Goal: Information Seeking & Learning: Learn about a topic

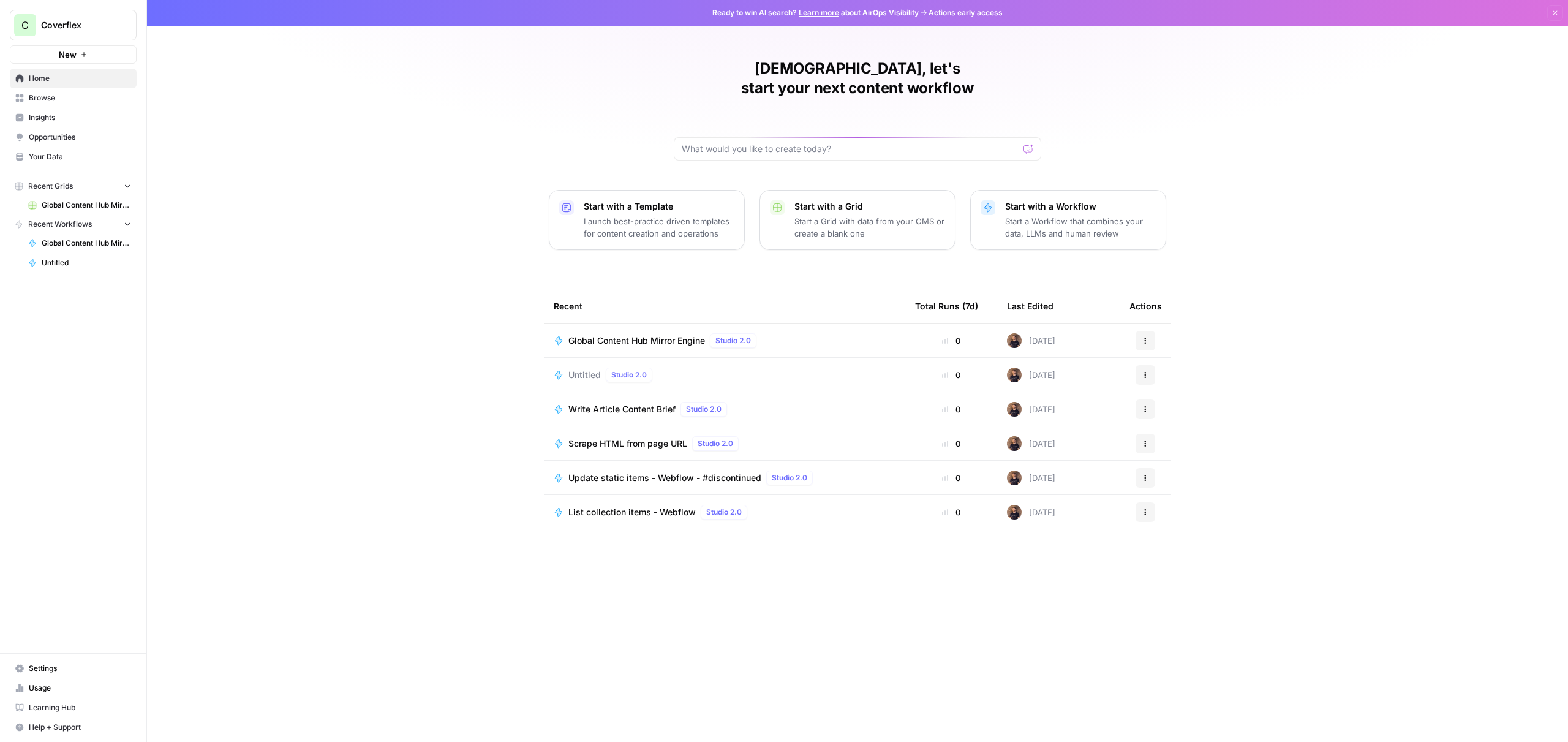
click at [931, 334] on div "0" at bounding box center [950, 340] width 72 height 12
click at [866, 334] on div "Global Content Hub Mirror Engine Studio 2.0" at bounding box center [724, 341] width 342 height 15
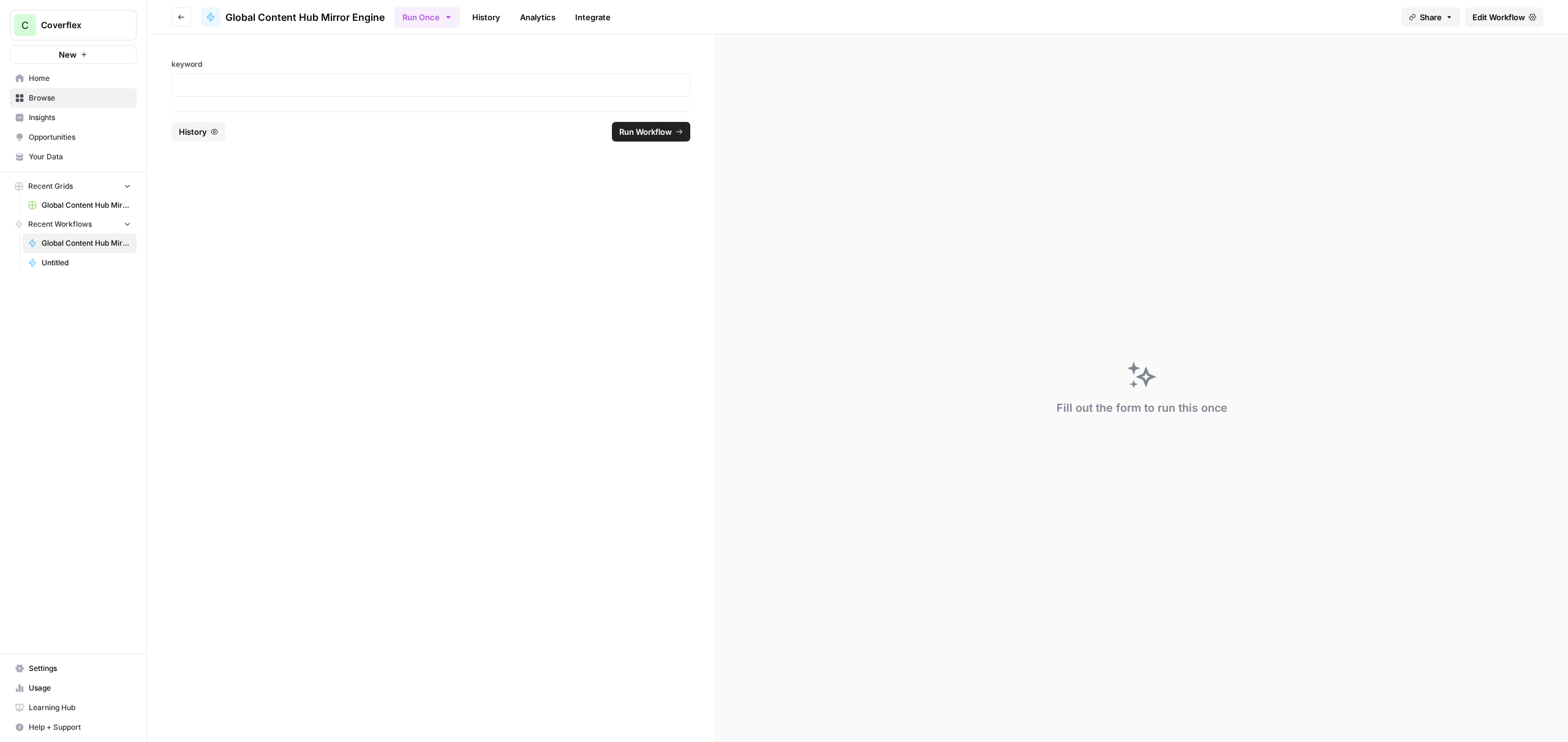
click at [534, 22] on link "Analytics" at bounding box center [538, 17] width 50 height 20
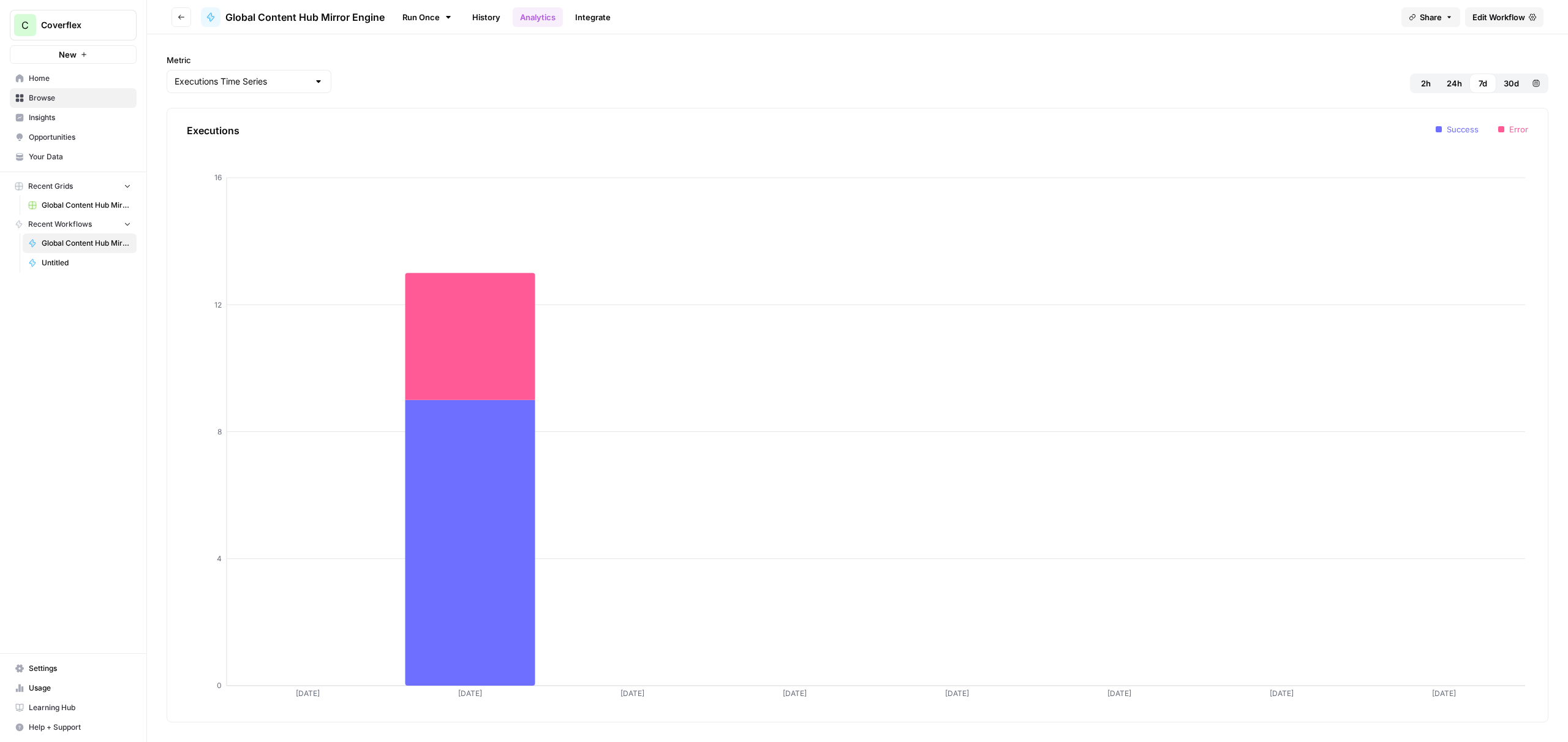
click at [489, 16] on link "History" at bounding box center [486, 17] width 43 height 20
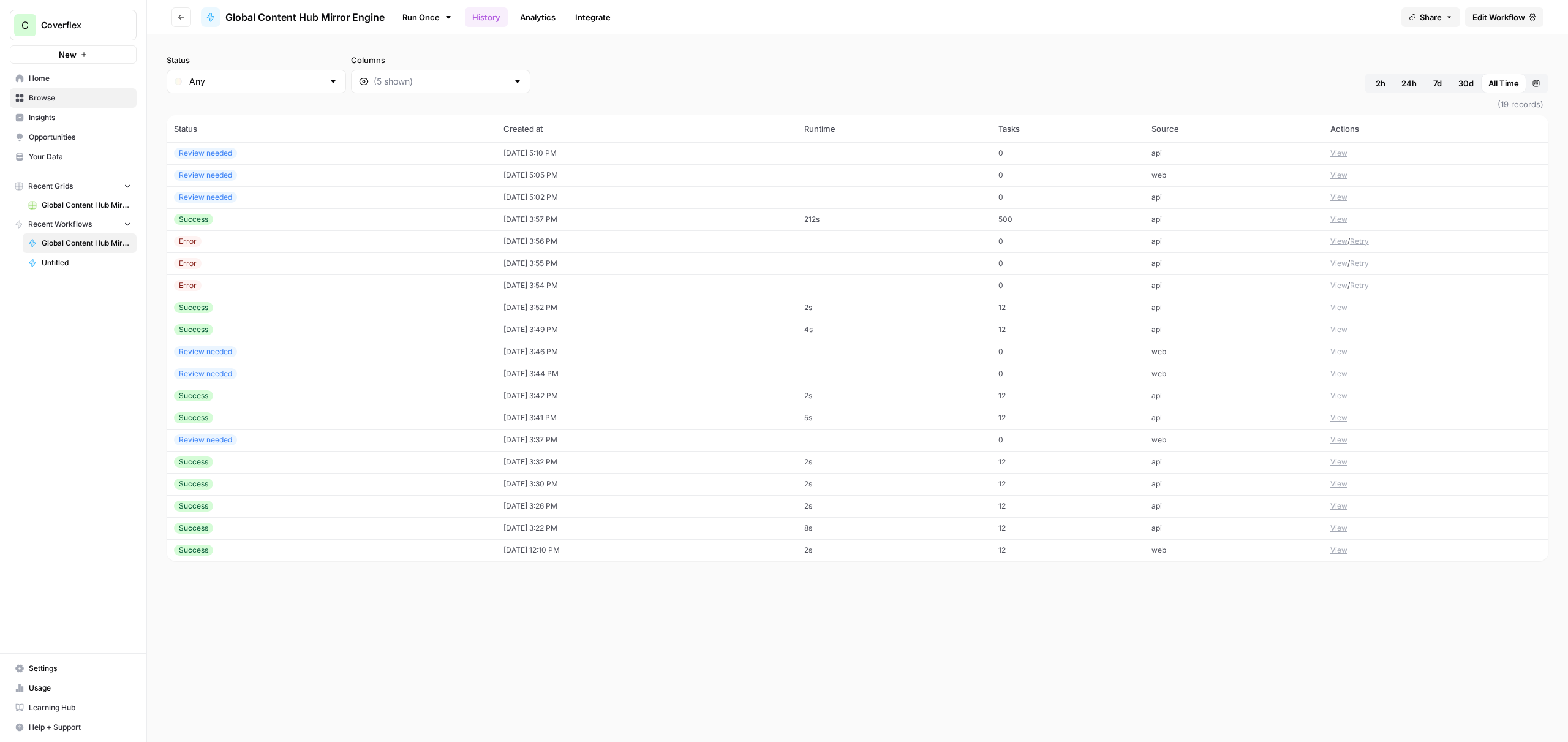
click at [305, 214] on div "Success" at bounding box center [331, 219] width 315 height 11
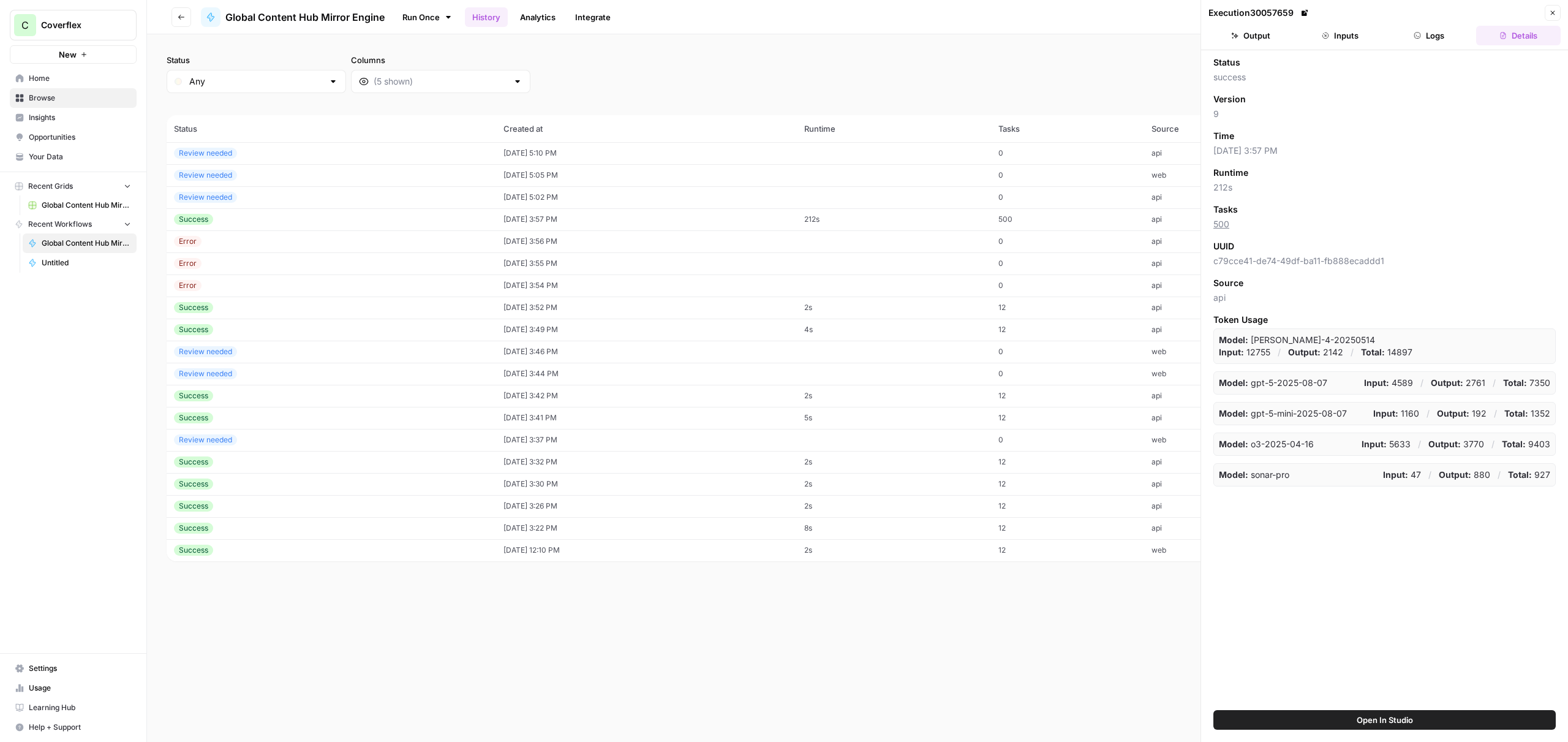
click at [1431, 42] on button "Logs" at bounding box center [1429, 36] width 85 height 20
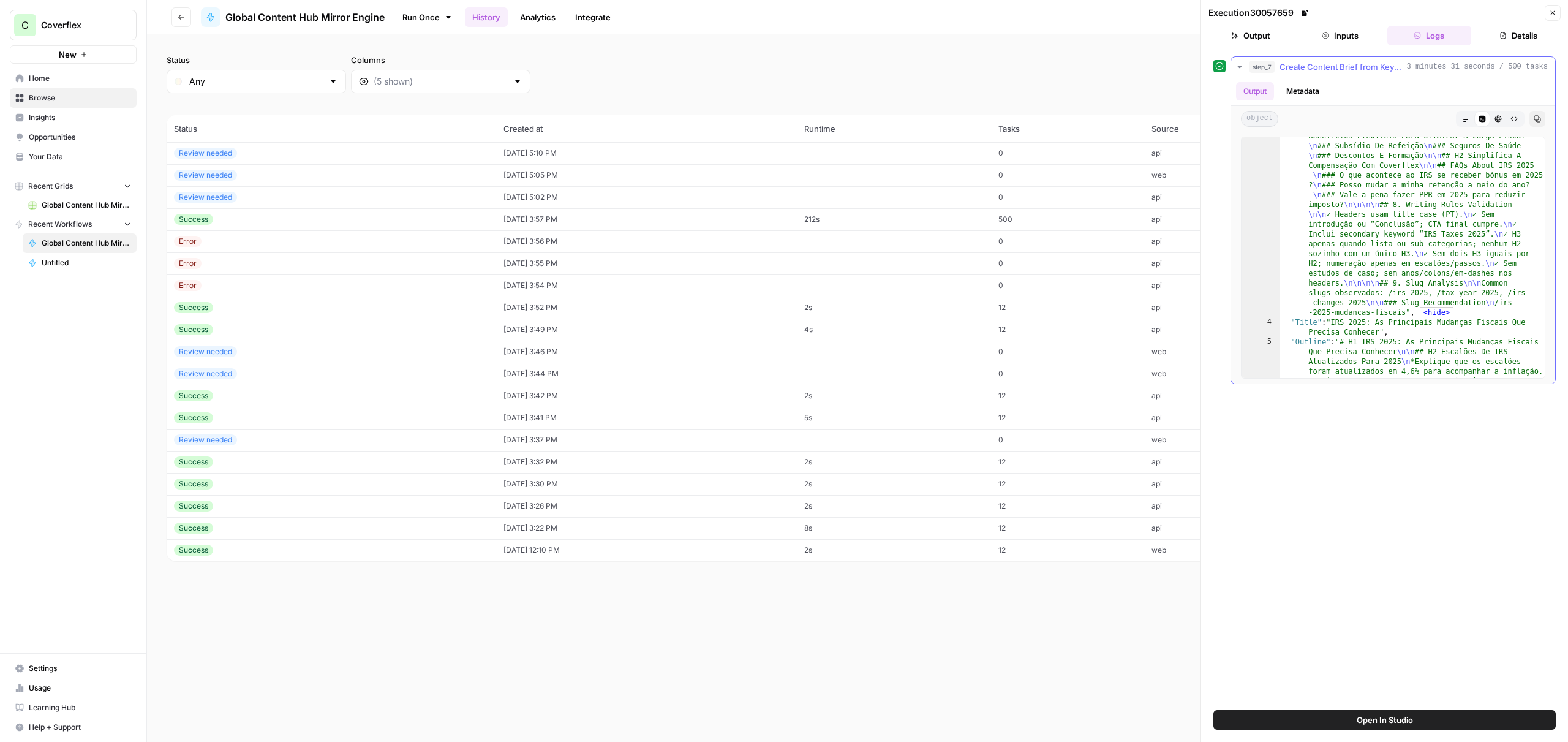
scroll to position [19837, 0]
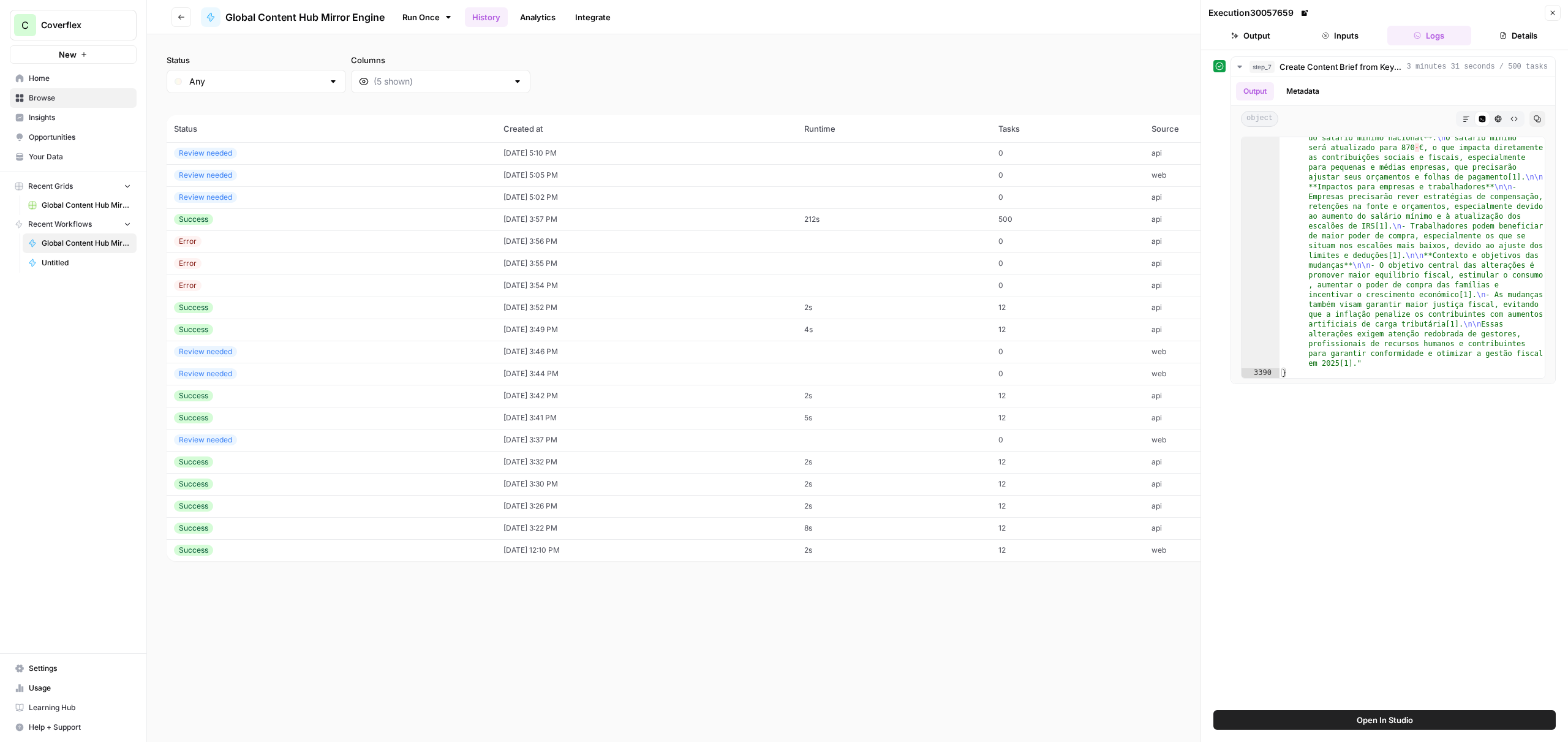
click at [1515, 29] on button "Details" at bounding box center [1518, 36] width 85 height 20
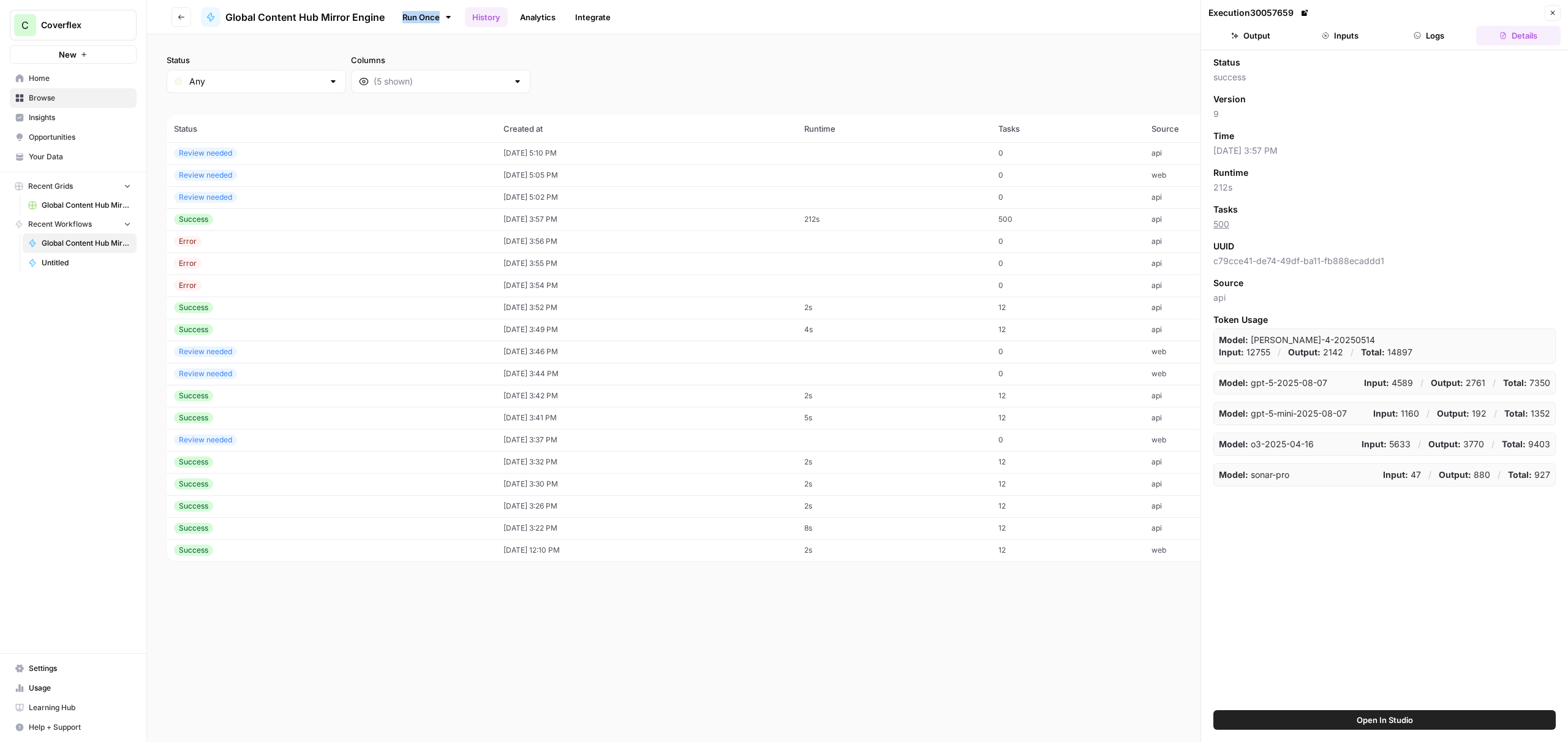
click at [1384, 32] on ul "Output Inputs Logs Details" at bounding box center [1384, 36] width 353 height 20
click at [1349, 36] on button "Inputs" at bounding box center [1340, 36] width 85 height 20
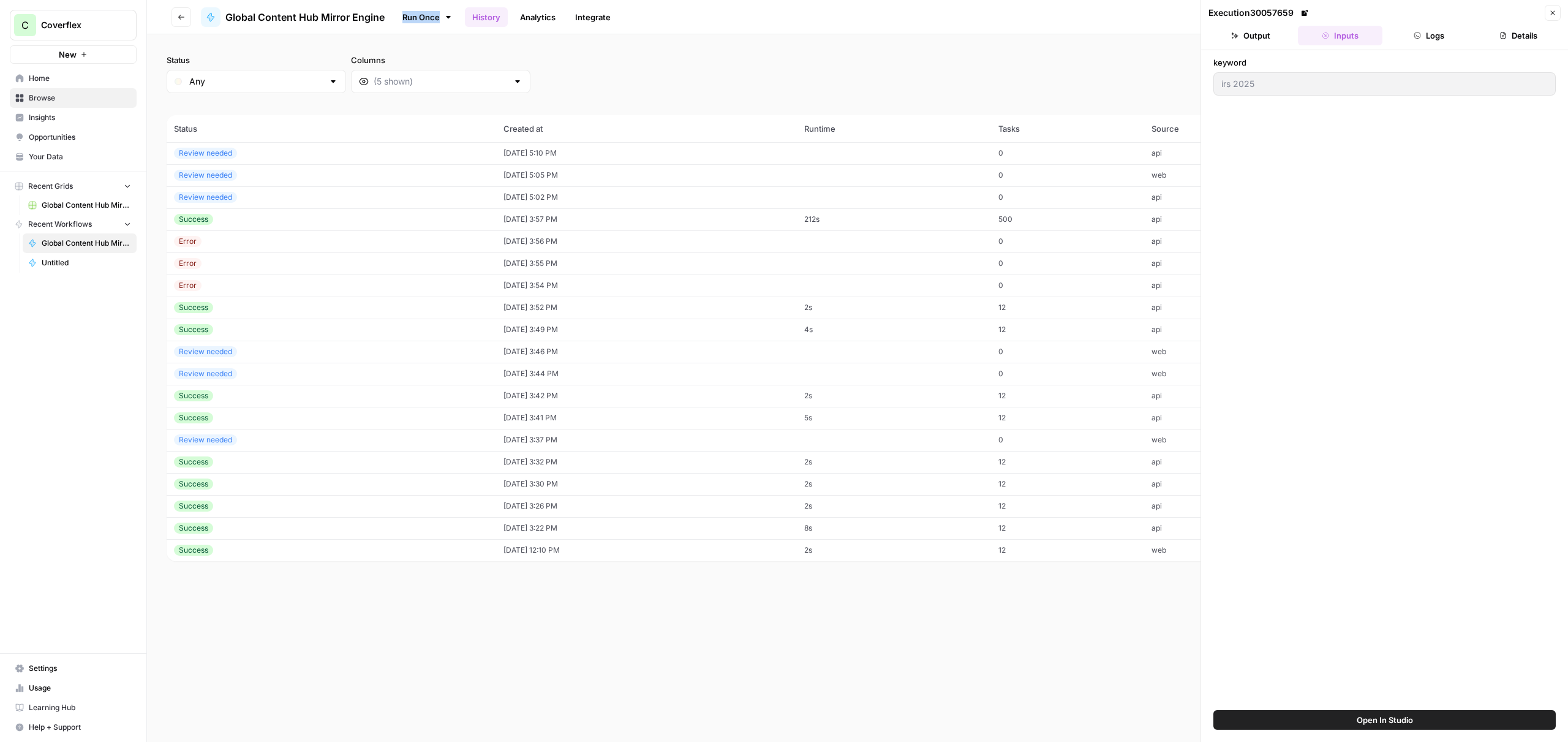
click at [1260, 43] on button "Output" at bounding box center [1250, 36] width 85 height 20
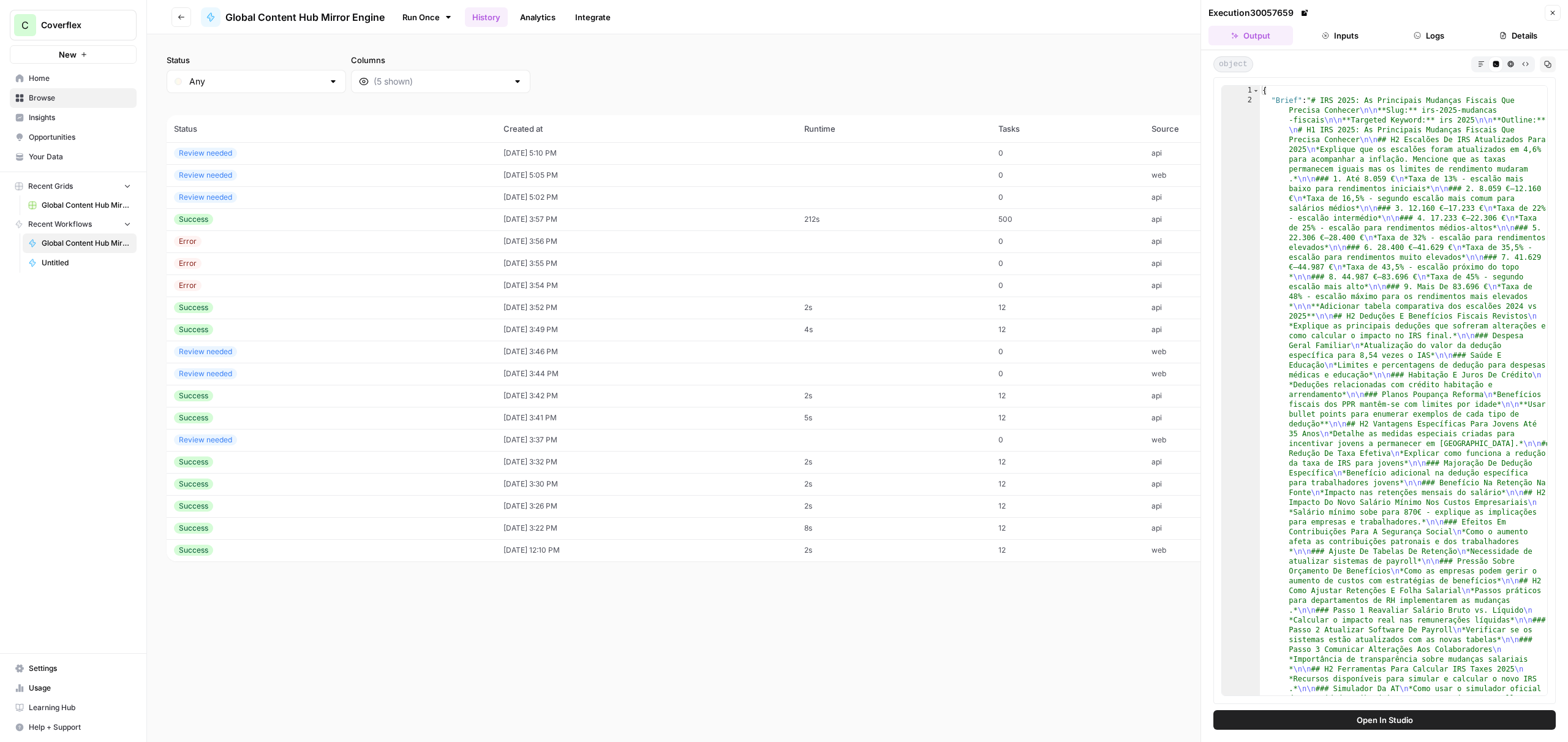
click at [532, 83] on div "Status Any Columns 2h 24h 7d 30d All Time Custom range" at bounding box center [857, 73] width 1382 height 39
click at [284, 468] on td "Success" at bounding box center [331, 462] width 329 height 22
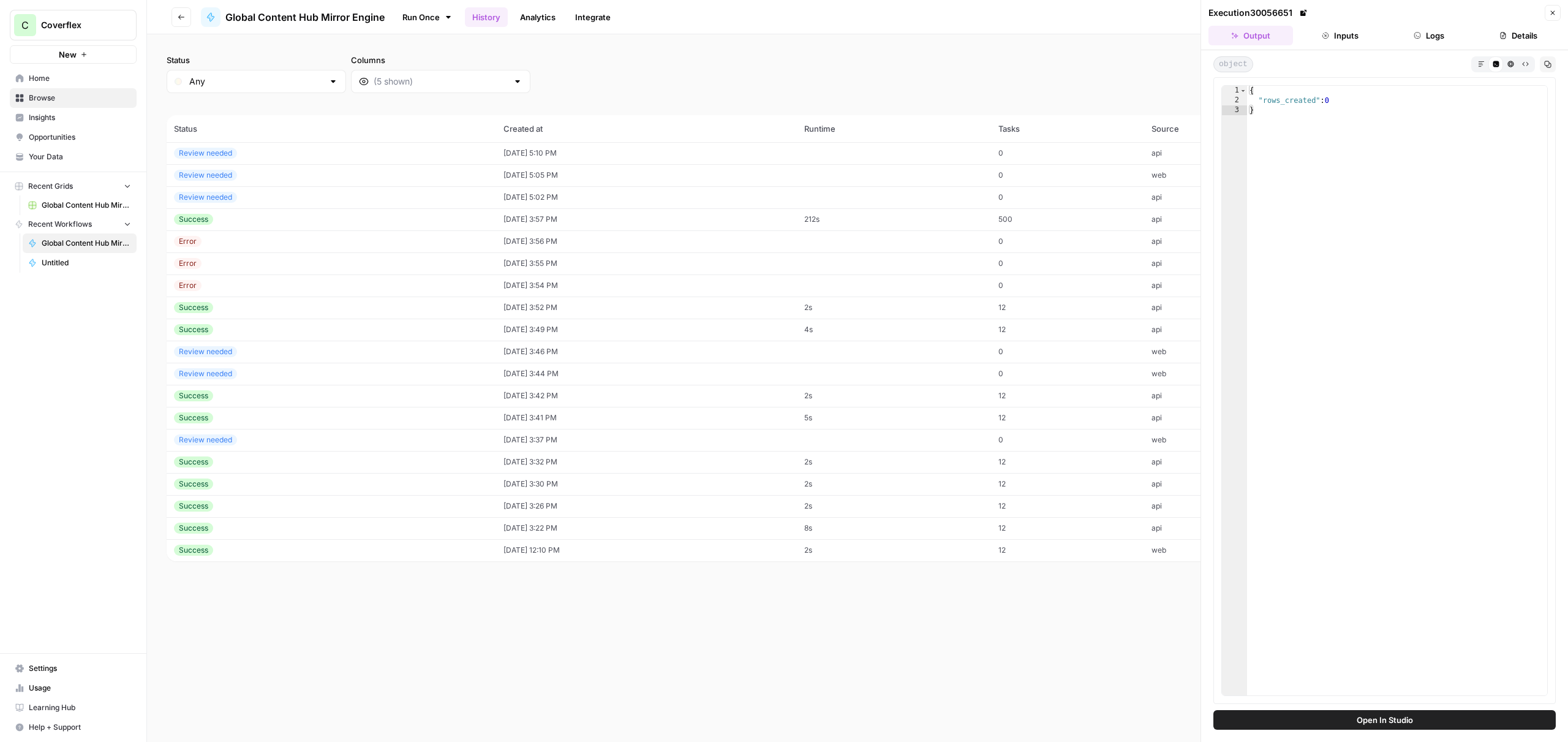
click at [1424, 36] on button "Logs" at bounding box center [1429, 36] width 85 height 20
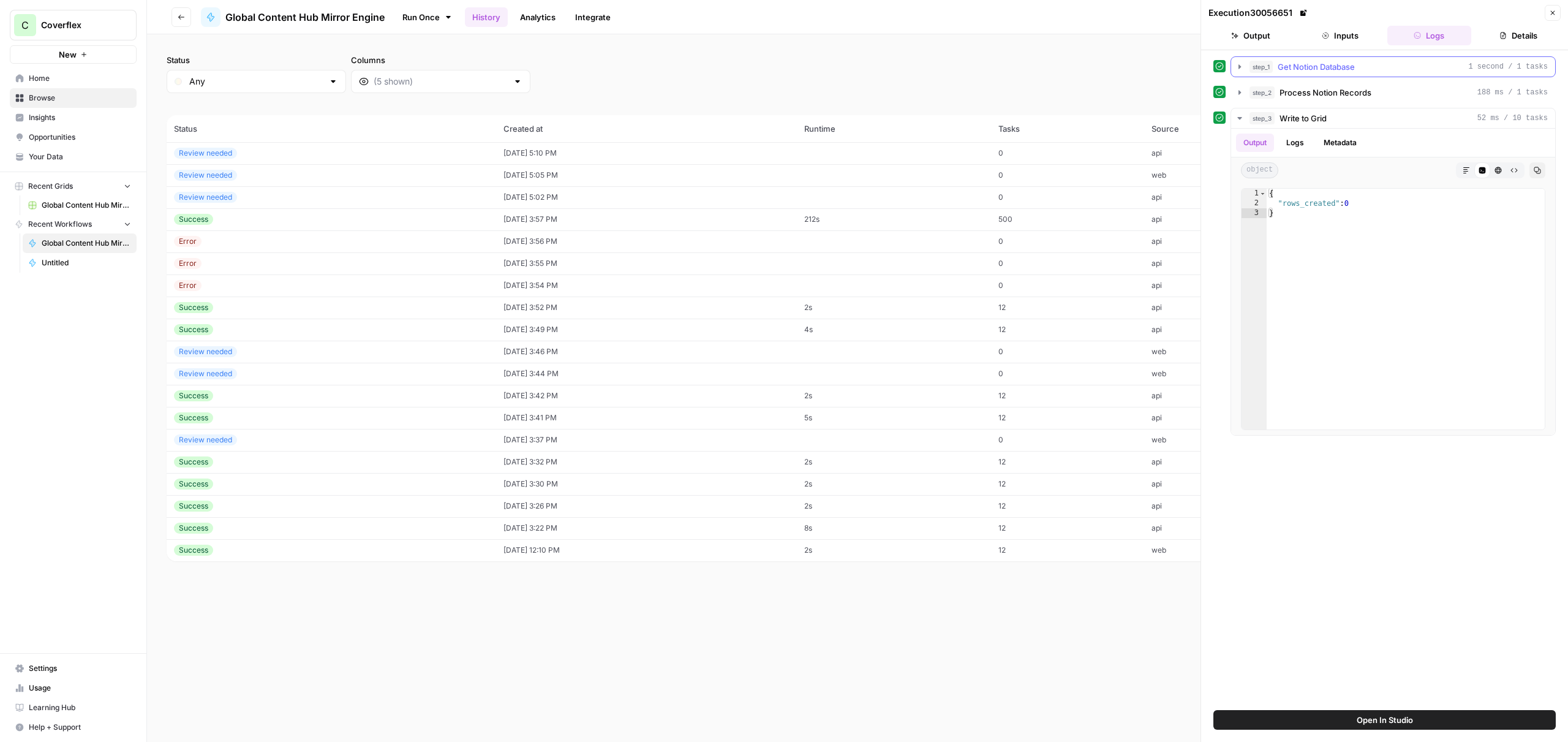
click at [1383, 63] on div "step_1 Get Notion Database 1 second / 1 tasks" at bounding box center [1398, 67] width 298 height 12
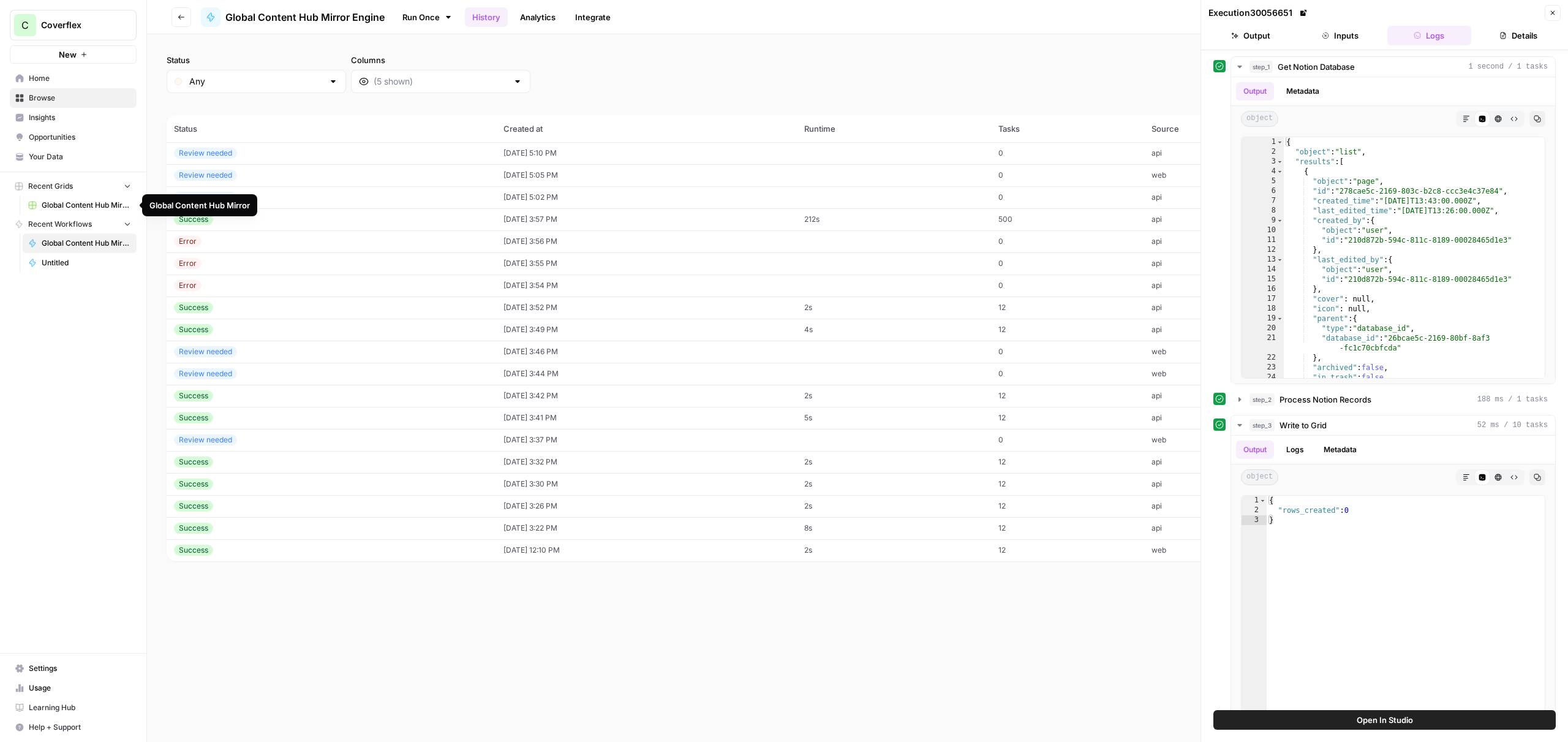
click at [78, 207] on span "Global Content Hub Mirror" at bounding box center [86, 205] width 90 height 11
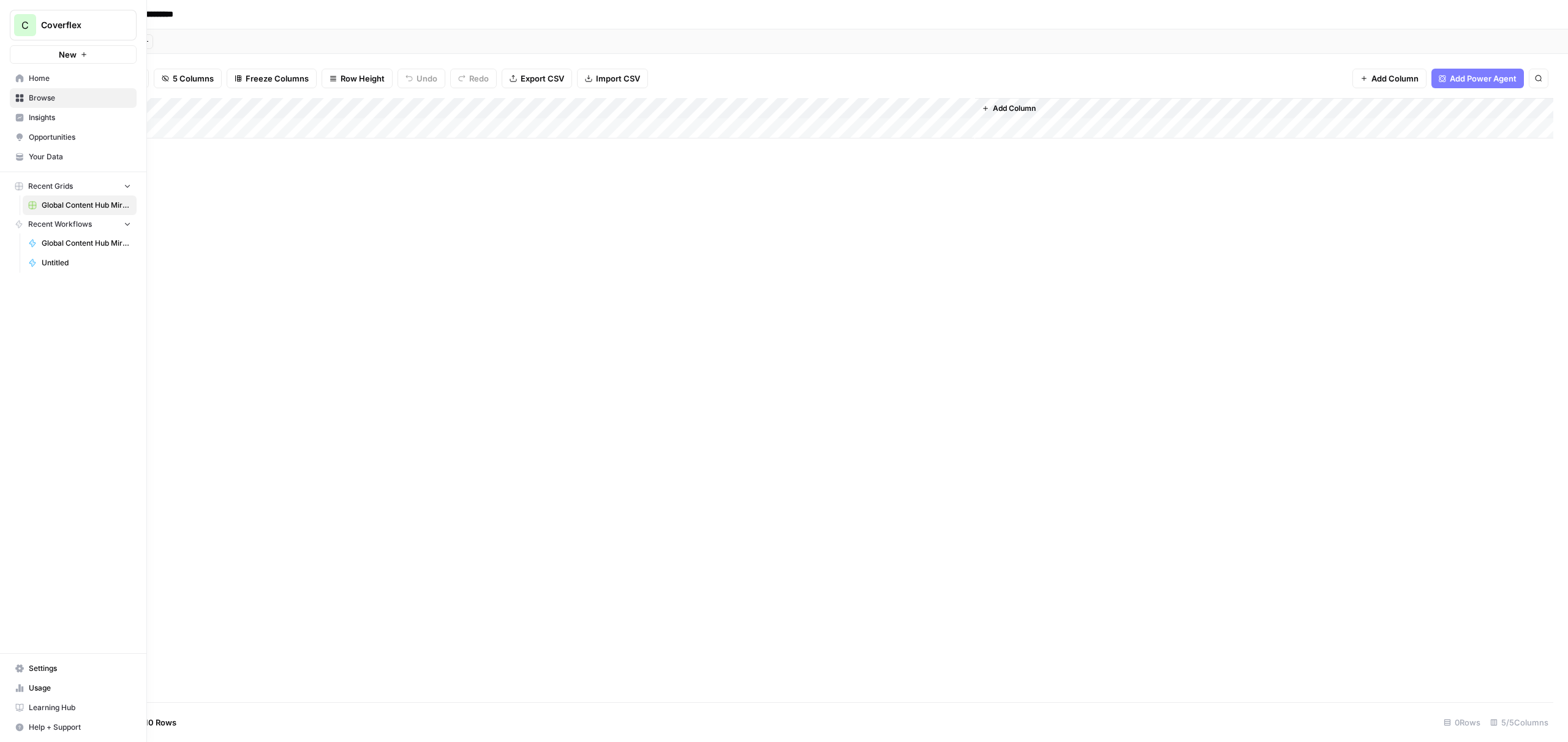
click at [12, 79] on link "Home" at bounding box center [73, 78] width 126 height 20
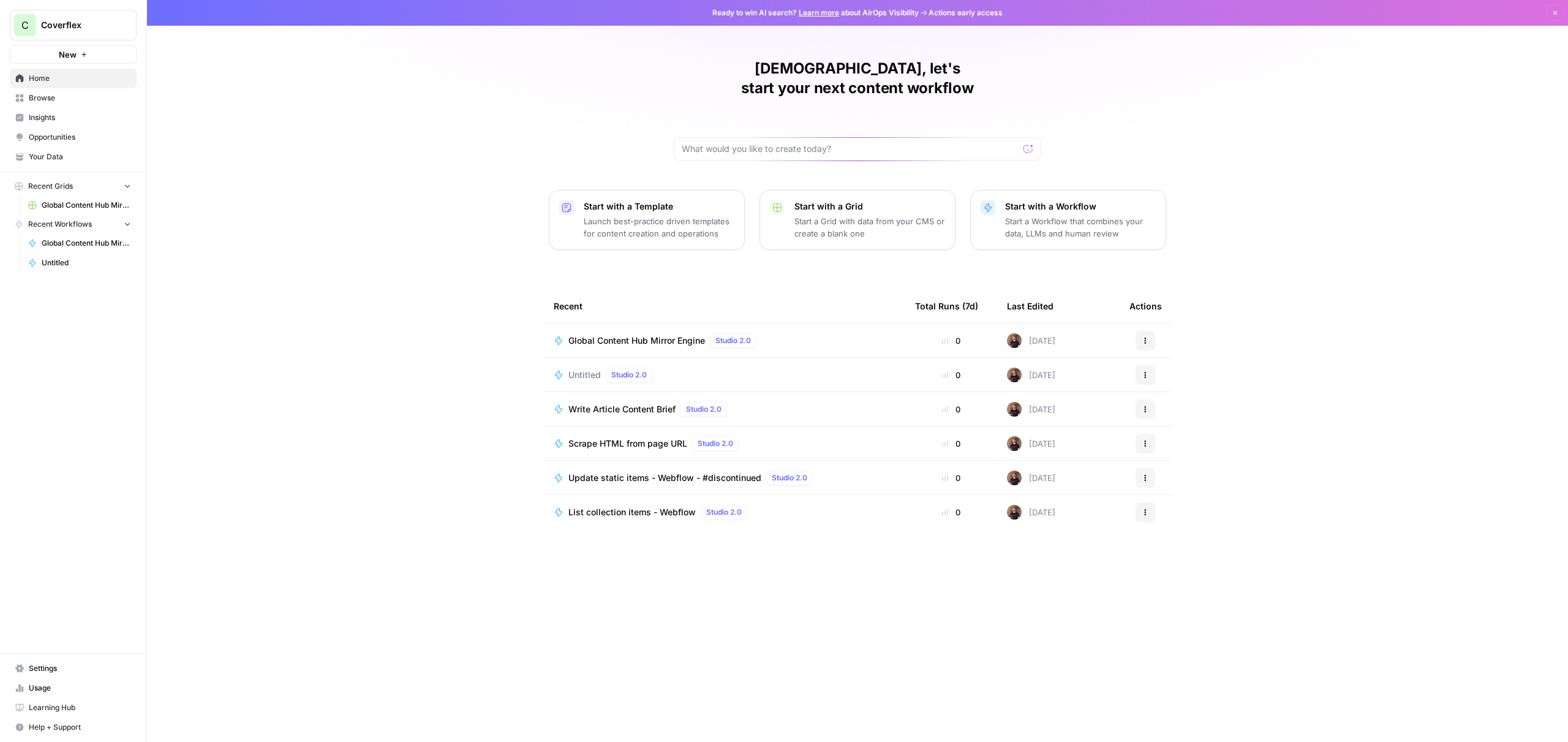
click at [811, 402] on div "Write Article Content Brief Studio 2.0" at bounding box center [724, 409] width 342 height 15
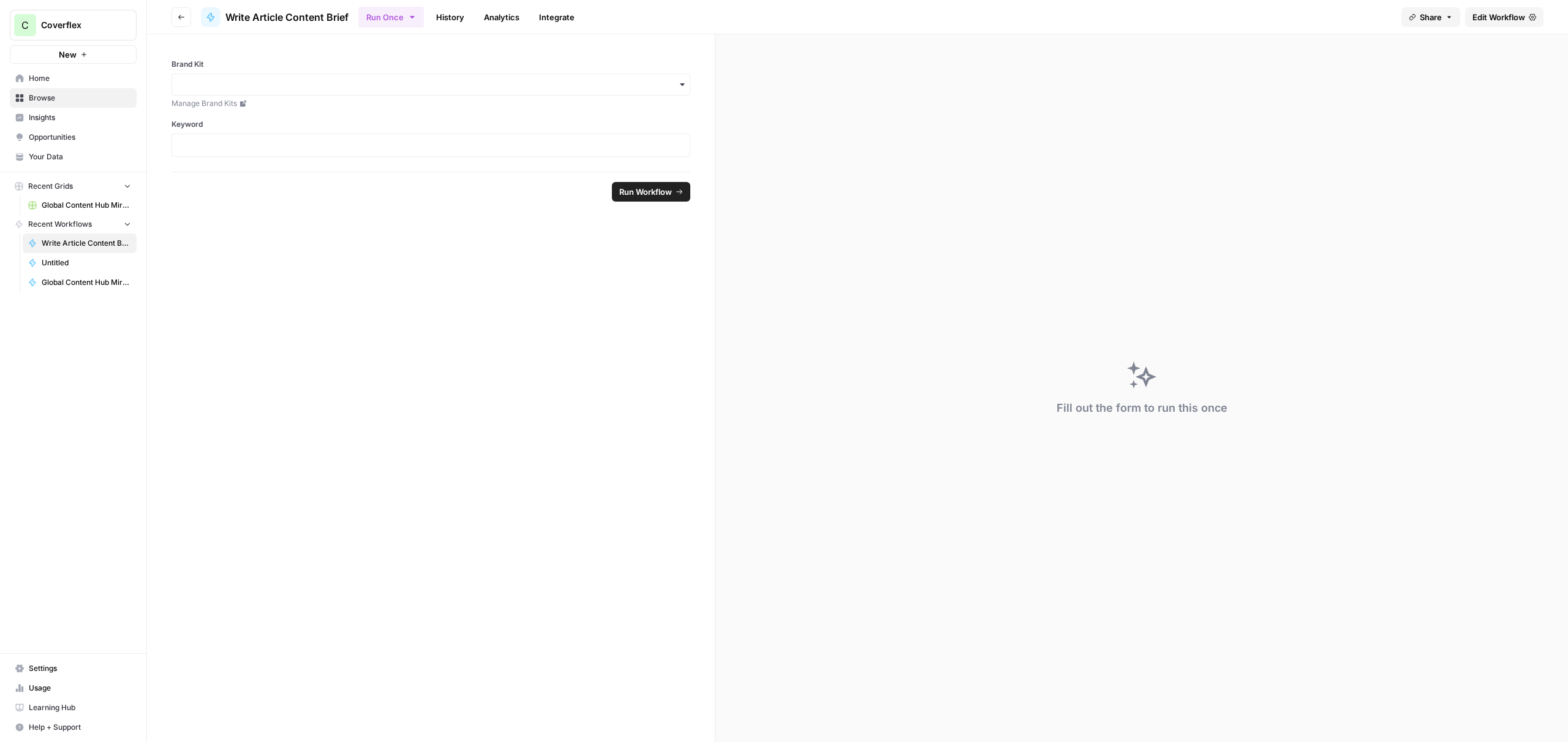
click at [438, 22] on link "History" at bounding box center [451, 17] width 43 height 20
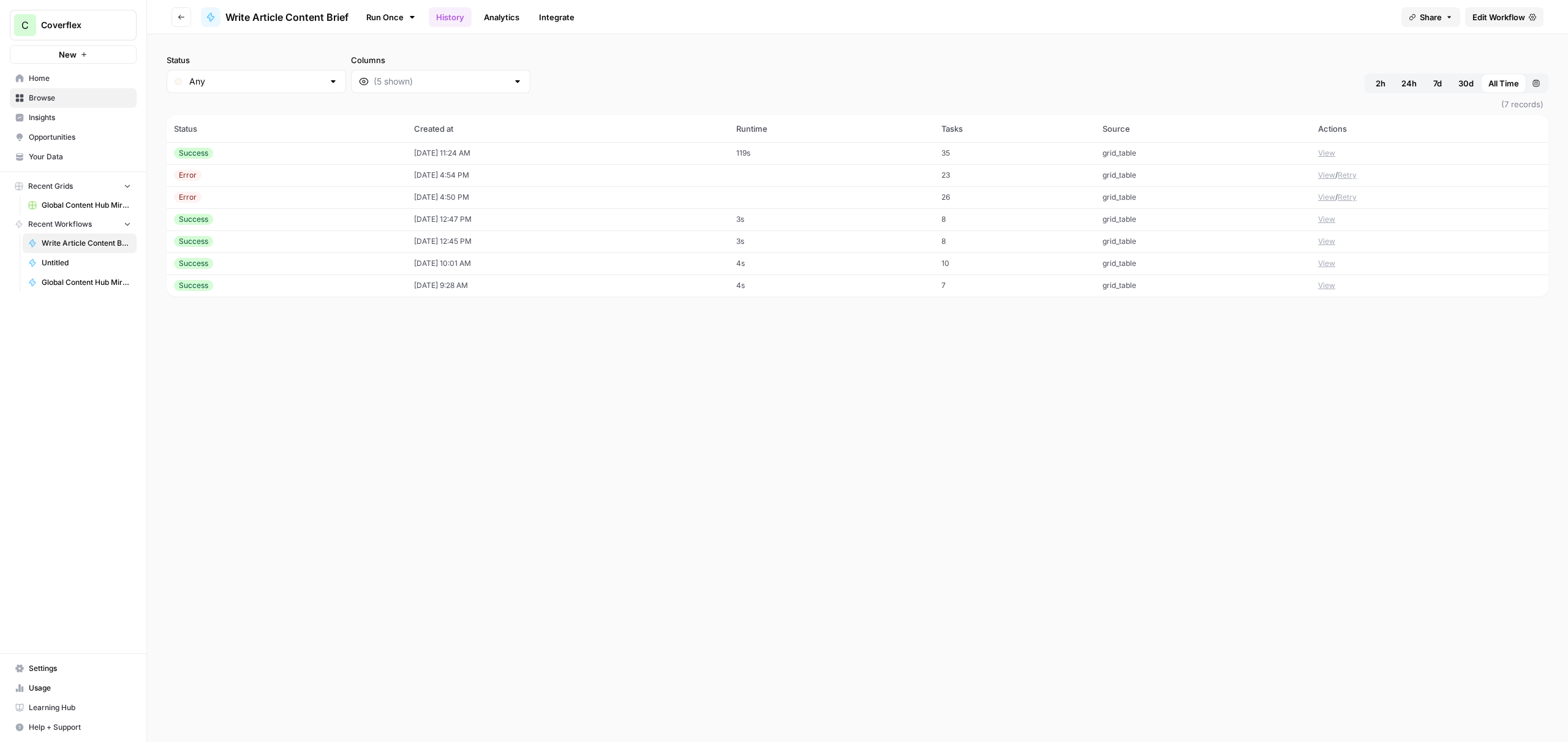
click at [498, 22] on link "Analytics" at bounding box center [501, 17] width 50 height 20
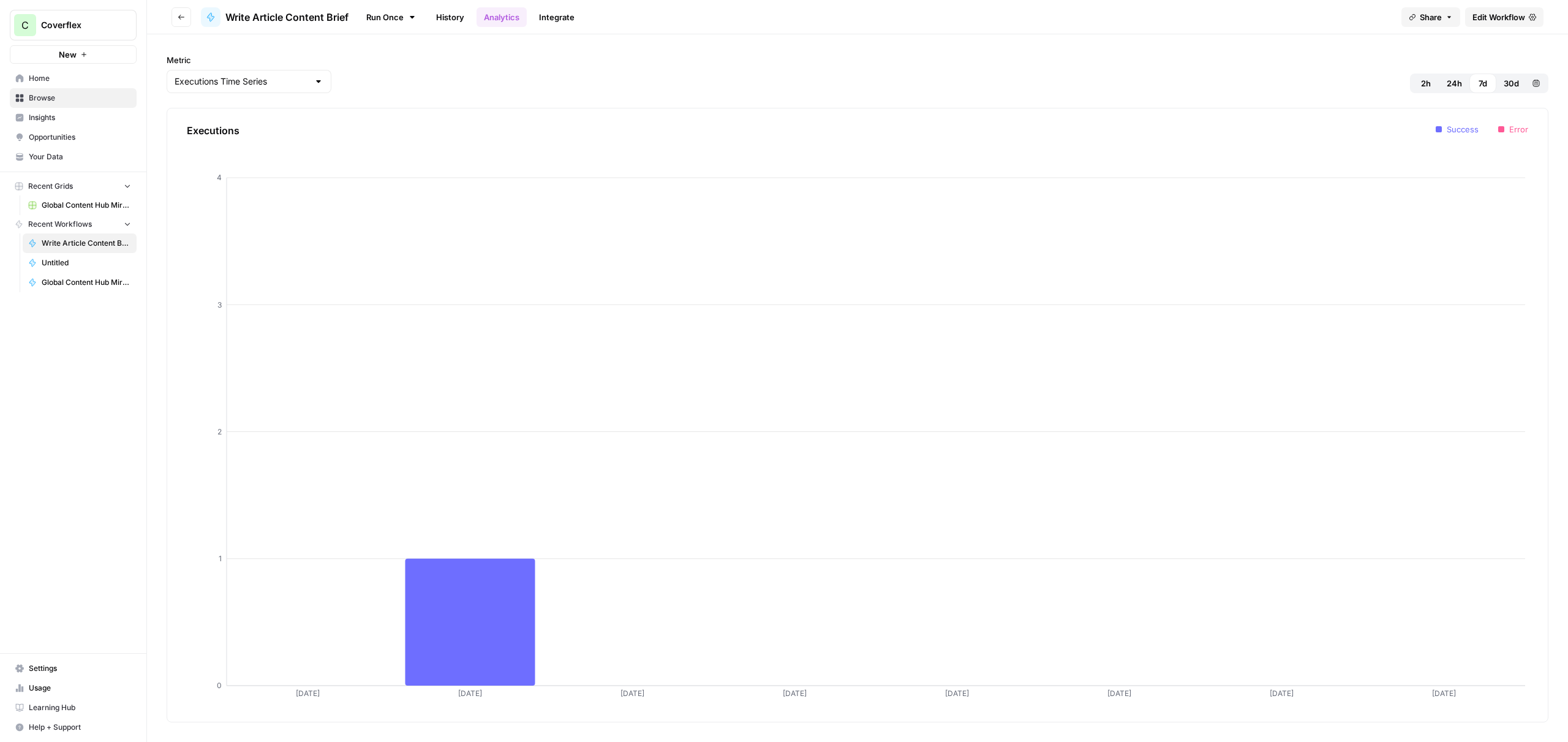
click at [553, 7] on ul "Run Once History Analytics Integrate" at bounding box center [470, 17] width 224 height 24
click at [443, 17] on link "History" at bounding box center [451, 17] width 43 height 20
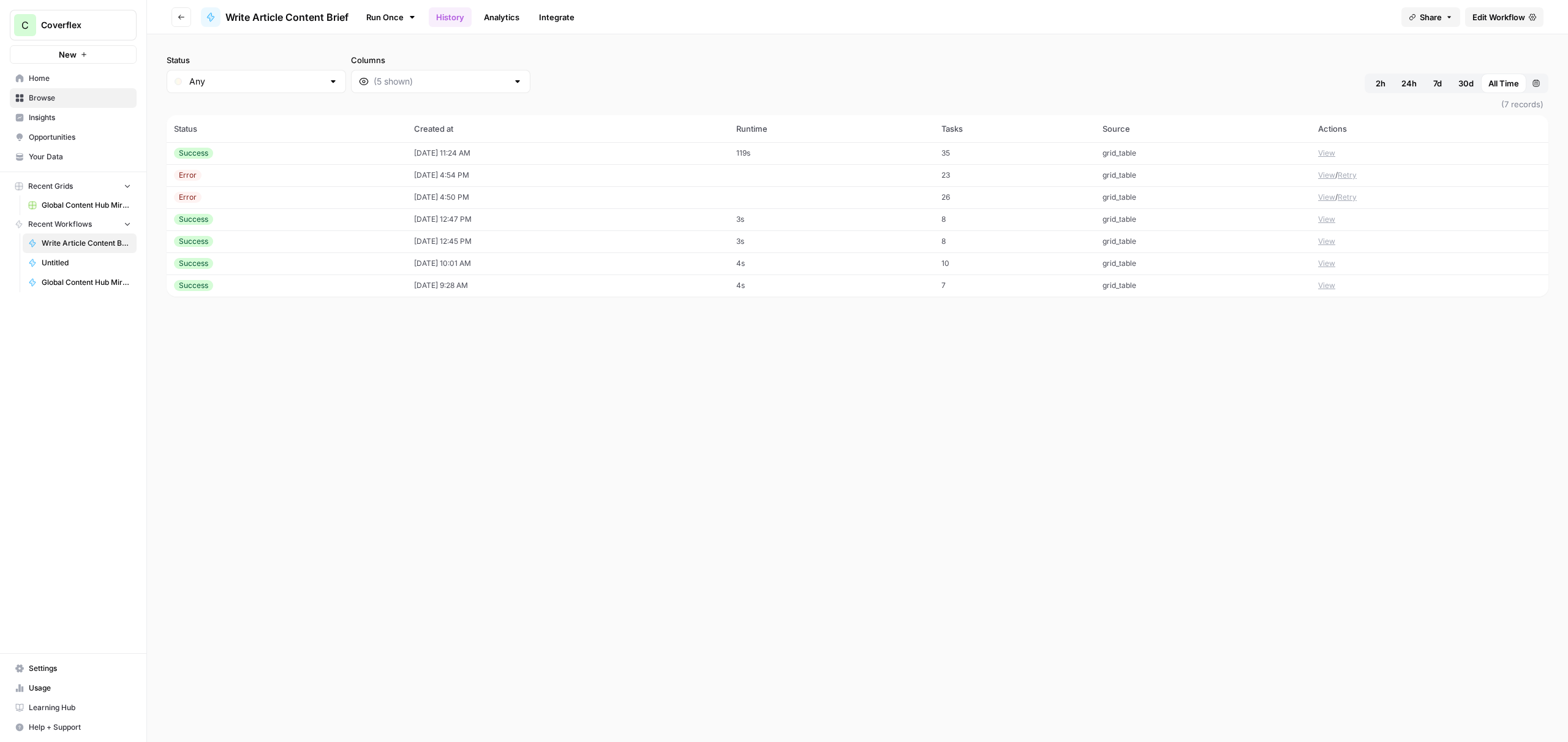
click at [311, 157] on div "Success" at bounding box center [286, 153] width 225 height 11
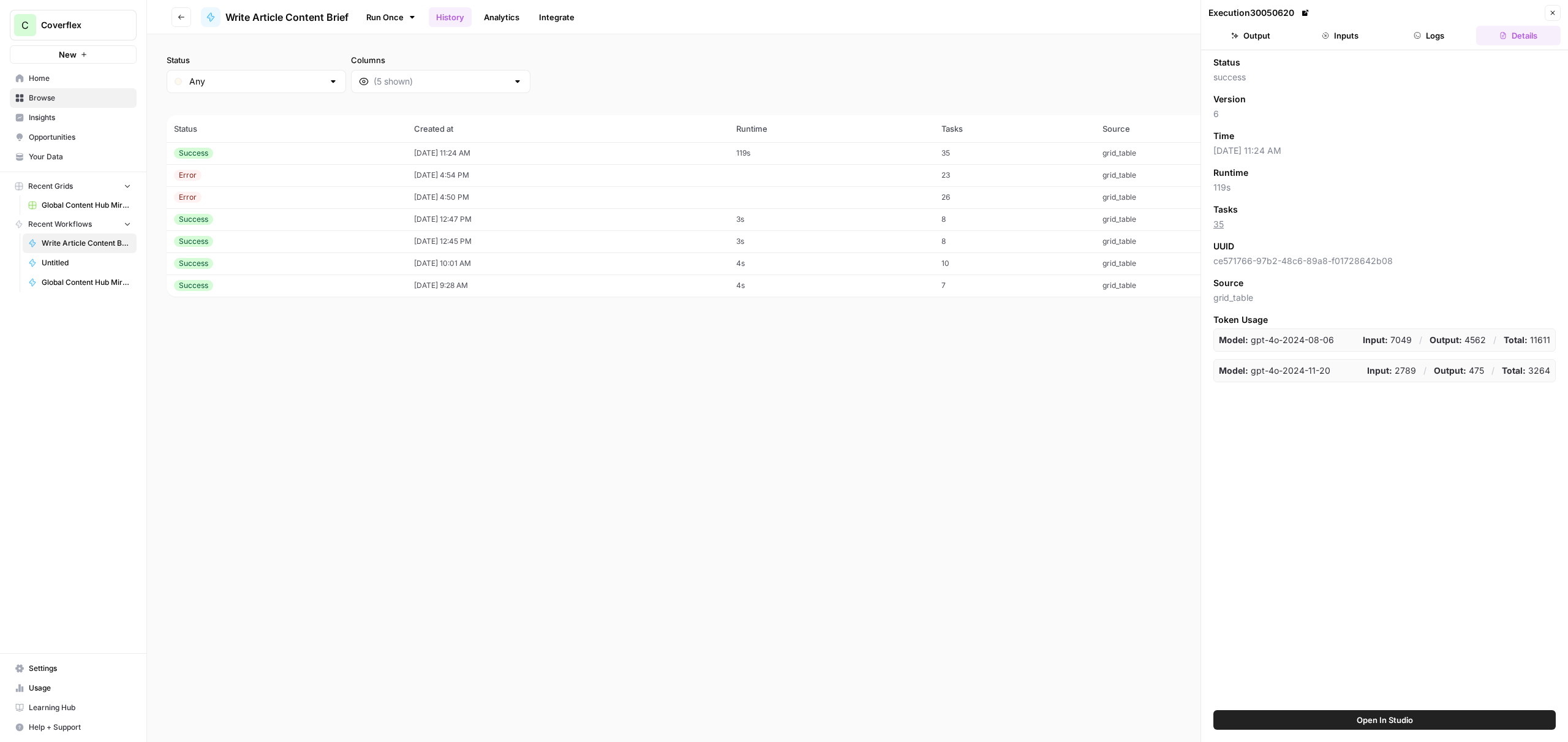
click at [1436, 45] on button "Logs" at bounding box center [1429, 36] width 85 height 20
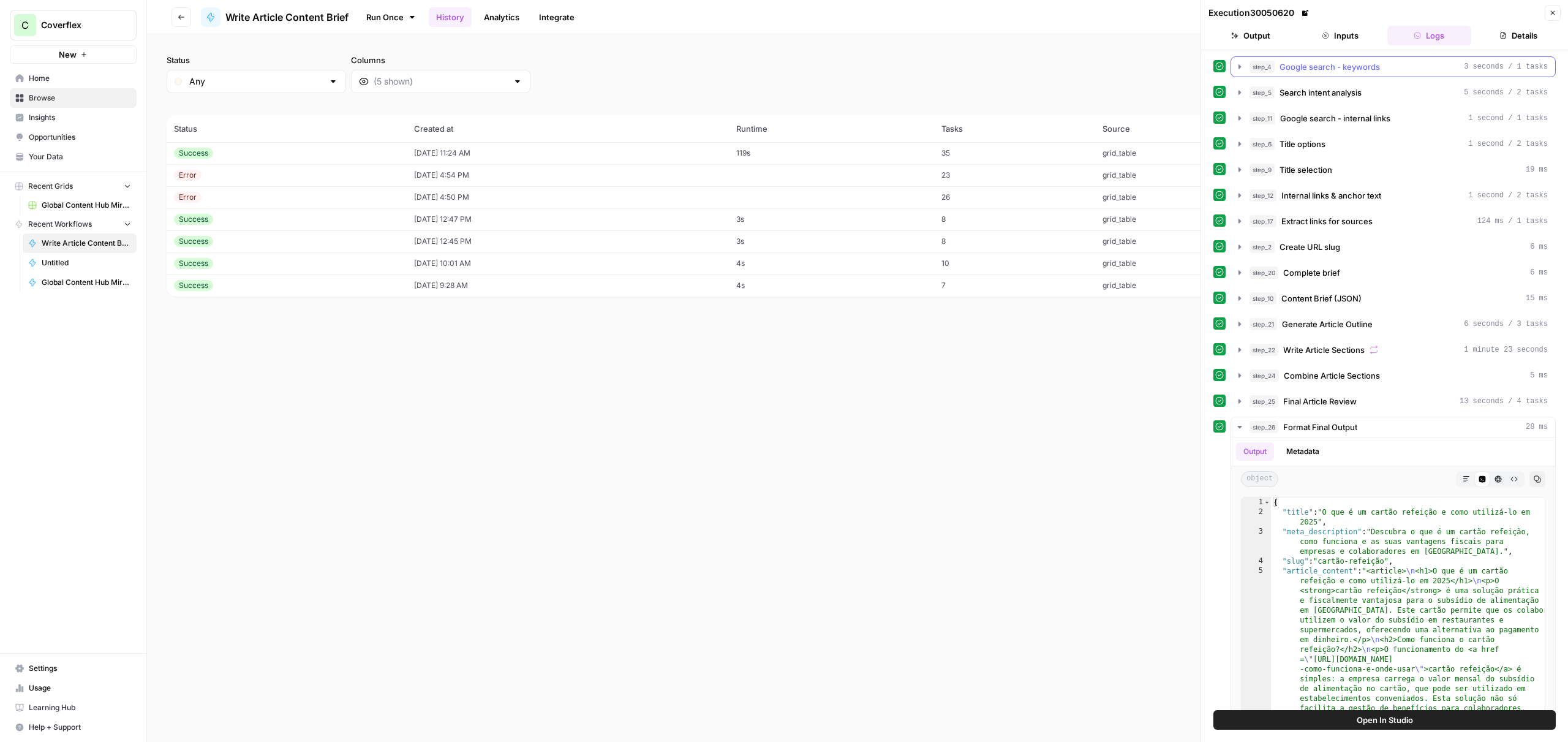
click at [1385, 65] on div "step_4 Google search - keywords 3 seconds / 1 tasks" at bounding box center [1398, 67] width 298 height 12
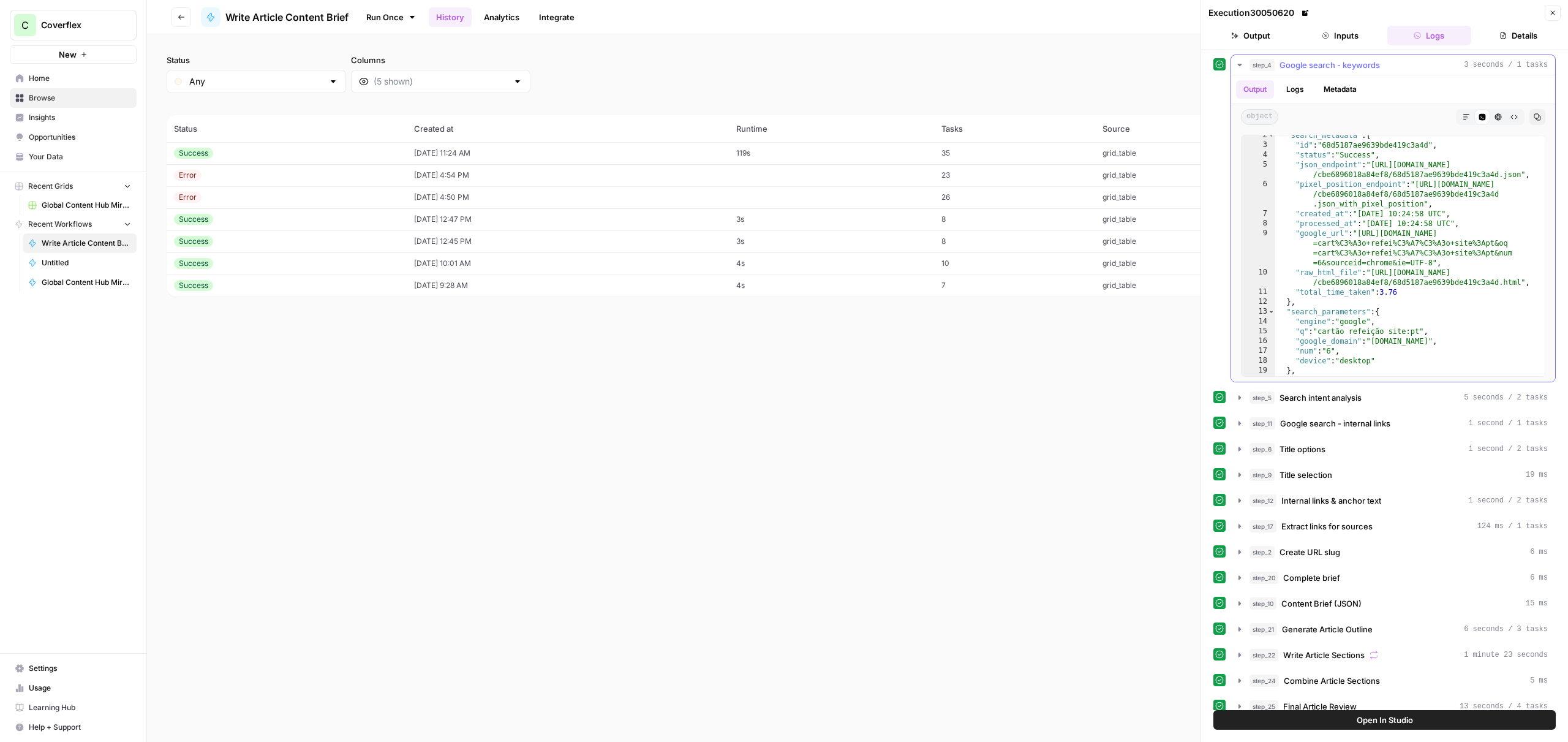
scroll to position [3, 0]
click at [1539, 118] on icon "button" at bounding box center [1536, 116] width 7 height 7
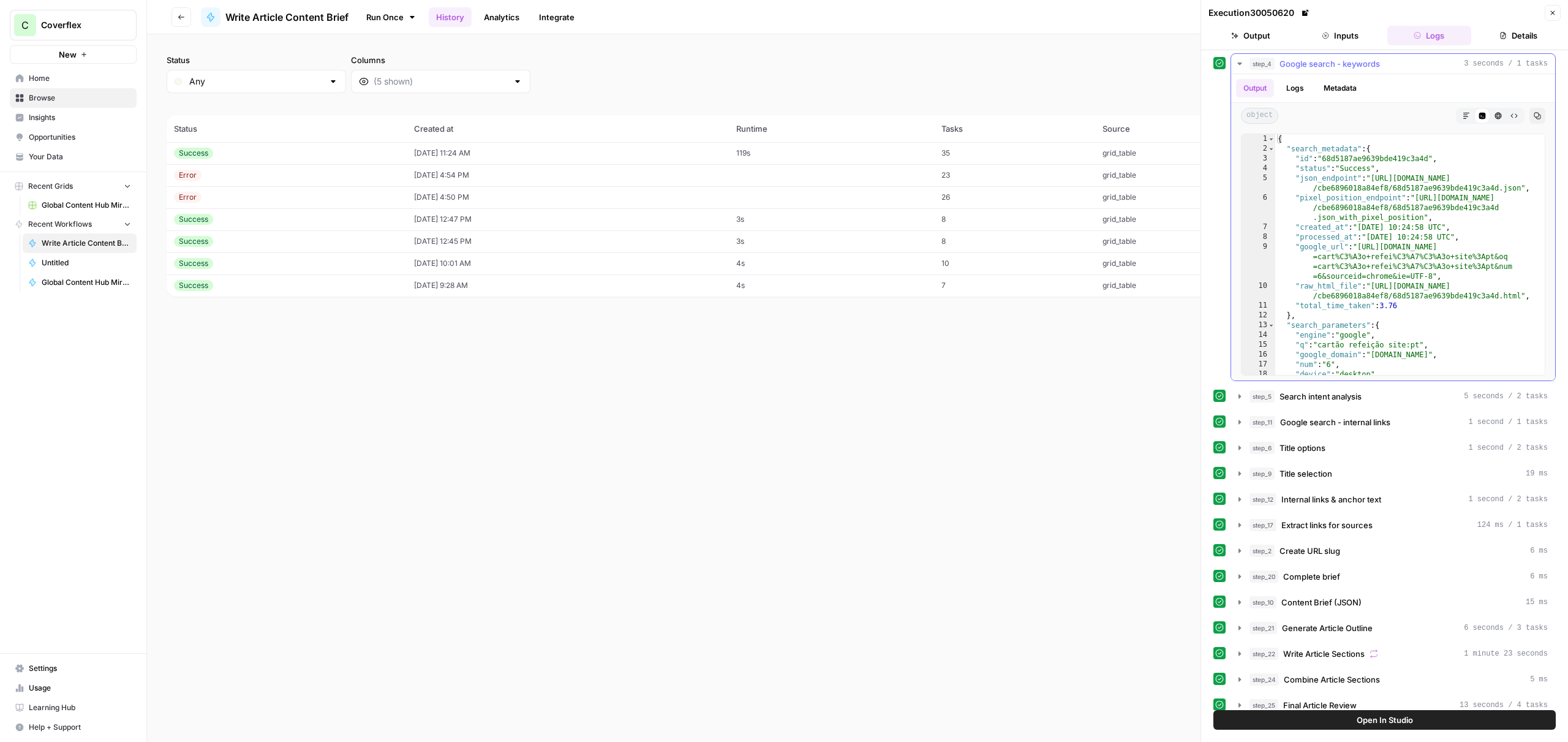
scroll to position [0, 0]
type textarea "**********"
drag, startPoint x: 1519, startPoint y: 191, endPoint x: 1380, endPoint y: 184, distance: 139.2
click at [1374, 184] on div "{ "search_metadata" : { "id" : "68d5187ae9639bde419c3a4d" , "status" : "Success…" at bounding box center [1410, 267] width 269 height 260
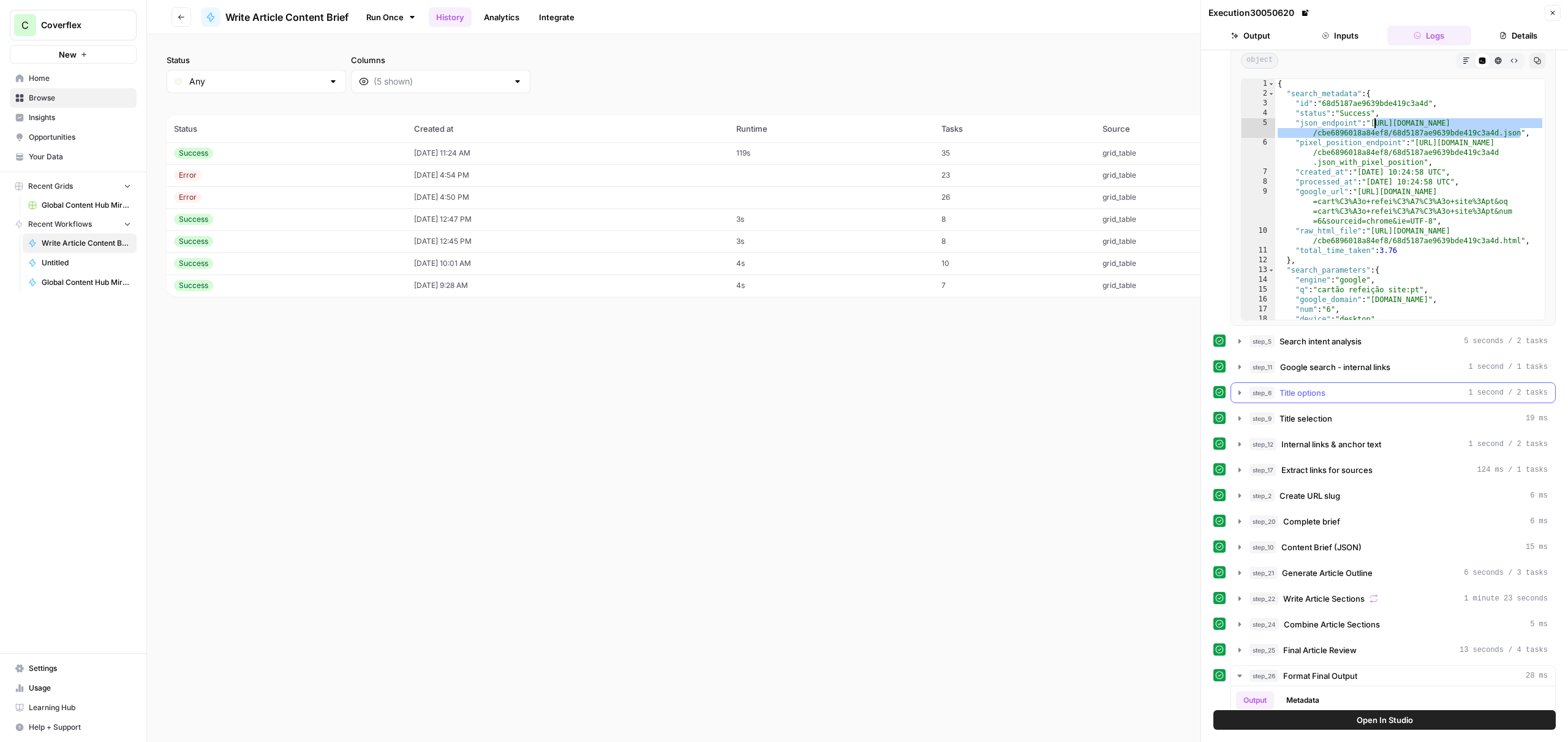
scroll to position [157, 0]
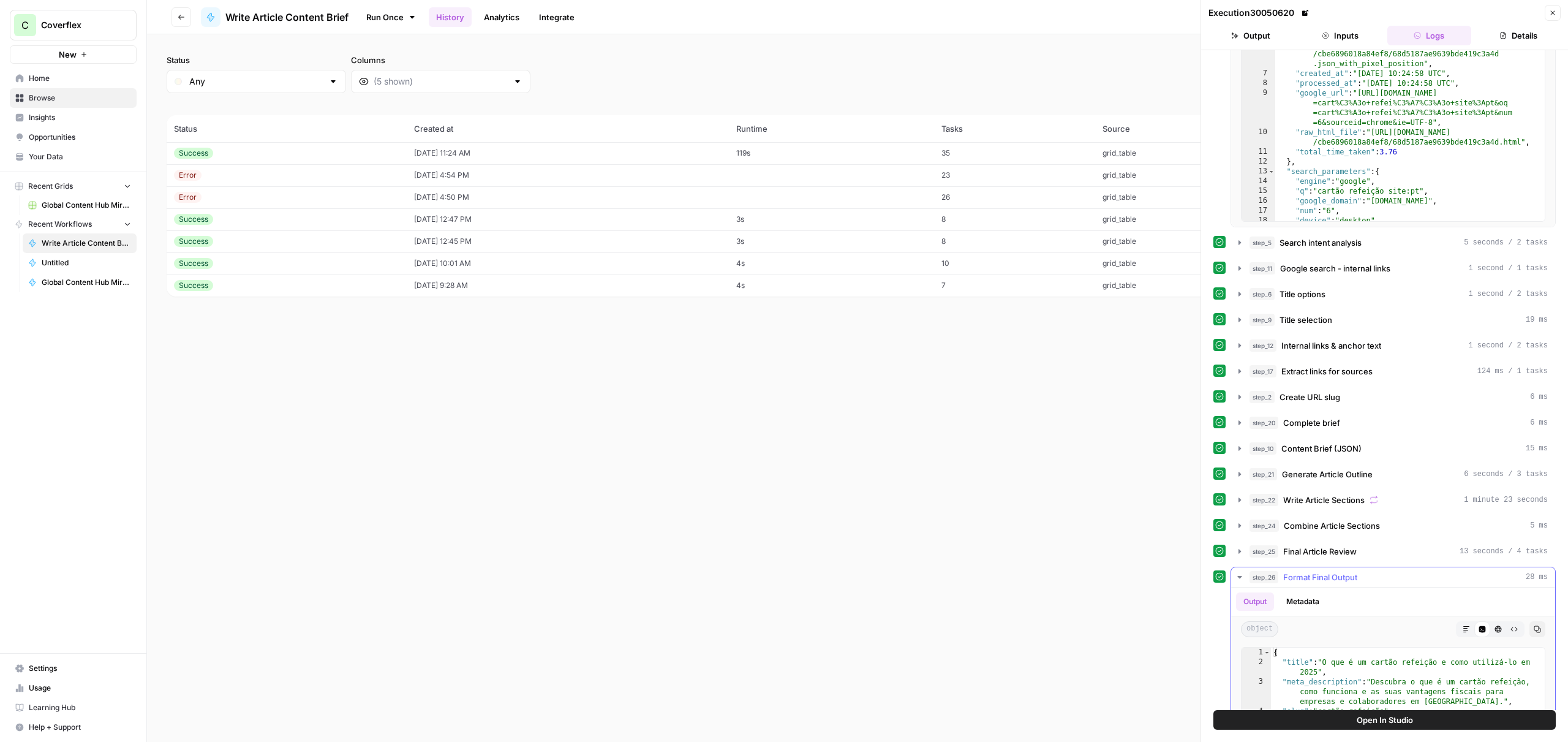
click at [1303, 577] on span "Format Final Output" at bounding box center [1319, 576] width 74 height 12
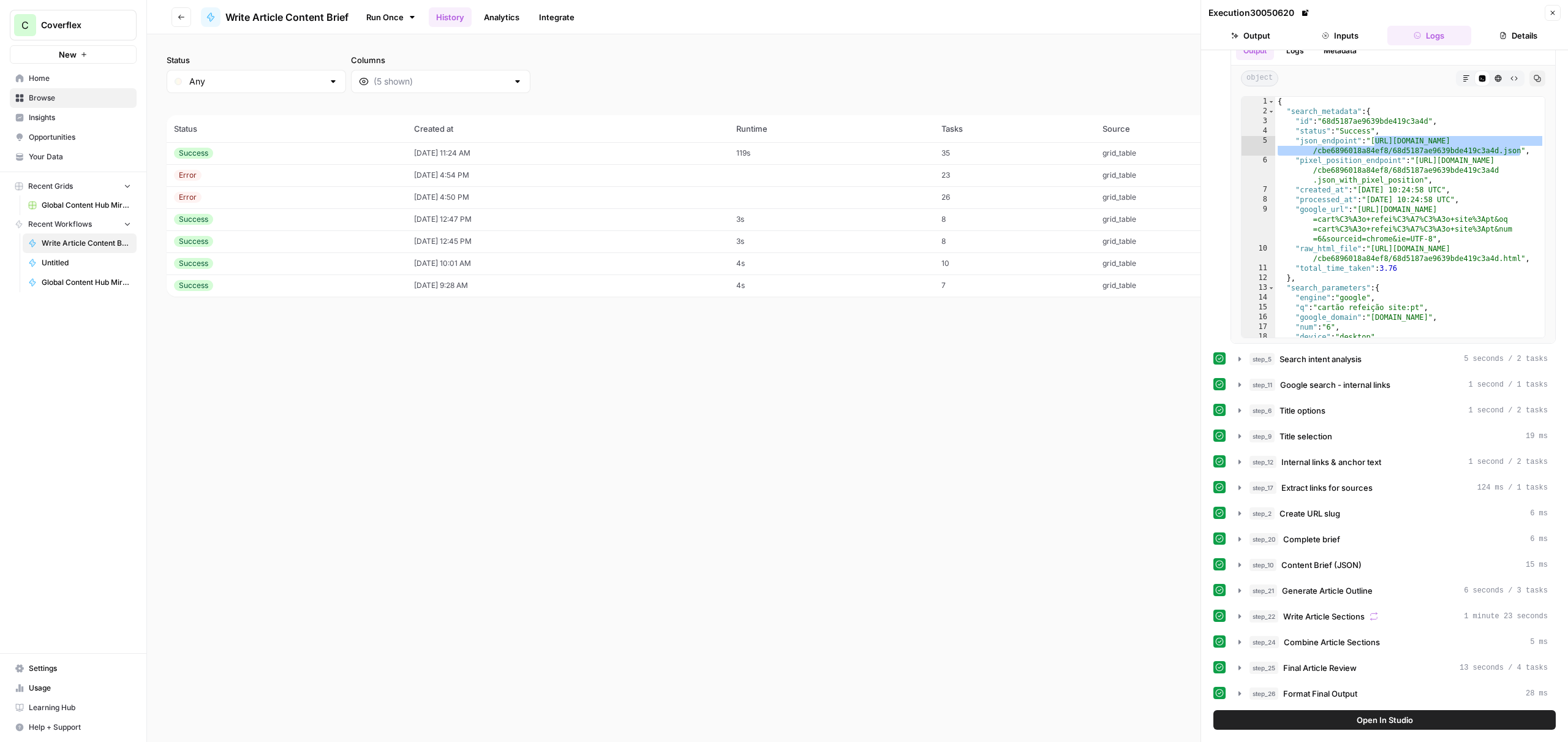
scroll to position [41, 0]
click at [1368, 568] on div "step_10 Content Brief (JSON) 15 ms" at bounding box center [1398, 565] width 298 height 12
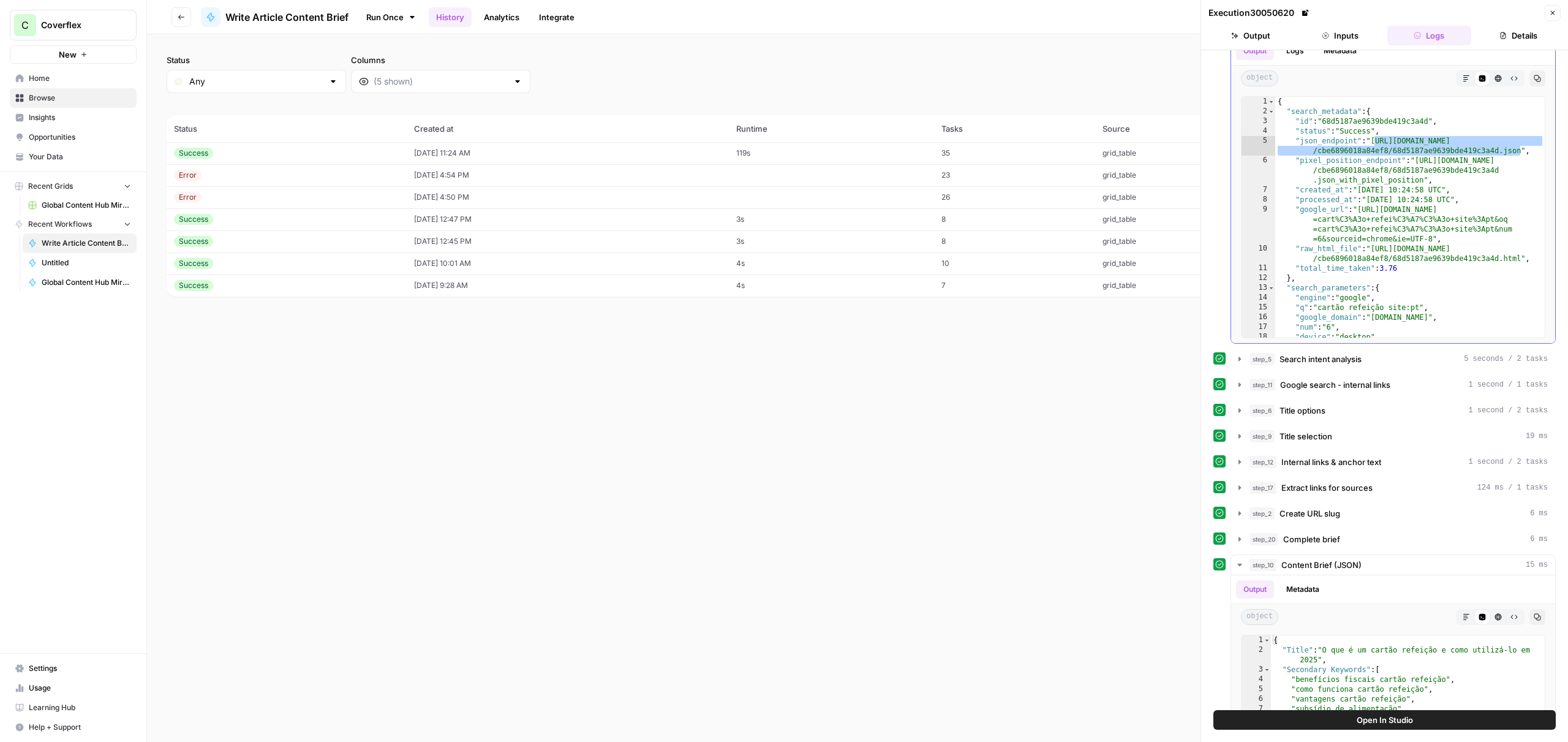
drag, startPoint x: 1384, startPoint y: 152, endPoint x: 1398, endPoint y: 151, distance: 14.0
click at [1384, 152] on div "{ "search_metadata" : { "id" : "68d5187ae9639bde419c3a4d" , "status" : "Success…" at bounding box center [1410, 226] width 269 height 260
click at [1428, 141] on div "{ "search_metadata" : { "id" : "68d5187ae9639bde419c3a4d" , "status" : "Success…" at bounding box center [1410, 226] width 269 height 260
click at [1391, 357] on div "step_5 Search intent analysis 5 seconds / 2 tasks" at bounding box center [1398, 359] width 298 height 12
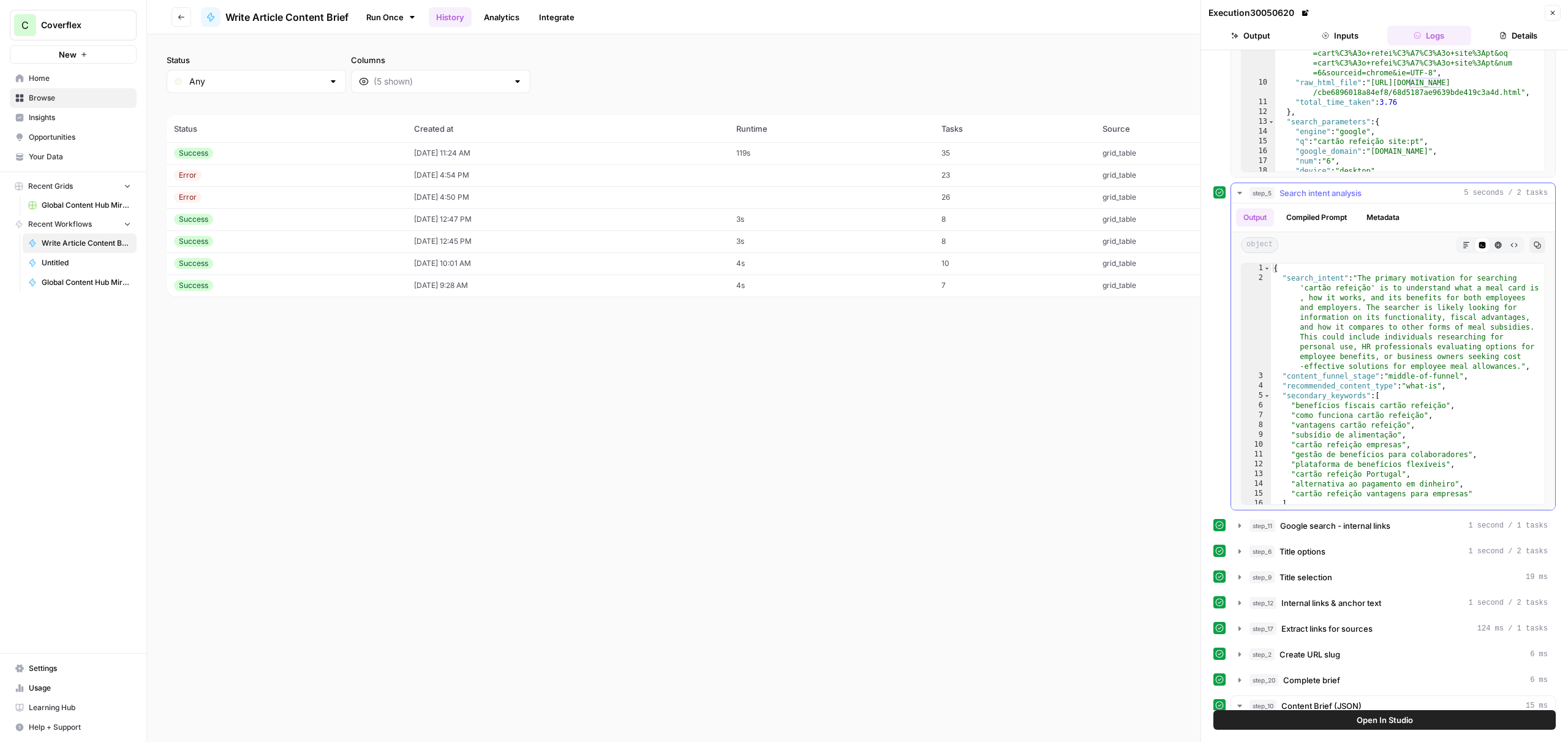
scroll to position [0, 0]
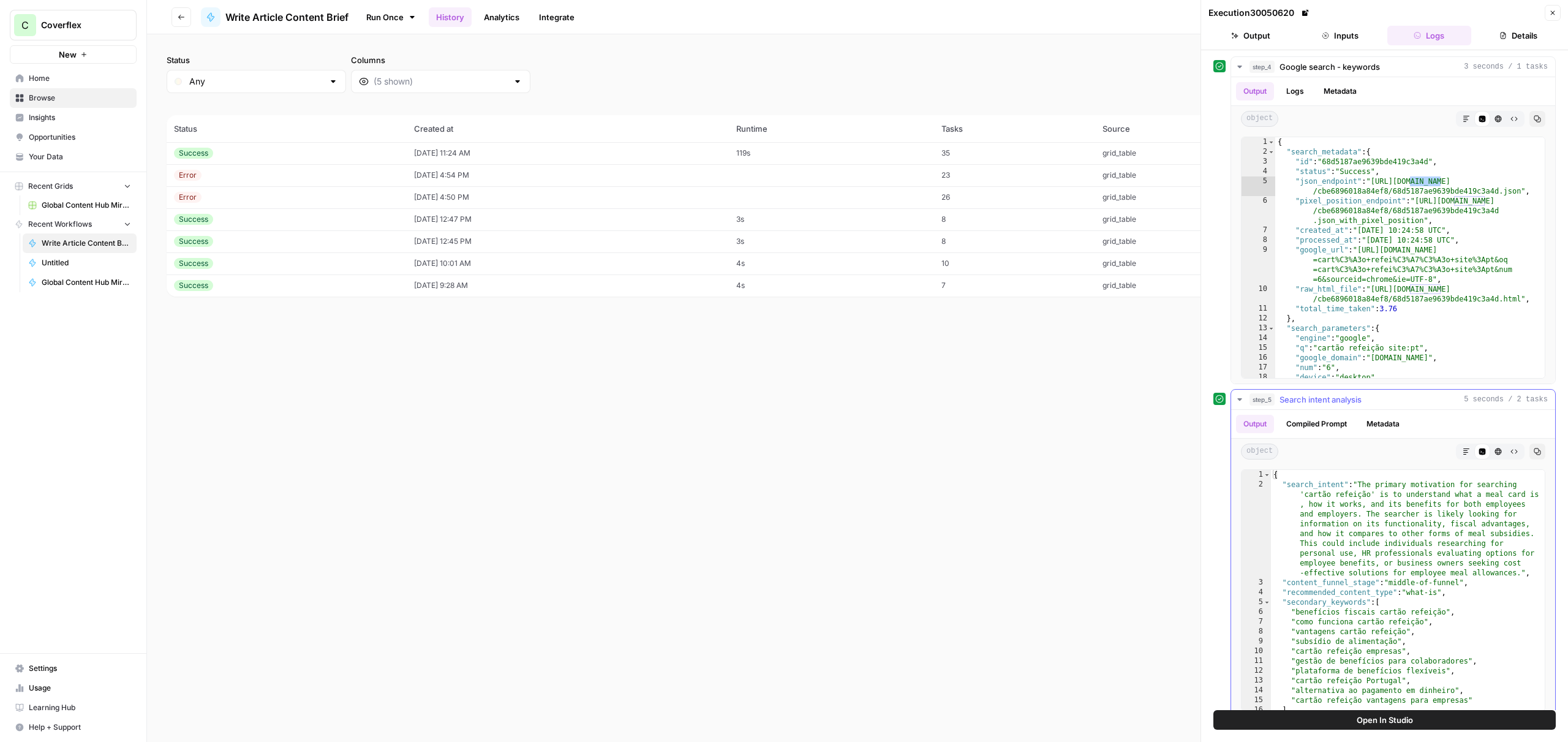
click at [1340, 420] on button "Compiled Prompt" at bounding box center [1316, 424] width 76 height 18
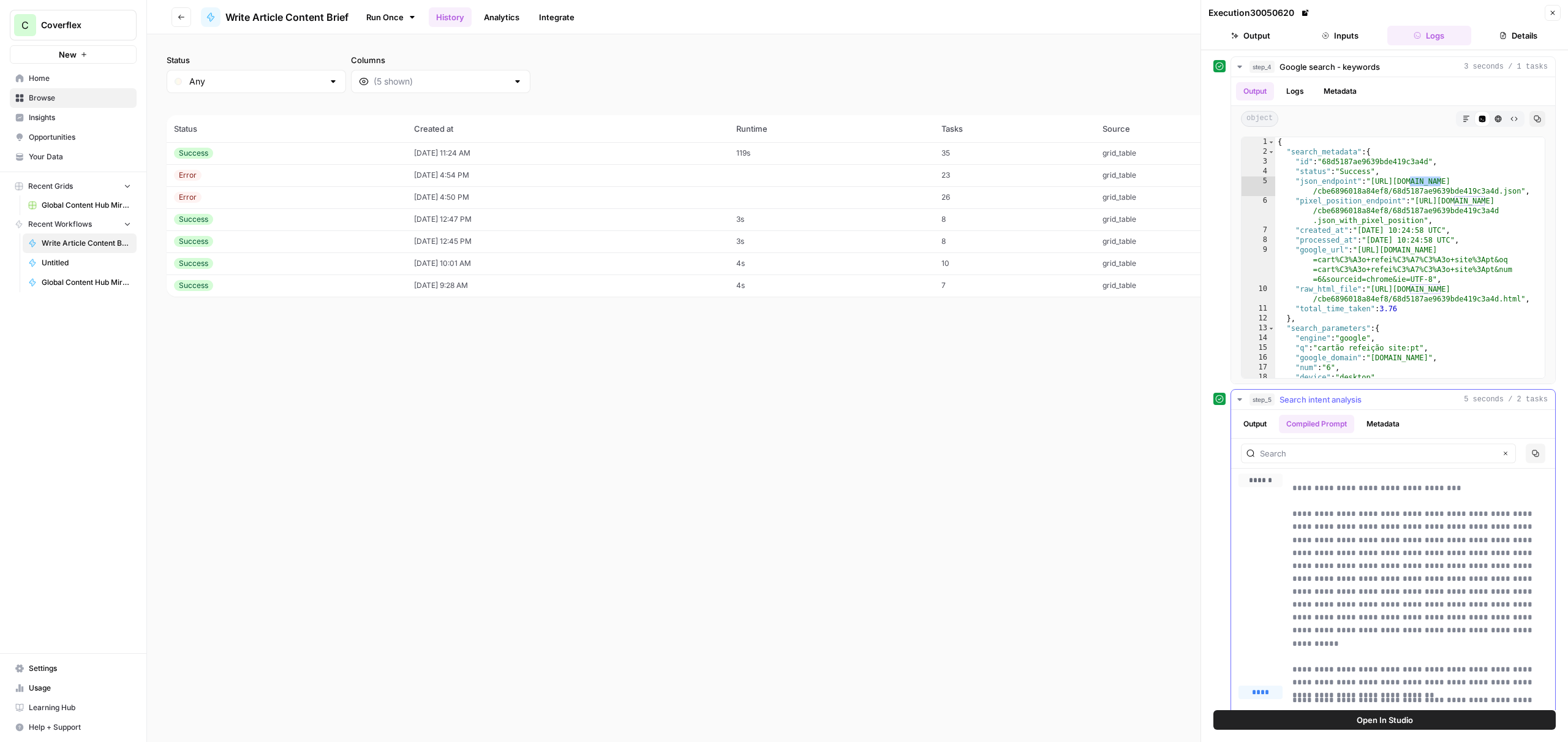
click at [1539, 450] on button "Copy" at bounding box center [1536, 453] width 20 height 20
drag, startPoint x: 1357, startPoint y: 667, endPoint x: 1291, endPoint y: 489, distance: 189.8
click at [1291, 489] on div "**********" at bounding box center [1393, 574] width 309 height 202
copy p "**********"
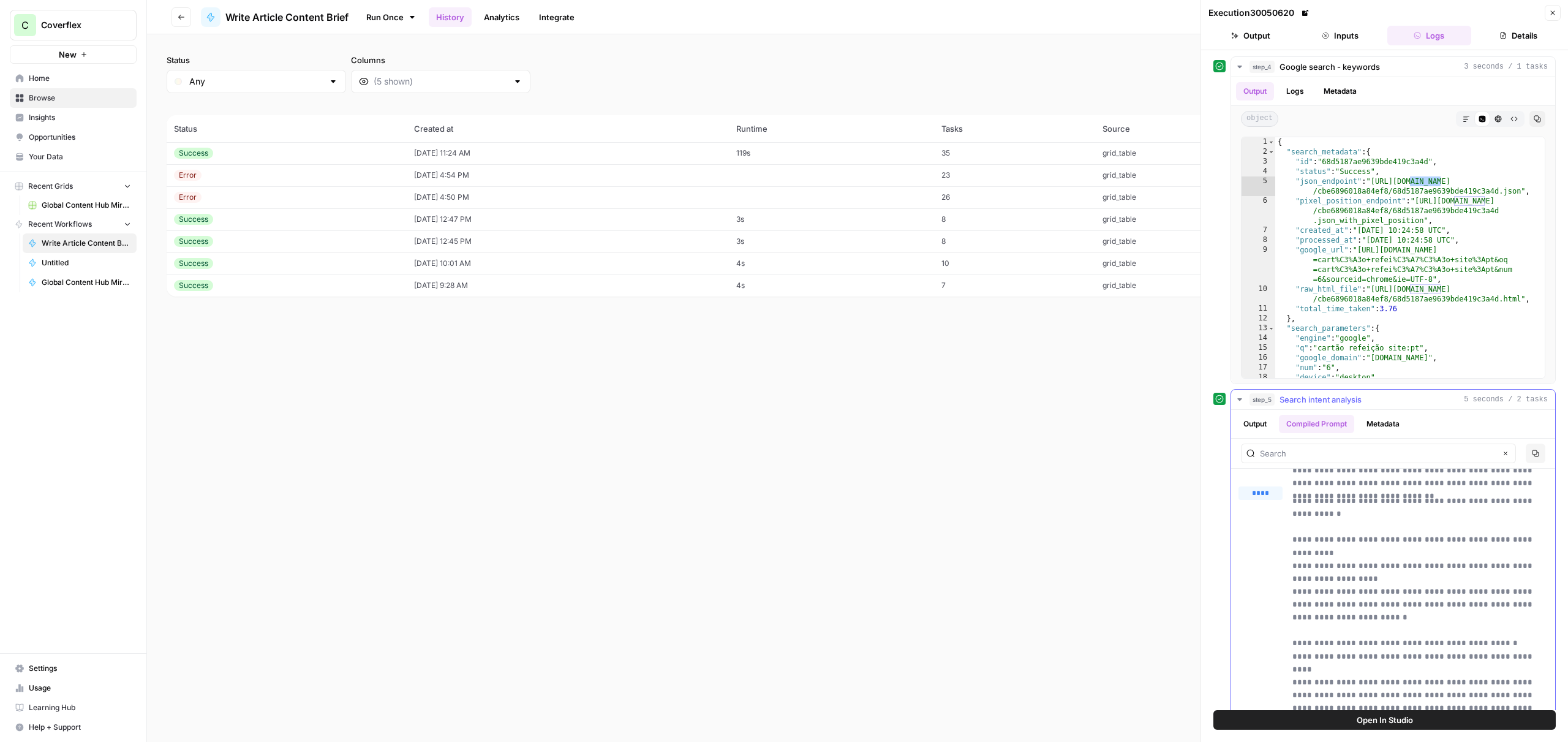
scroll to position [155, 0]
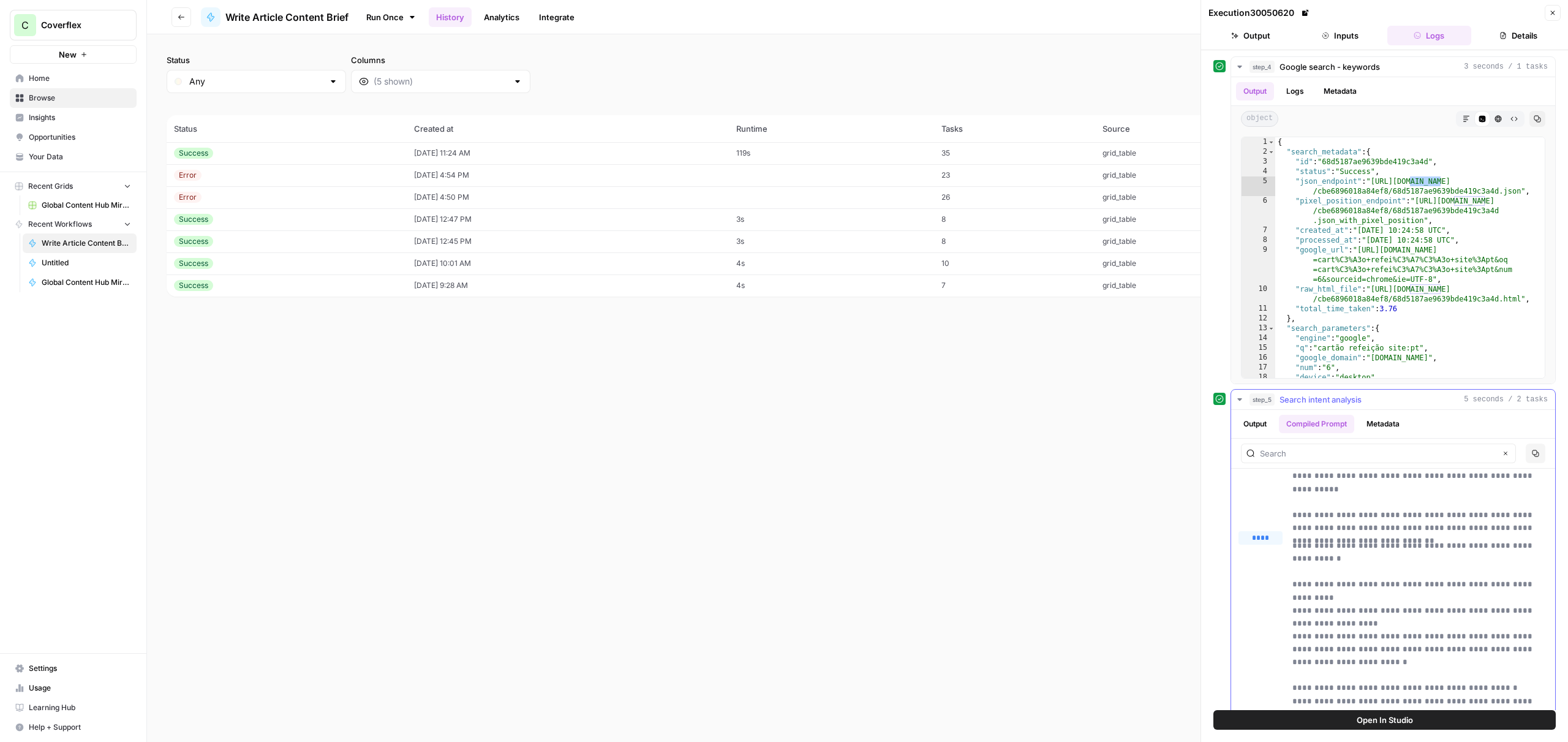
click at [1266, 556] on span "****" at bounding box center [1265, 555] width 15 height 10
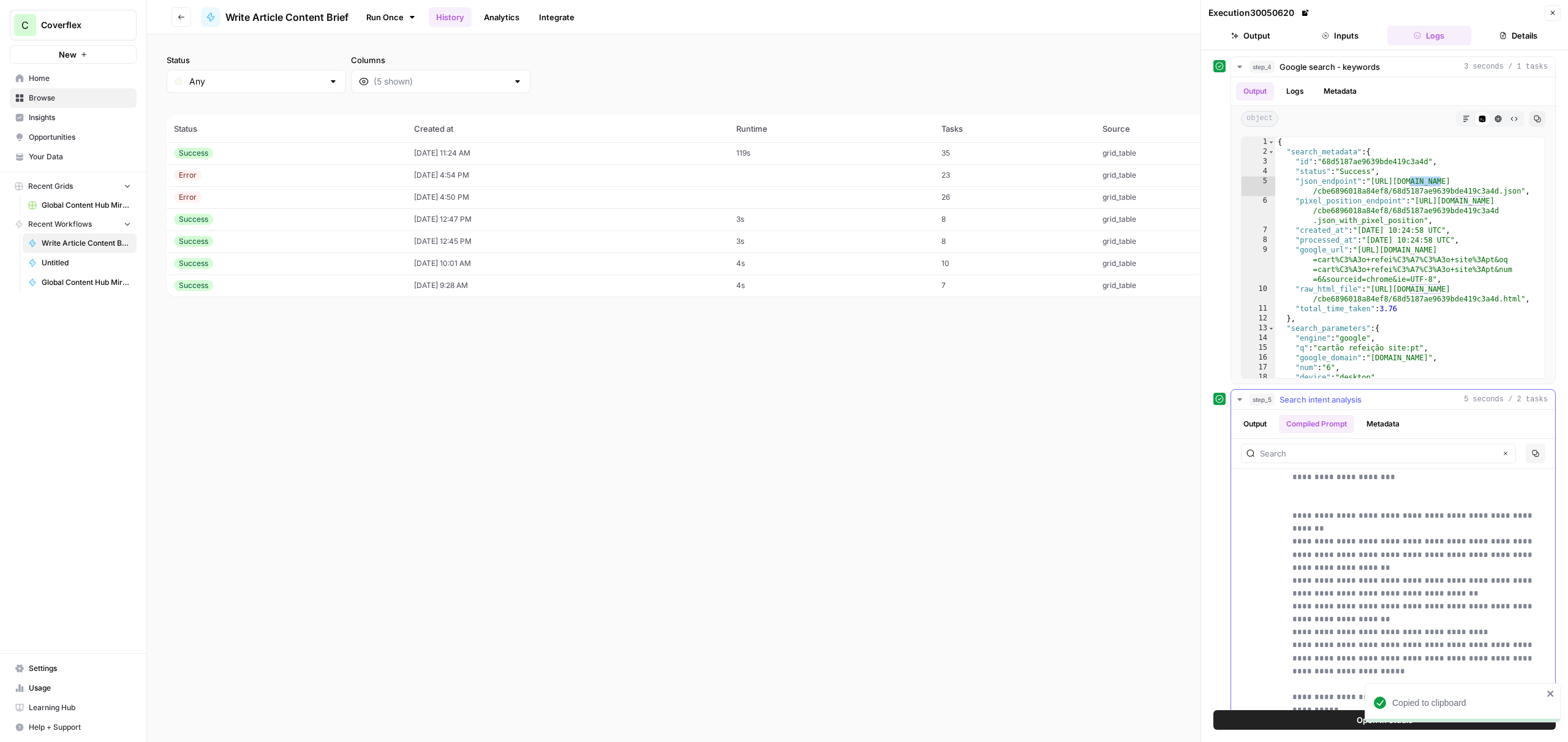
scroll to position [927, 0]
click at [1312, 670] on p "**********" at bounding box center [1419, 239] width 255 height 946
click at [1304, 573] on p "**********" at bounding box center [1419, 239] width 255 height 946
click at [1498, 454] on div "Clear" at bounding box center [1378, 453] width 275 height 20
click at [1347, 655] on p "**********" at bounding box center [1419, 239] width 255 height 946
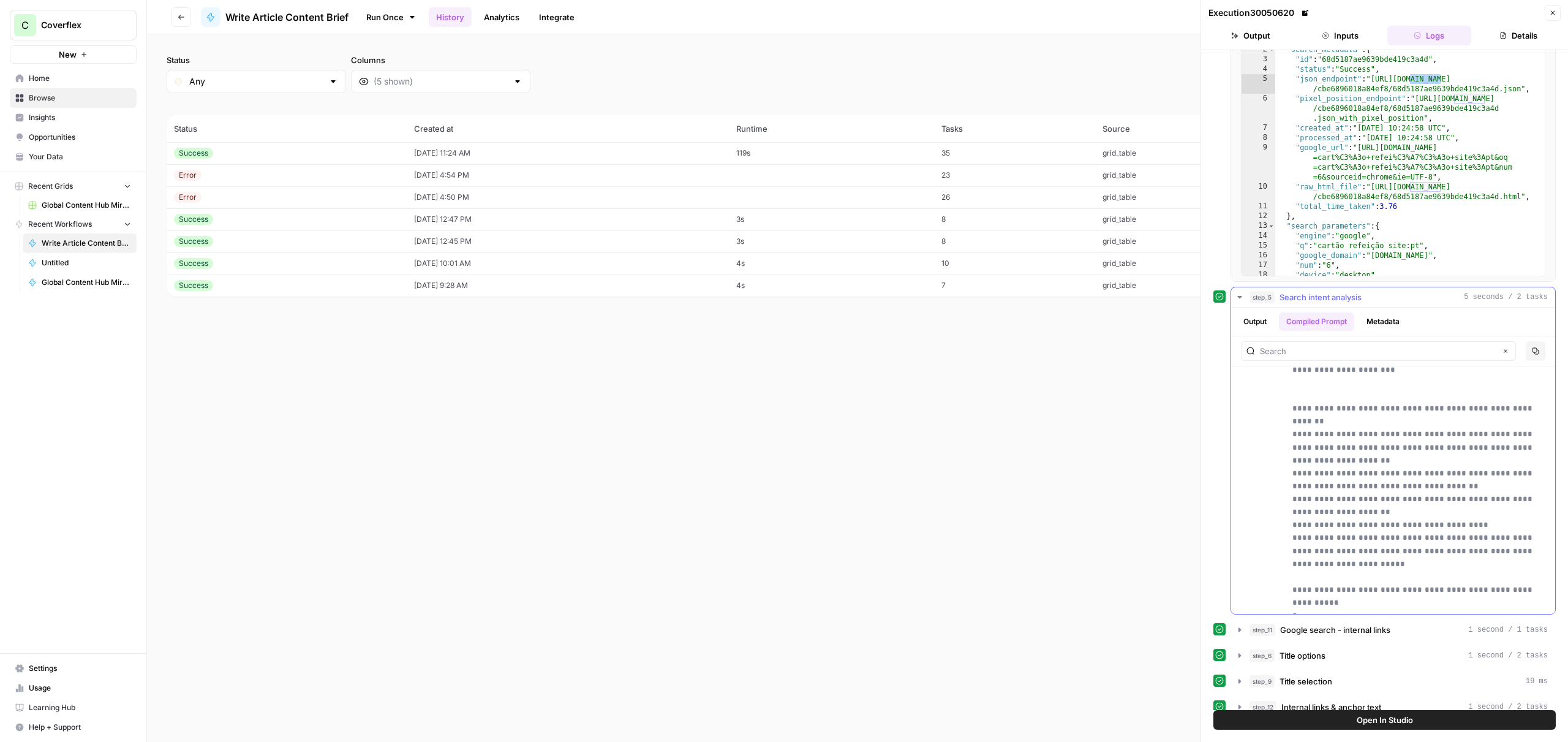
scroll to position [130, 0]
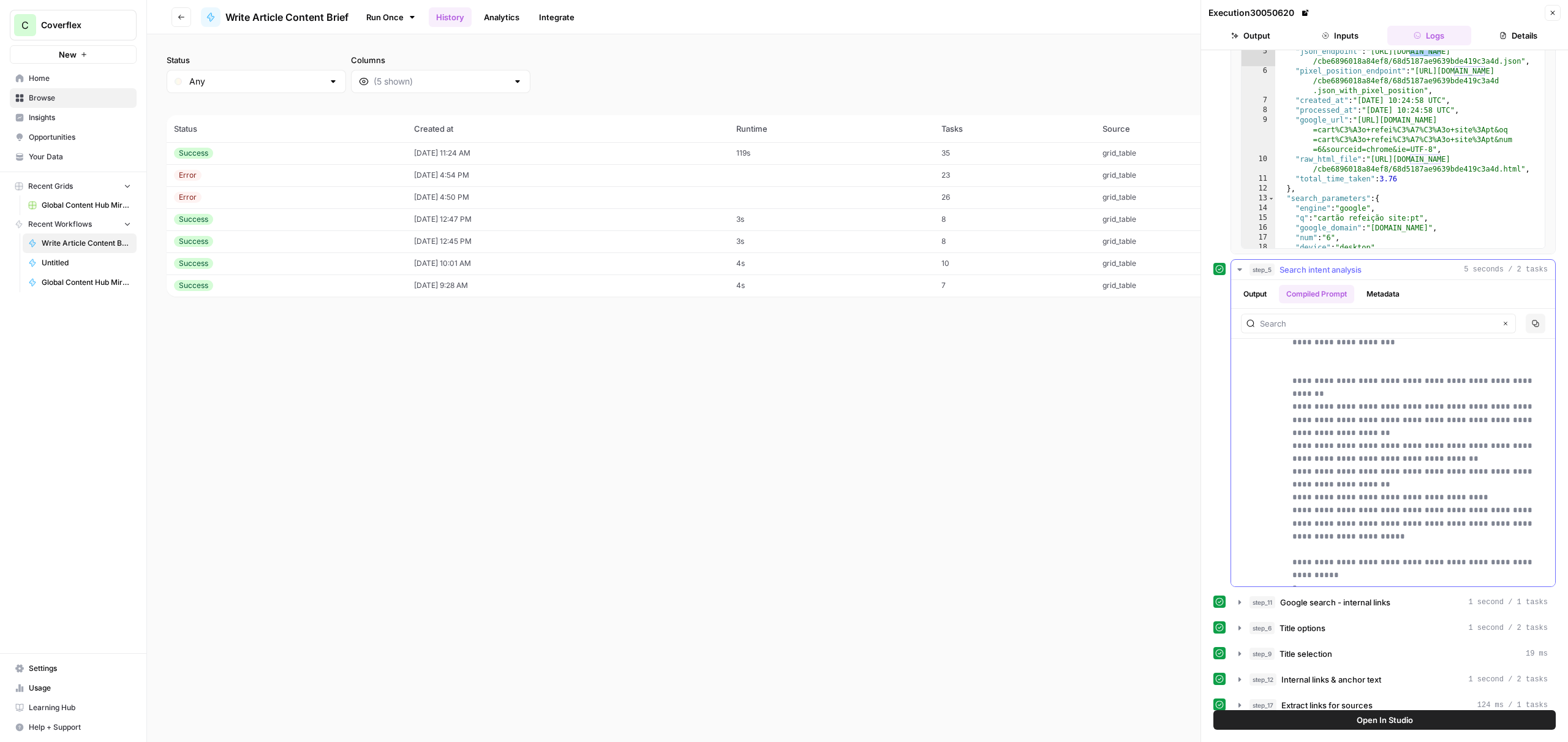
drag, startPoint x: 1405, startPoint y: 573, endPoint x: 1442, endPoint y: 567, distance: 37.5
click at [1405, 573] on p "**********" at bounding box center [1419, 109] width 255 height 946
click at [1274, 294] on button "Output" at bounding box center [1255, 294] width 38 height 18
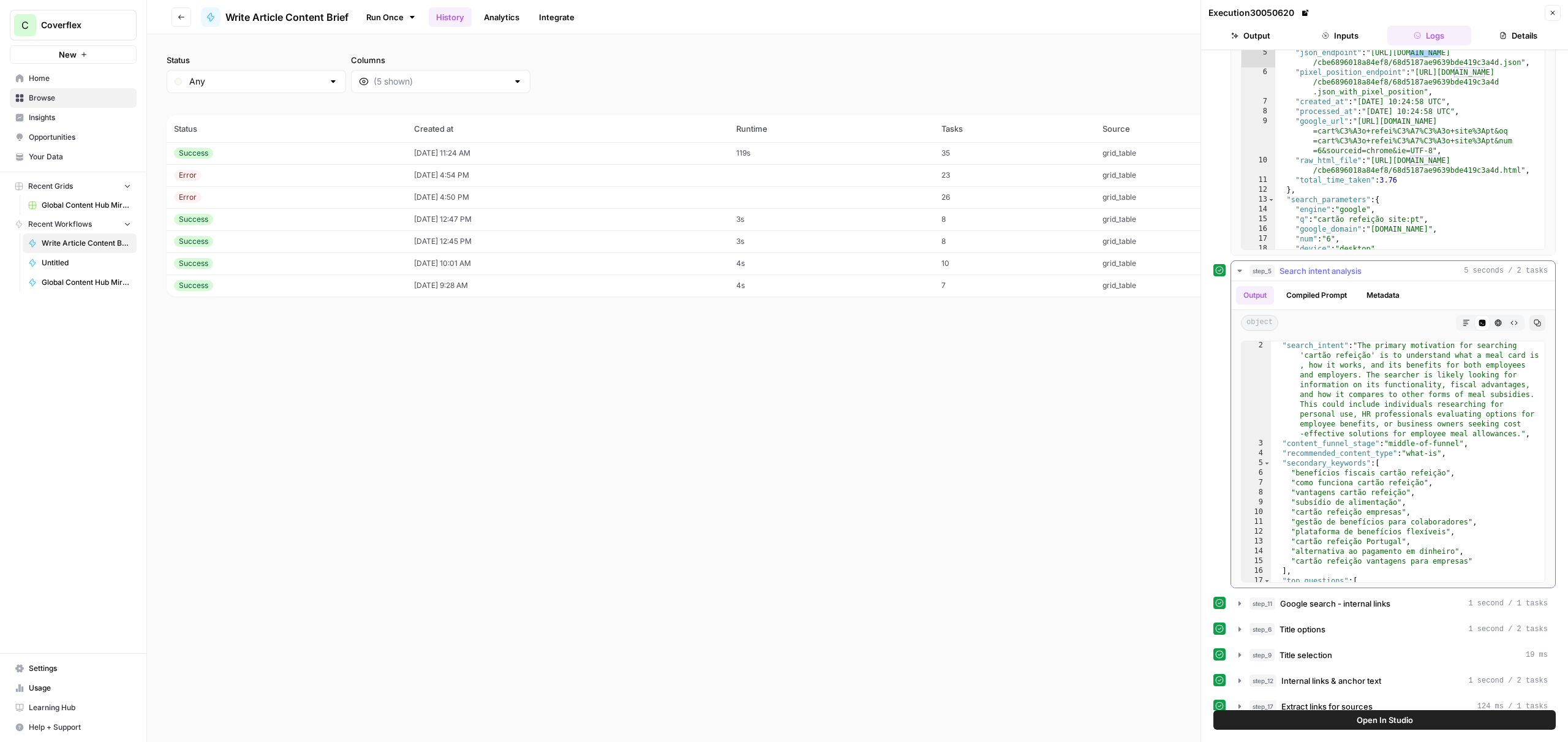
scroll to position [122, 0]
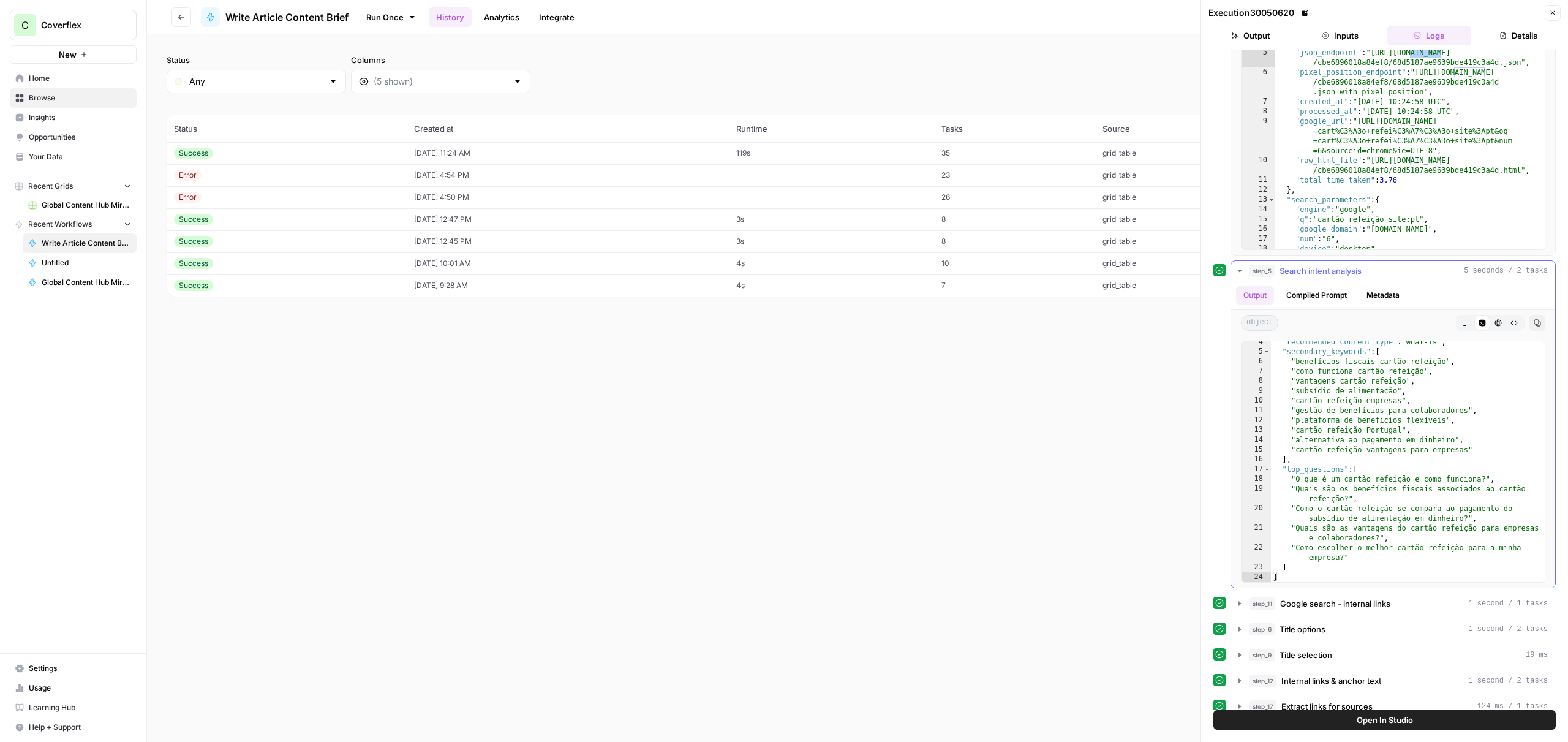
click at [1326, 300] on button "Compiled Prompt" at bounding box center [1316, 295] width 76 height 18
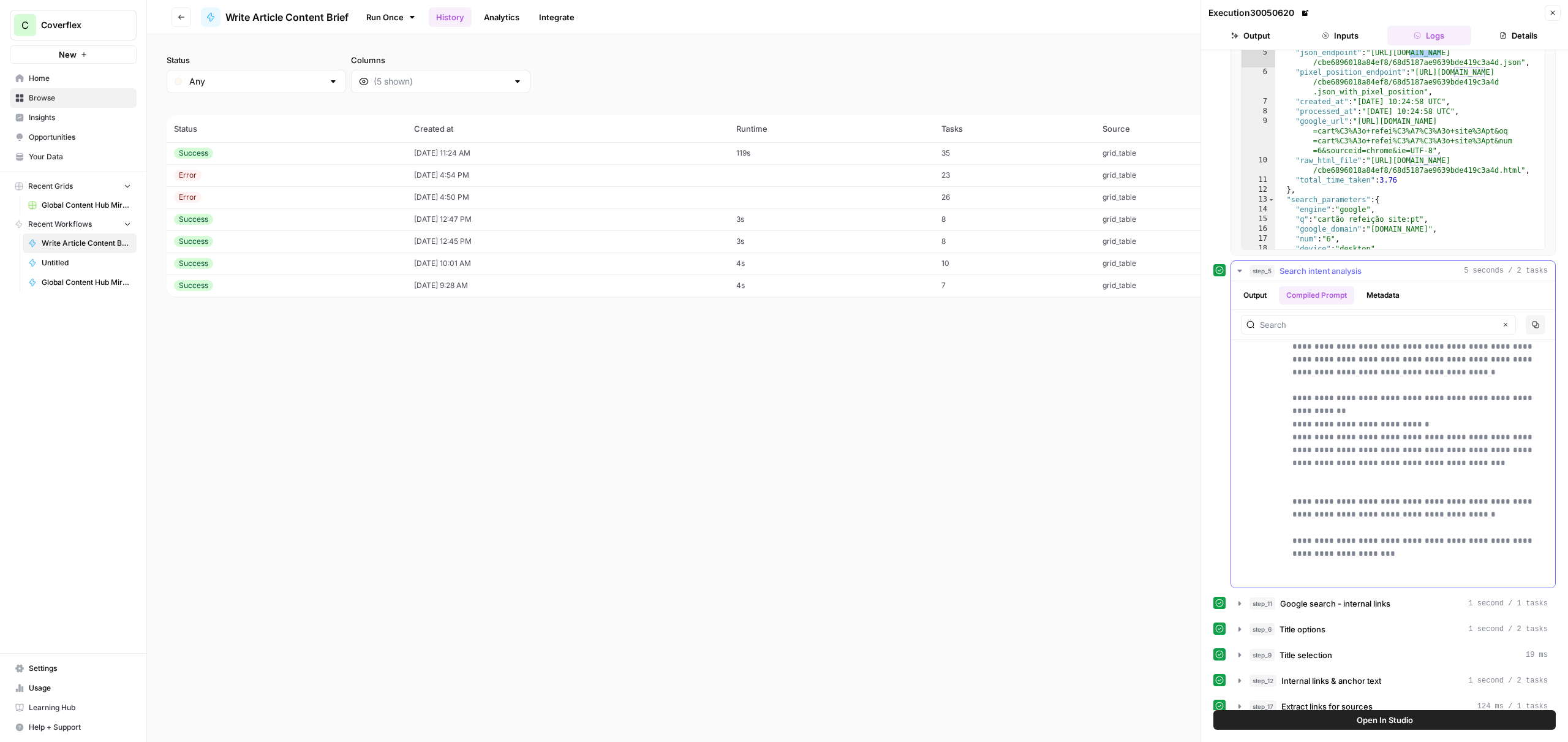
scroll to position [0, 0]
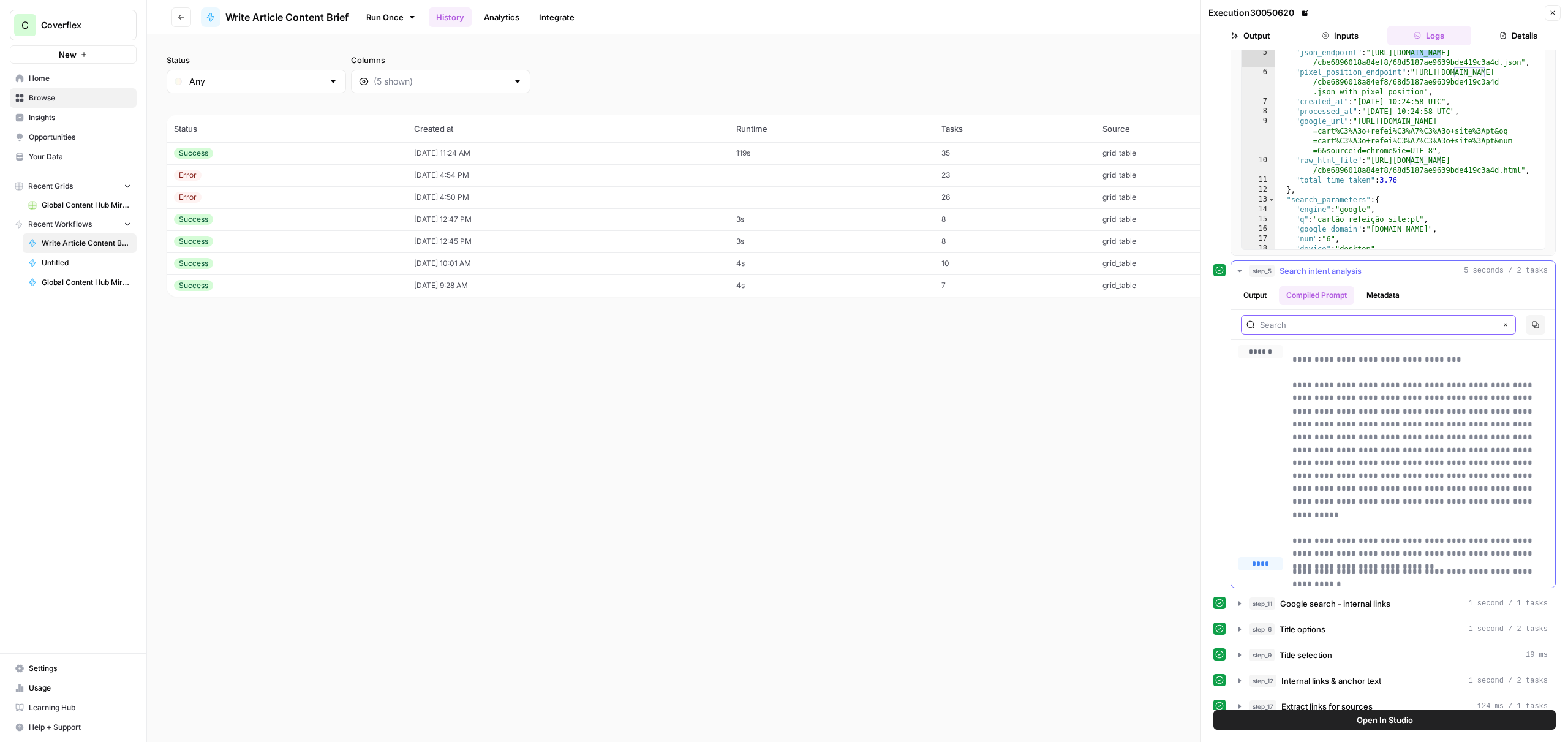
click at [1503, 324] on icon "button" at bounding box center [1505, 324] width 6 height 6
click at [1373, 289] on button "Metadata" at bounding box center [1382, 295] width 47 height 18
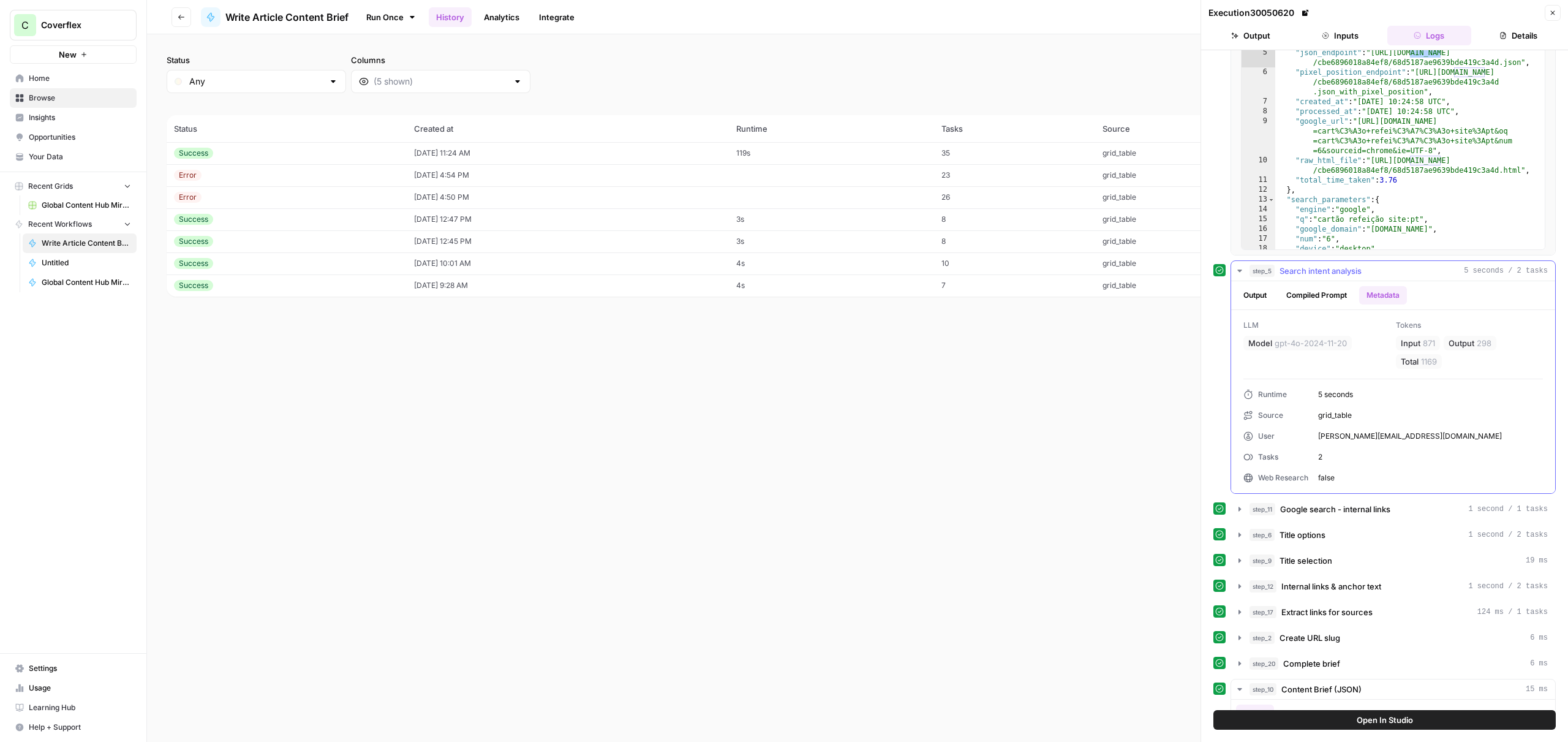
click at [1347, 290] on button "Compiled Prompt" at bounding box center [1316, 295] width 76 height 18
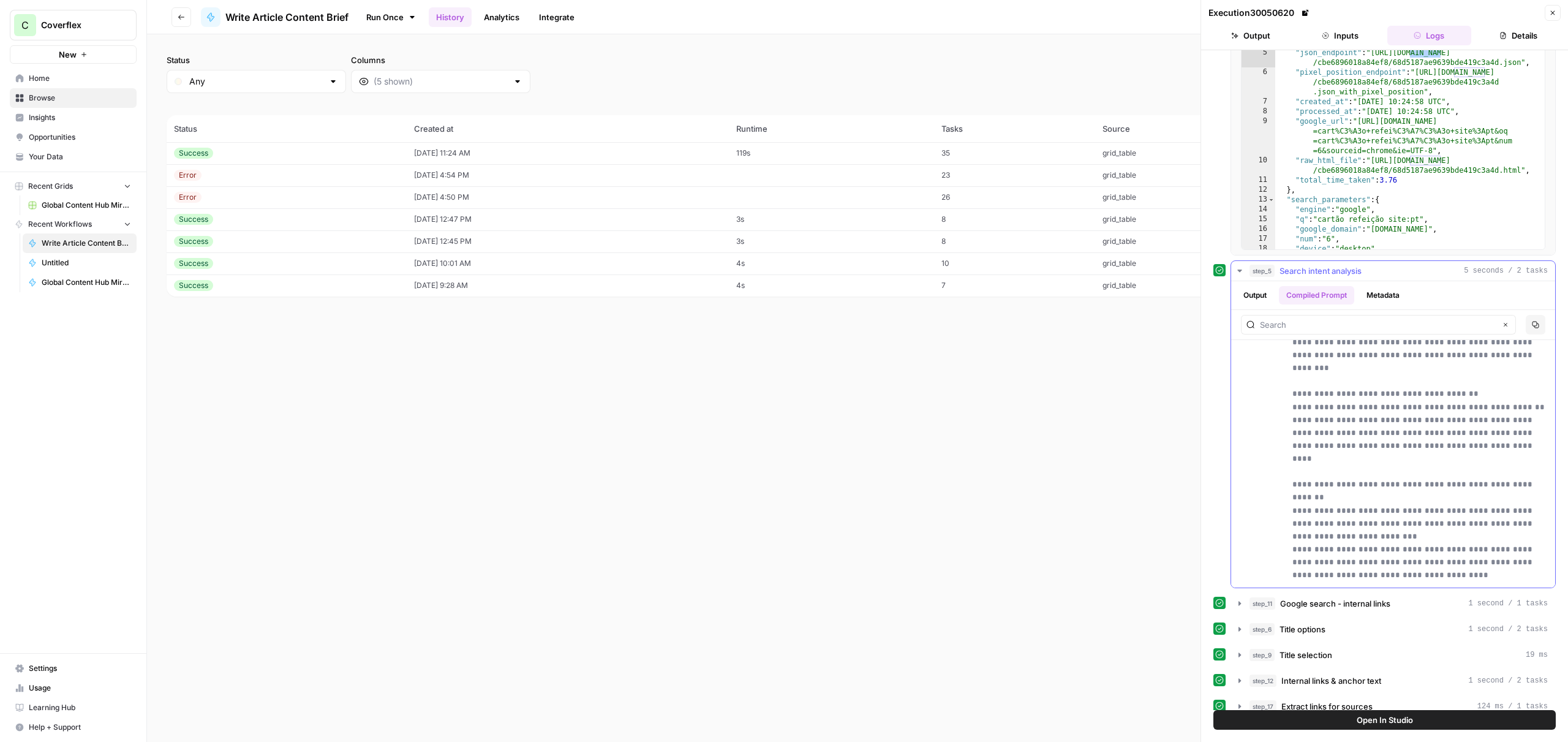
scroll to position [927, 0]
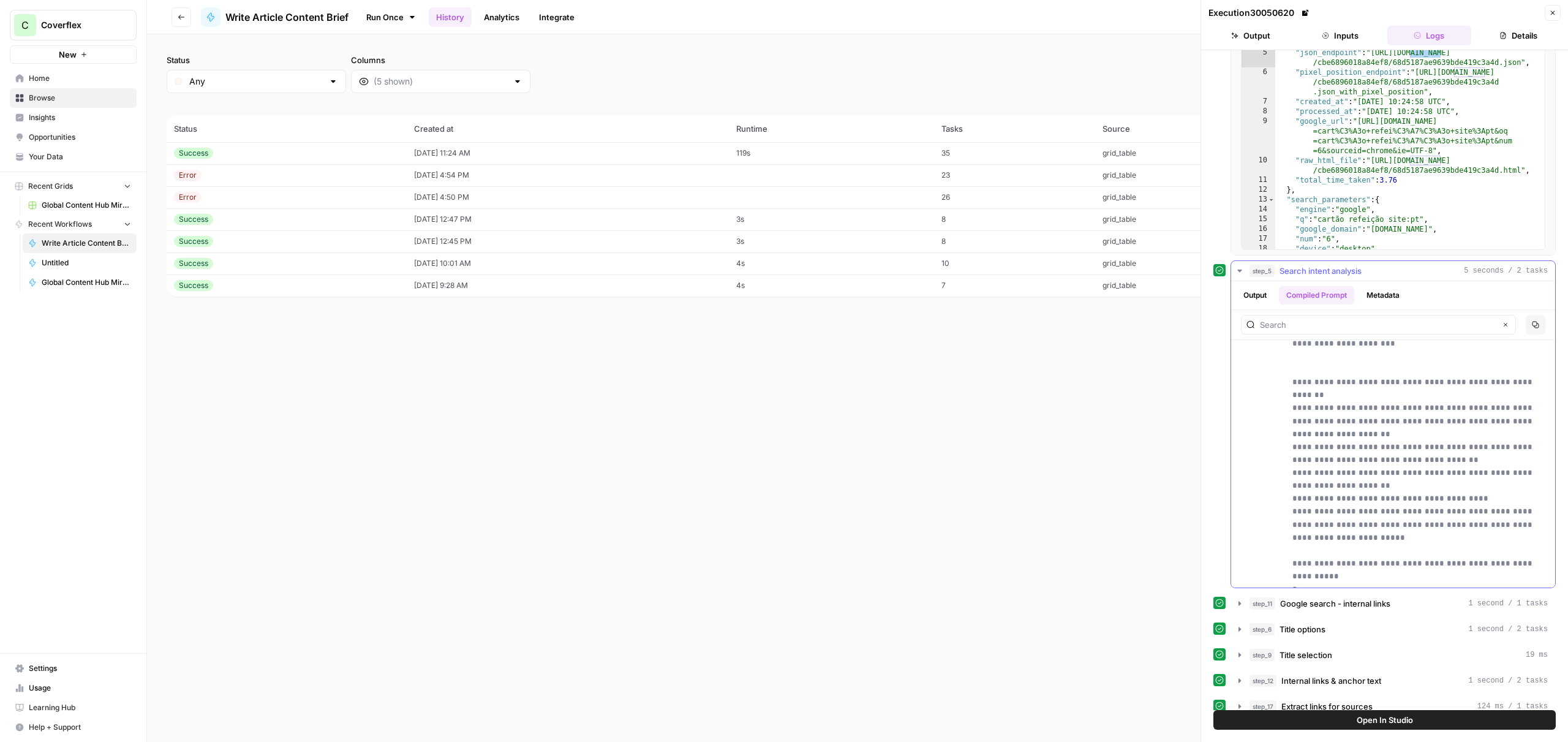
drag, startPoint x: 1292, startPoint y: 433, endPoint x: 1327, endPoint y: 549, distance: 121.2
click at [1319, 552] on p "**********" at bounding box center [1419, 111] width 255 height 946
drag, startPoint x: 1375, startPoint y: 270, endPoint x: 1301, endPoint y: 271, distance: 74.0
click at [1290, 270] on div "step_5 Search intent analysis 5 seconds / 2 tasks" at bounding box center [1398, 270] width 298 height 12
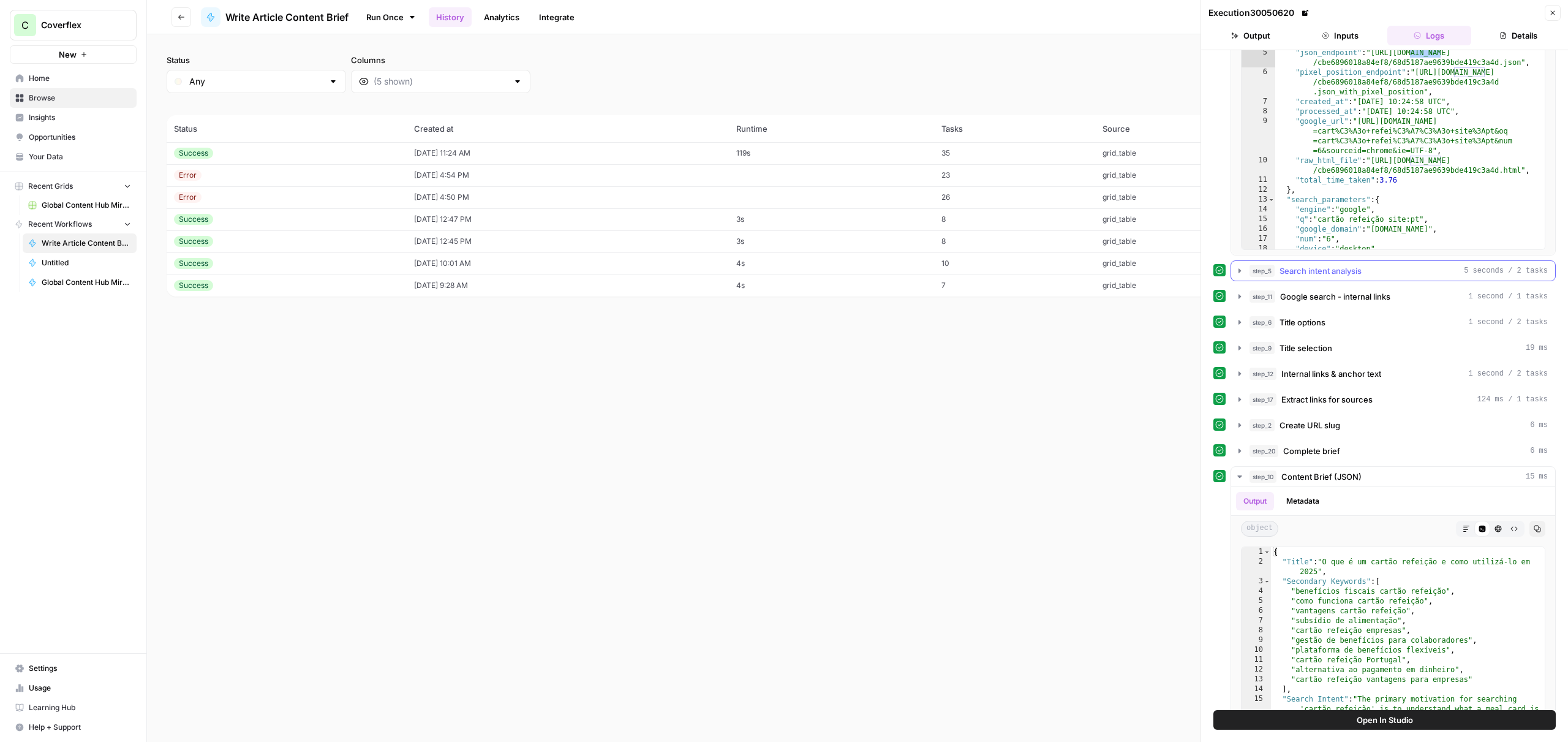
click at [1320, 272] on span "Search intent analysis" at bounding box center [1320, 270] width 82 height 12
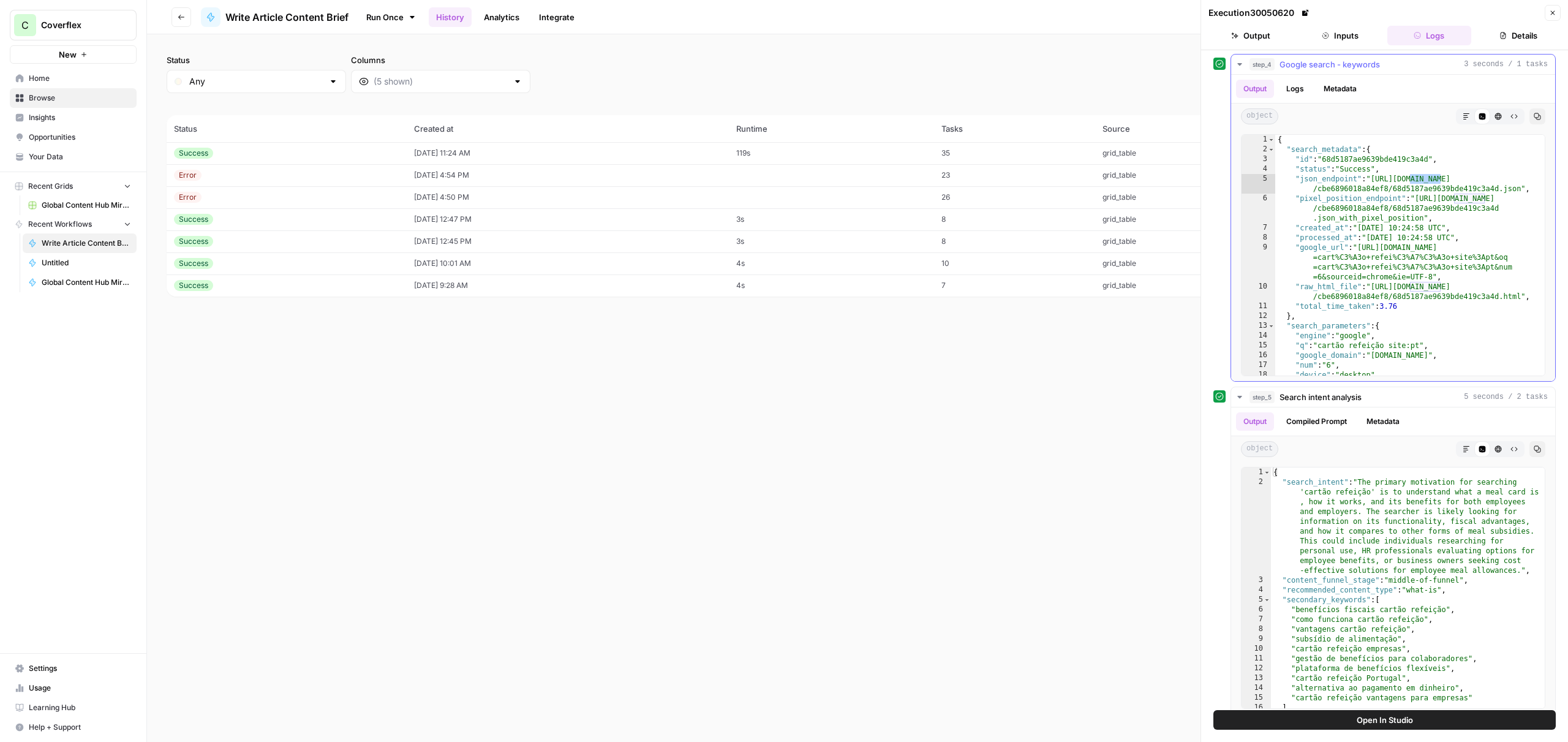
scroll to position [0, 0]
drag, startPoint x: 1332, startPoint y: 39, endPoint x: 1324, endPoint y: 39, distance: 8.0
click at [1331, 39] on button "Inputs" at bounding box center [1340, 36] width 85 height 20
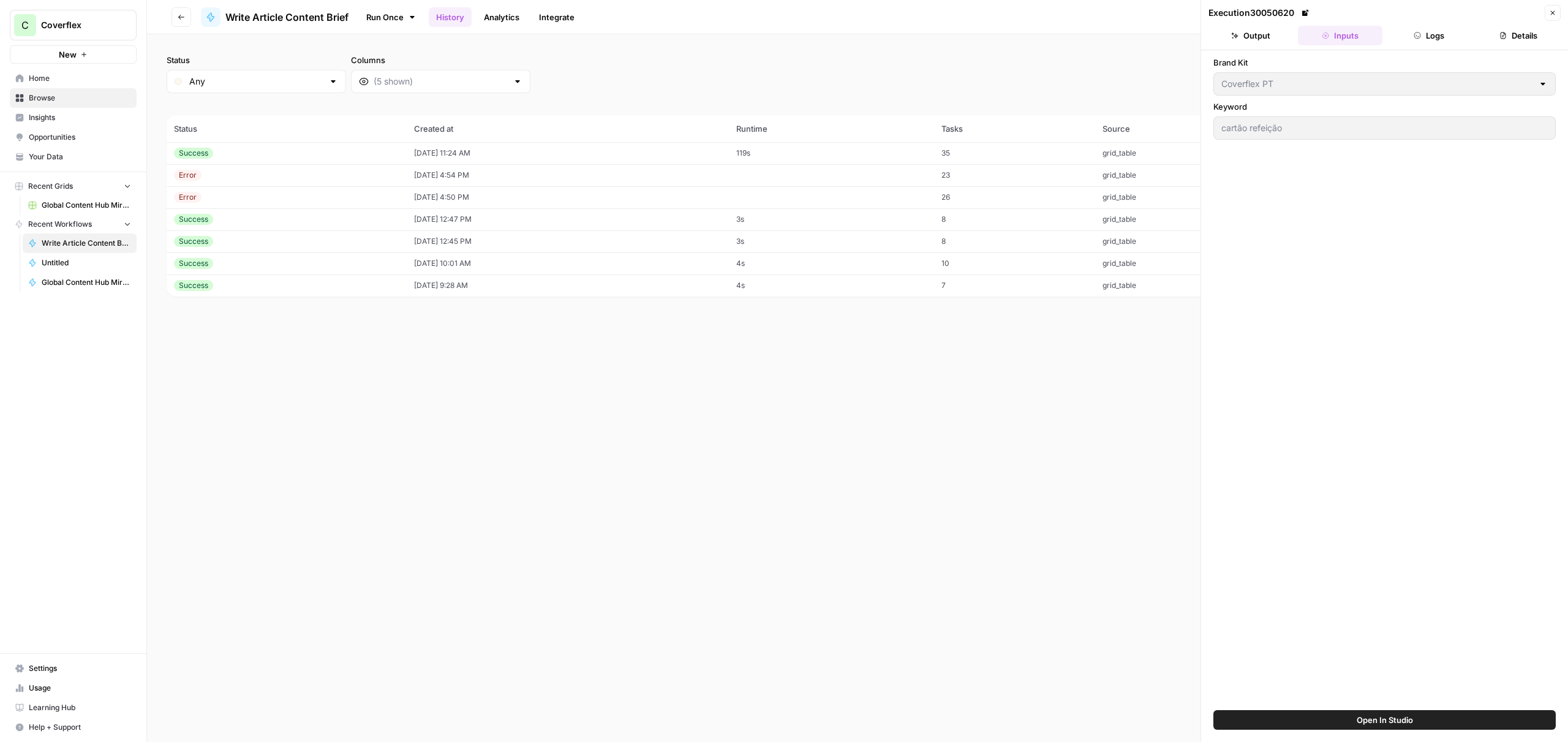
click at [1264, 41] on button "Output" at bounding box center [1250, 36] width 85 height 20
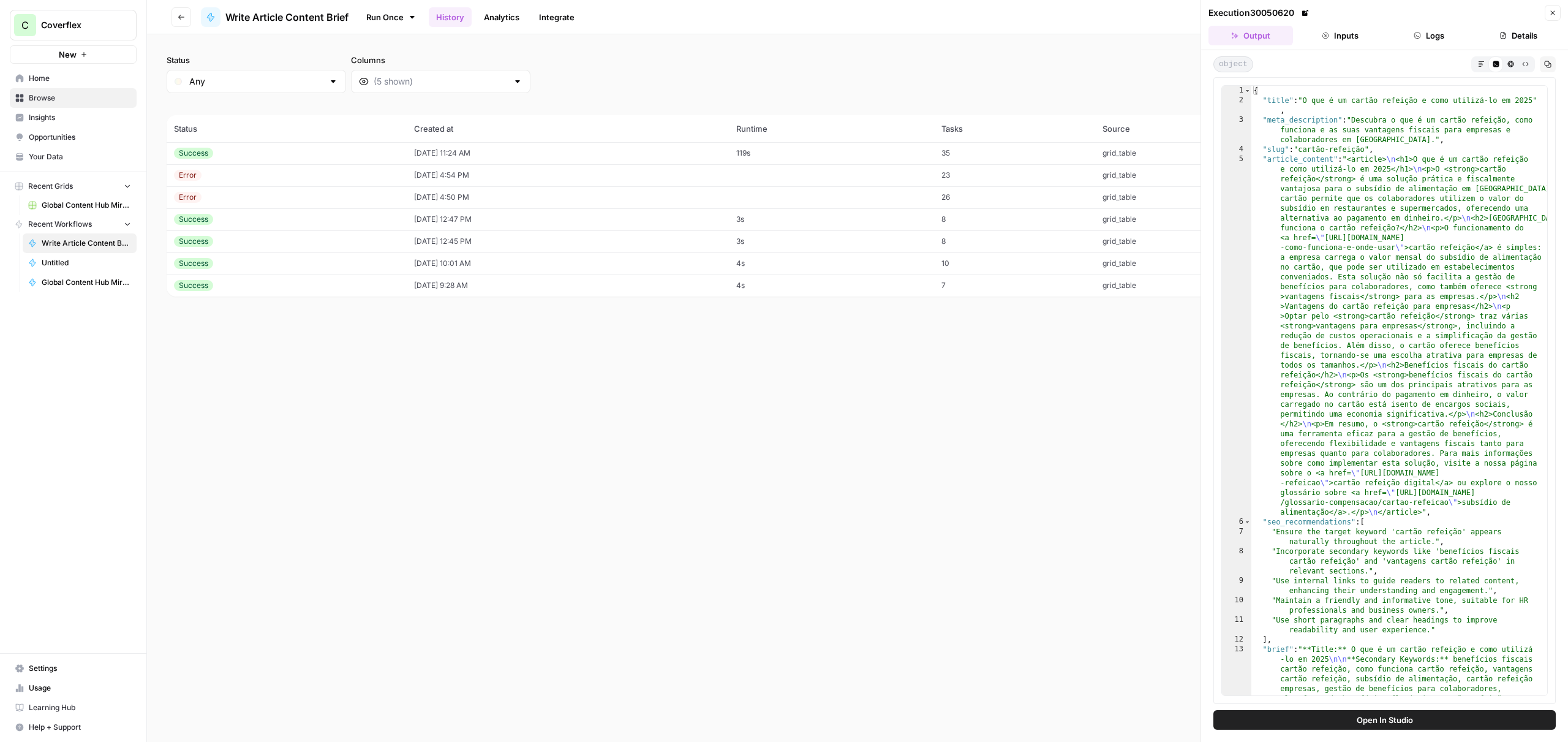
click at [1270, 63] on div "object Markdown Code Editor HTML Viewer Raw Output Copy" at bounding box center [1384, 64] width 343 height 16
click at [1446, 39] on button "Logs" at bounding box center [1429, 36] width 85 height 20
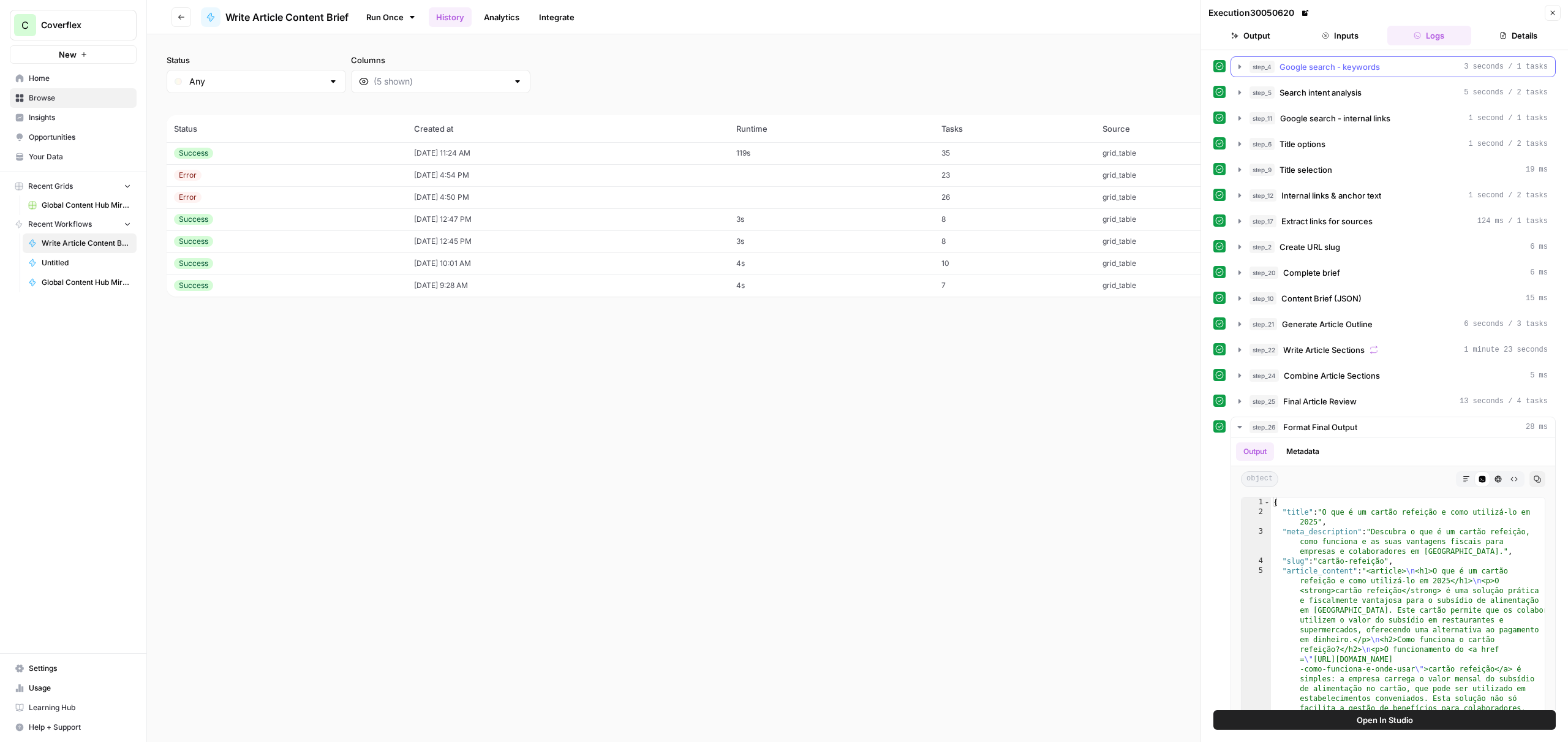
click at [1398, 71] on div "step_4 Google search - keywords 3 seconds / 1 tasks" at bounding box center [1398, 67] width 298 height 12
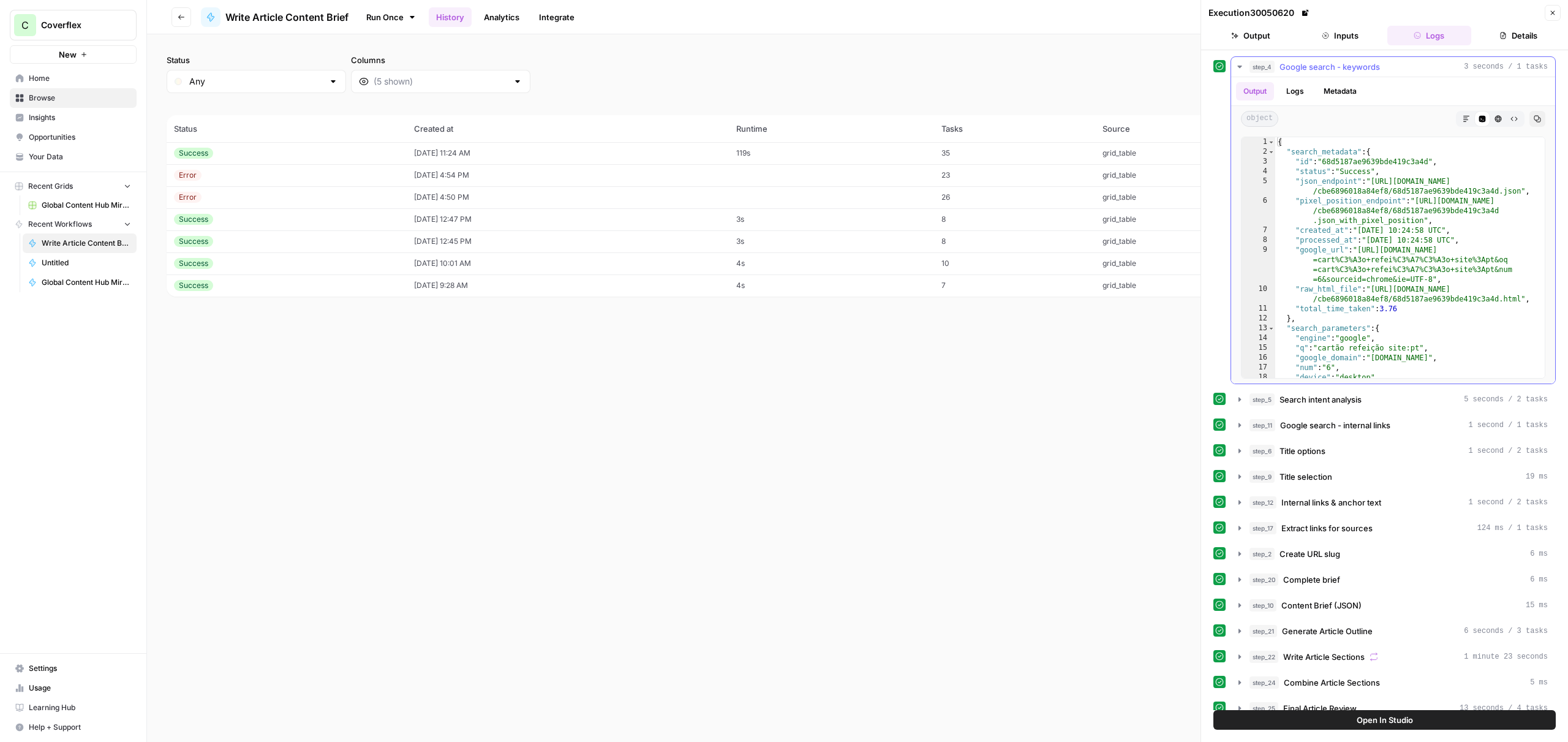
drag, startPoint x: 1350, startPoint y: 68, endPoint x: 1296, endPoint y: 68, distance: 54.0
click at [1294, 68] on div "step_4 Google search - keywords 3 seconds / 1 tasks" at bounding box center [1398, 67] width 298 height 12
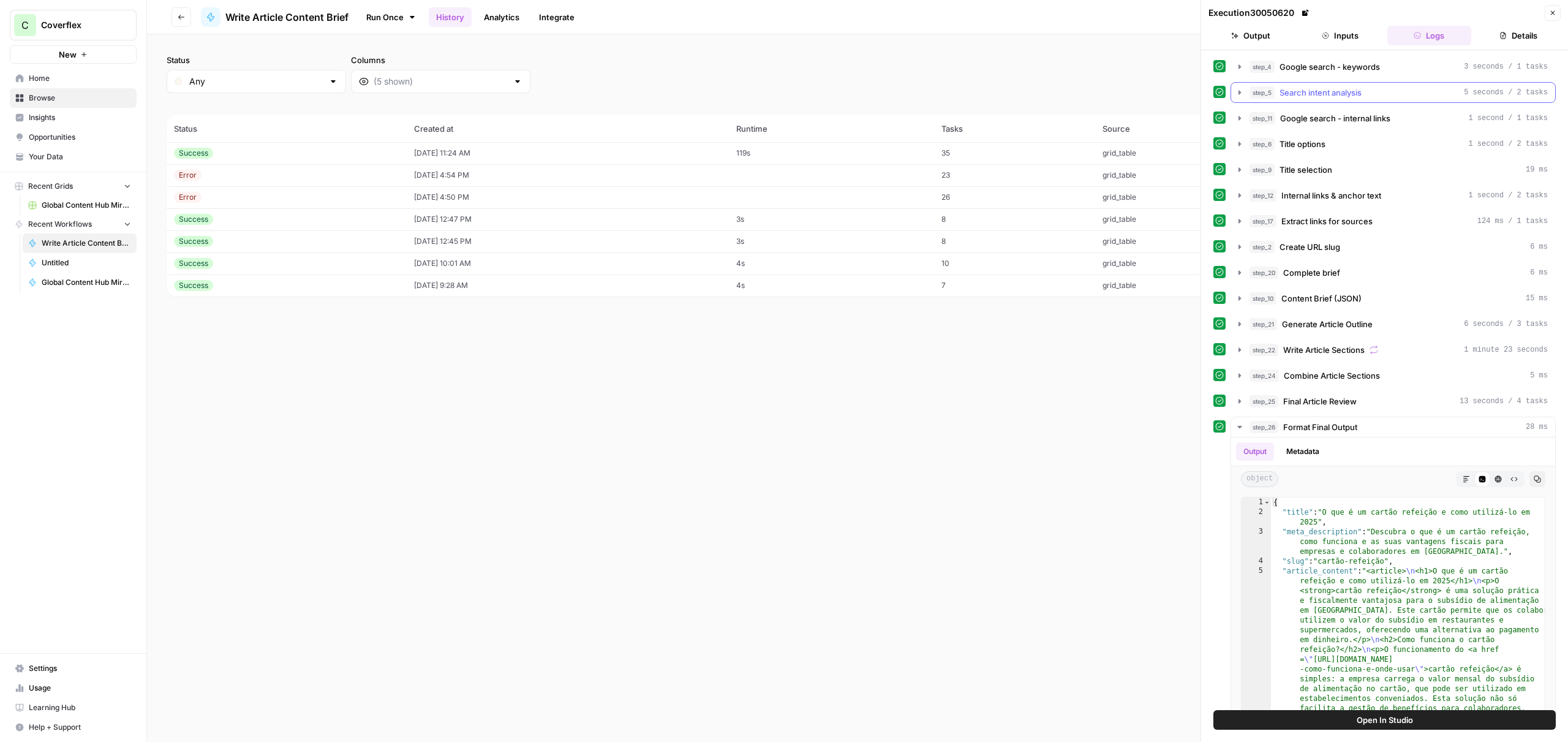
click at [1395, 87] on div "step_5 Search intent analysis 5 seconds / 2 tasks" at bounding box center [1398, 92] width 298 height 12
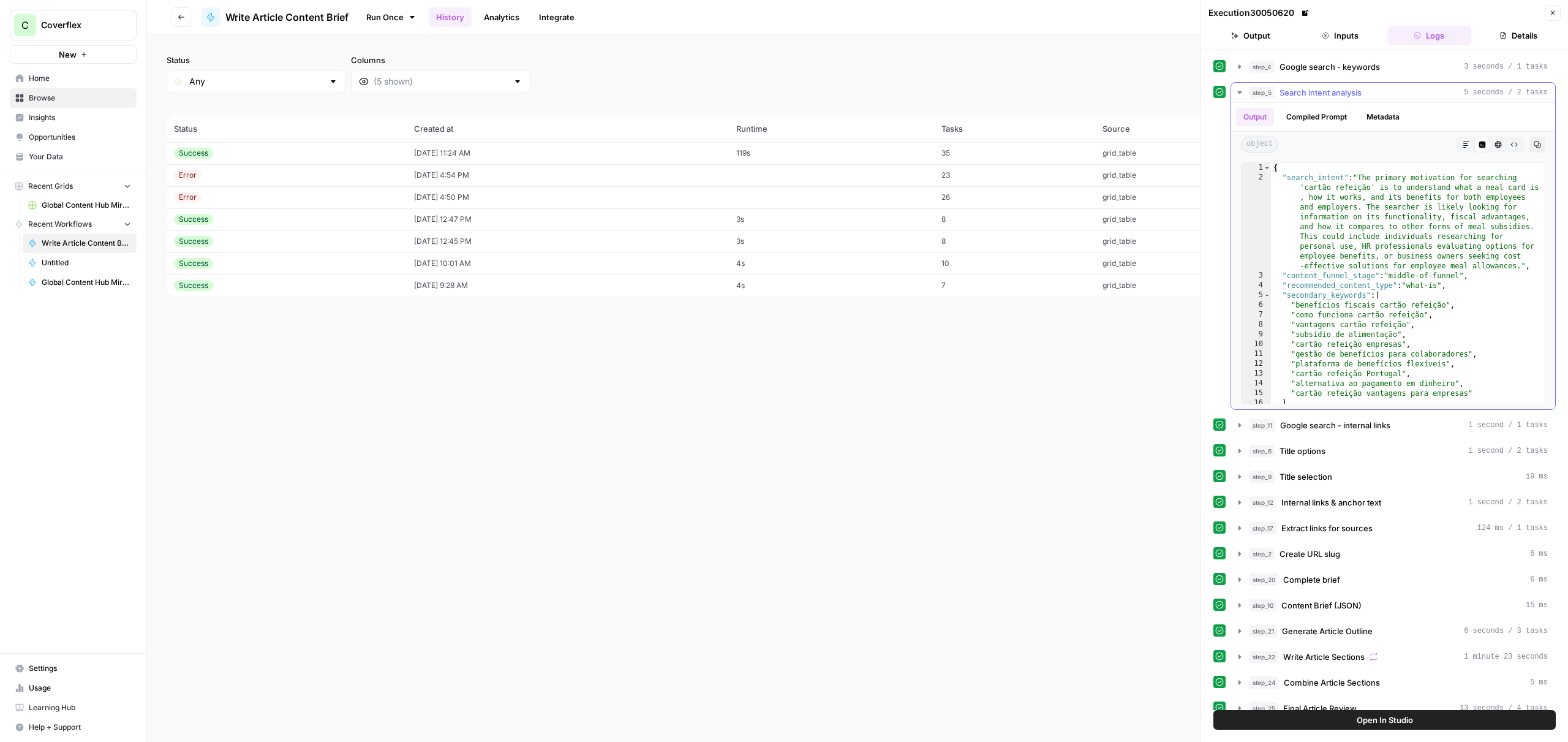
click at [1494, 147] on button "HTML Viewer" at bounding box center [1497, 144] width 16 height 16
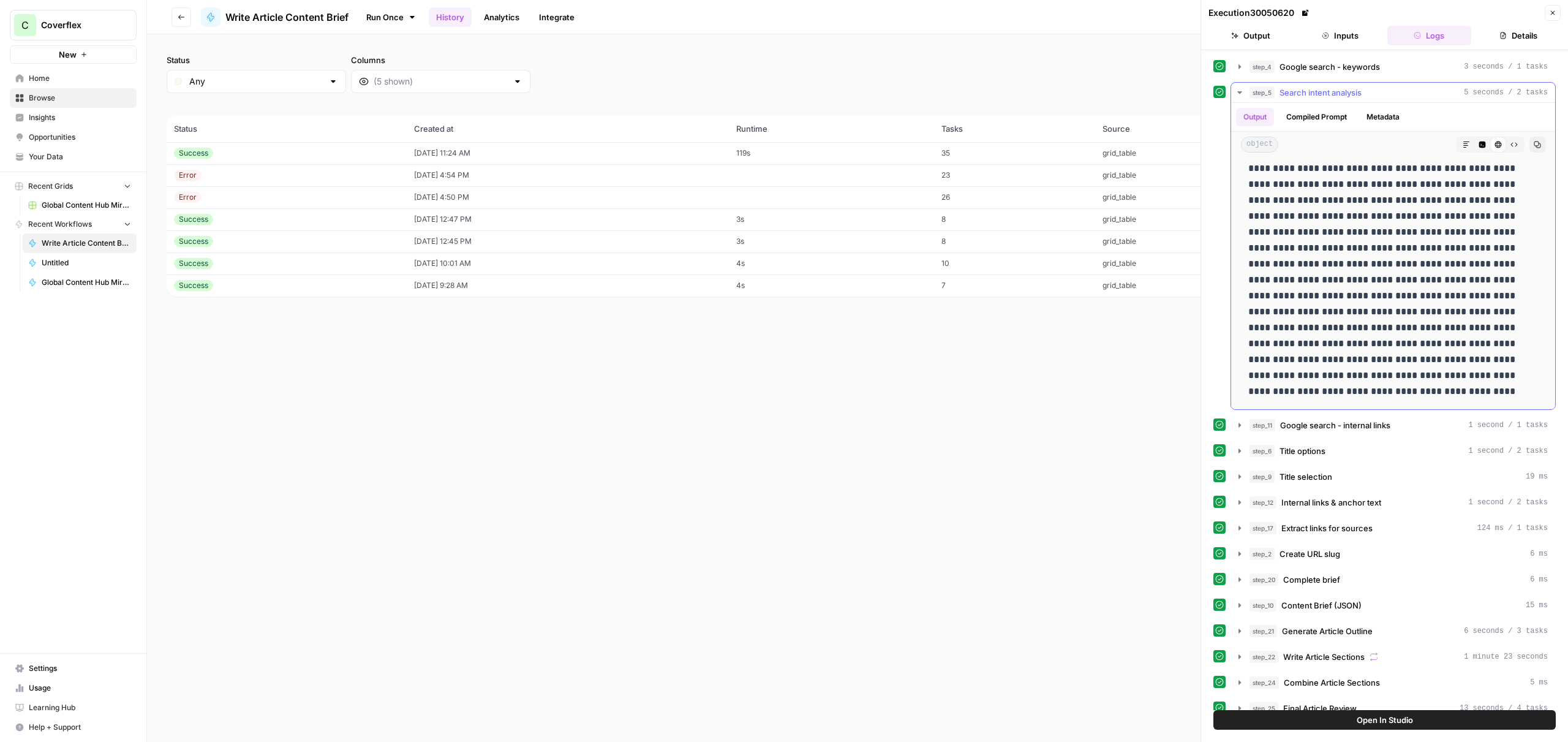
scroll to position [133, 0]
click at [1331, 118] on button "Compiled Prompt" at bounding box center [1316, 117] width 76 height 18
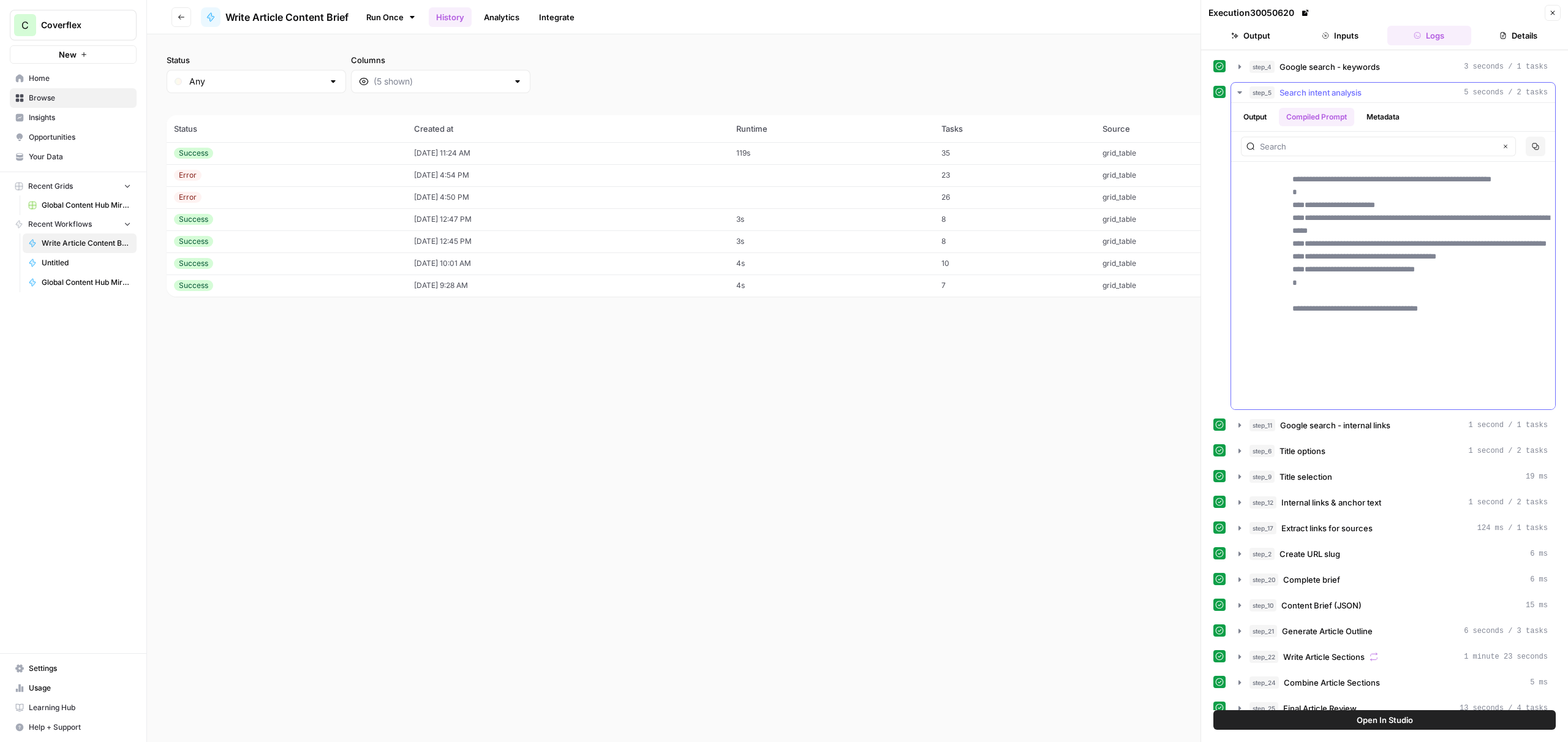
scroll to position [927, 0]
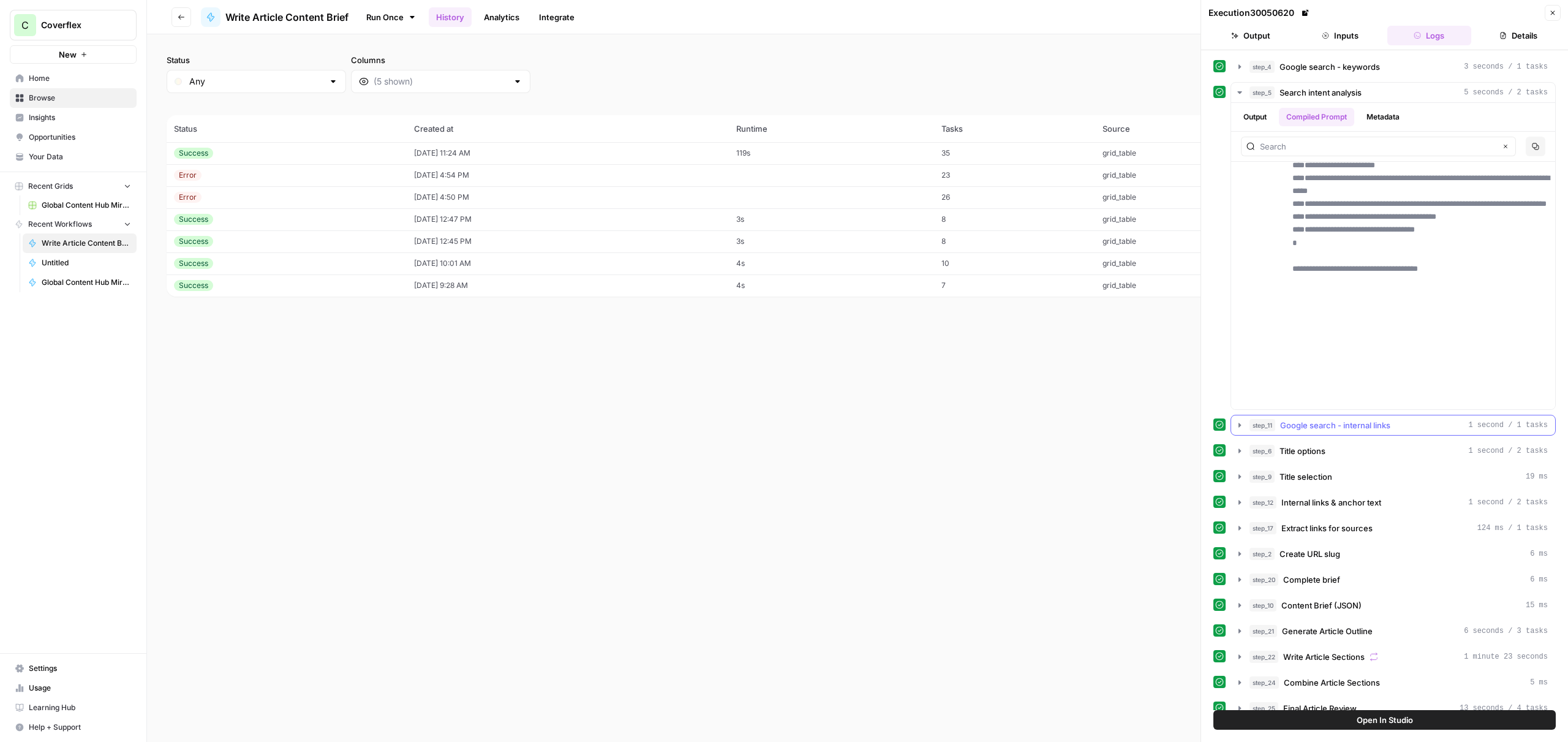
click at [1377, 428] on span "Google search - internal links" at bounding box center [1334, 425] width 111 height 12
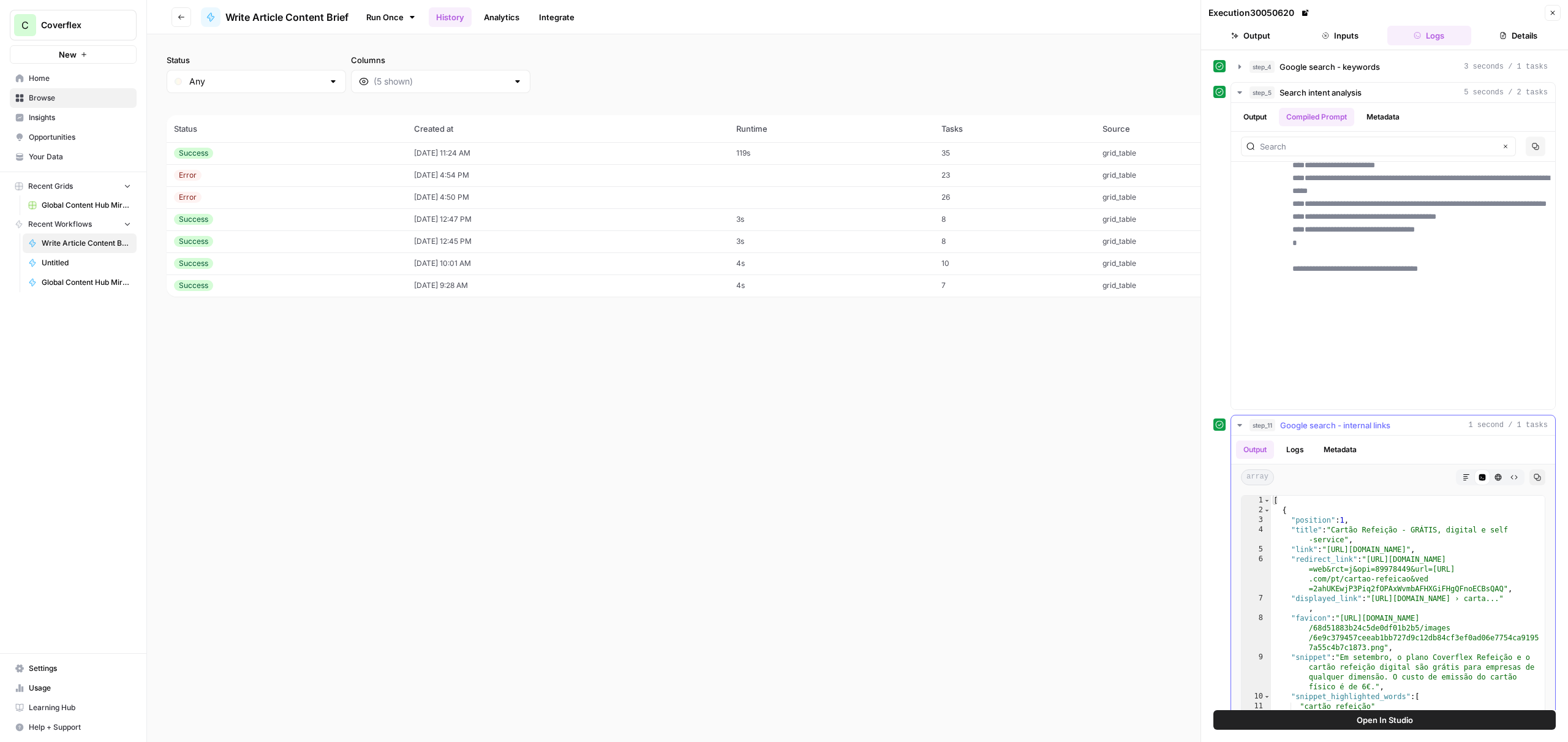
click at [1296, 452] on button "Logs" at bounding box center [1294, 450] width 32 height 18
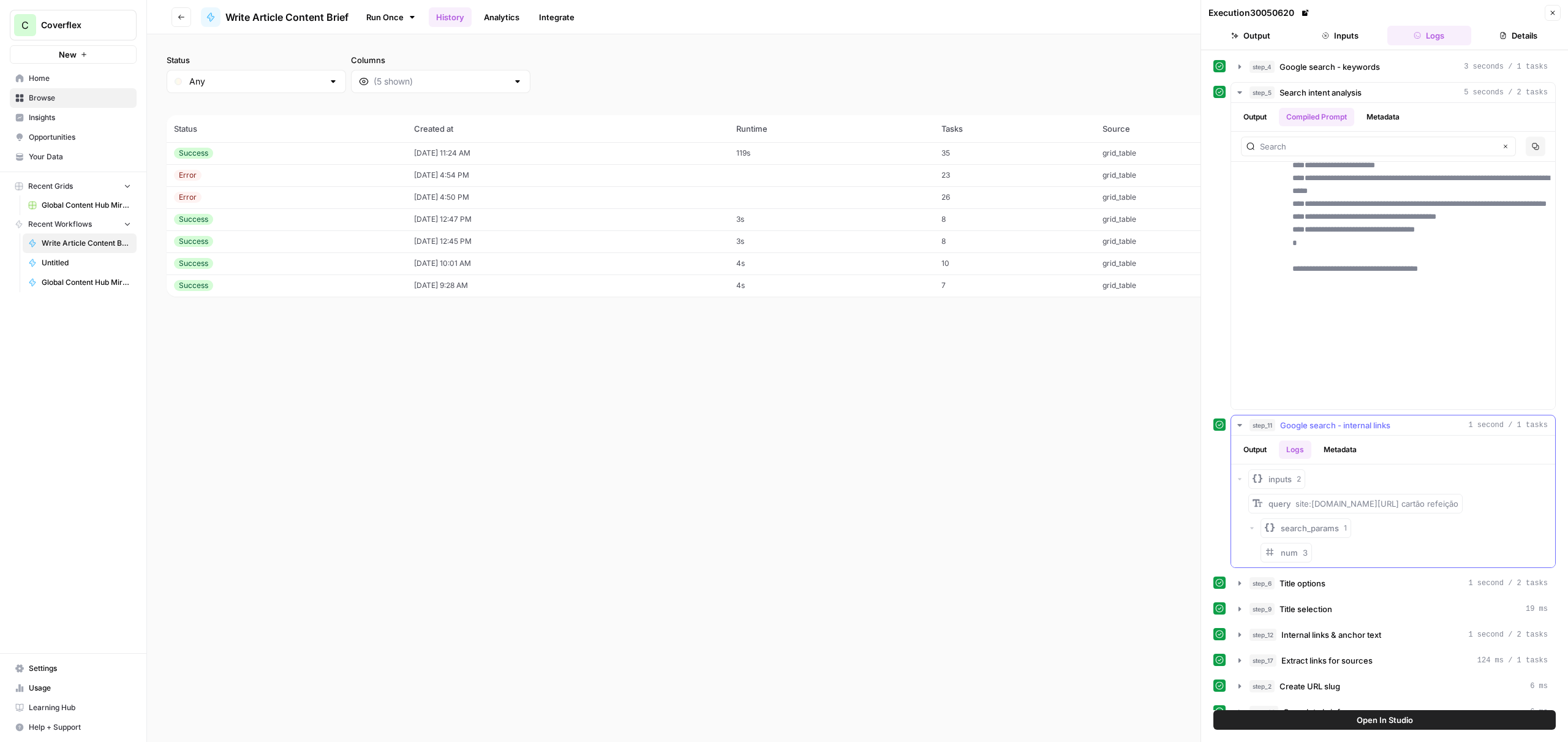
click at [1262, 451] on button "Output" at bounding box center [1255, 450] width 38 height 18
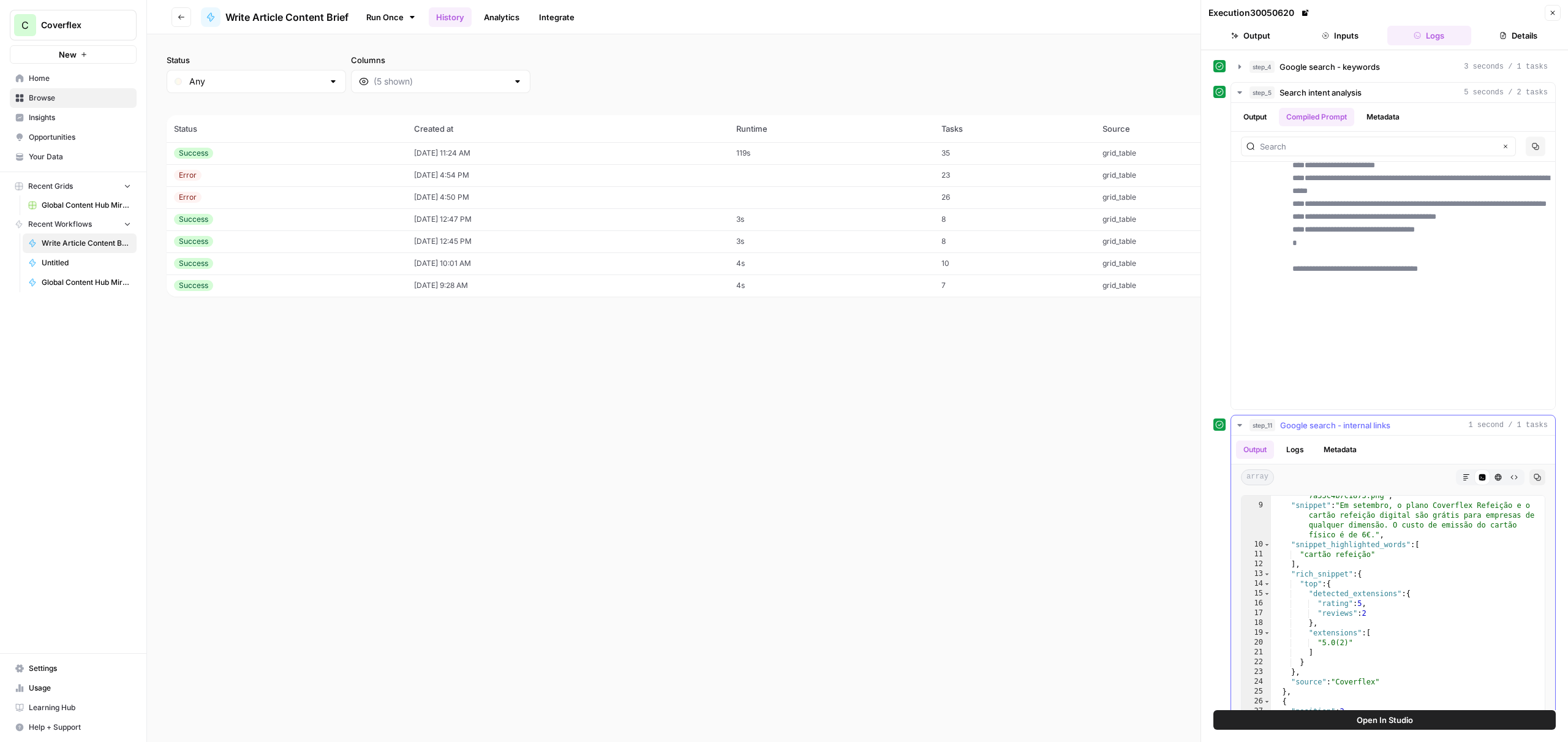
scroll to position [309, 0]
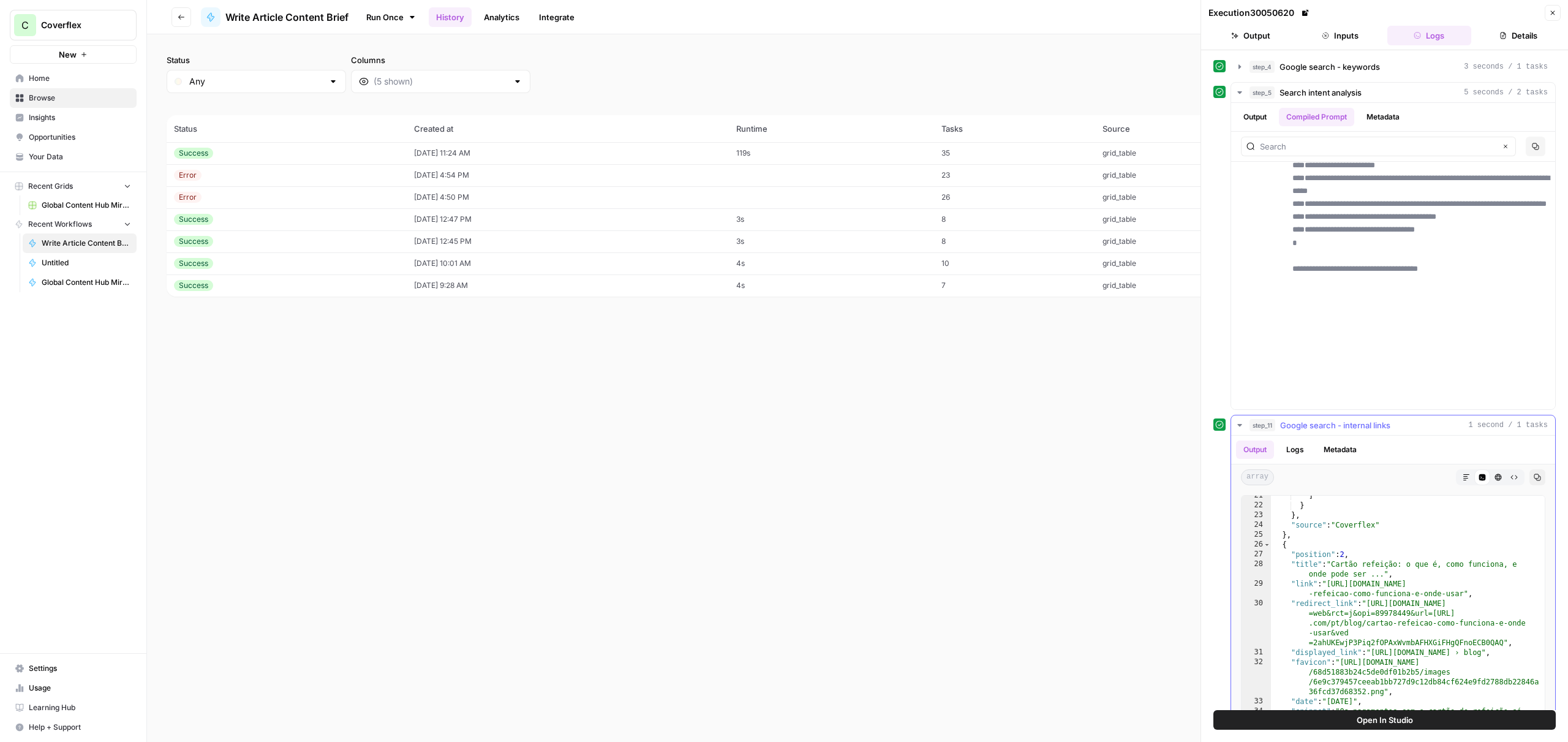
click at [1498, 480] on icon "button" at bounding box center [1498, 477] width 7 height 7
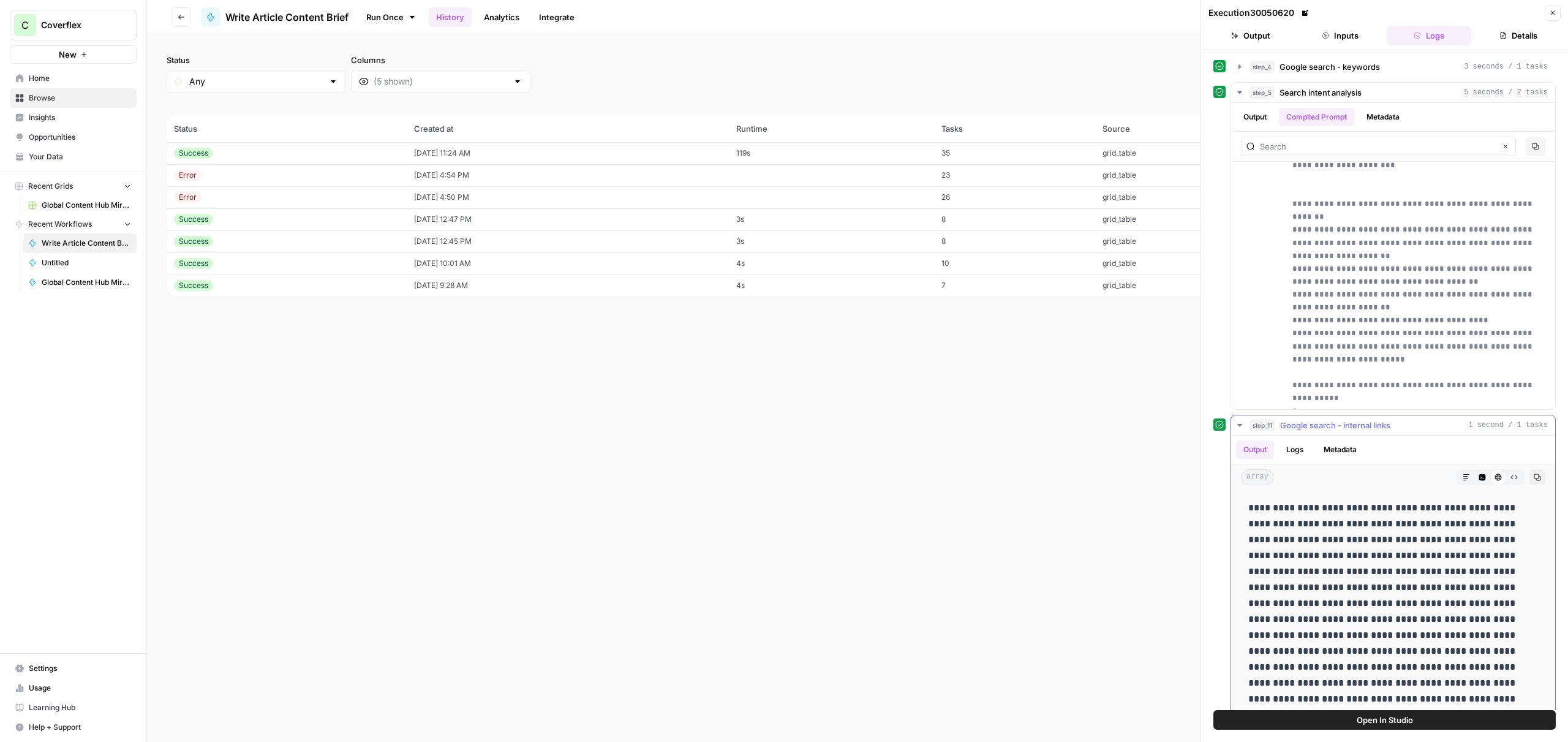
click at [1468, 480] on icon "button" at bounding box center [1466, 477] width 7 height 7
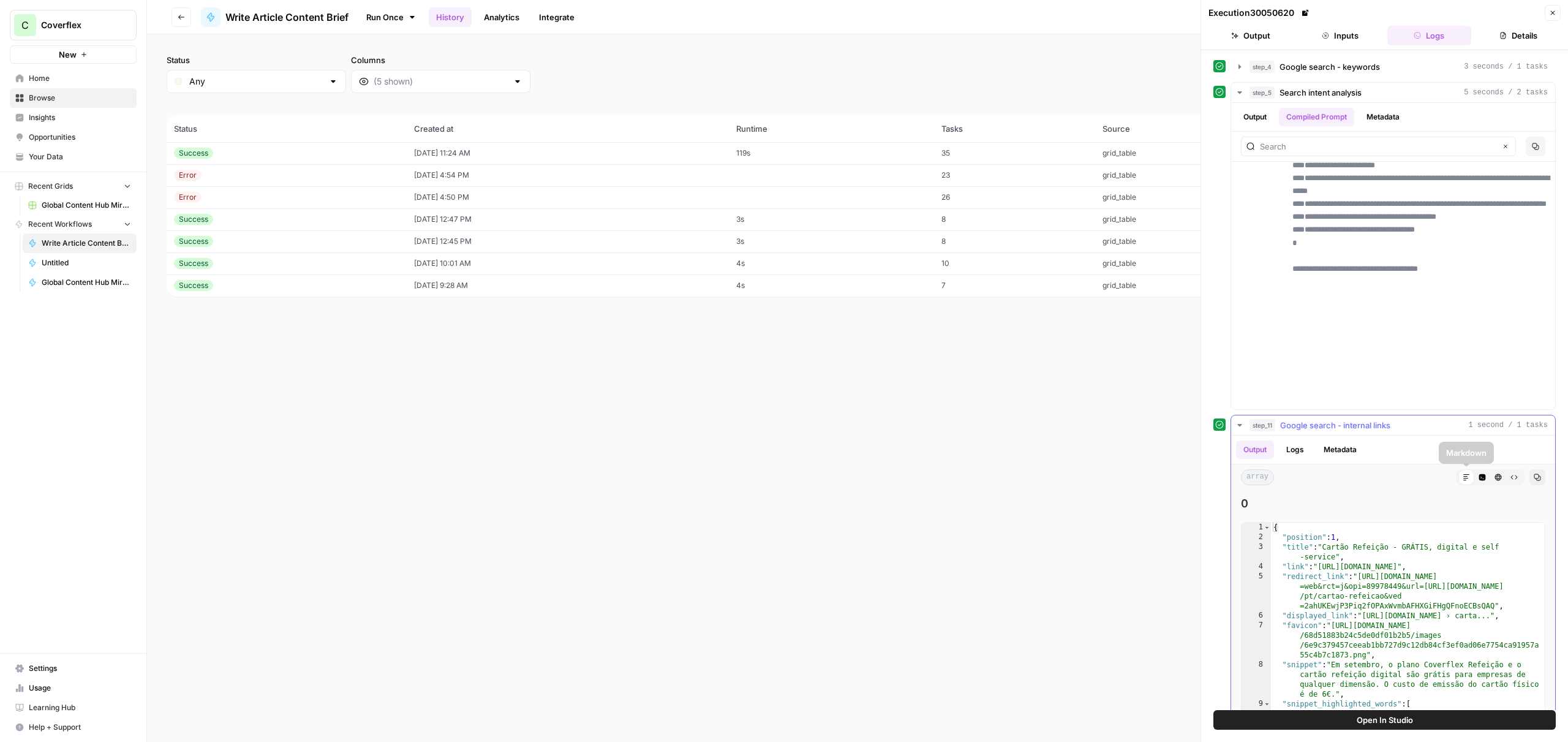
click at [1496, 478] on icon "button" at bounding box center [1497, 477] width 7 height 7
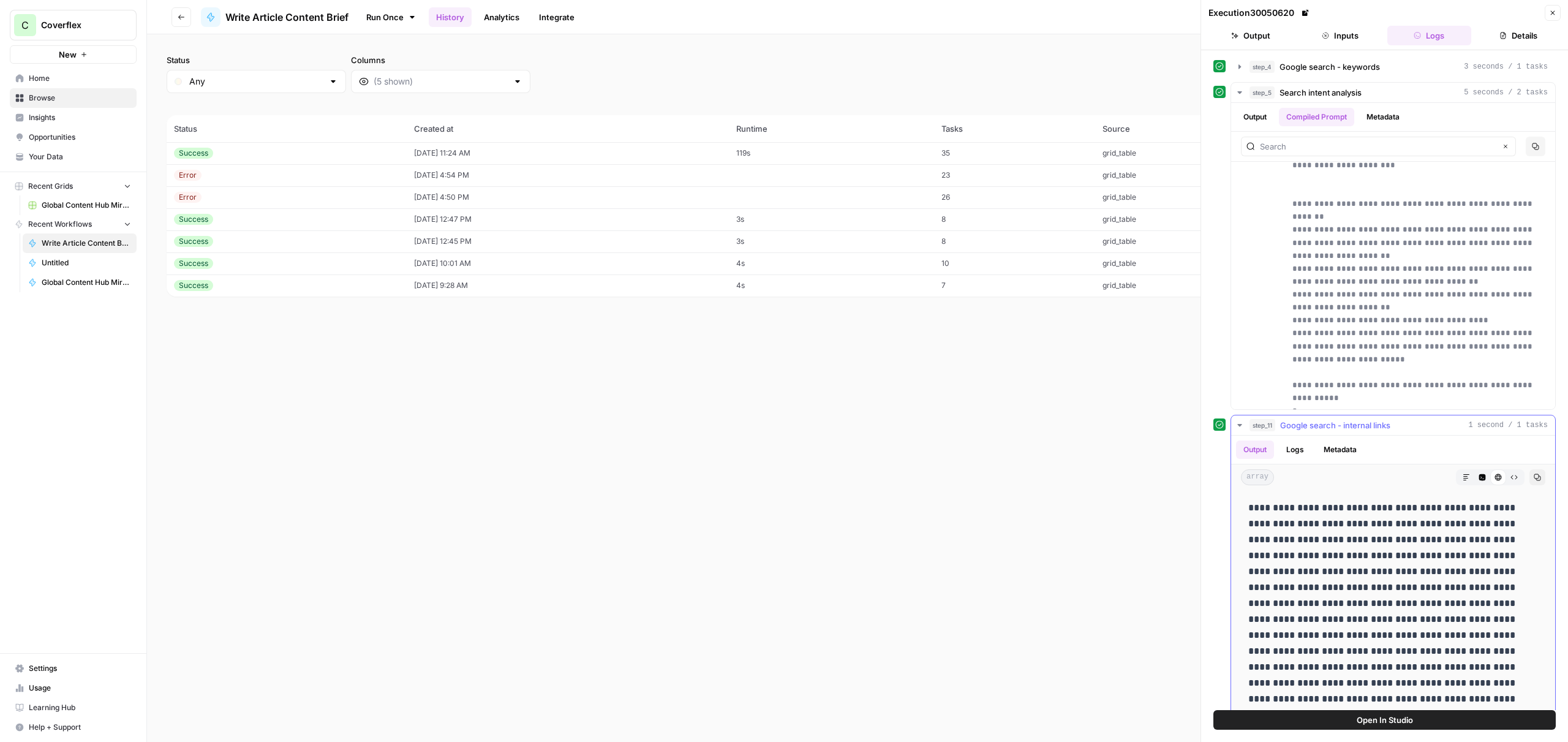
click at [1464, 475] on icon "button" at bounding box center [1466, 477] width 7 height 7
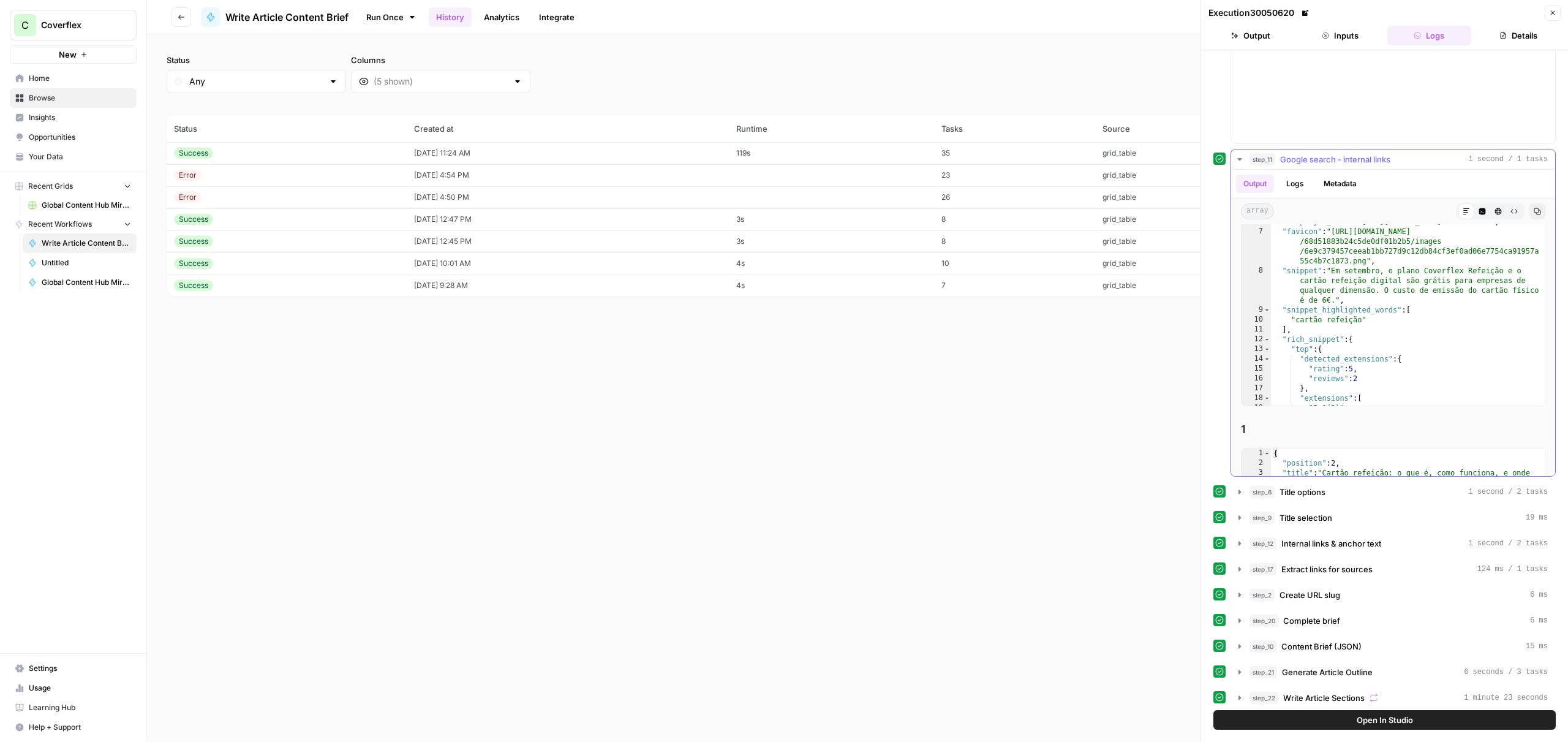
scroll to position [0, 0]
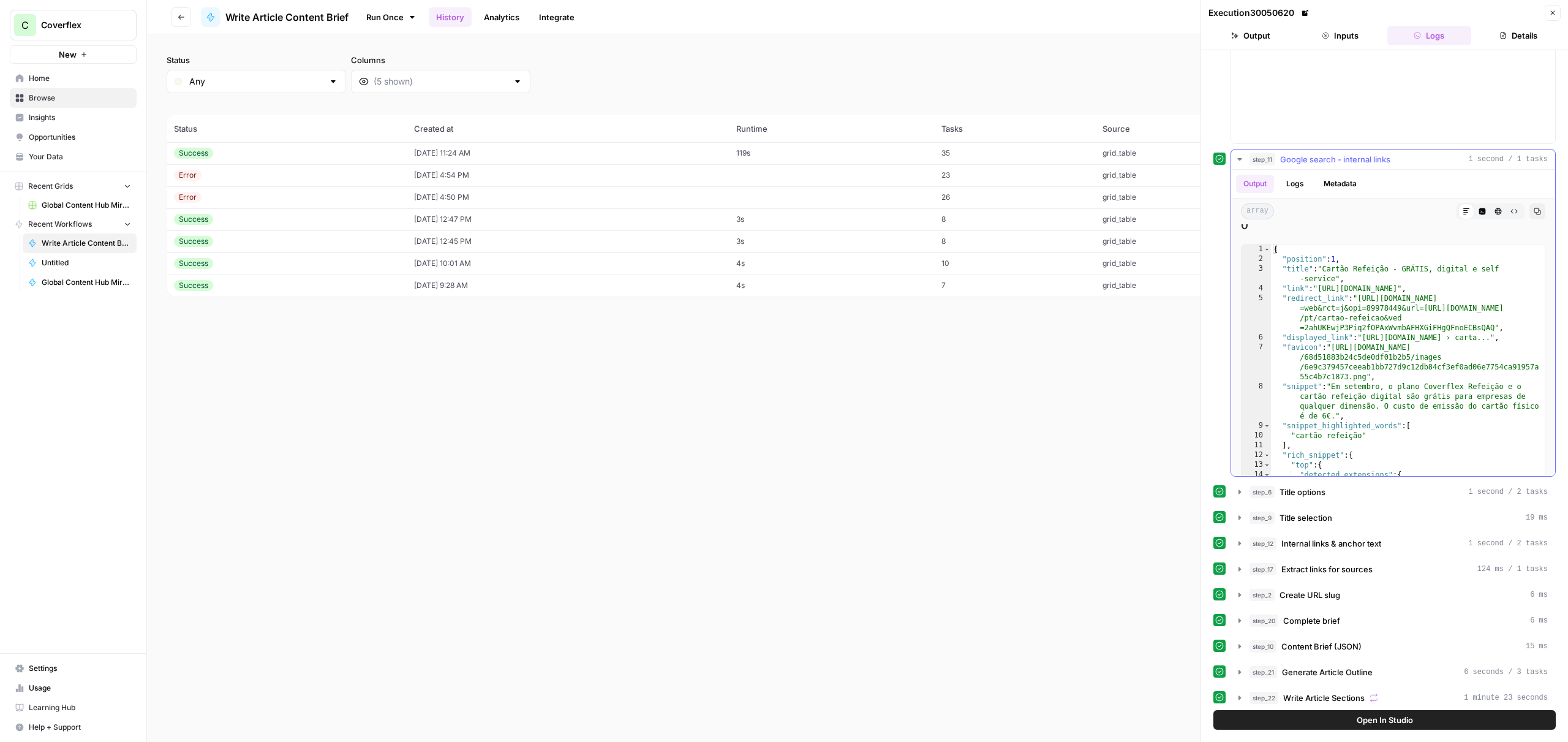
click at [1315, 162] on span "Google search - internal links" at bounding box center [1334, 159] width 111 height 12
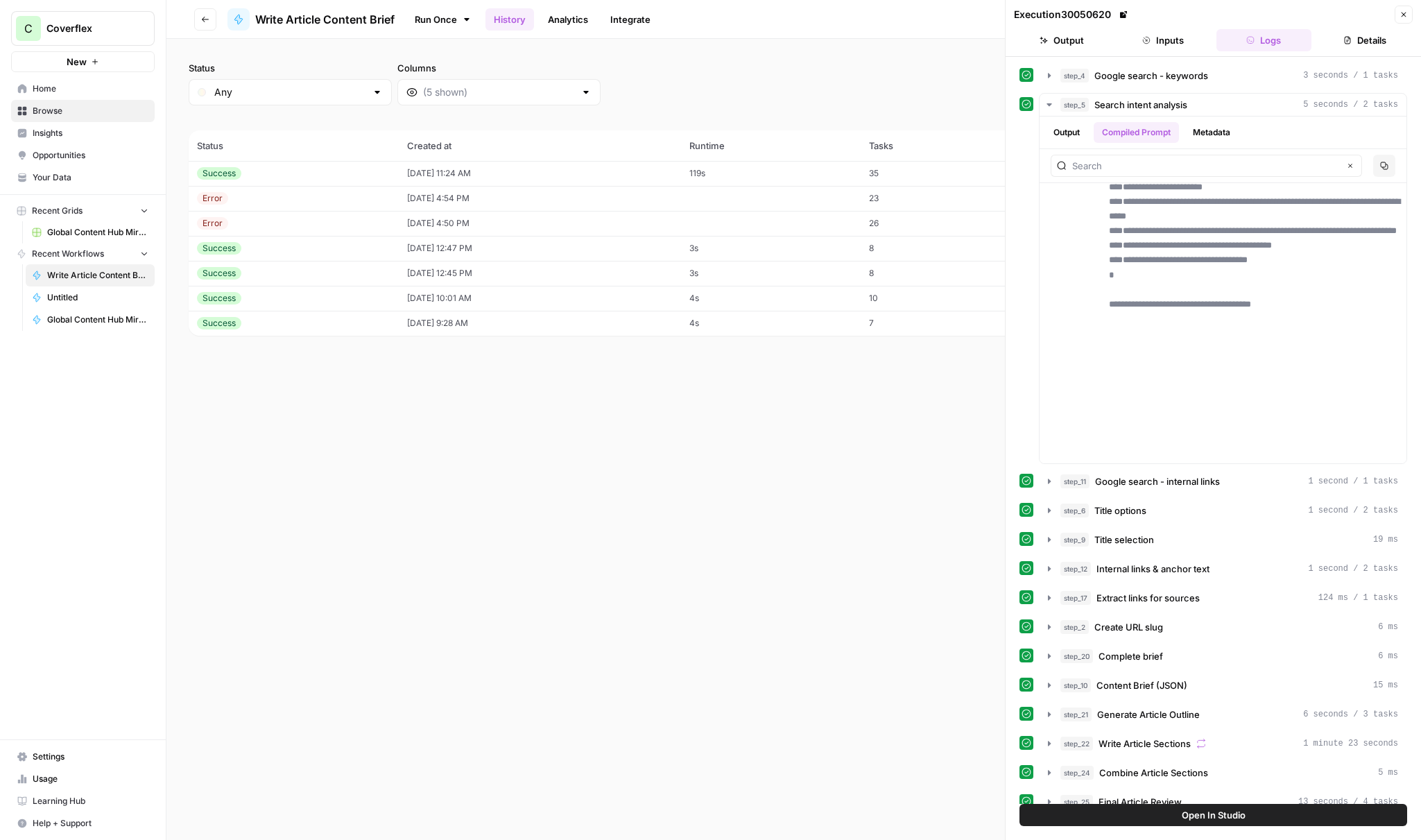
drag, startPoint x: 487, startPoint y: 634, endPoint x: 731, endPoint y: 783, distance: 285.9
click at [488, 634] on div "Status Any Columns 2h 24h 7d 30d All Time Custom range (7 records) Status Creat…" at bounding box center [794, 439] width 1254 height 801
click at [1121, 106] on span "Search intent analysis" at bounding box center [1140, 105] width 93 height 14
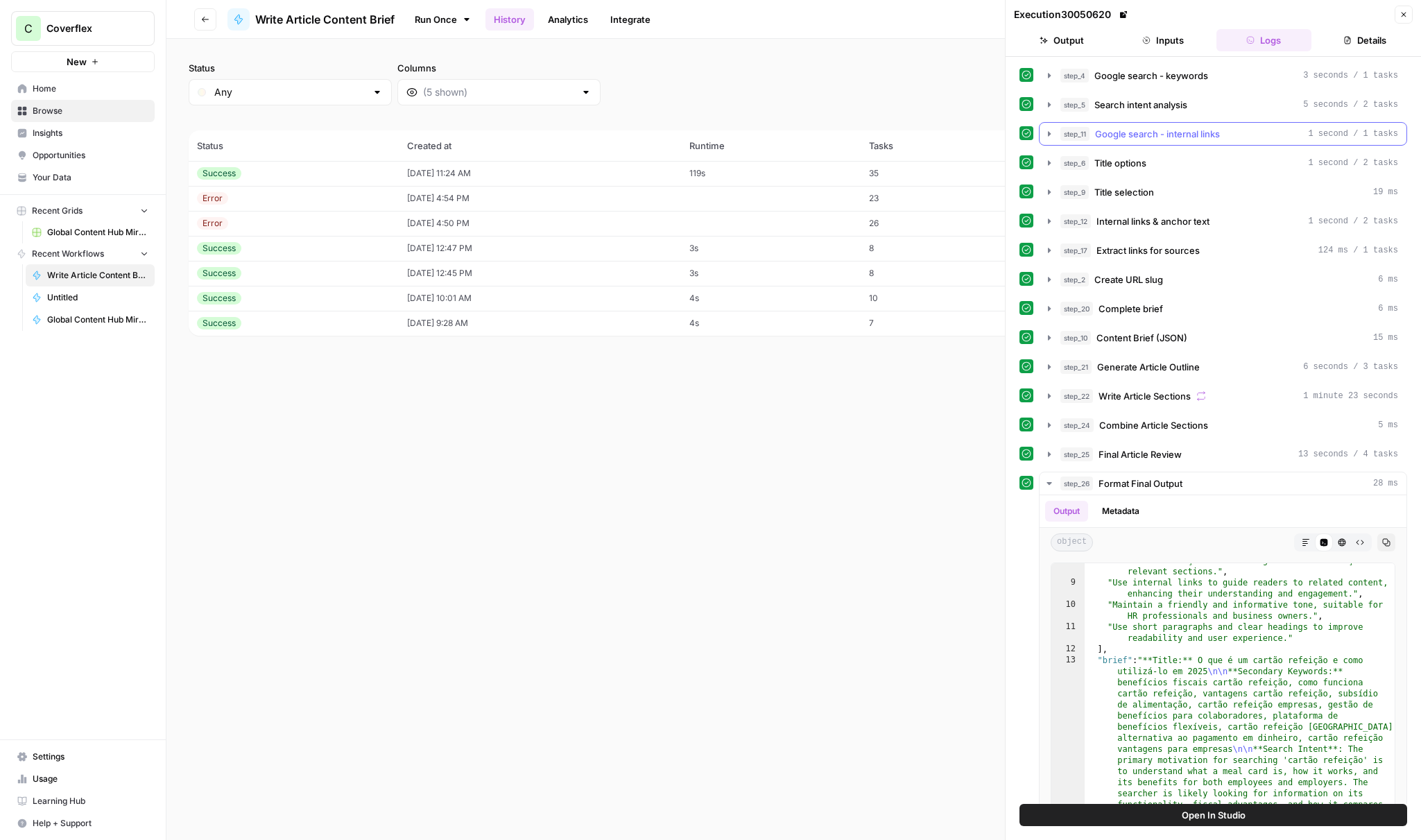
click at [1112, 130] on span "Google search - internal links" at bounding box center [1157, 134] width 125 height 14
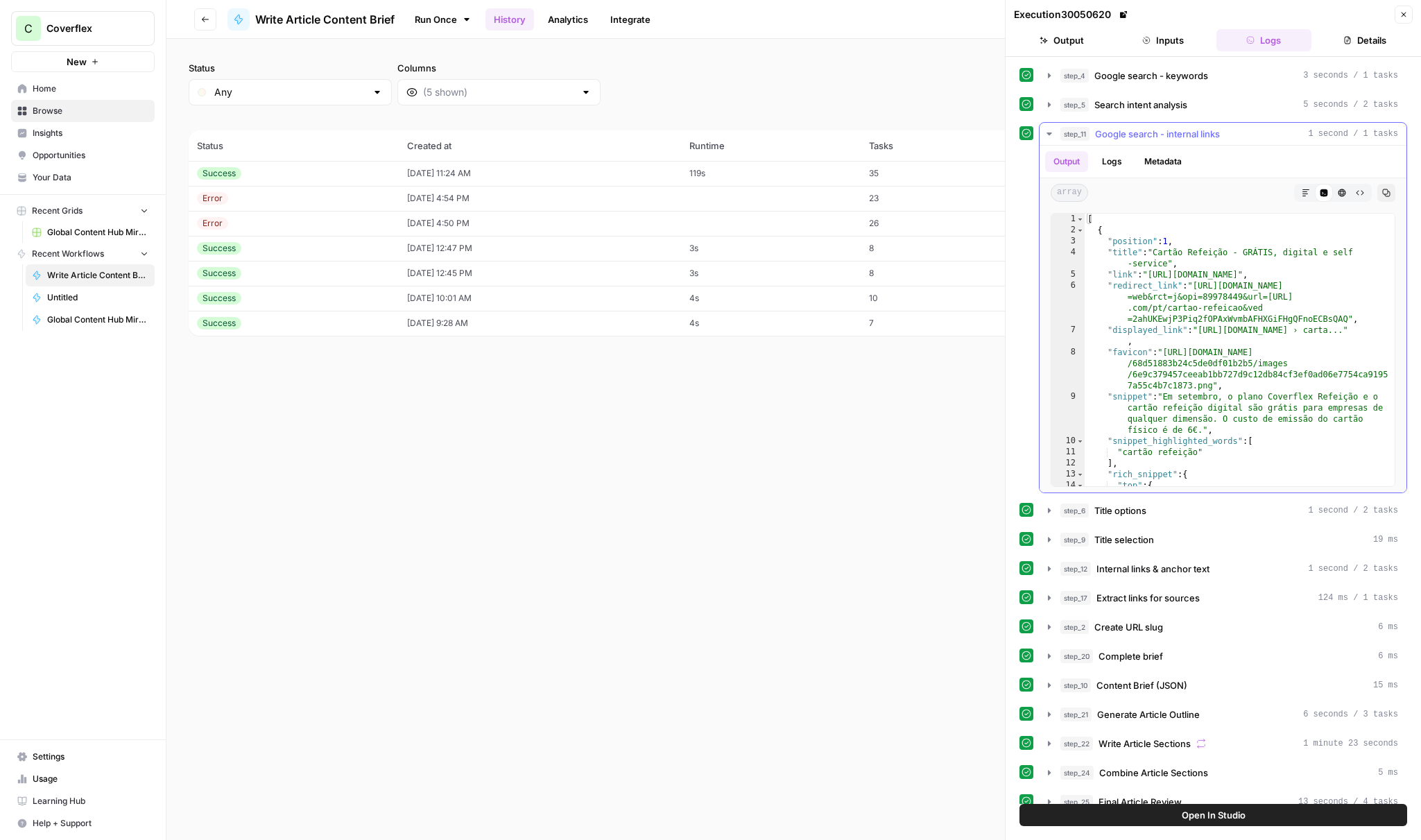
click at [1203, 130] on span "Google search - internal links" at bounding box center [1157, 134] width 125 height 14
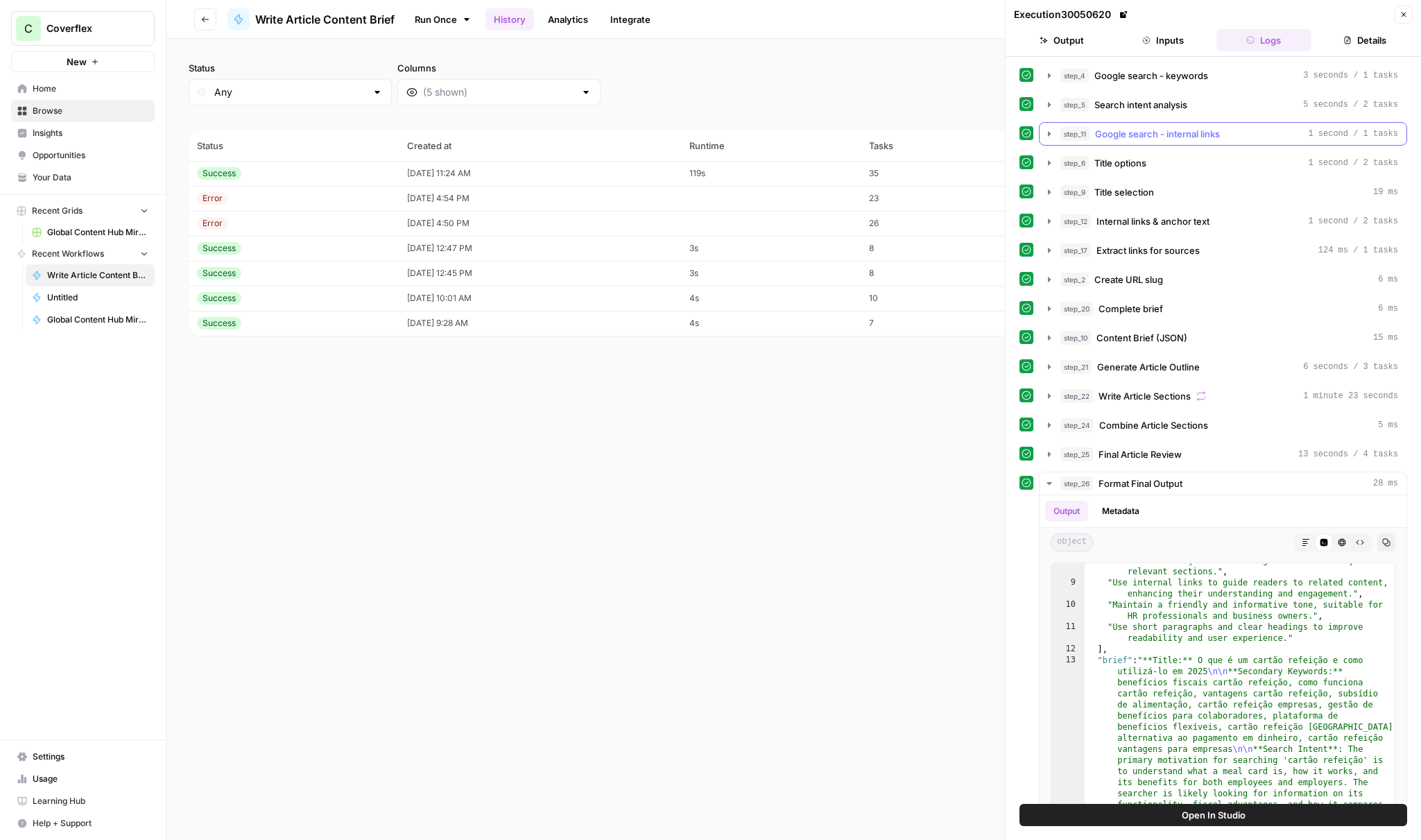
click at [1220, 133] on span "Google search - internal links" at bounding box center [1157, 134] width 125 height 14
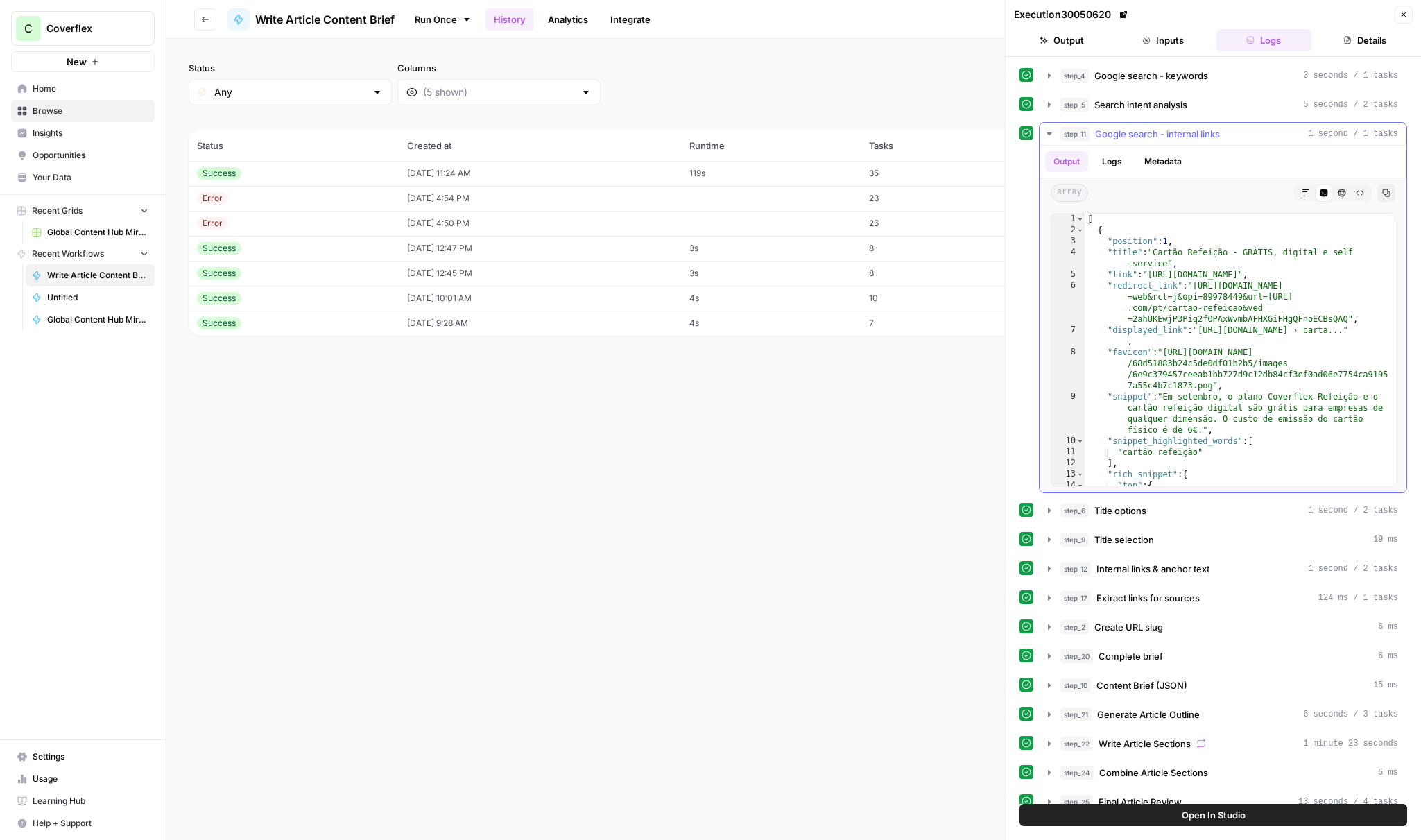
click at [1118, 162] on button "Logs" at bounding box center [1112, 162] width 37 height 21
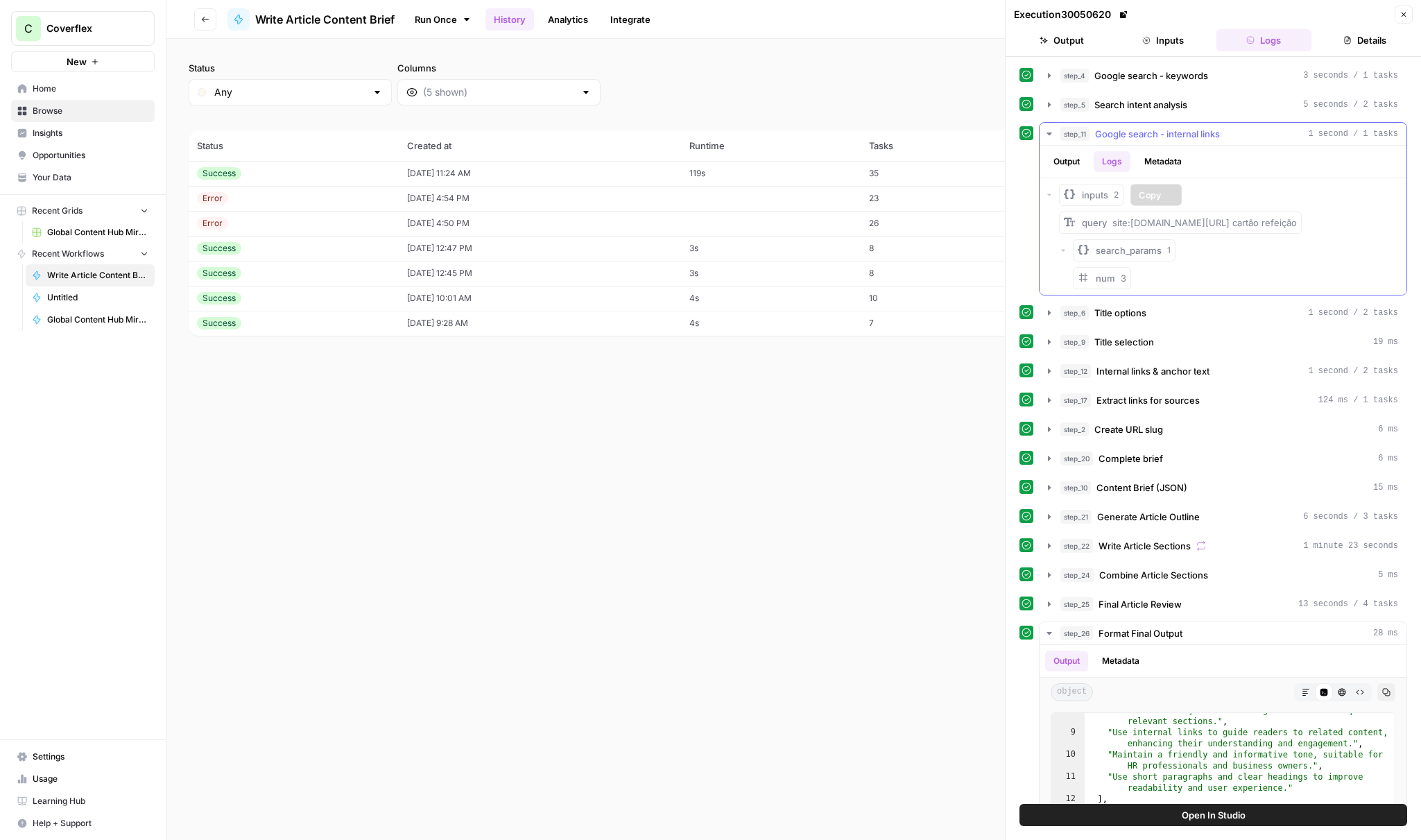
click at [1094, 191] on span "inputs" at bounding box center [1095, 195] width 26 height 14
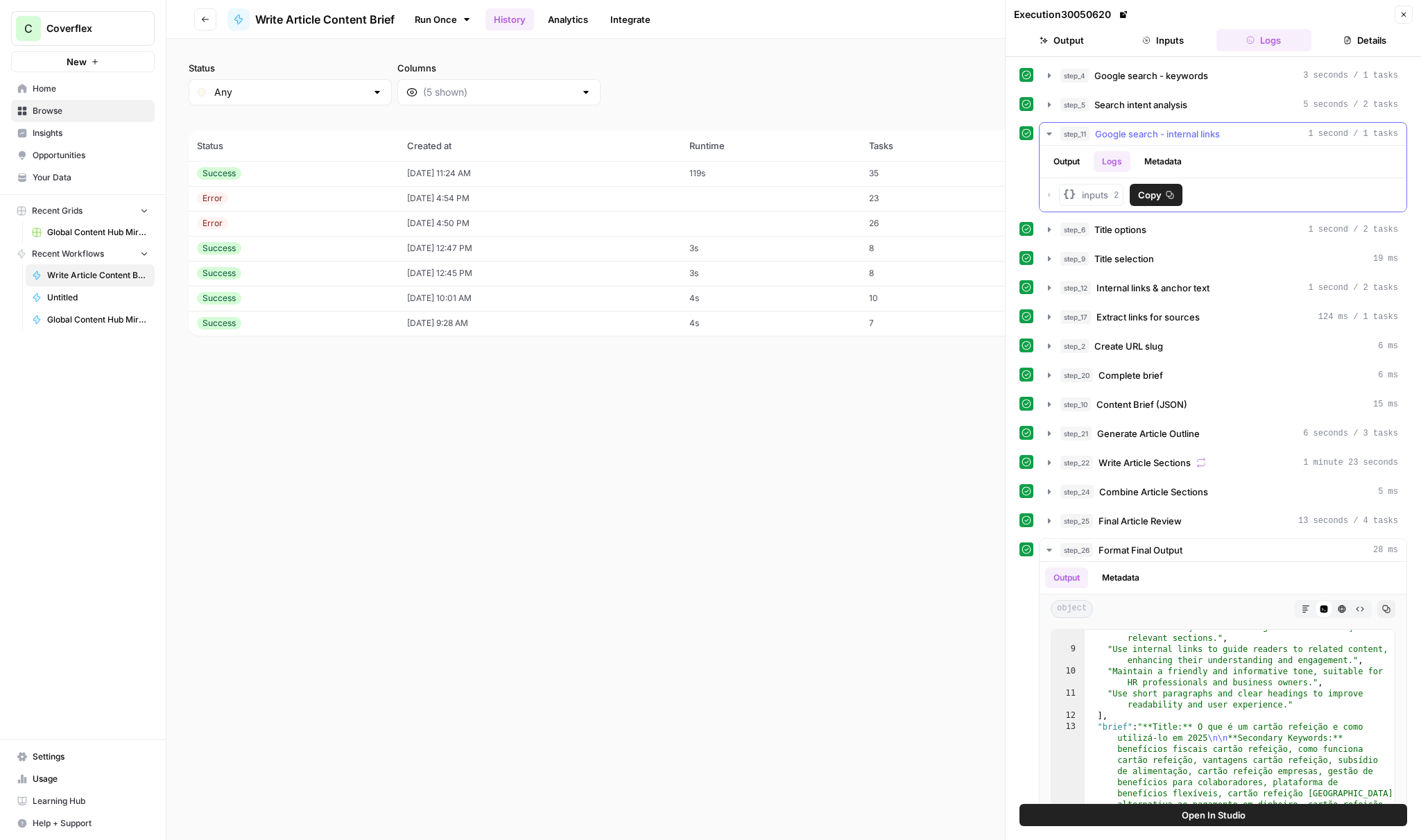
click at [1084, 193] on span "inputs" at bounding box center [1095, 195] width 26 height 14
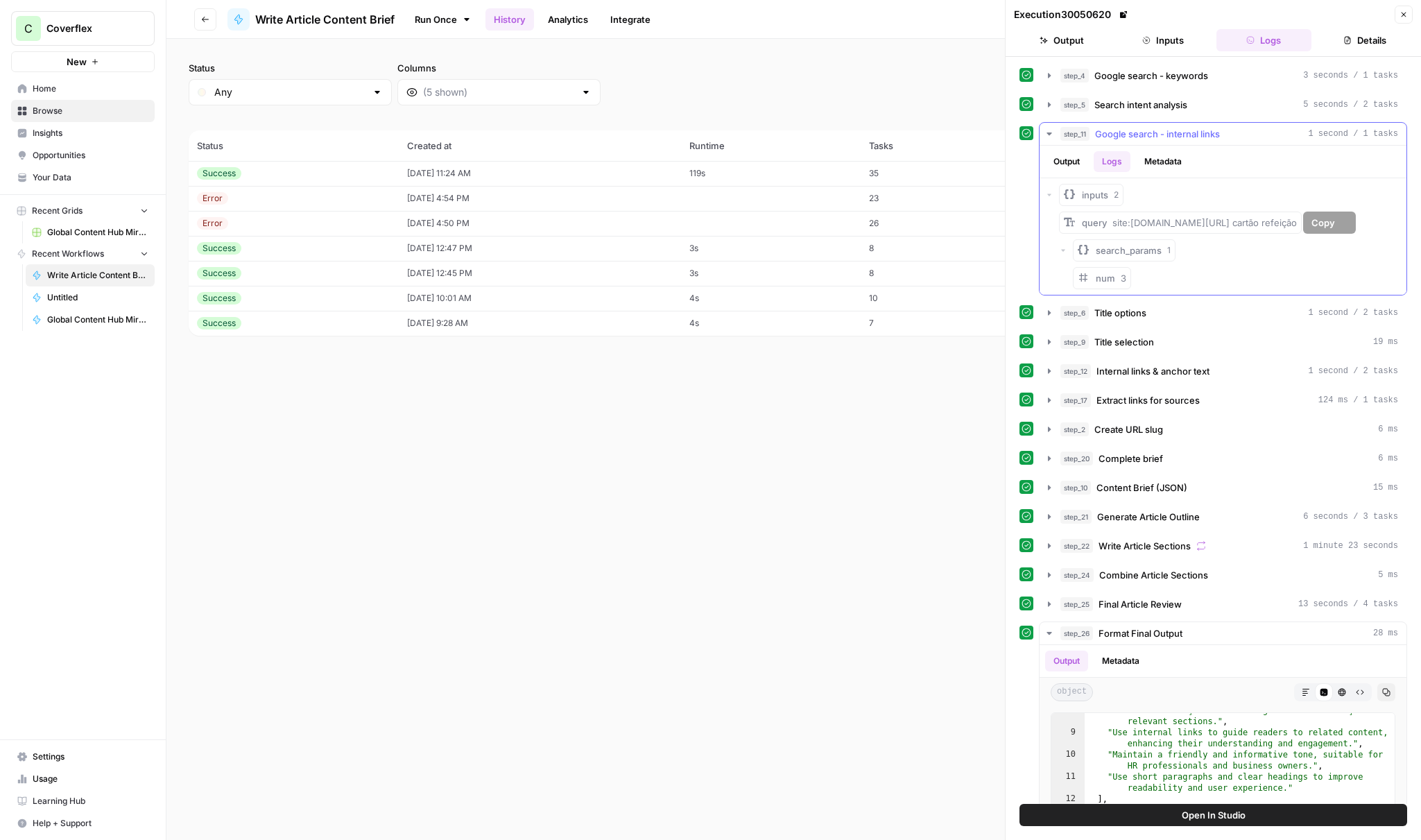
click at [1130, 216] on div "query site:[DOMAIN_NAME][URL] cartão refeição" at bounding box center [1189, 222] width 215 height 14
click at [1139, 246] on span "search_params" at bounding box center [1129, 250] width 66 height 14
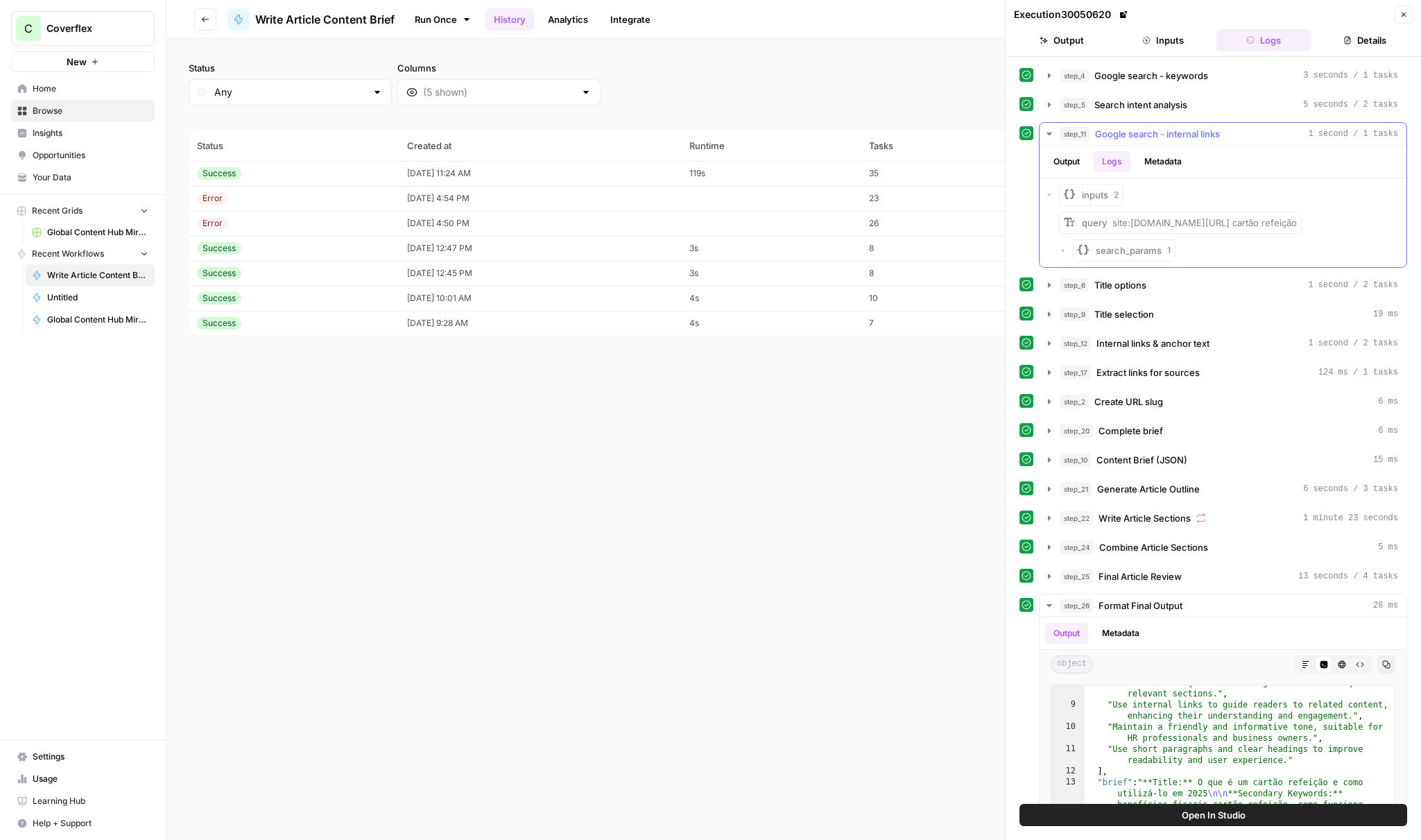
drag, startPoint x: 1139, startPoint y: 246, endPoint x: 1133, endPoint y: 249, distance: 6.7
click at [1139, 246] on span "search_params" at bounding box center [1129, 250] width 66 height 14
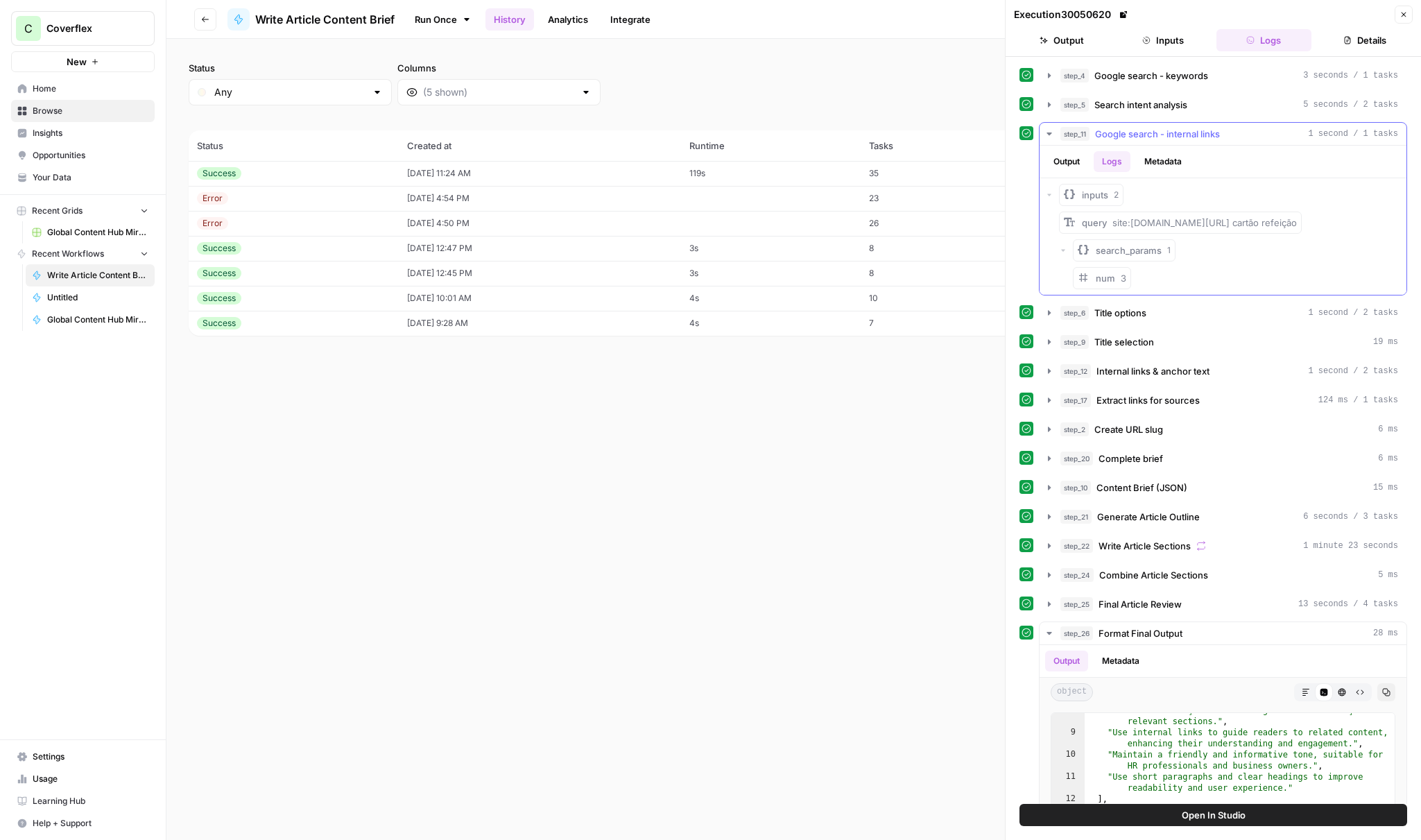
click at [1110, 273] on span "num" at bounding box center [1106, 278] width 20 height 11
click at [1150, 160] on button "Metadata" at bounding box center [1163, 162] width 54 height 21
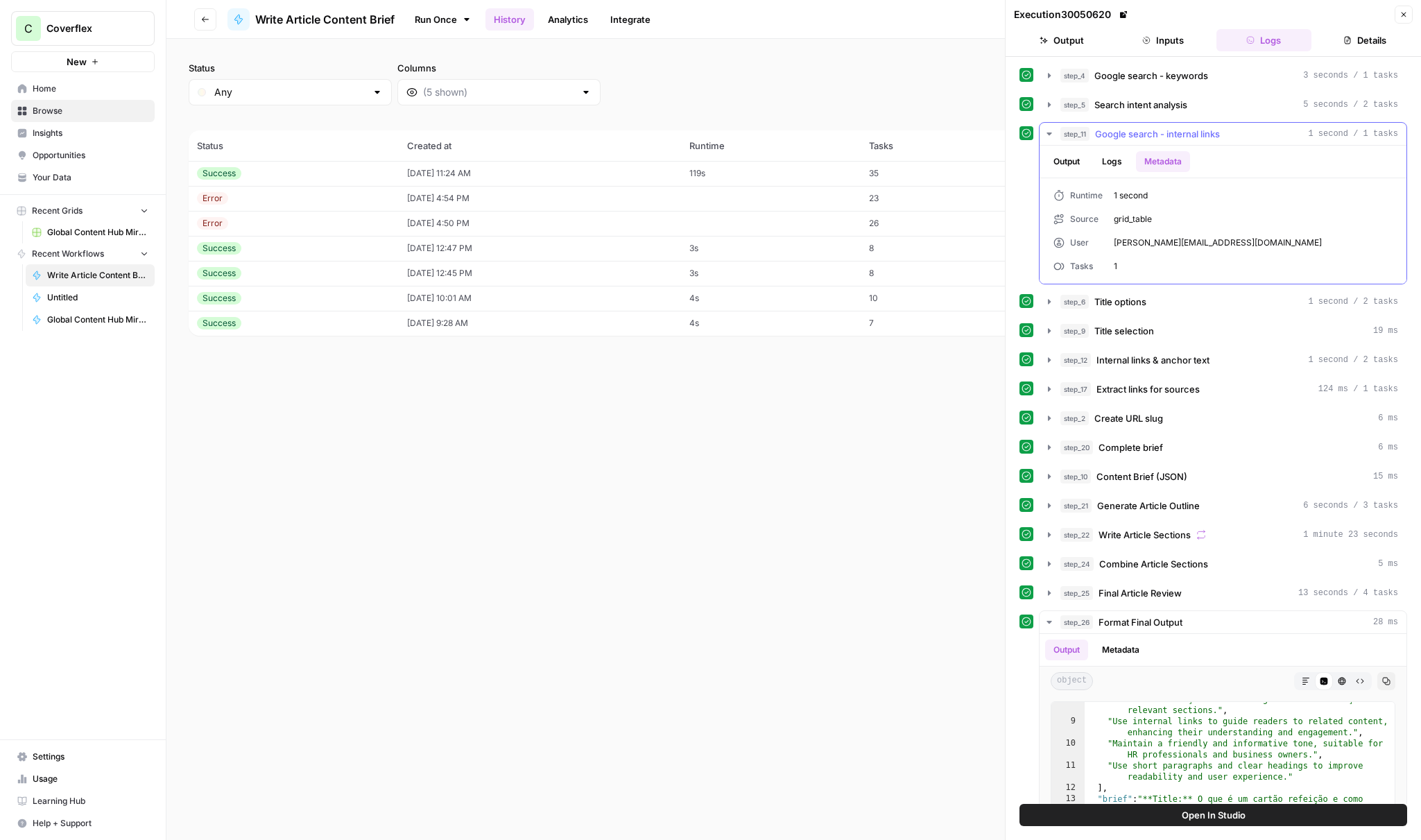
click at [1056, 159] on button "Output" at bounding box center [1067, 162] width 43 height 21
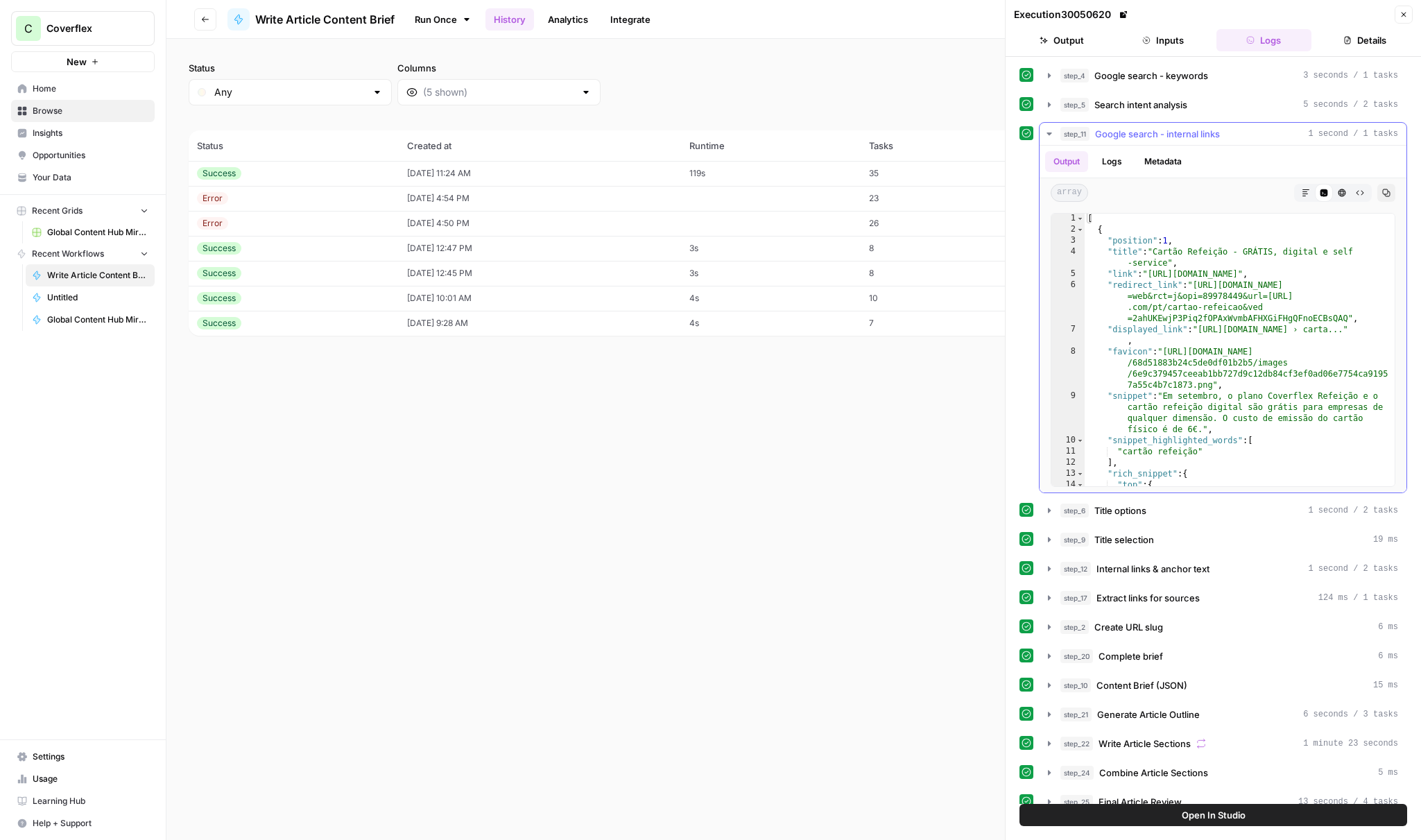
scroll to position [1, 0]
type textarea "**********"
drag, startPoint x: 1268, startPoint y: 246, endPoint x: 1281, endPoint y: 258, distance: 17.7
click at [1268, 246] on div "[ { "position" : 1 , "title" : "Cartão Refeição - GRÁTIS, digital e self -servi…" at bounding box center [1239, 359] width 310 height 295
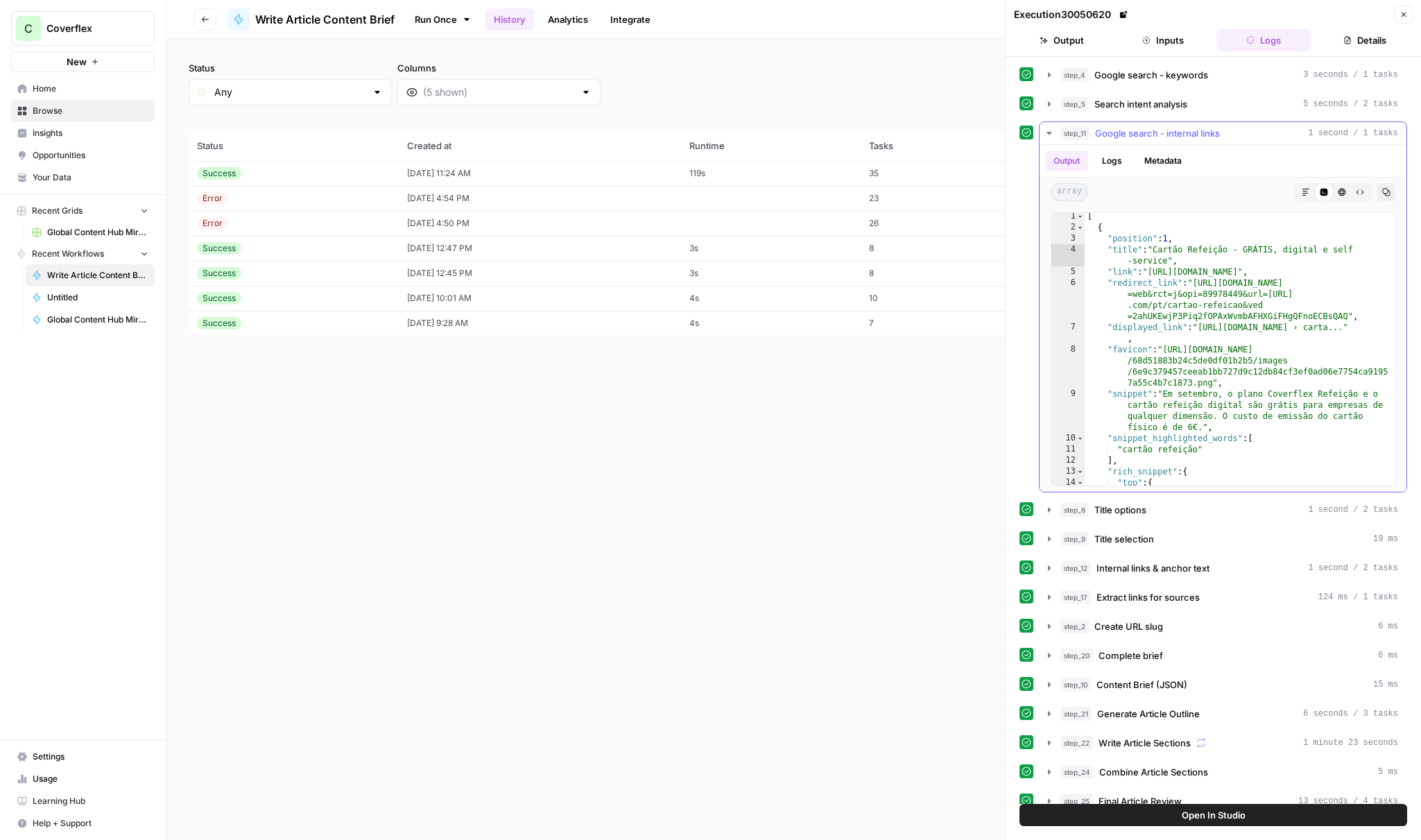
drag, startPoint x: 1390, startPoint y: 191, endPoint x: 1281, endPoint y: 192, distance: 109.0
click at [1390, 191] on icon "button" at bounding box center [1386, 192] width 8 height 8
click at [1149, 108] on span "Search intent analysis" at bounding box center [1140, 104] width 93 height 14
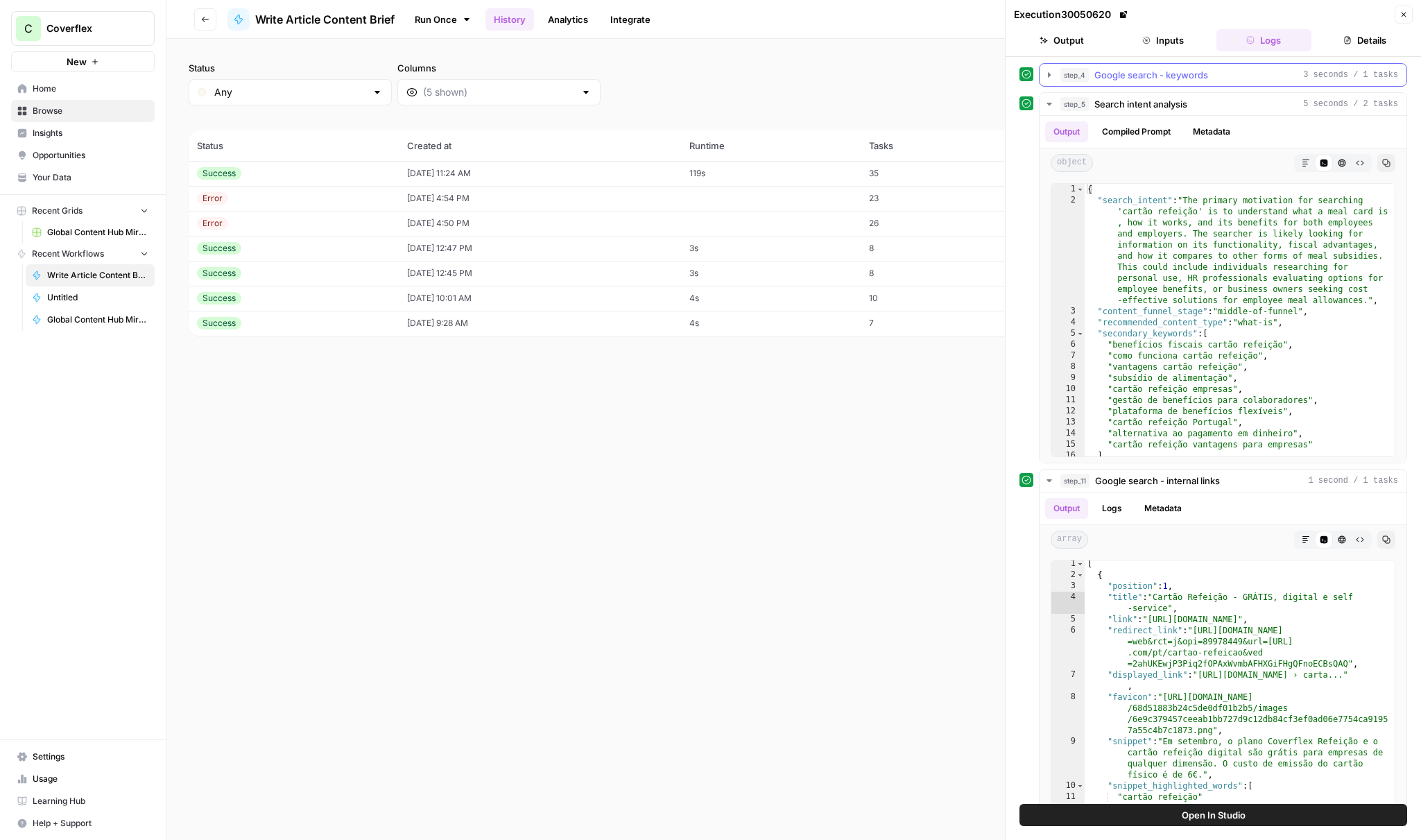
click at [1120, 76] on span "Google search - keywords" at bounding box center [1151, 74] width 114 height 14
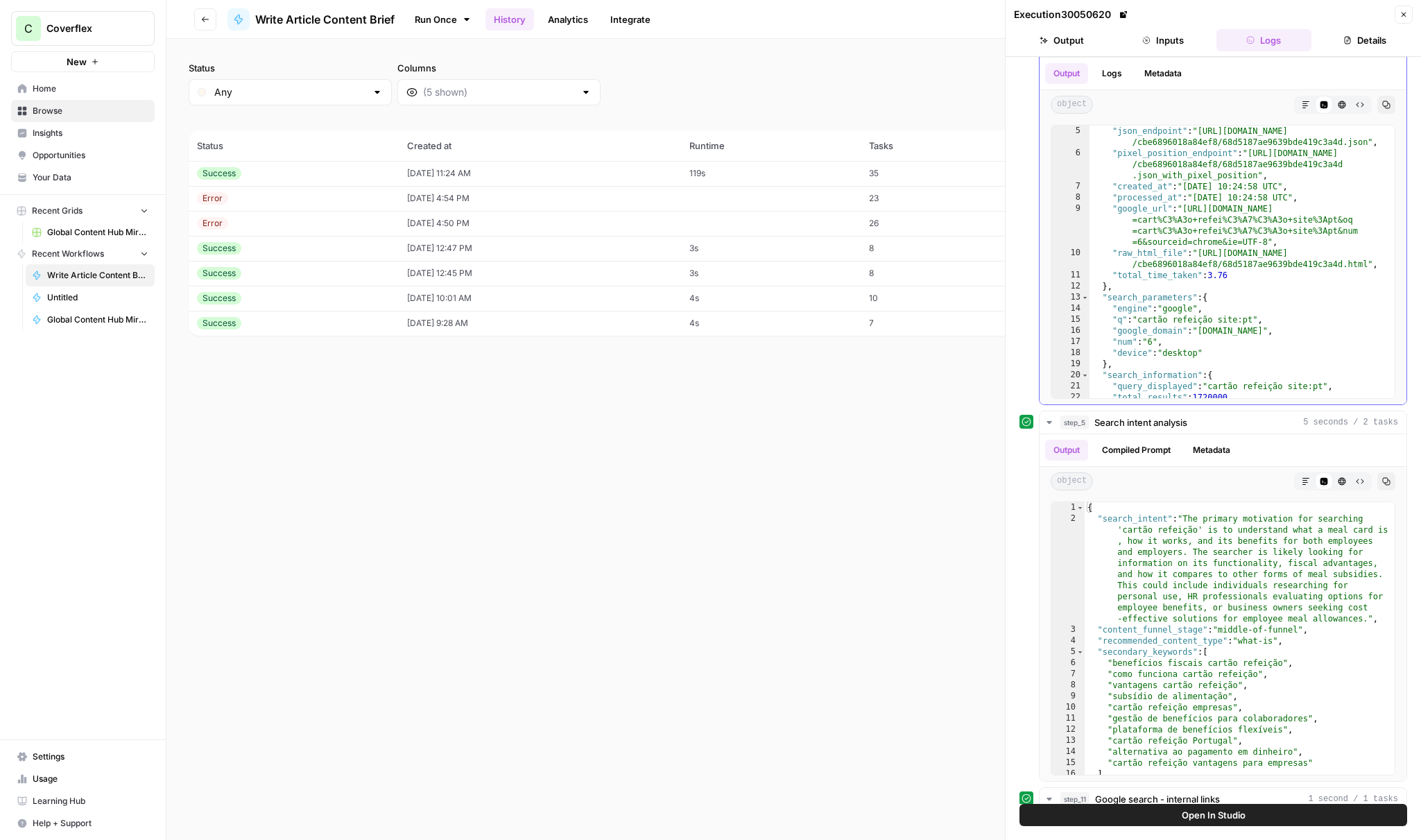
scroll to position [44, 0]
click at [1147, 455] on button "Compiled Prompt" at bounding box center [1137, 450] width 86 height 21
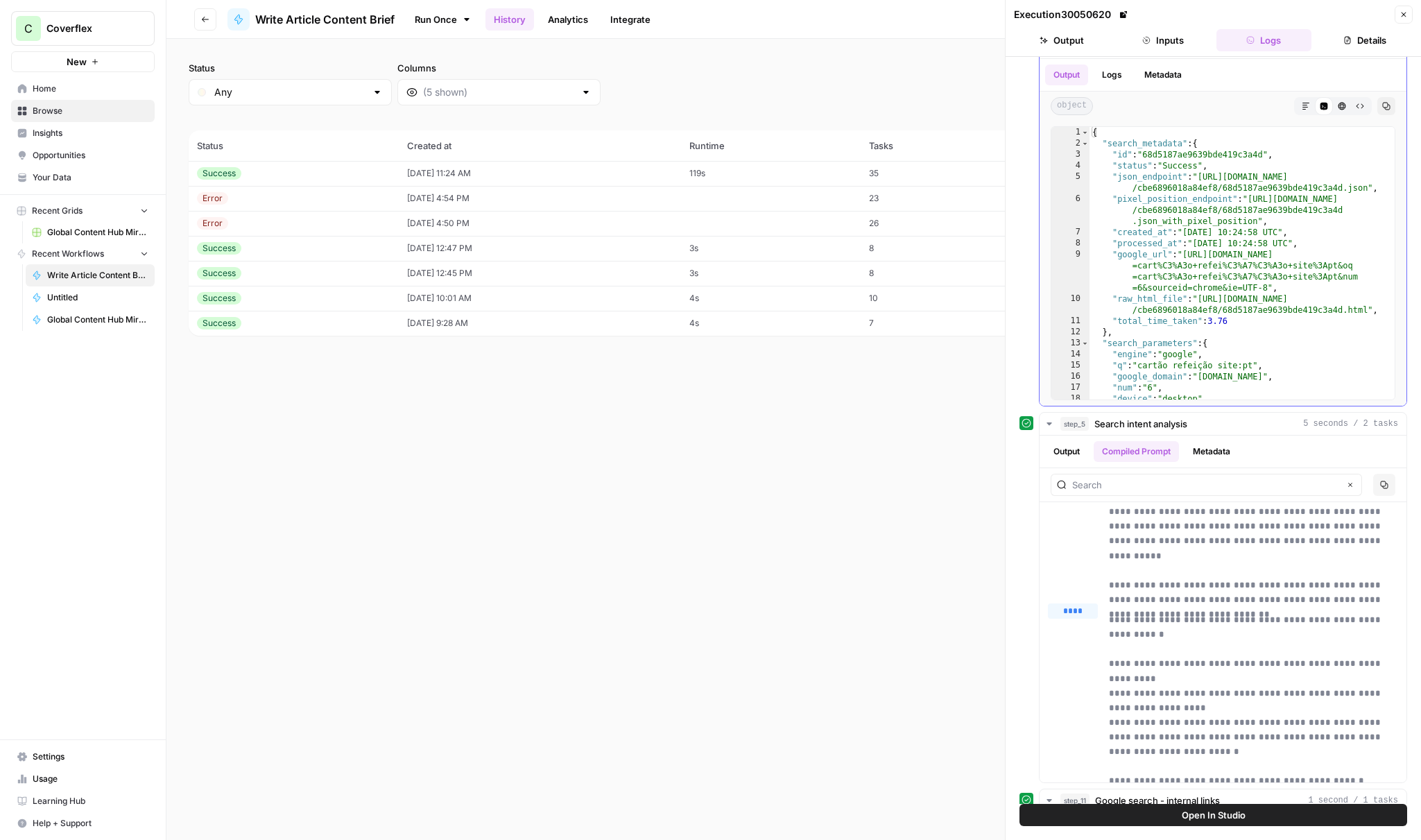
scroll to position [0, 0]
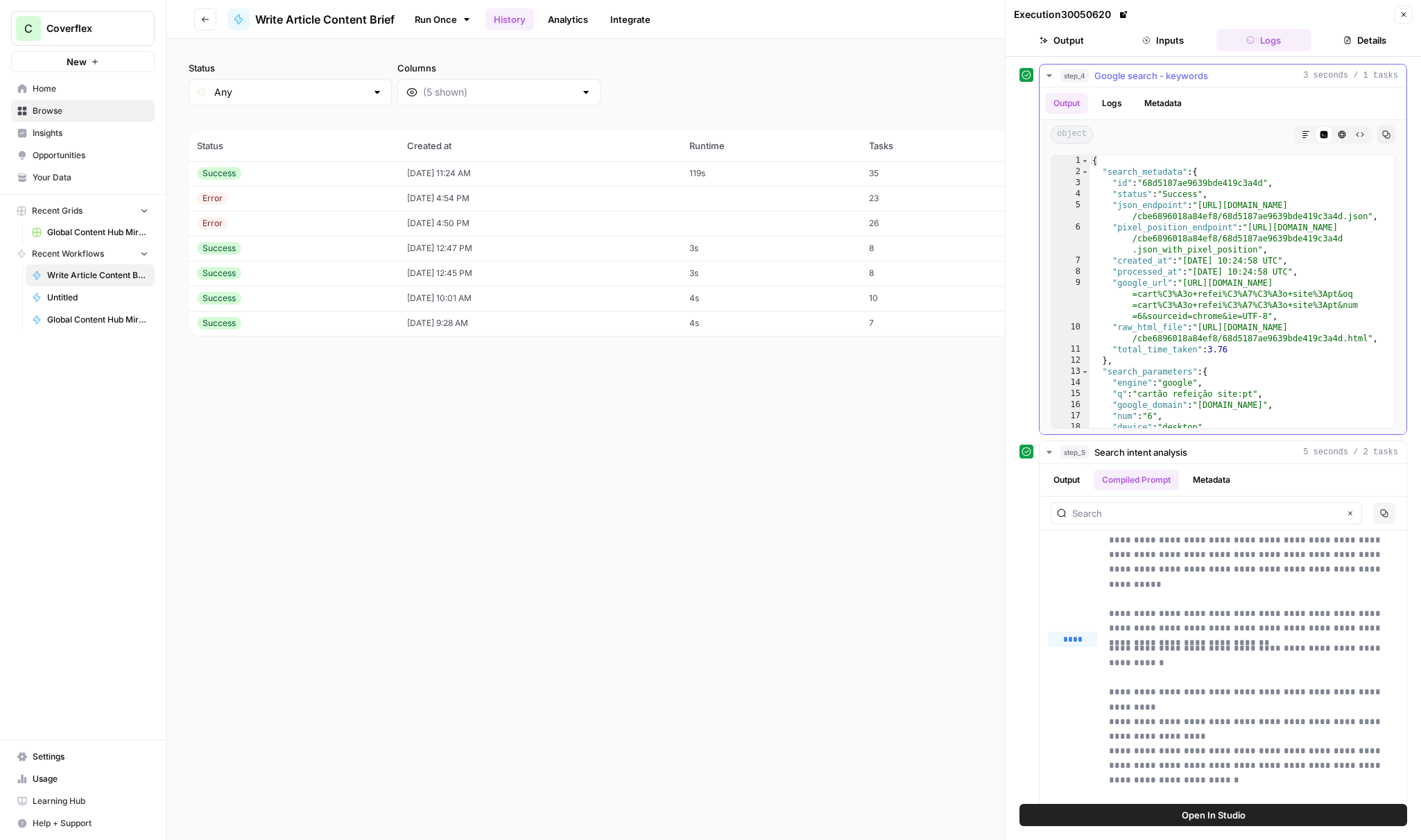
click at [1111, 103] on button "Logs" at bounding box center [1112, 104] width 37 height 21
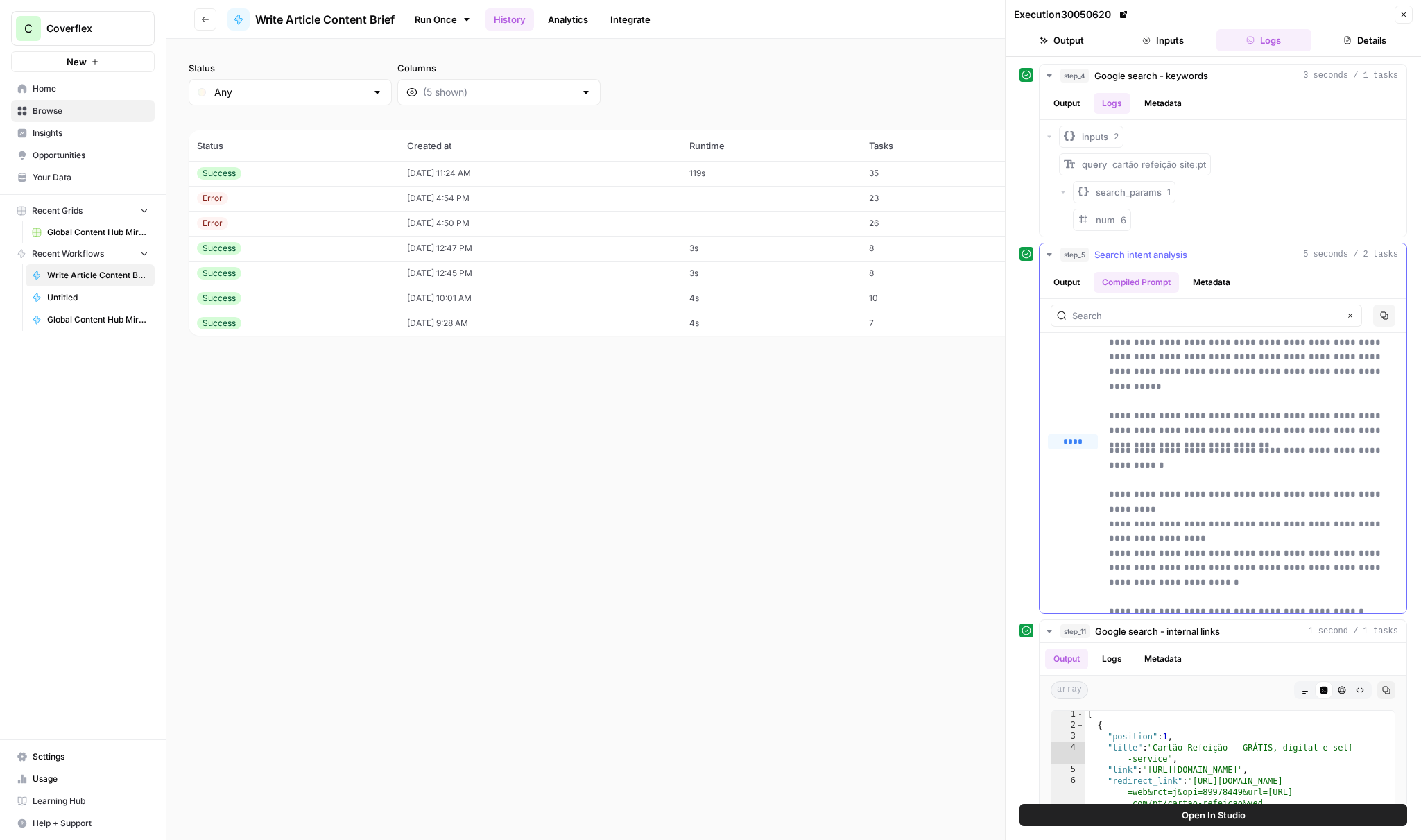
click at [1202, 286] on button "Metadata" at bounding box center [1211, 283] width 54 height 21
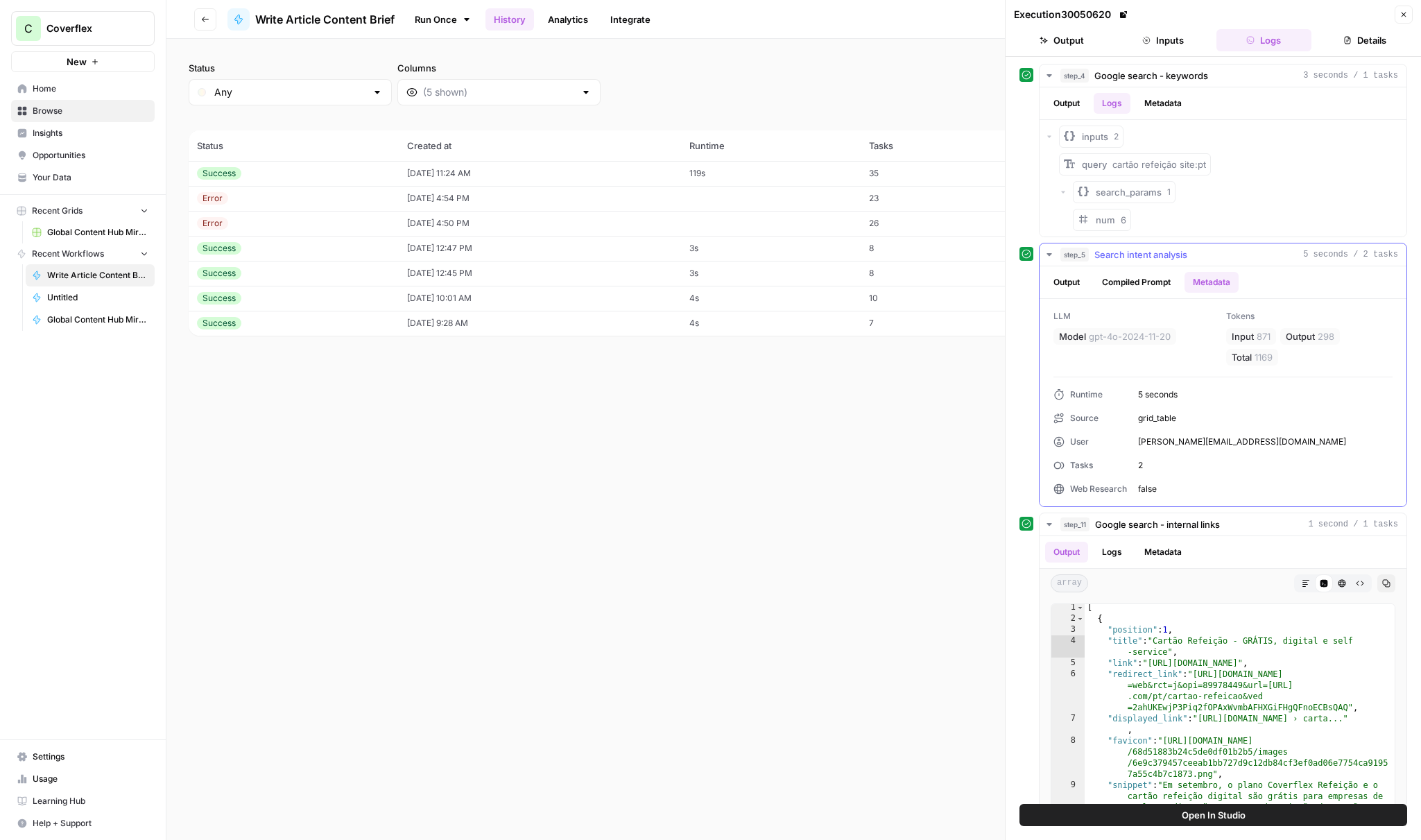
click at [1163, 285] on button "Compiled Prompt" at bounding box center [1137, 283] width 86 height 21
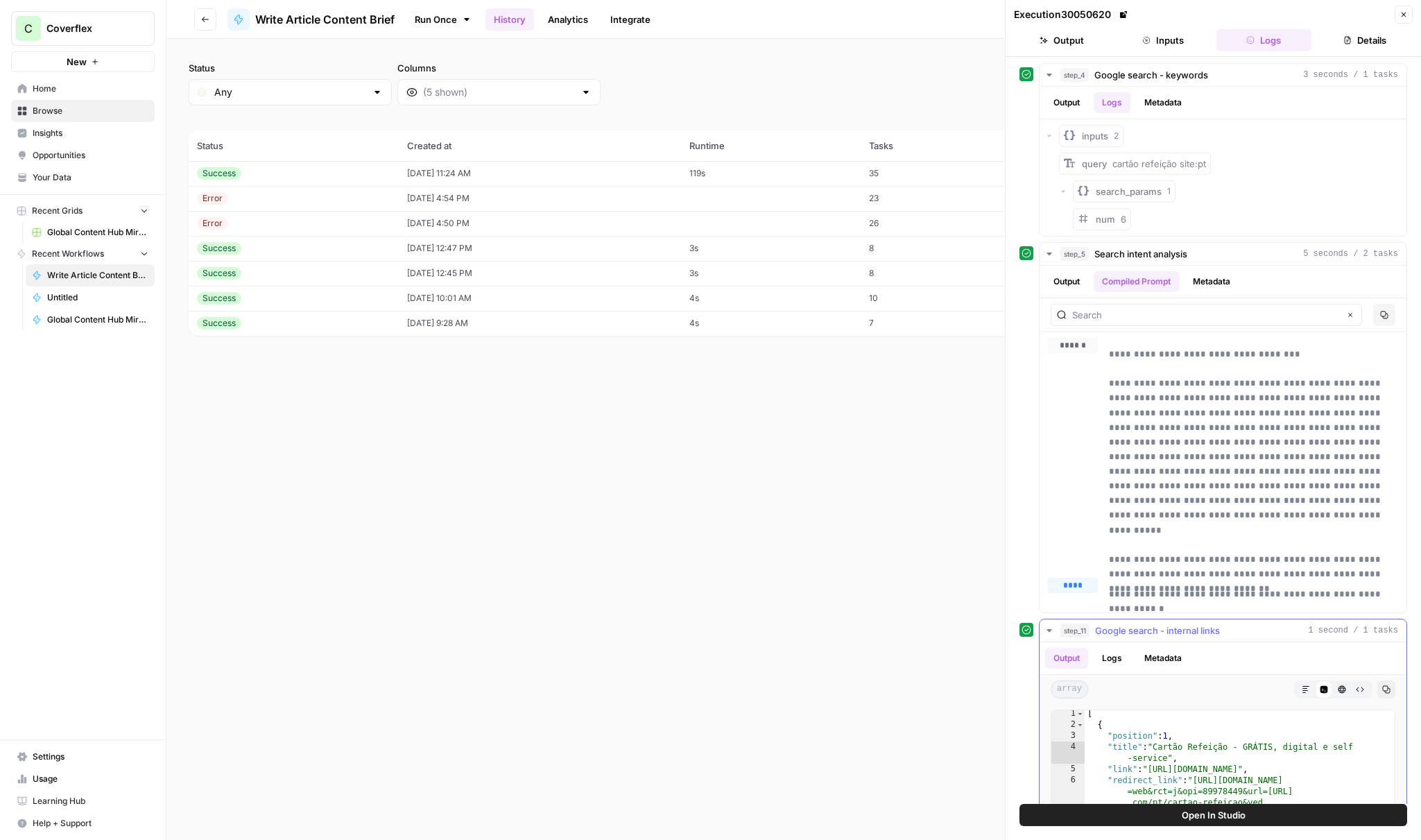
click at [1125, 661] on button "Logs" at bounding box center [1112, 658] width 37 height 21
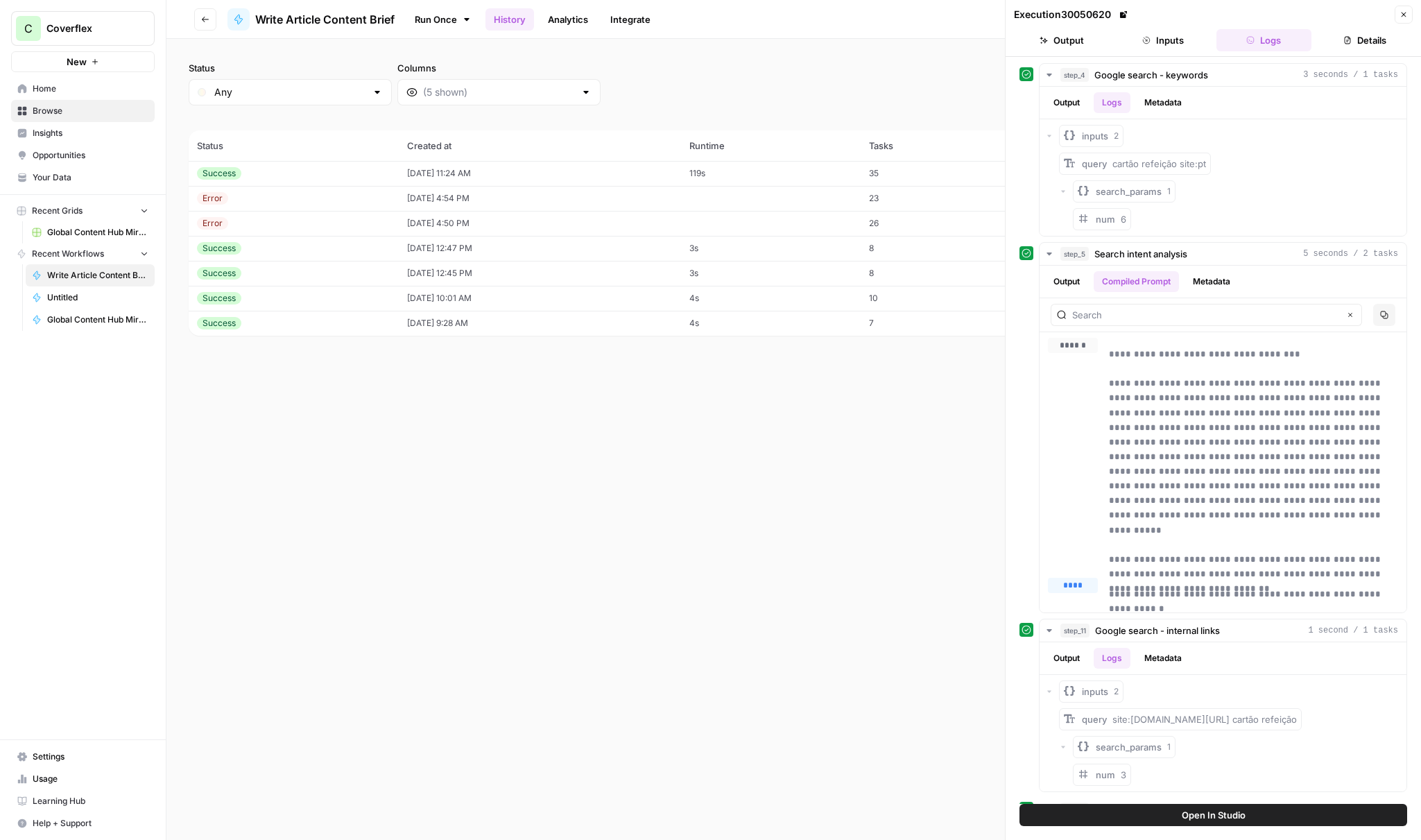
click at [284, 486] on div "Status Any Columns 2h 24h 7d 30d All Time Custom range (7 records) Status Creat…" at bounding box center [794, 439] width 1254 height 801
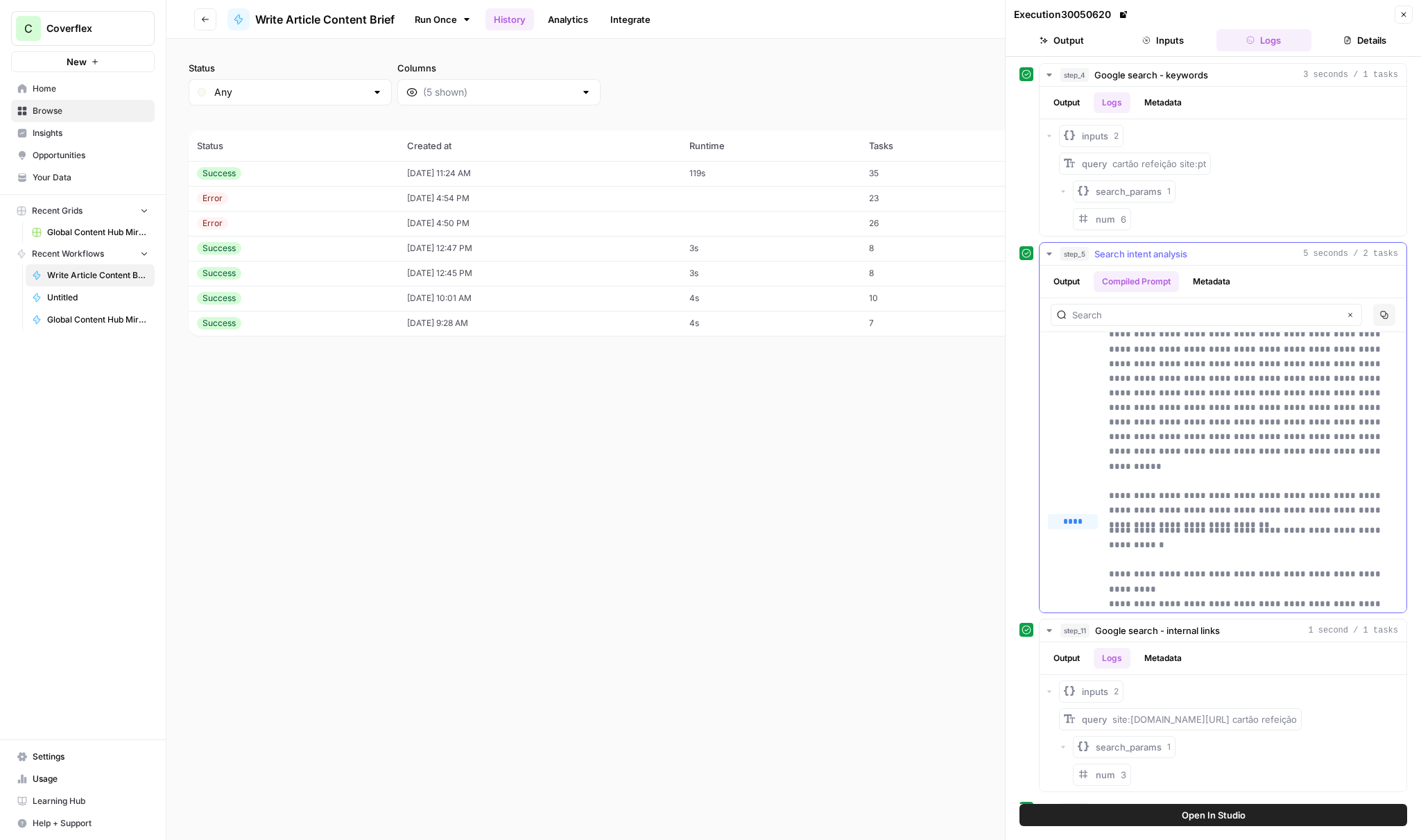
scroll to position [180, 0]
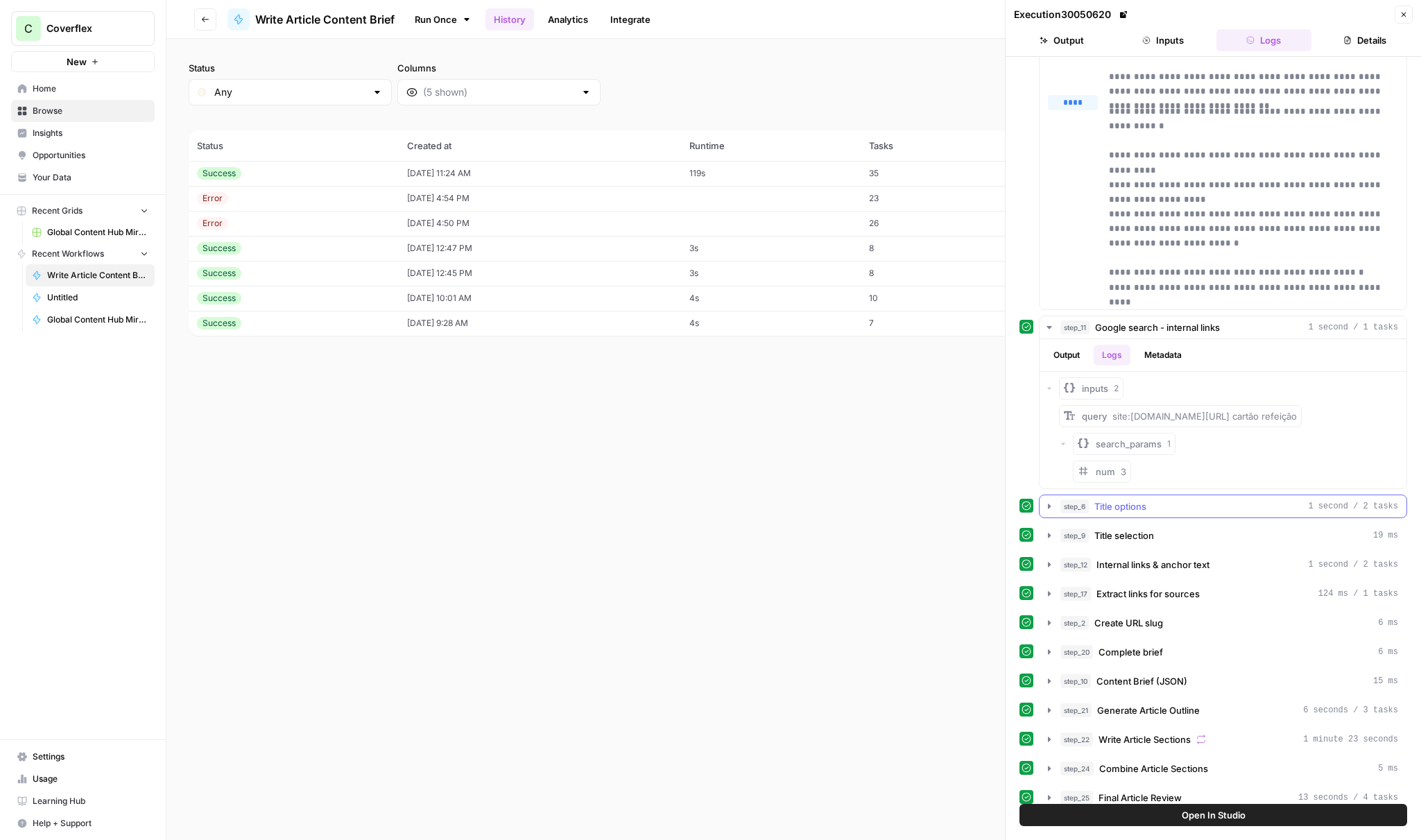
click at [1141, 508] on span "Title options" at bounding box center [1120, 506] width 52 height 14
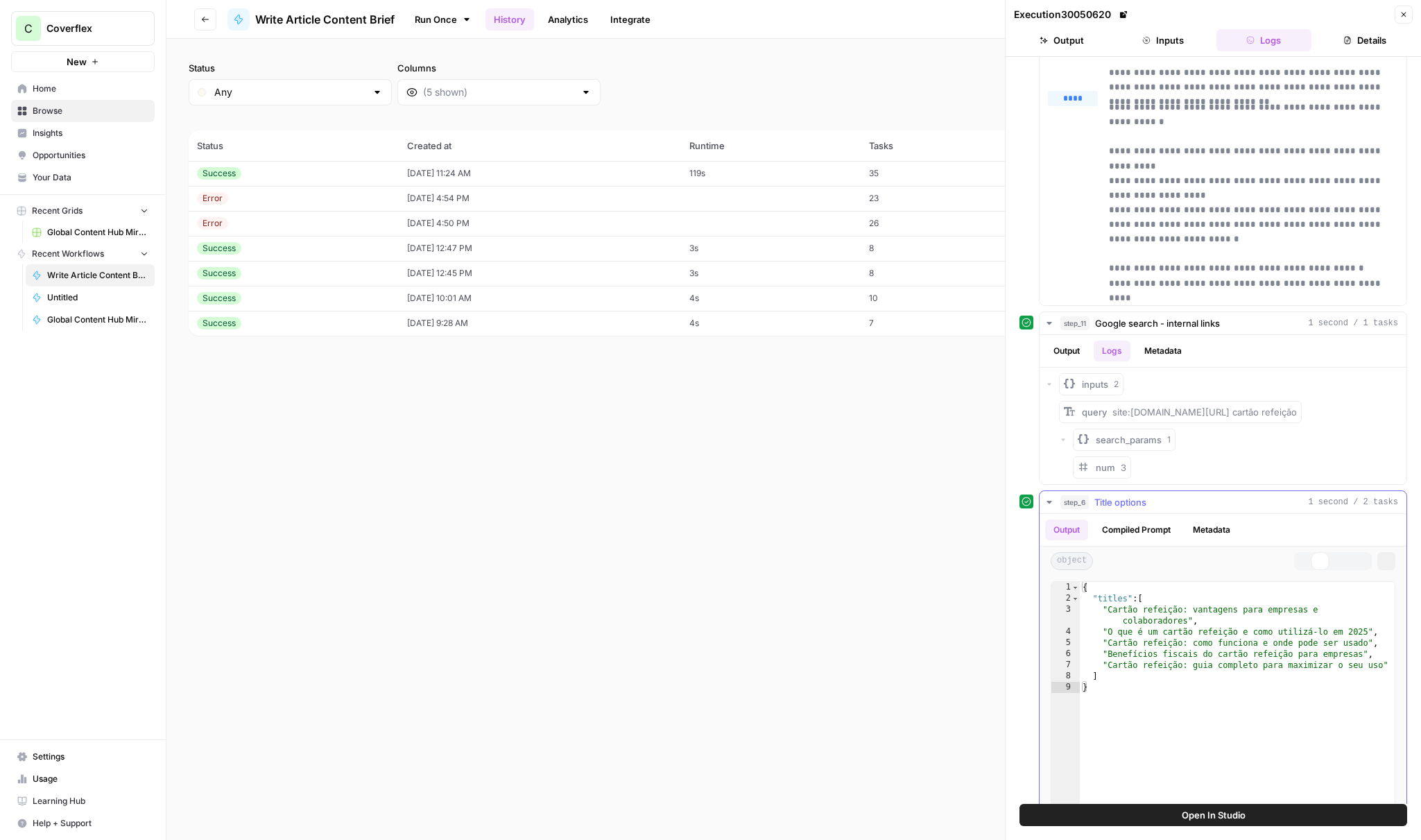
scroll to position [310, 0]
click at [1154, 532] on button "Compiled Prompt" at bounding box center [1137, 528] width 86 height 21
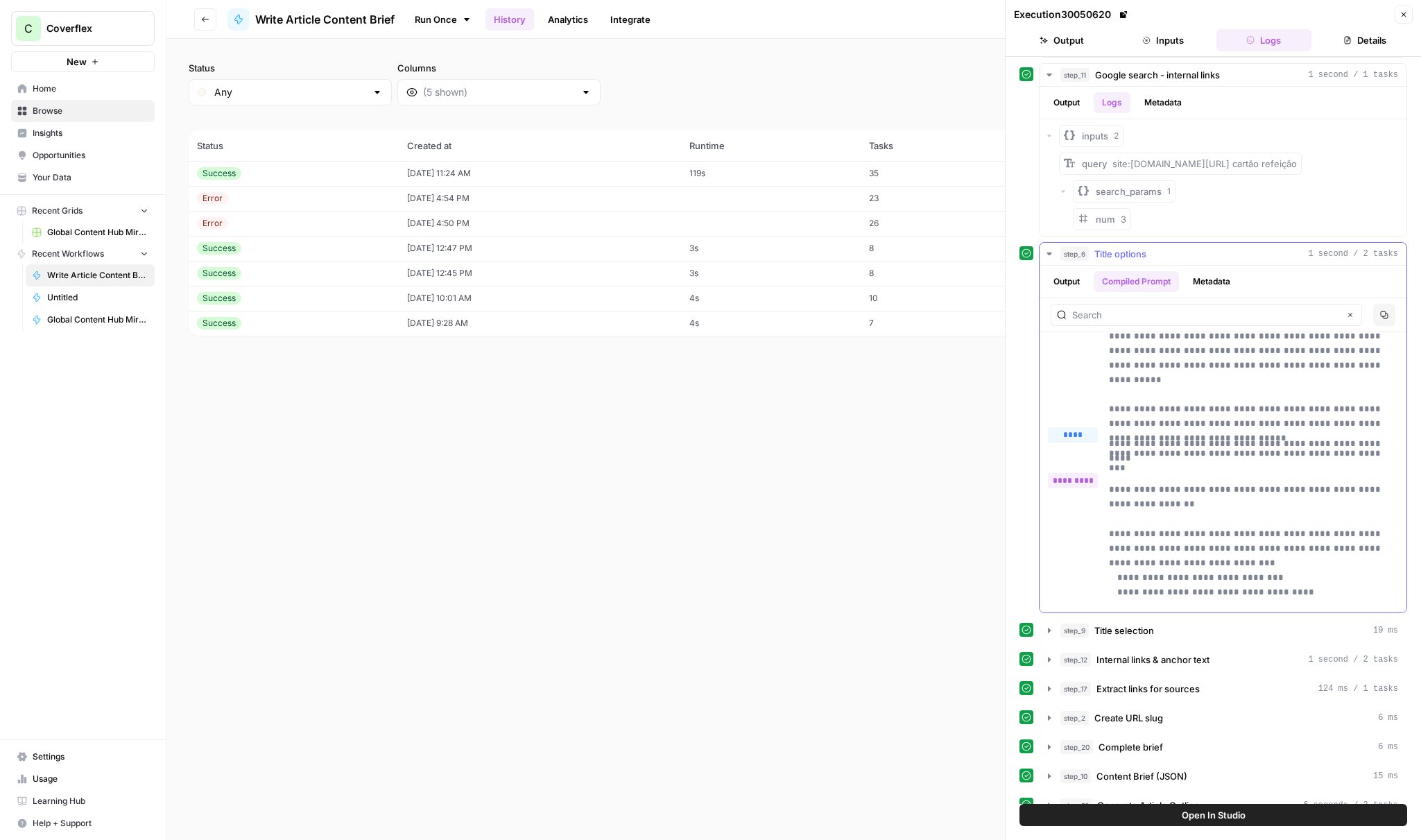
scroll to position [2, 0]
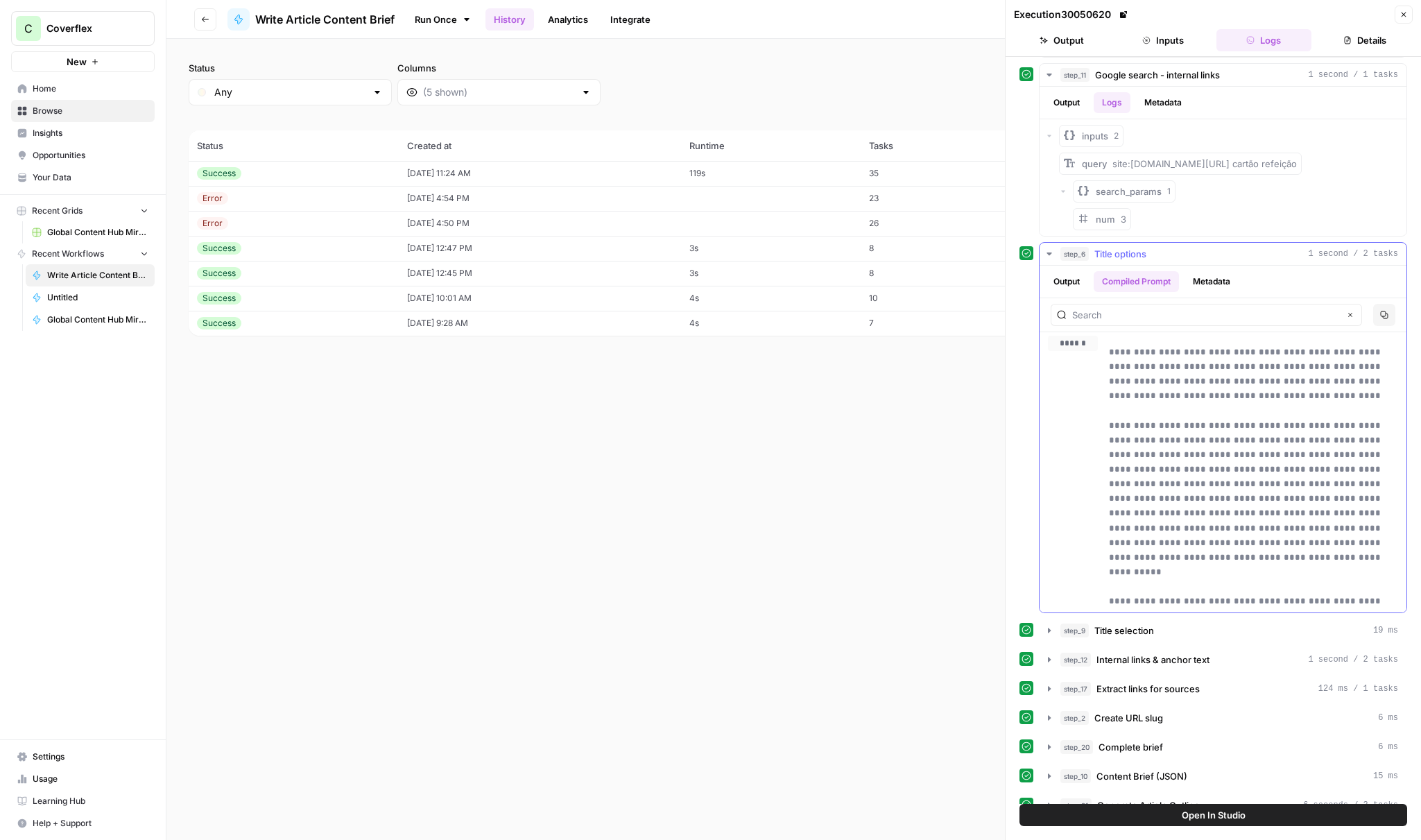
click at [1387, 317] on icon "button" at bounding box center [1384, 315] width 8 height 8
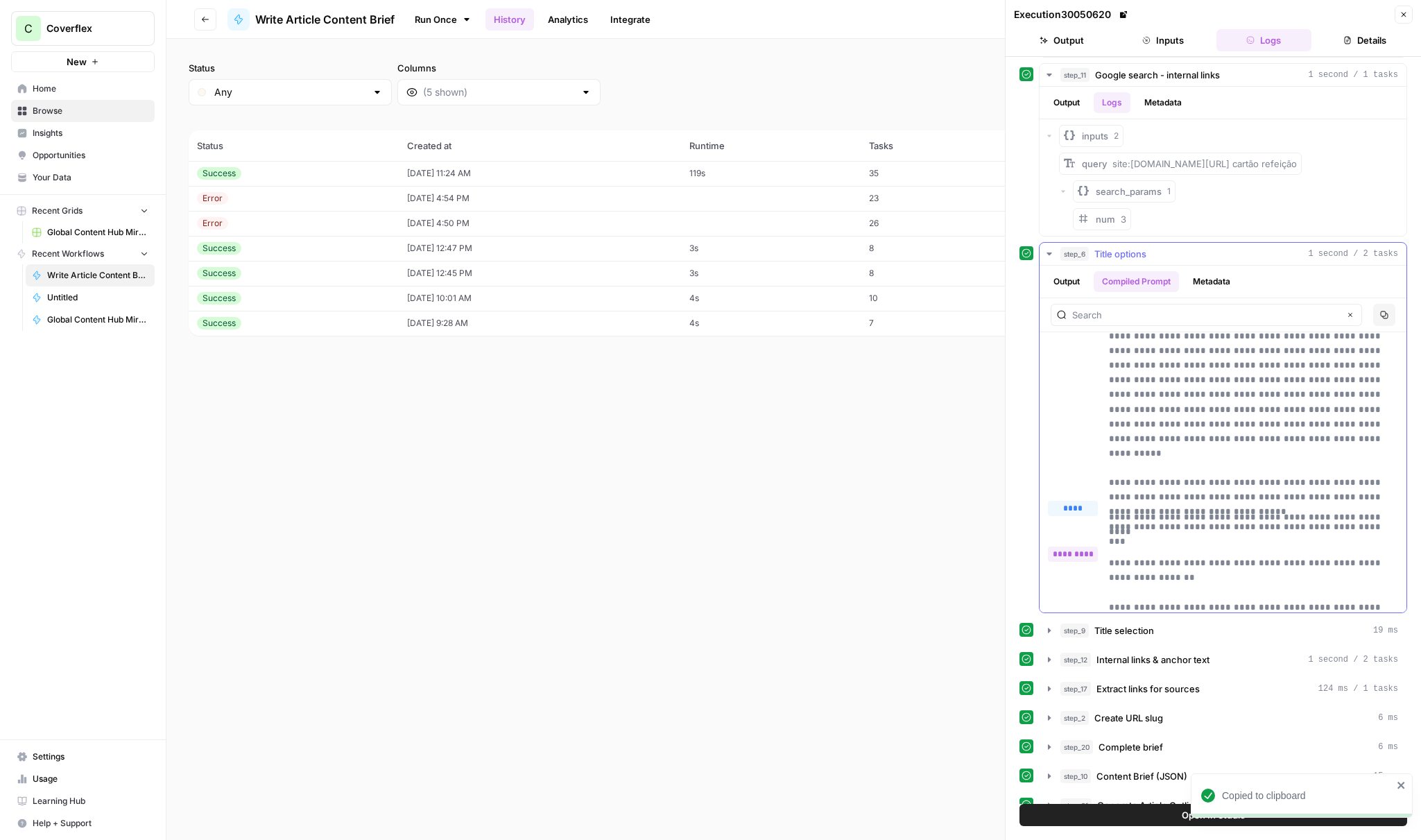
scroll to position [122, 0]
drag, startPoint x: 1112, startPoint y: 350, endPoint x: 1368, endPoint y: 476, distance: 285.3
click at [1368, 476] on p "**********" at bounding box center [1253, 356] width 289 height 264
copy p "**********"
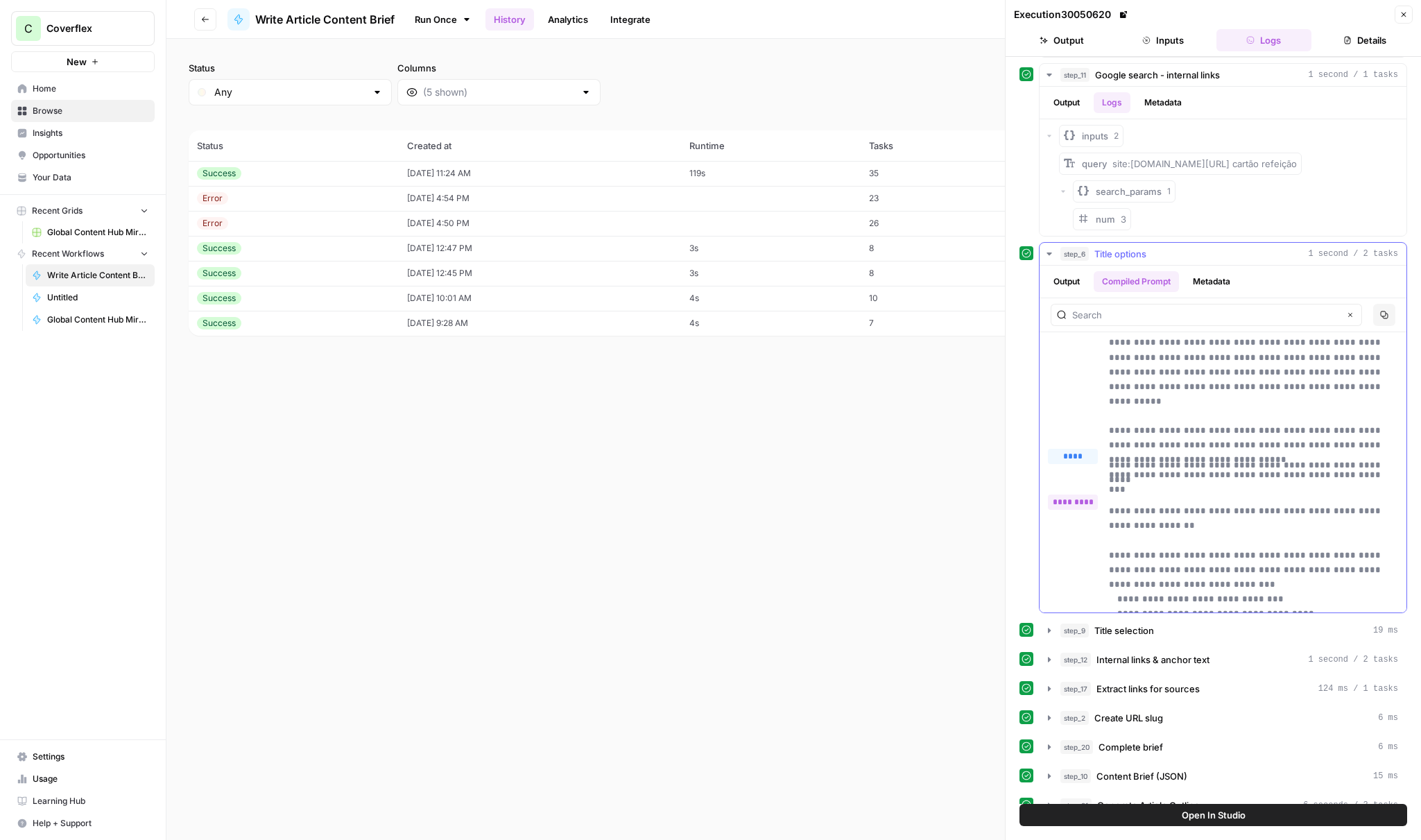
scroll to position [173, 0]
drag, startPoint x: 1111, startPoint y: 465, endPoint x: 1342, endPoint y: 460, distance: 231.1
click at [1348, 460] on p "**********" at bounding box center [1253, 459] width 289 height 14
copy p "**********"
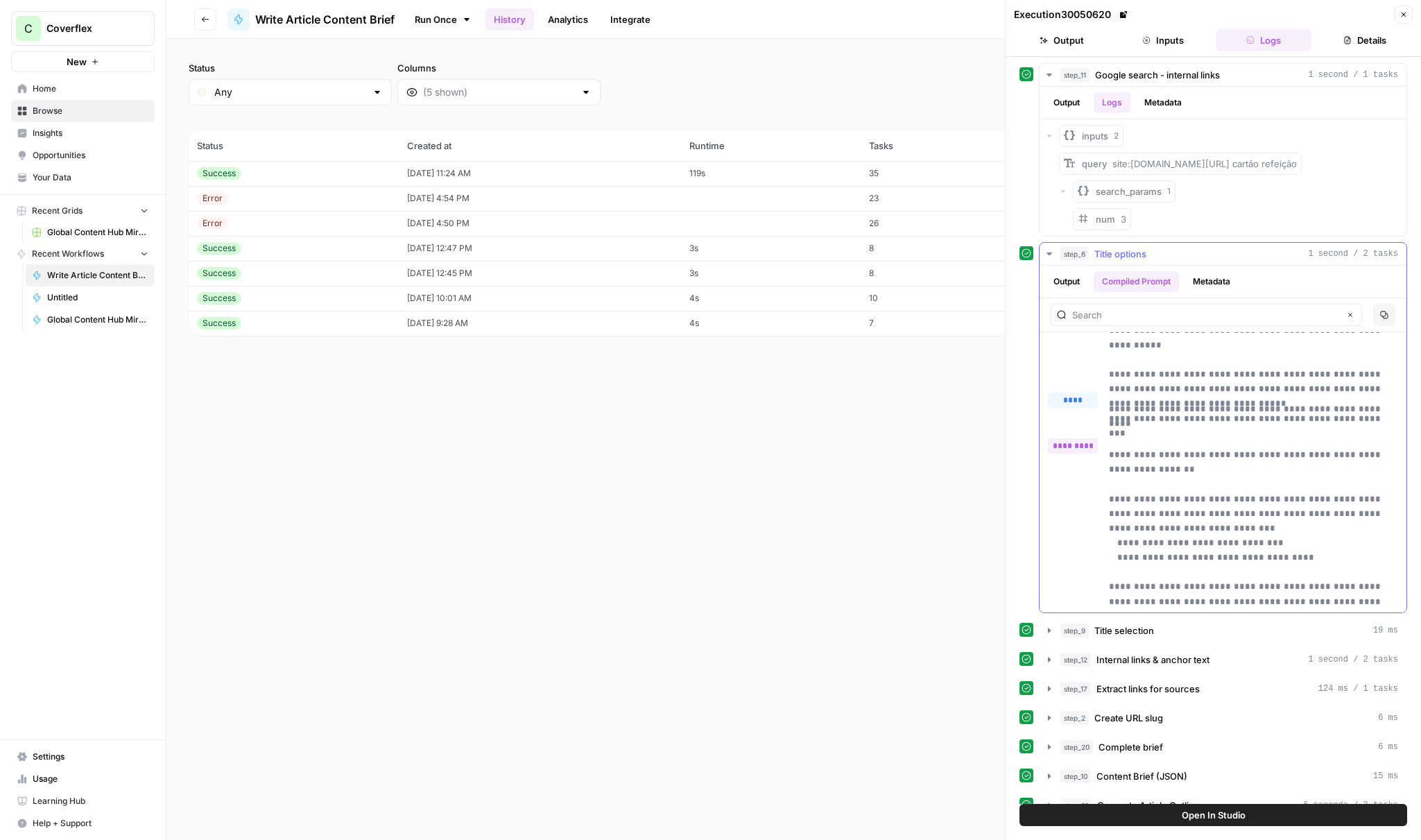
scroll to position [251, 0]
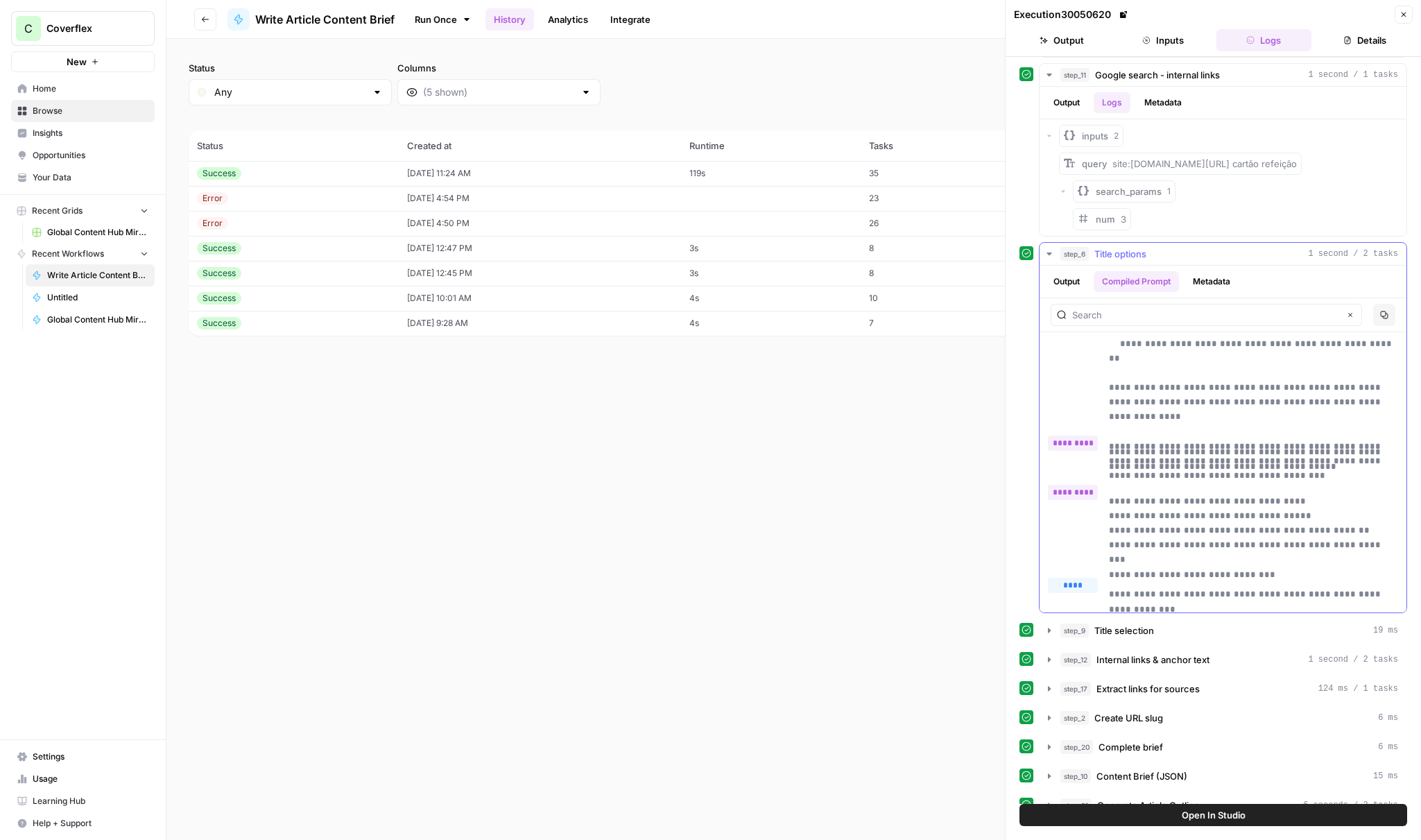
drag, startPoint x: 1110, startPoint y: 428, endPoint x: 1250, endPoint y: 420, distance: 140.2
click at [1249, 417] on p "**********" at bounding box center [1253, 234] width 289 height 380
copy p "**********"
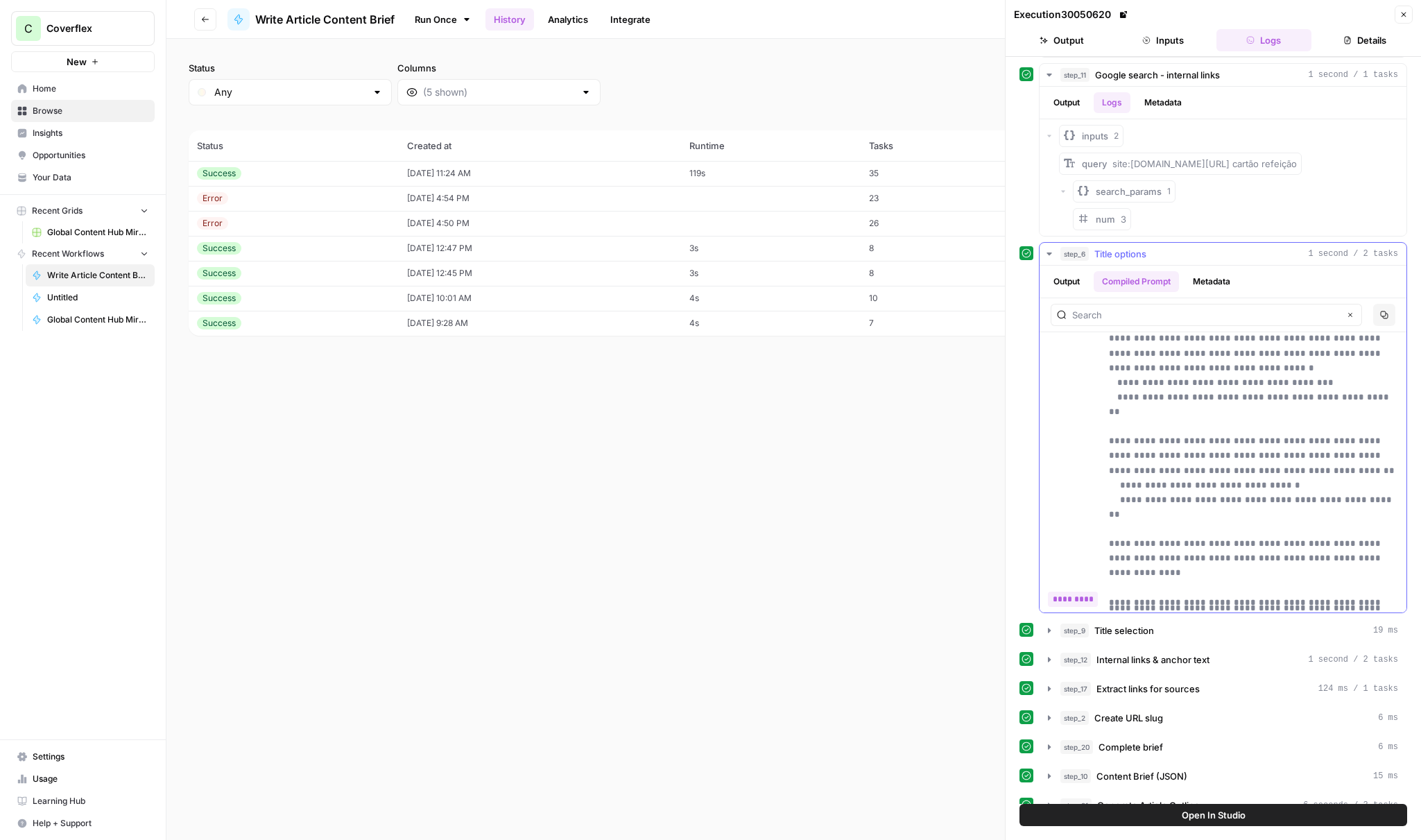
drag, startPoint x: 1280, startPoint y: 555, endPoint x: 1153, endPoint y: 497, distance: 139.6
click at [1147, 507] on div "**********" at bounding box center [1223, 576] width 367 height 1443
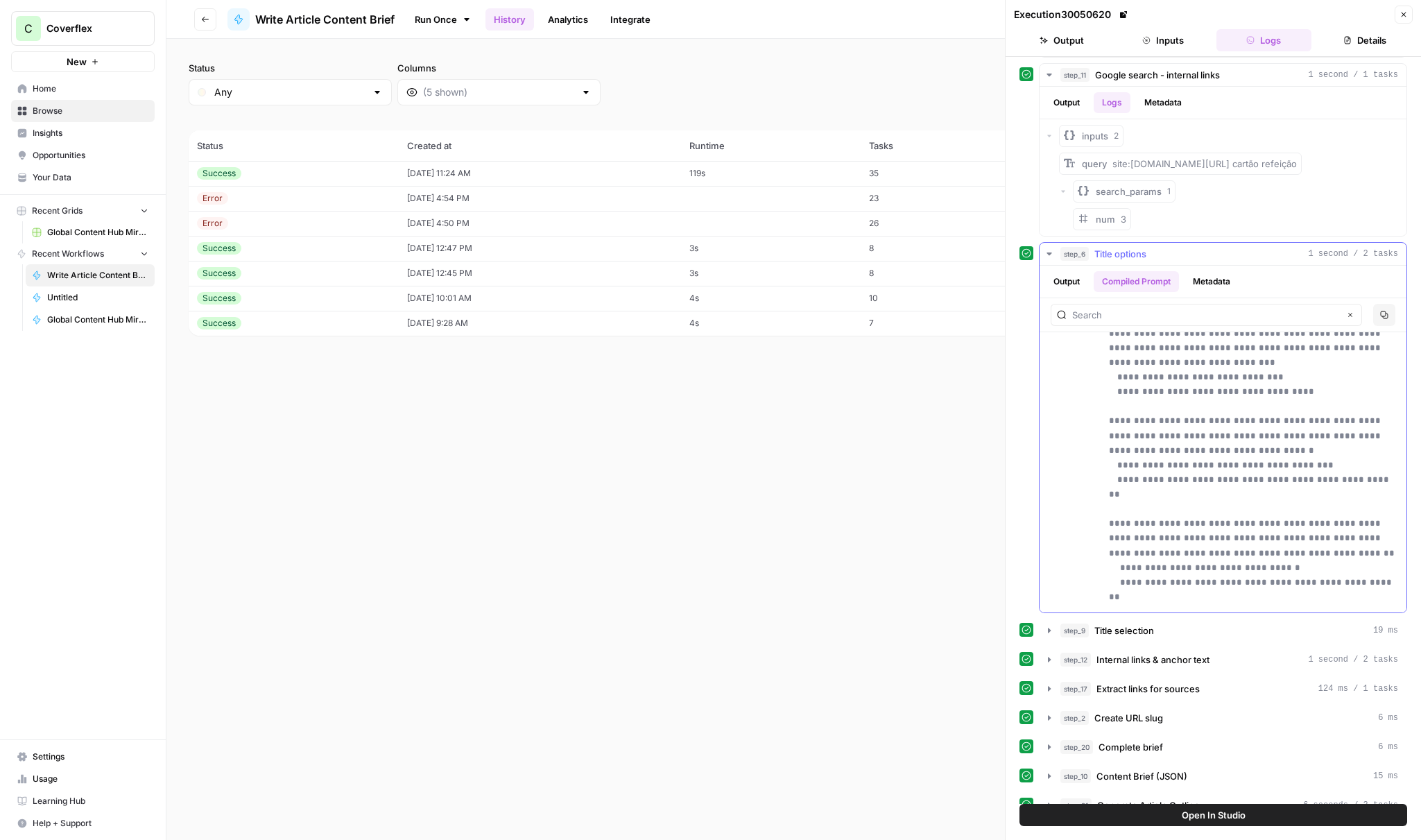
scroll to position [388, 0]
click at [1389, 320] on button "Copy" at bounding box center [1384, 315] width 23 height 23
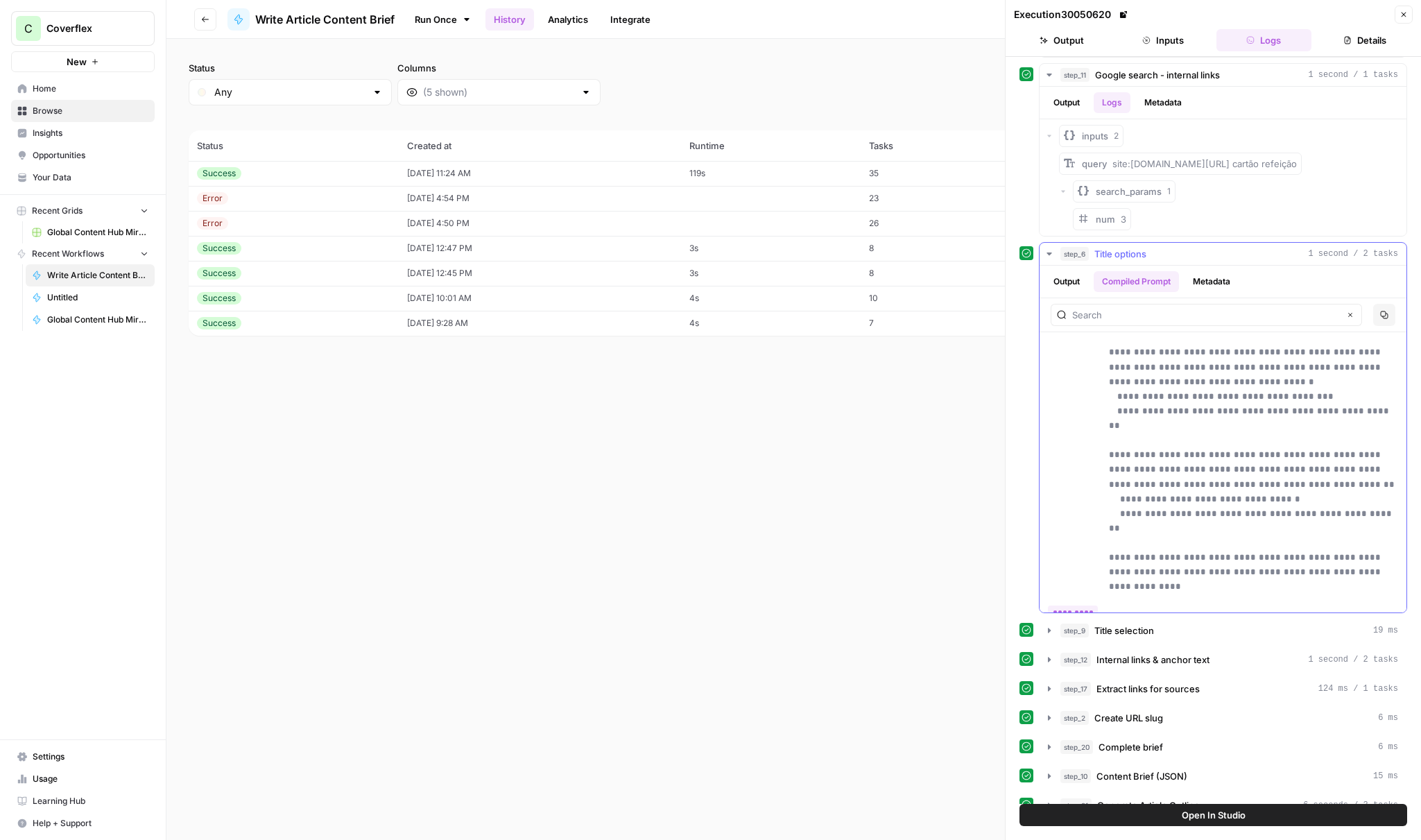
scroll to position [501, 0]
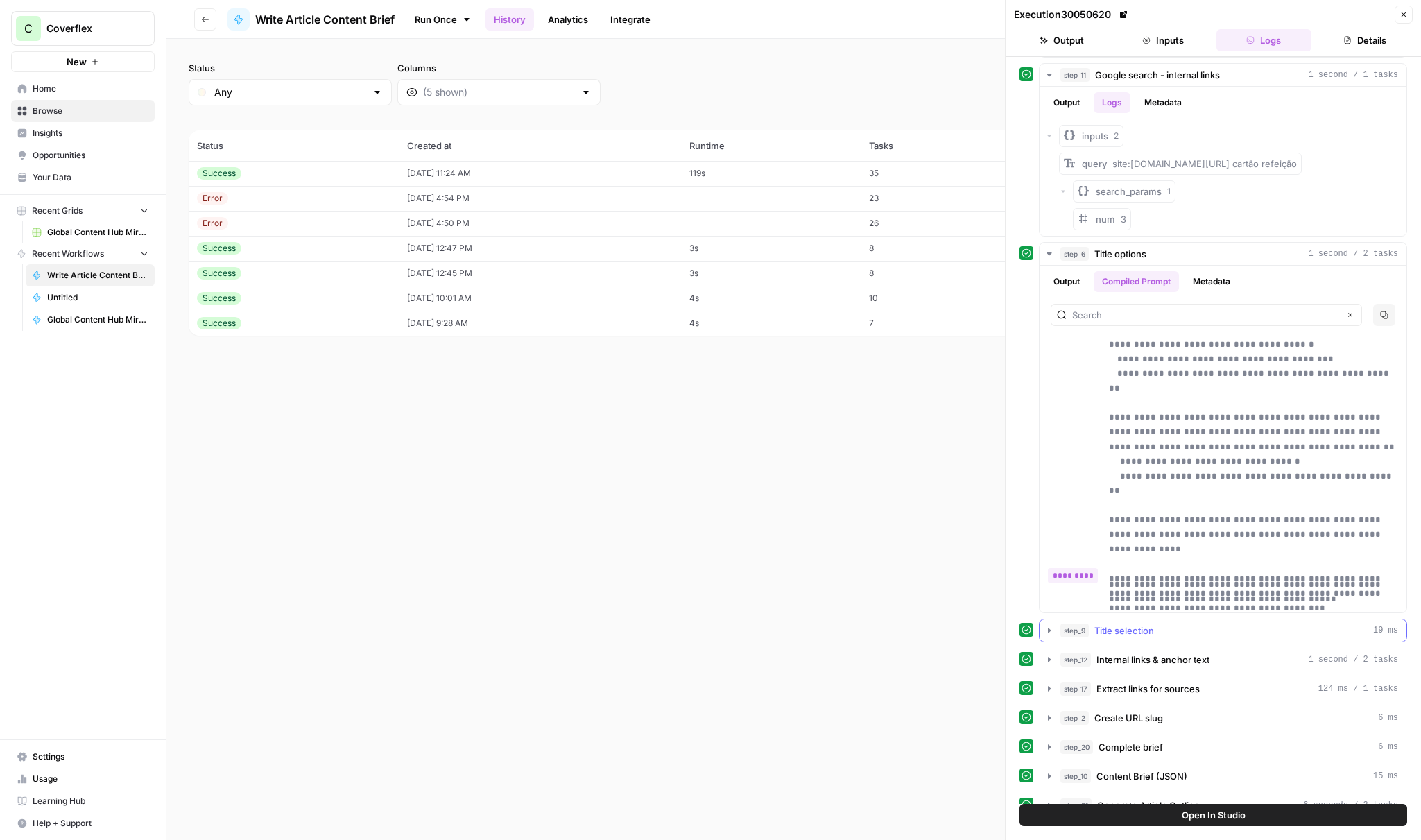
click at [1140, 625] on span "Title selection" at bounding box center [1123, 630] width 59 height 14
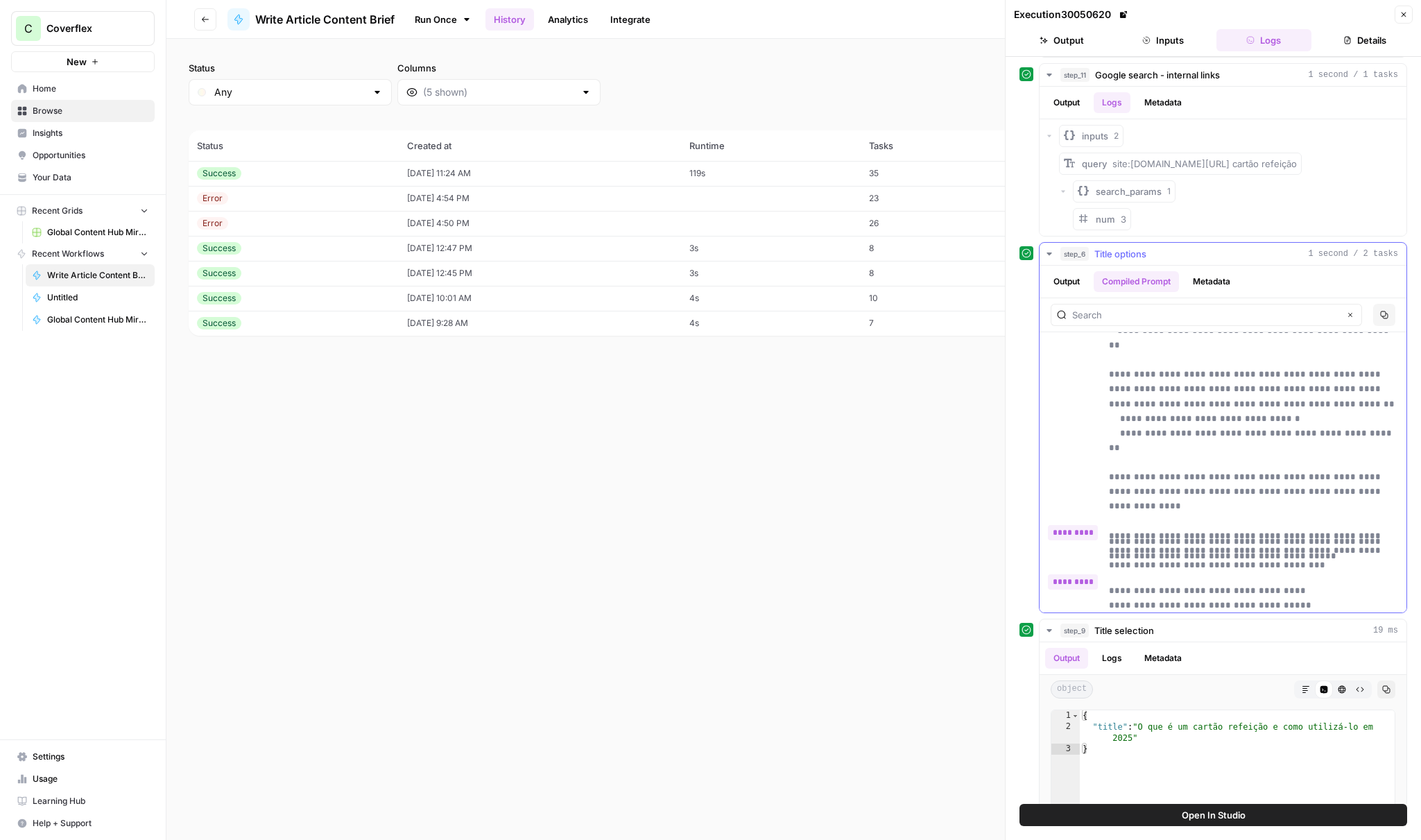
scroll to position [617, 0]
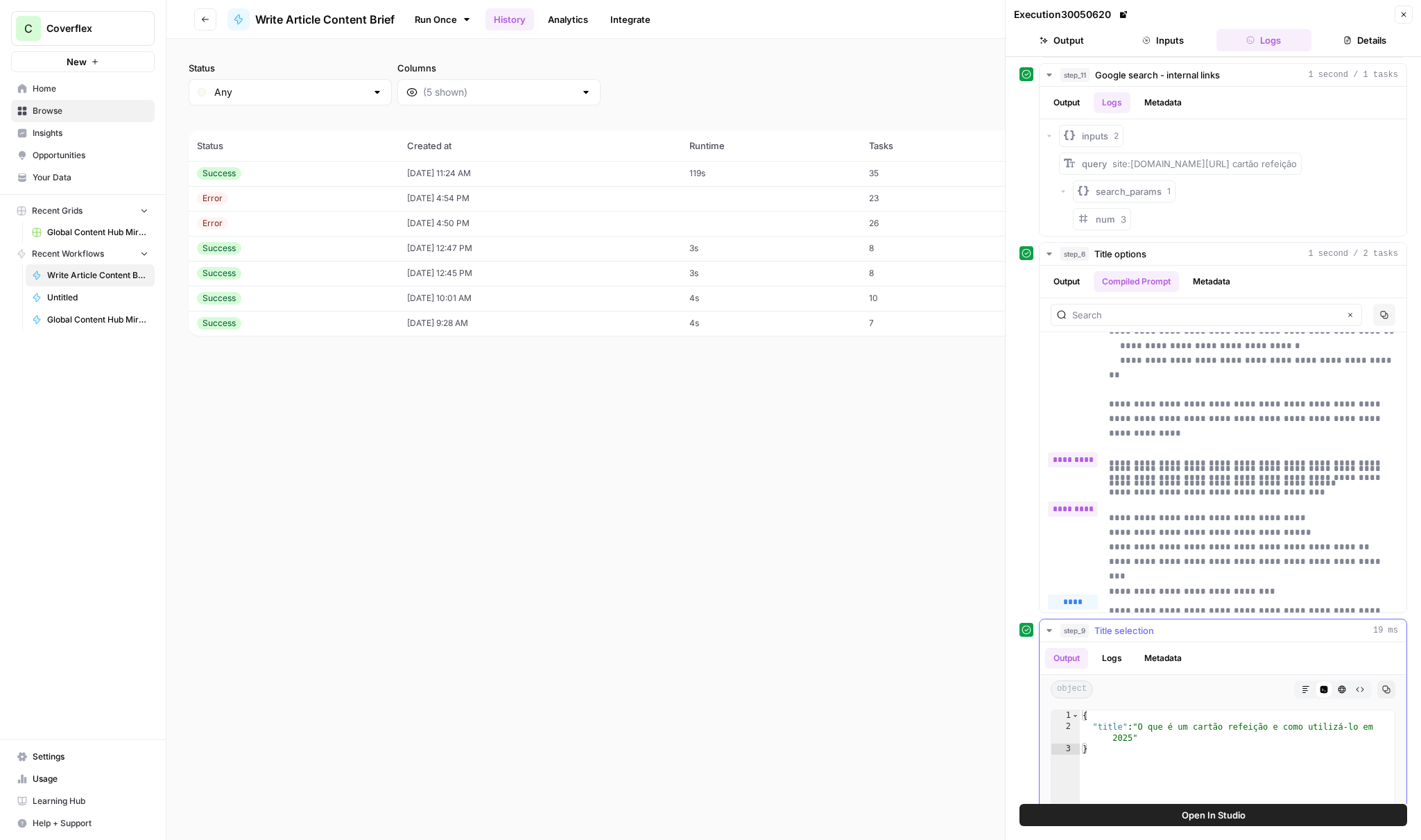
click at [1152, 657] on button "Metadata" at bounding box center [1163, 658] width 54 height 21
click at [1112, 660] on button "Logs" at bounding box center [1112, 658] width 37 height 21
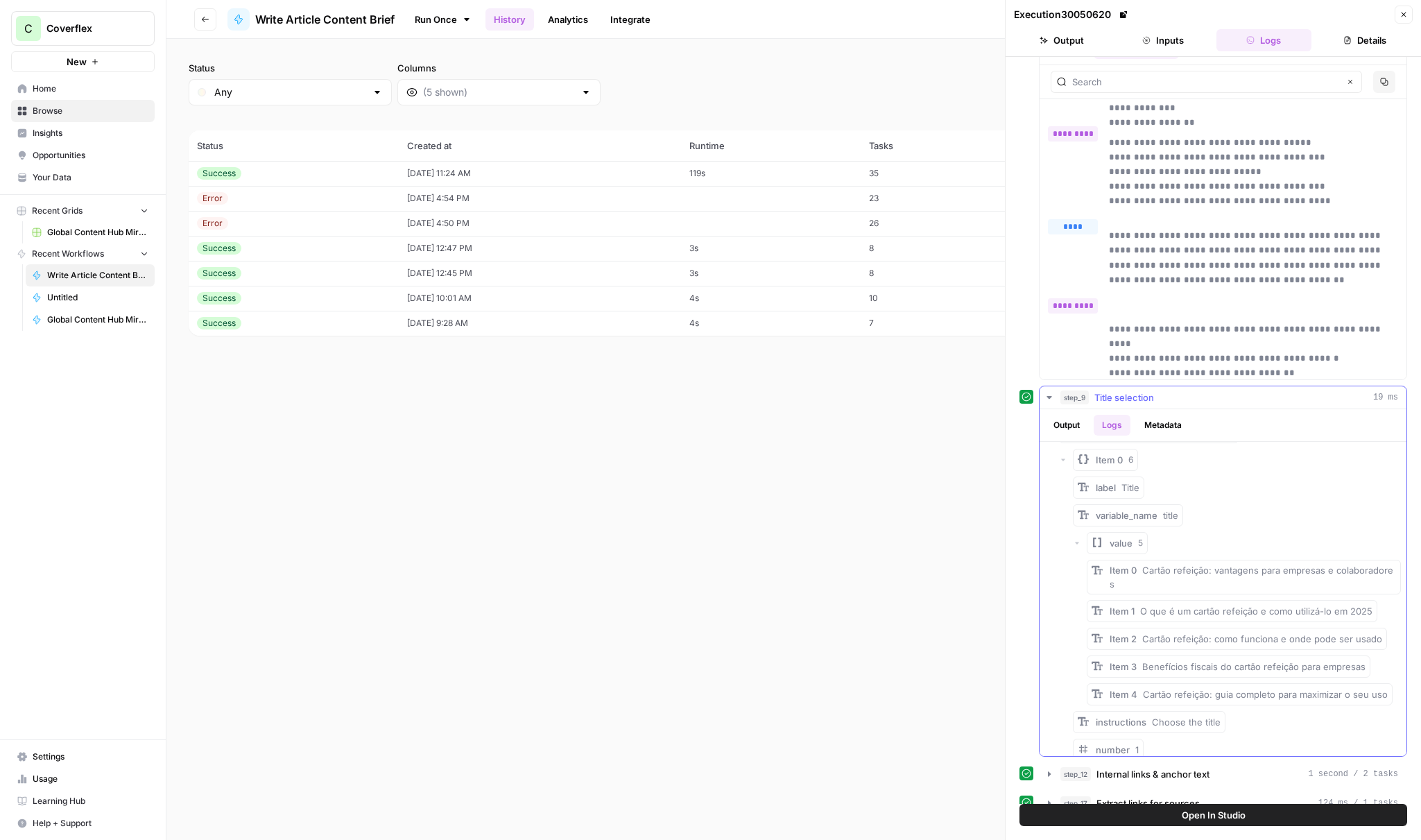
scroll to position [0, 0]
click at [1152, 428] on button "Metadata" at bounding box center [1163, 425] width 54 height 21
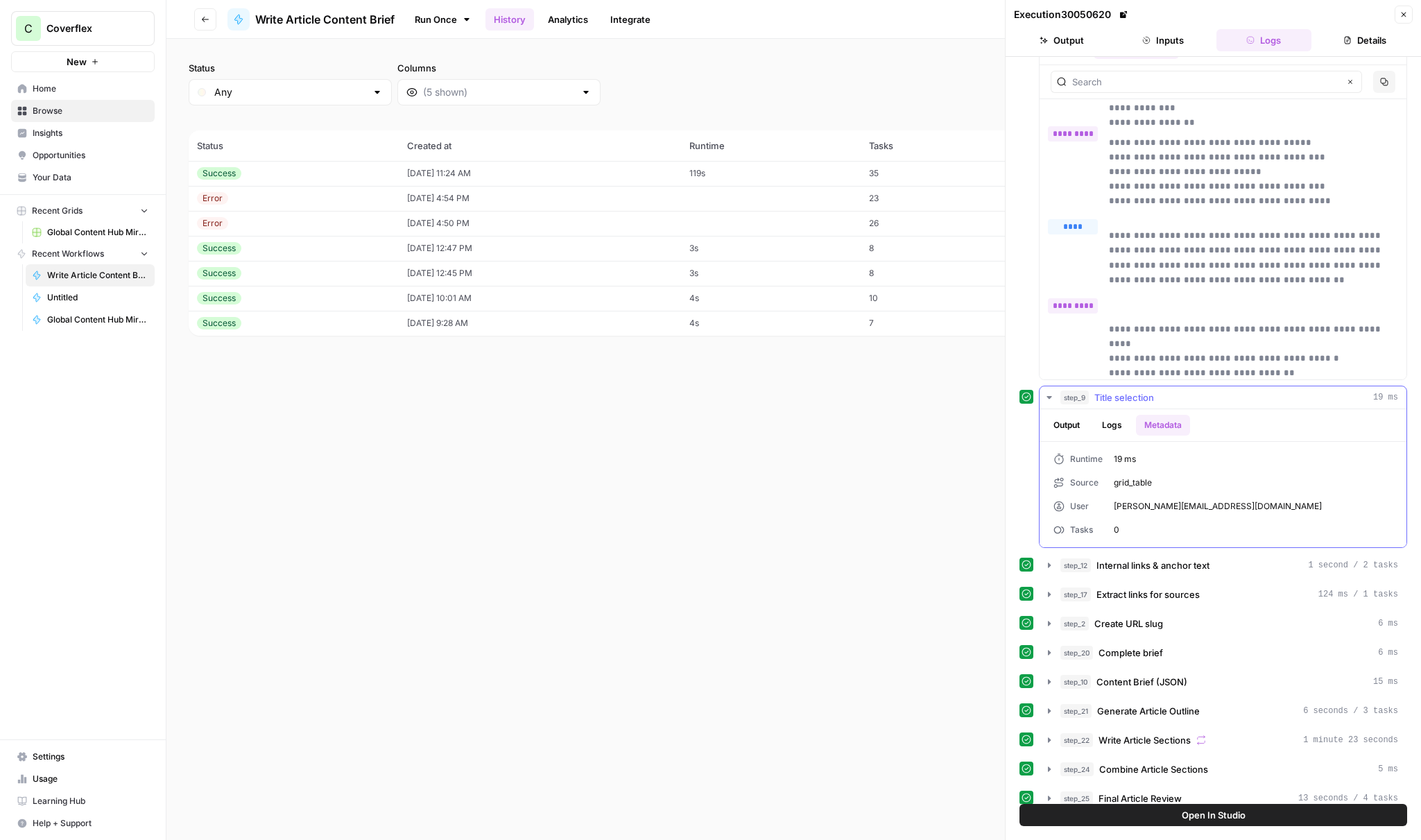
click at [1118, 425] on button "Logs" at bounding box center [1112, 425] width 37 height 21
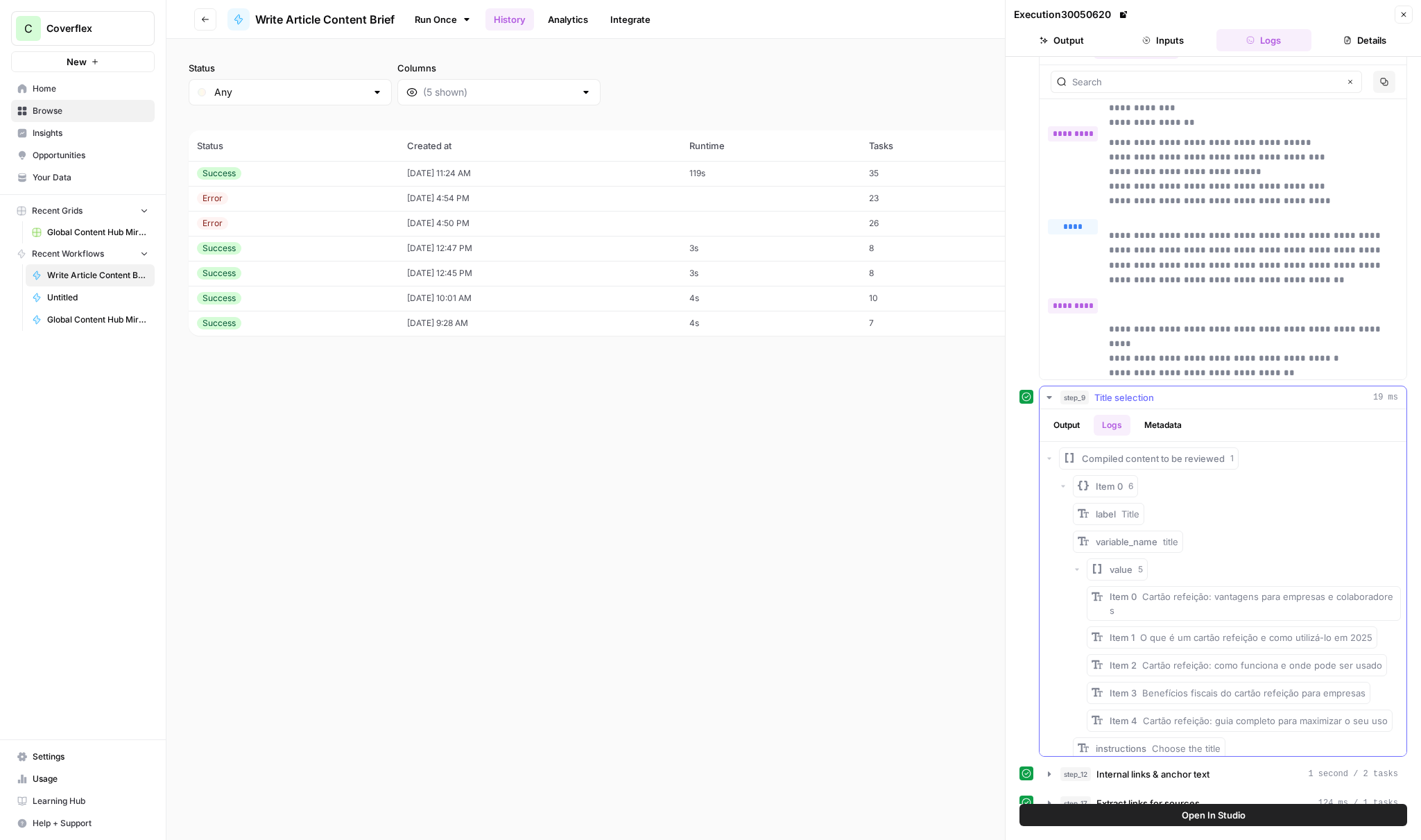
scroll to position [52, 0]
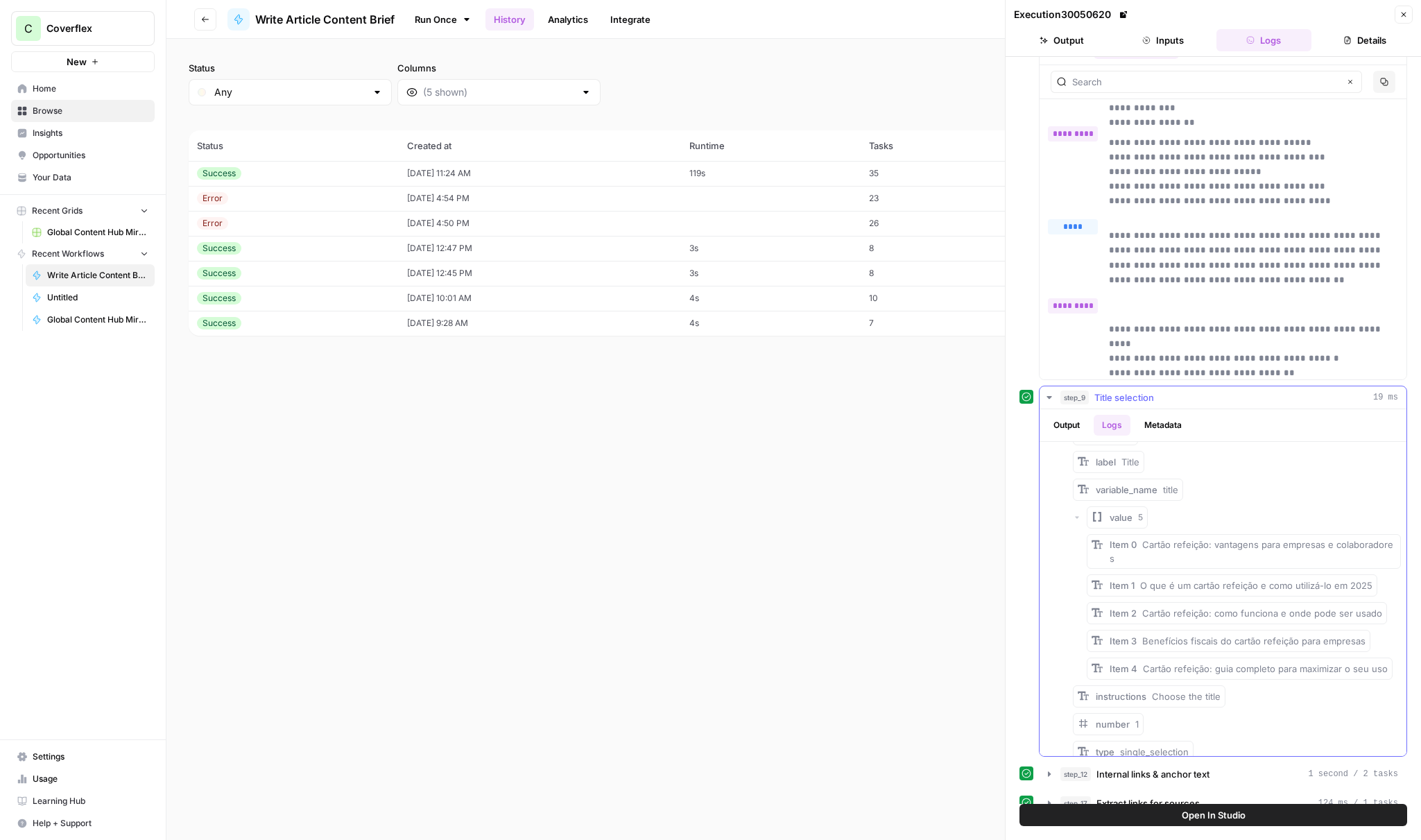
click at [1083, 430] on button "Output" at bounding box center [1067, 425] width 43 height 21
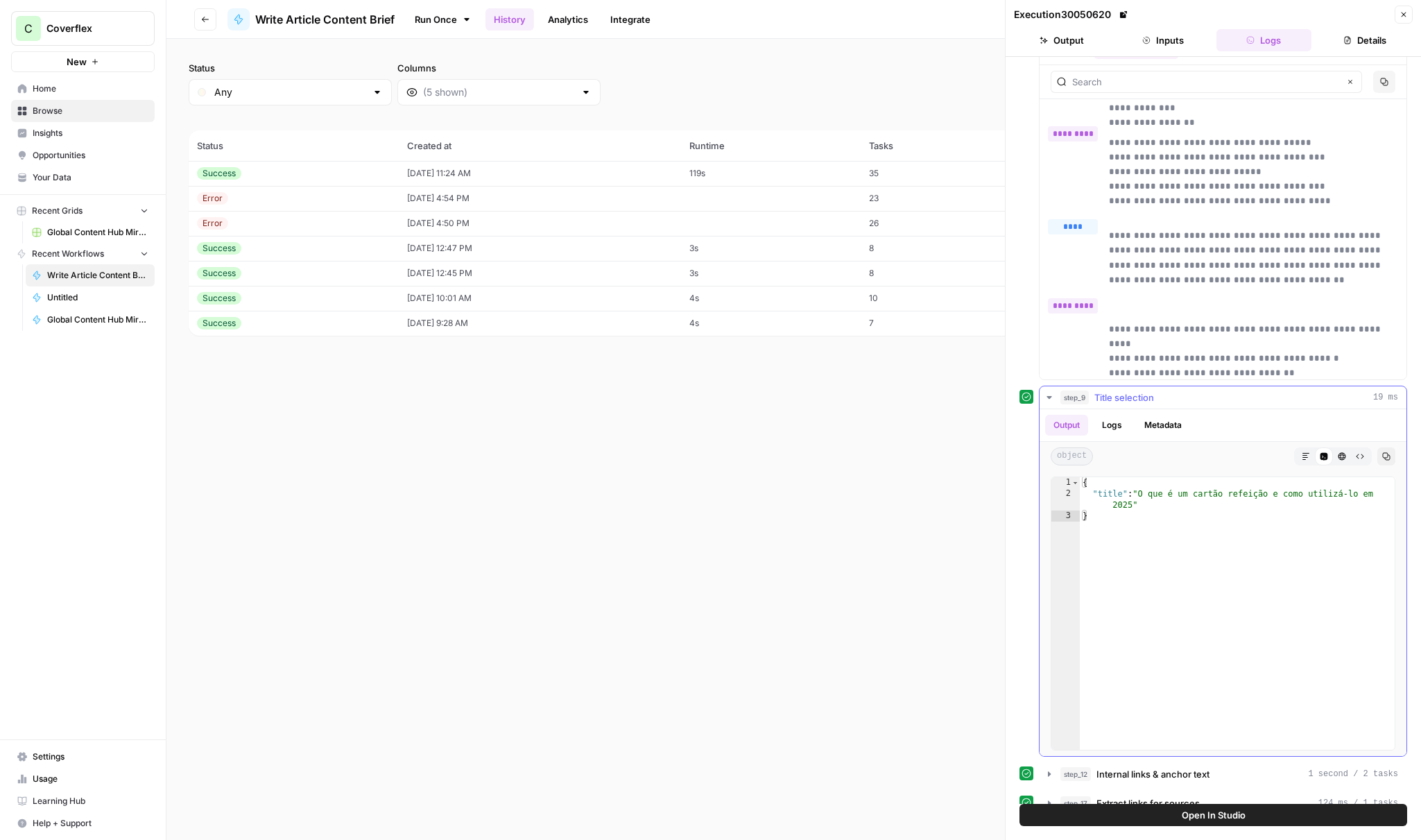
click at [1106, 427] on button "Logs" at bounding box center [1112, 425] width 37 height 21
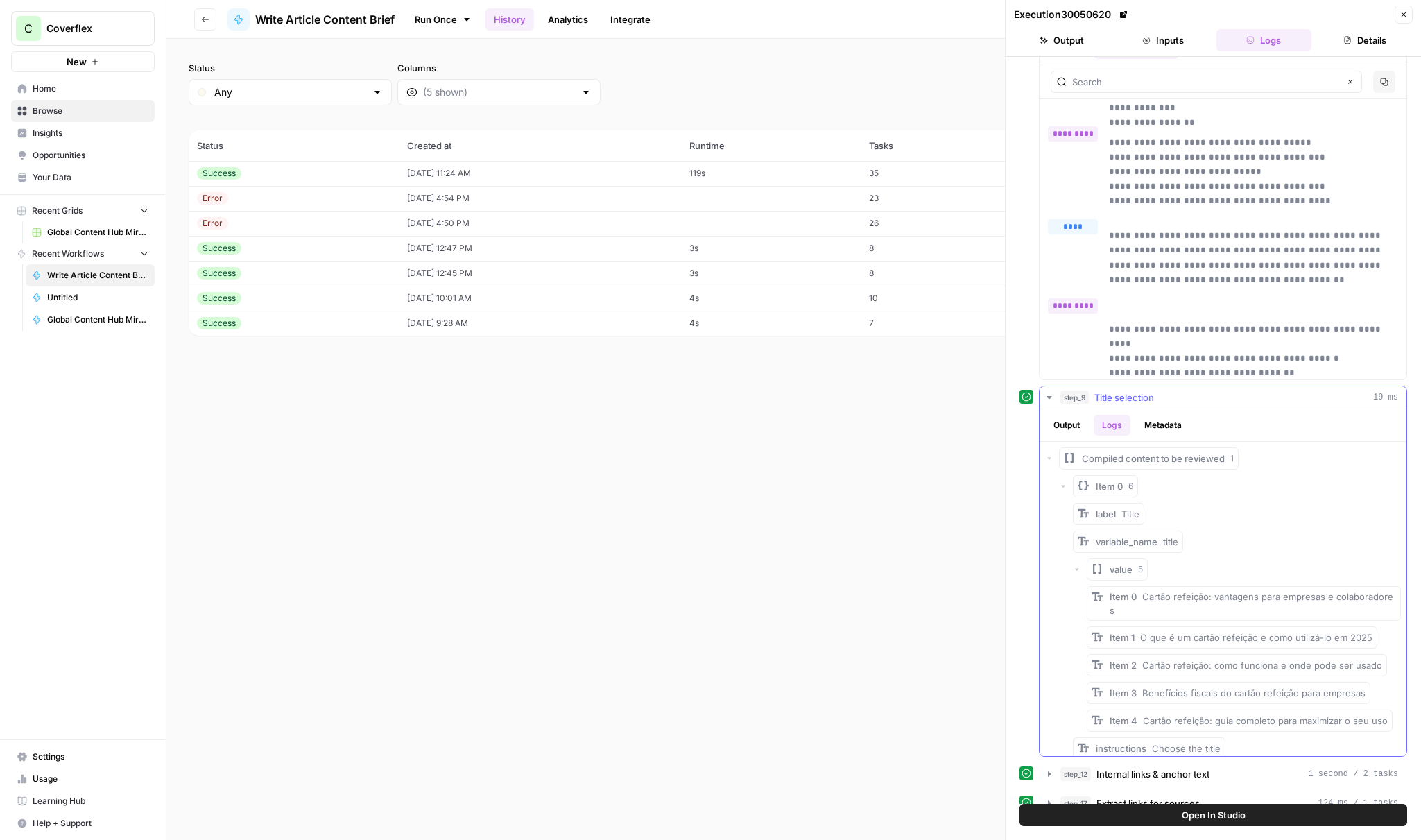
click at [1090, 496] on button "Item 0 6" at bounding box center [1105, 487] width 65 height 23
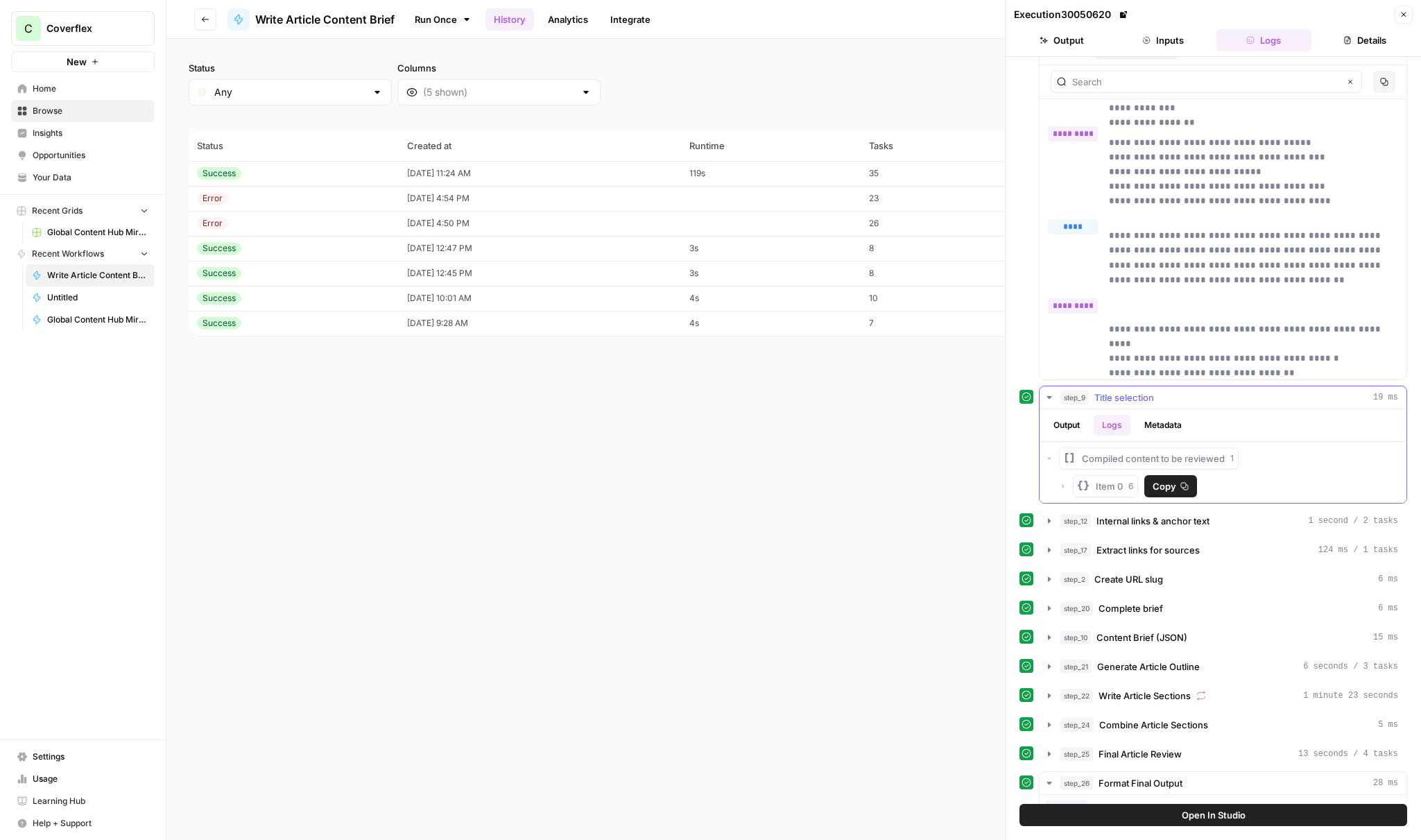
click at [1093, 486] on button "Item 0 6" at bounding box center [1105, 487] width 65 height 23
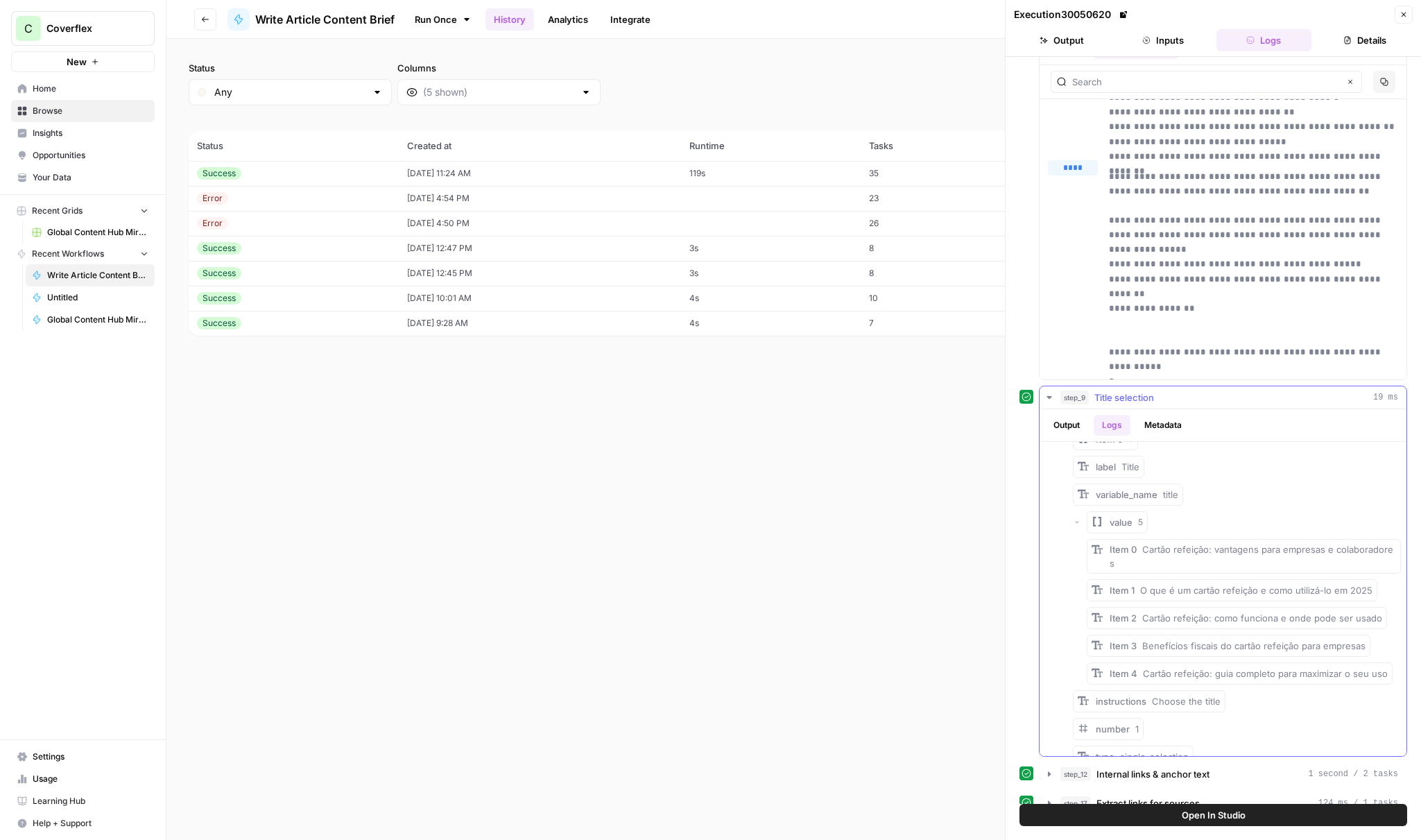
scroll to position [50, 0]
click at [1171, 397] on div "step_9 Title selection 19 ms" at bounding box center [1229, 397] width 338 height 14
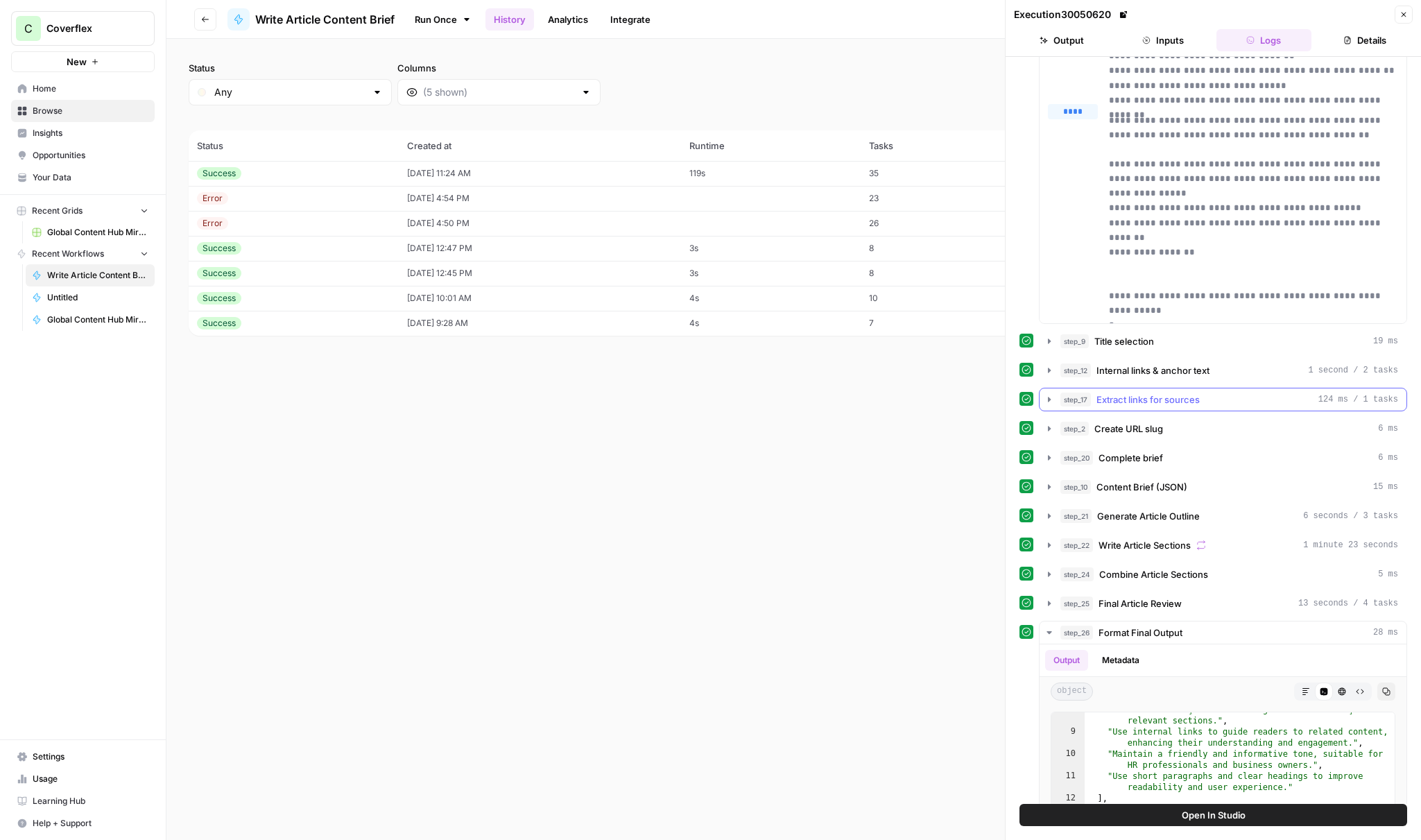
scroll to position [883, 0]
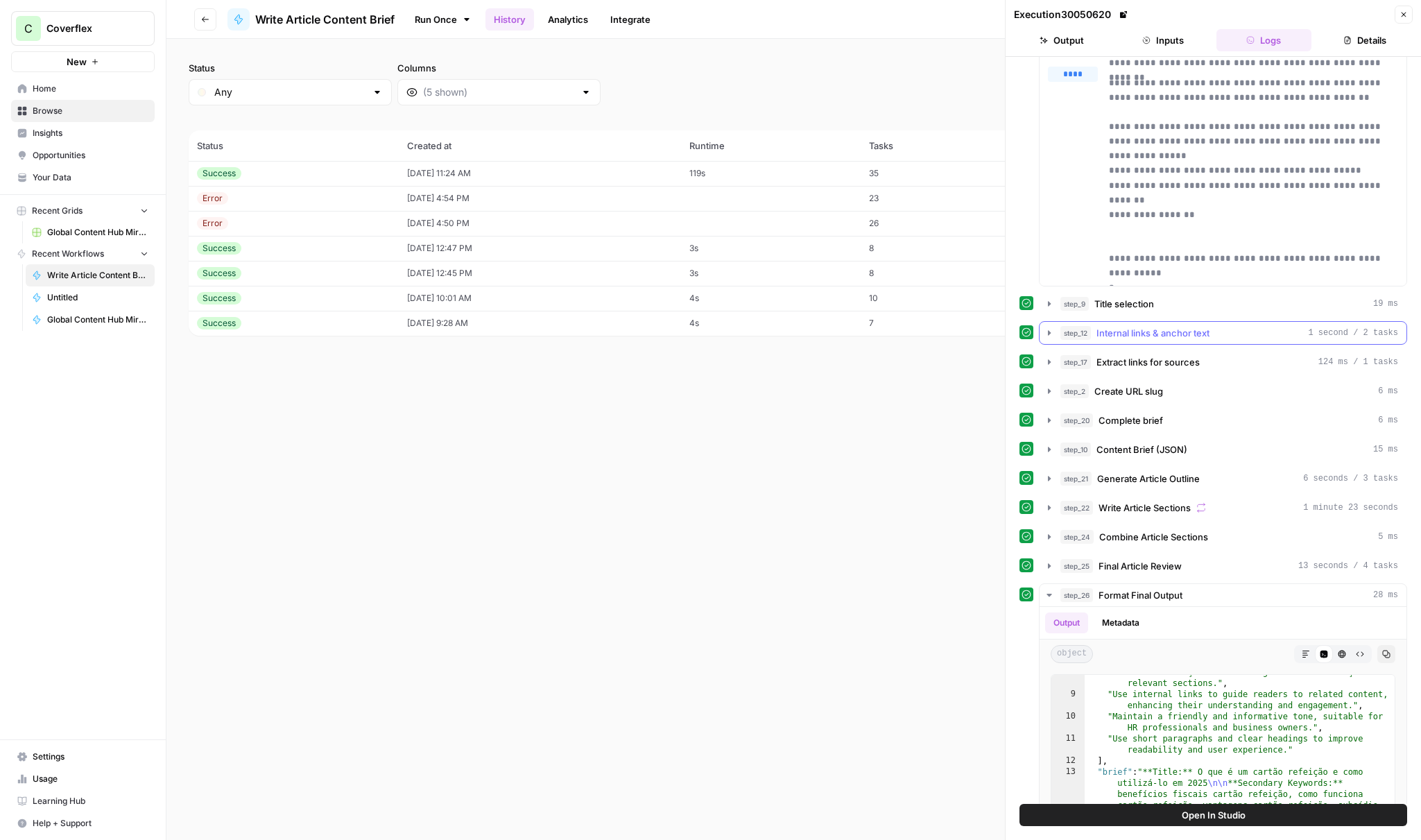
click at [1167, 331] on span "Internal links & anchor text" at bounding box center [1154, 332] width 113 height 14
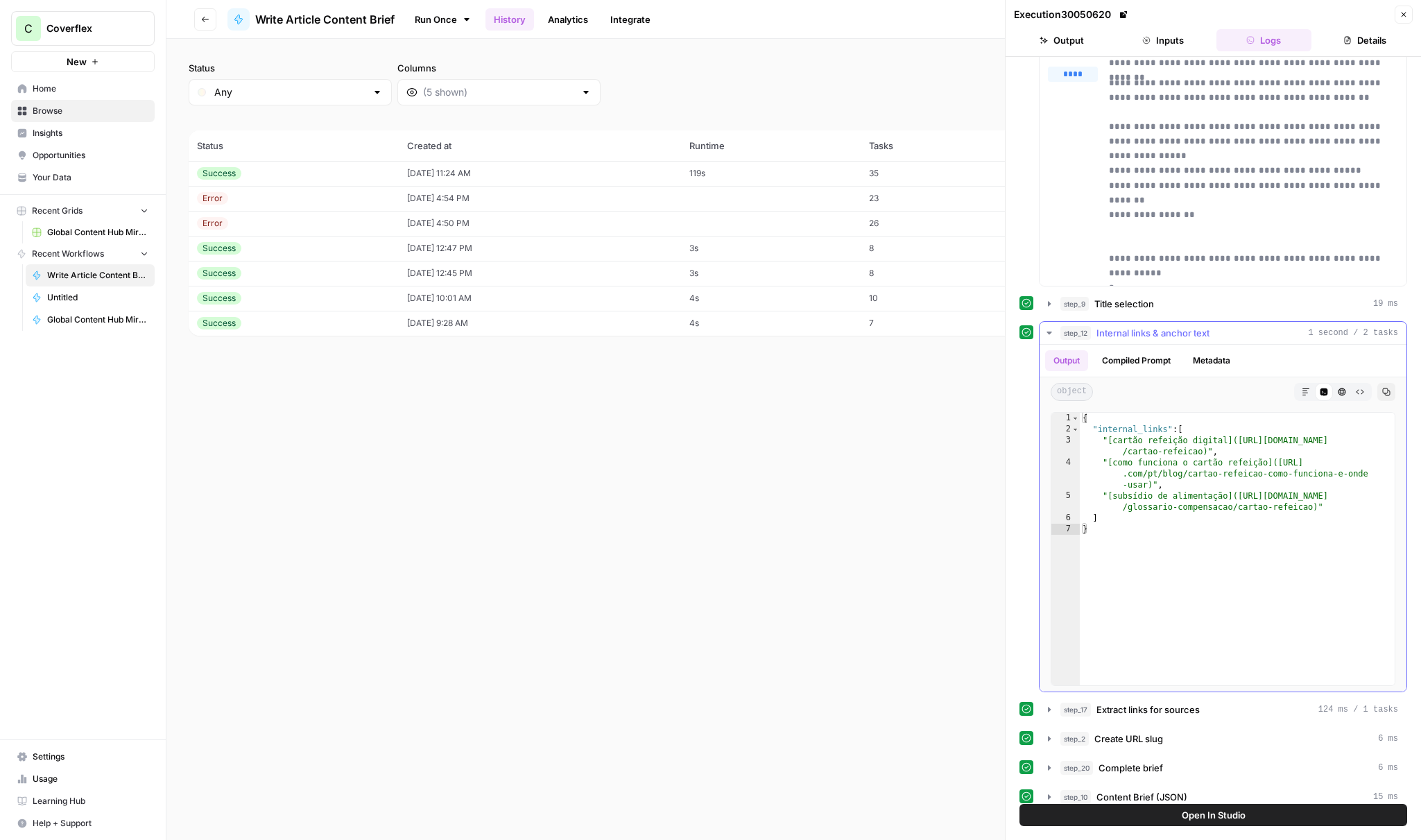
click at [1163, 335] on span "Internal links & anchor text" at bounding box center [1154, 332] width 113 height 14
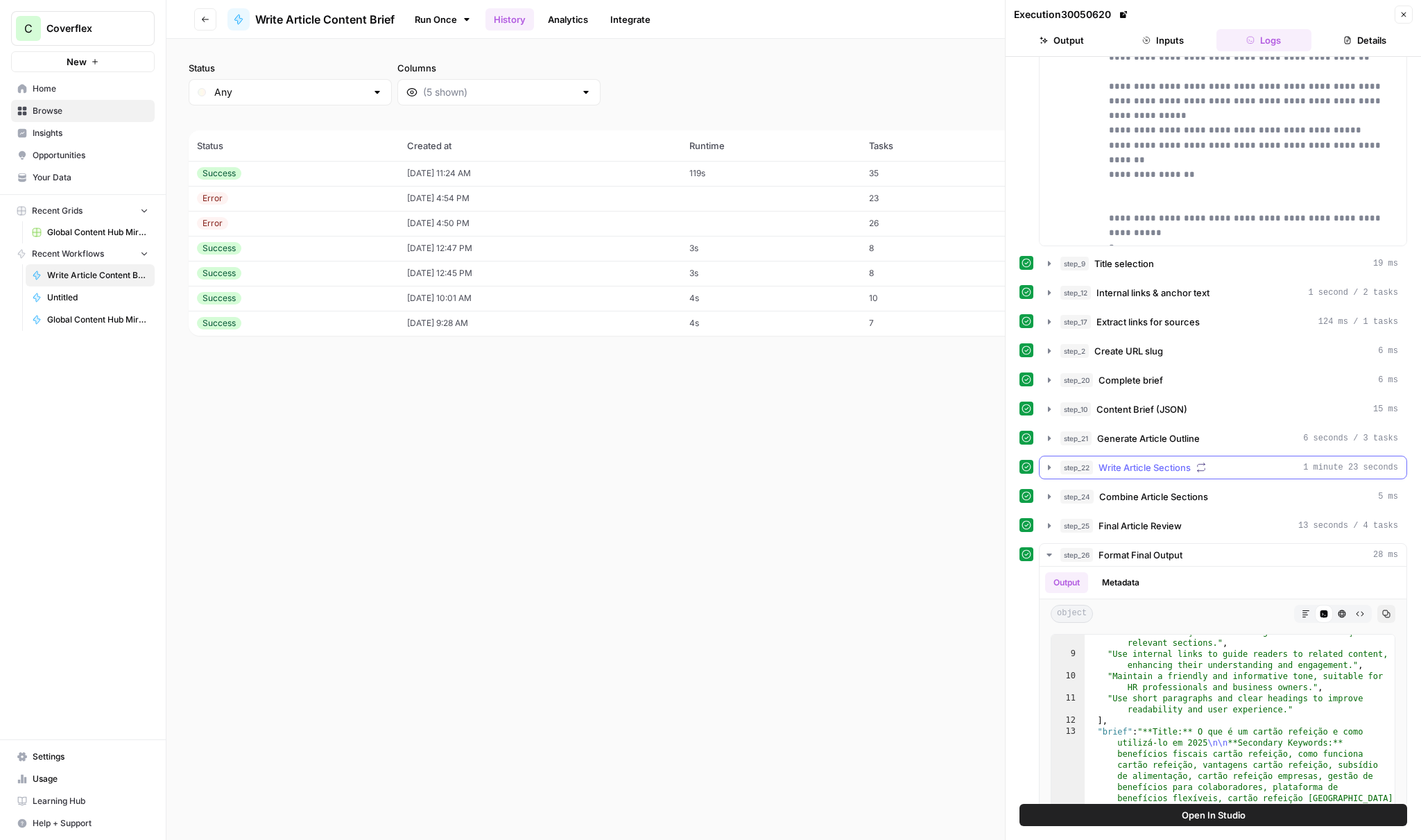
scroll to position [866, 0]
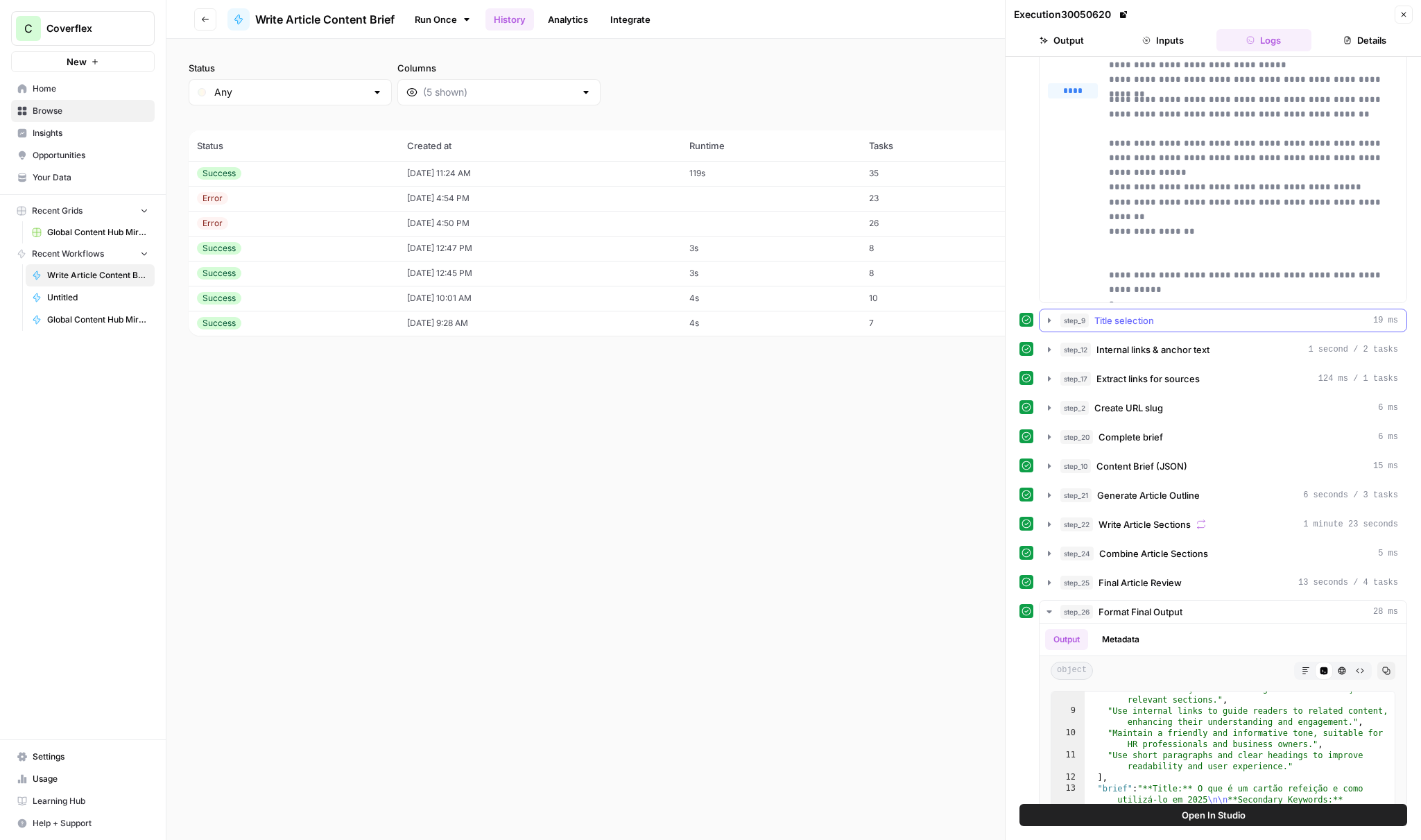
click at [1139, 312] on button "step_9 Title selection 19 ms" at bounding box center [1223, 321] width 367 height 23
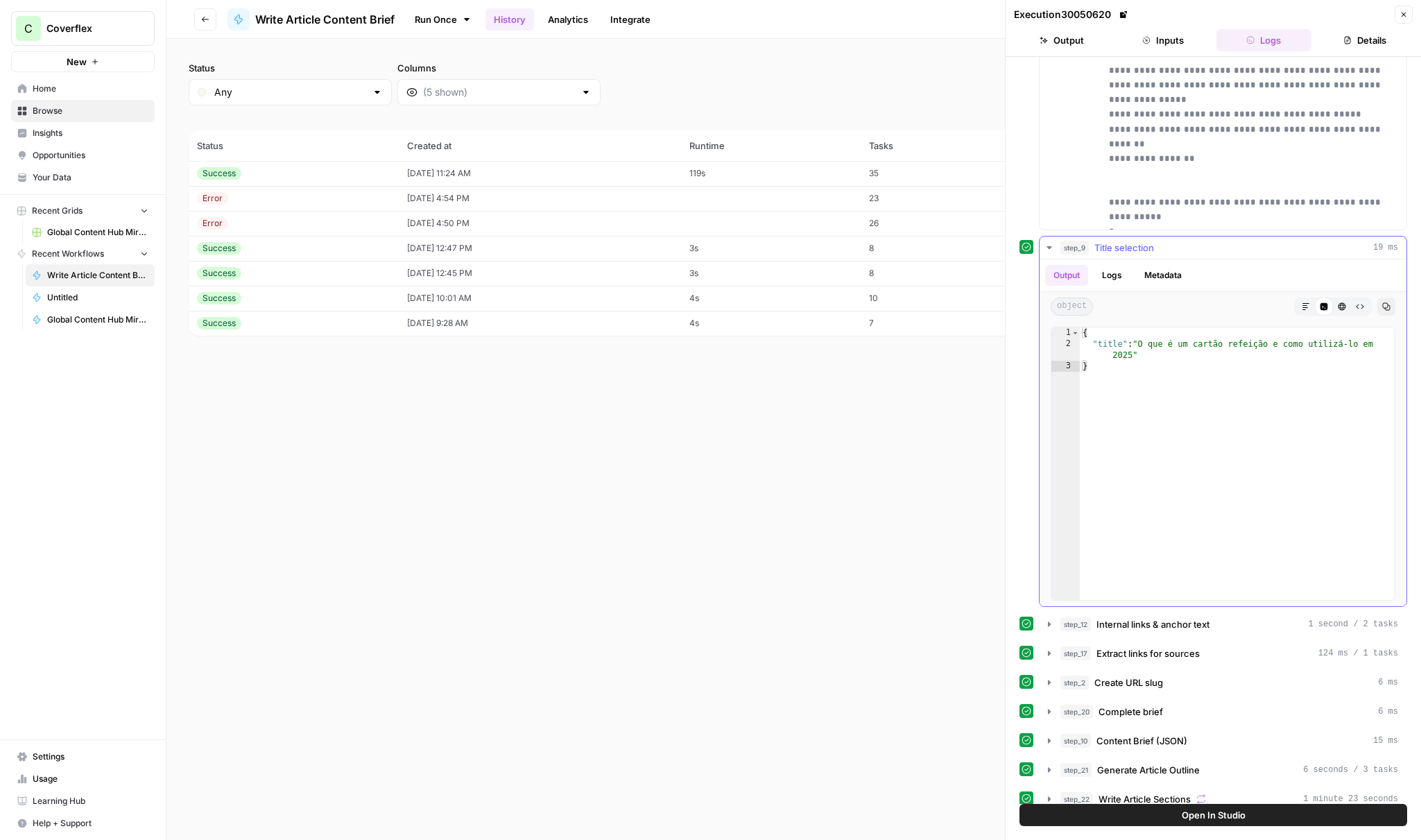
scroll to position [1028, 0]
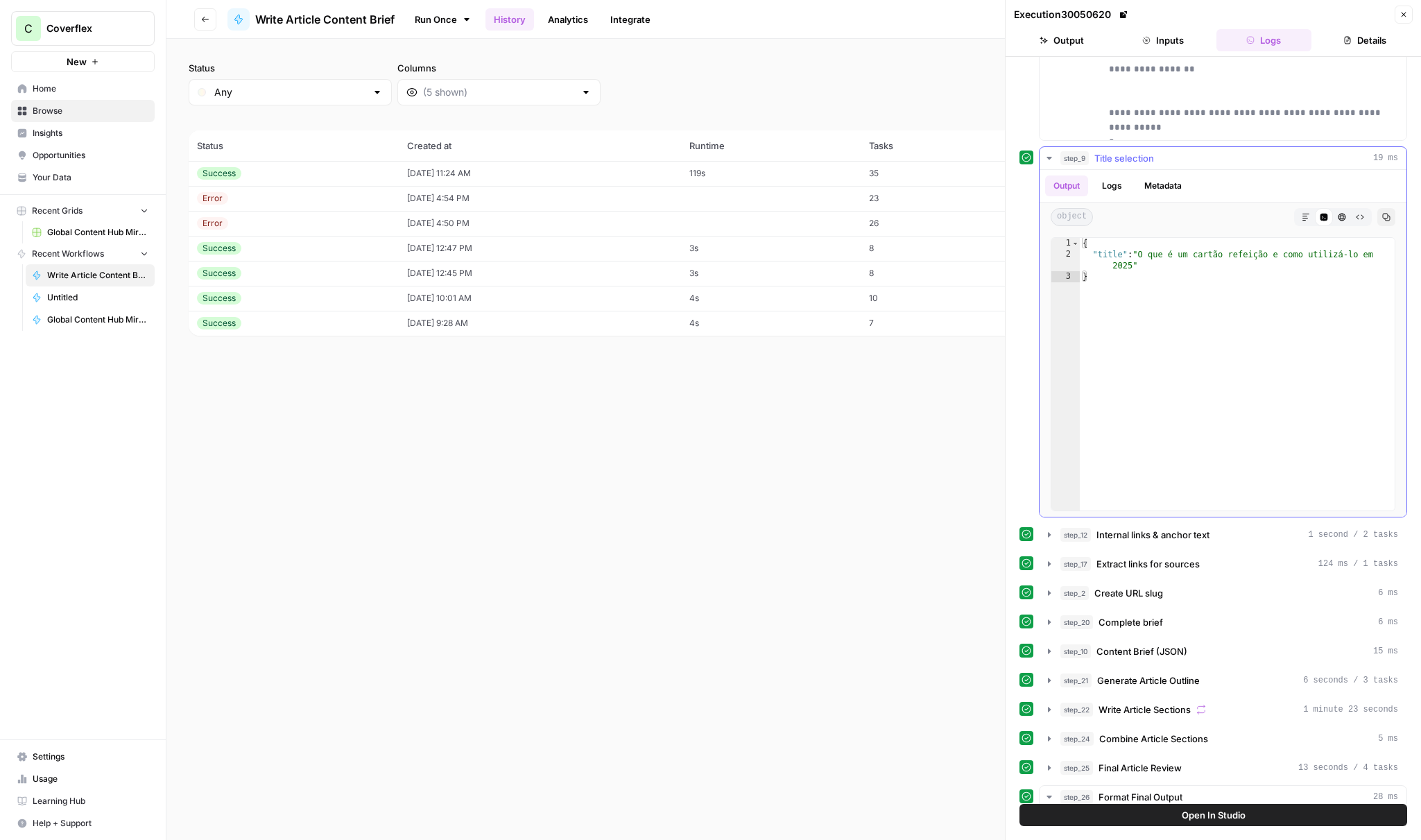
click at [1117, 188] on button "Logs" at bounding box center [1112, 186] width 37 height 21
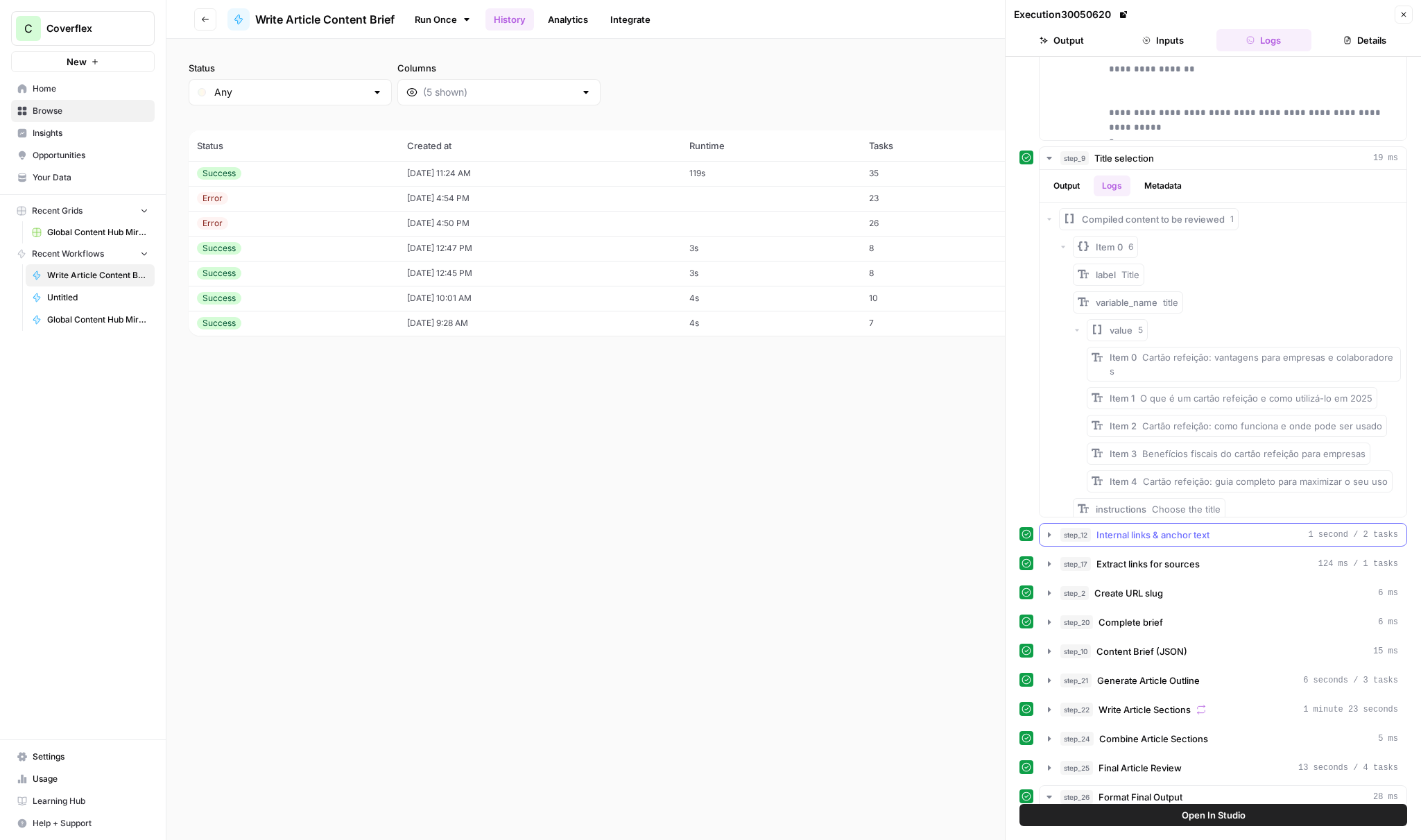
click at [1156, 533] on span "Internal links & anchor text" at bounding box center [1154, 535] width 113 height 14
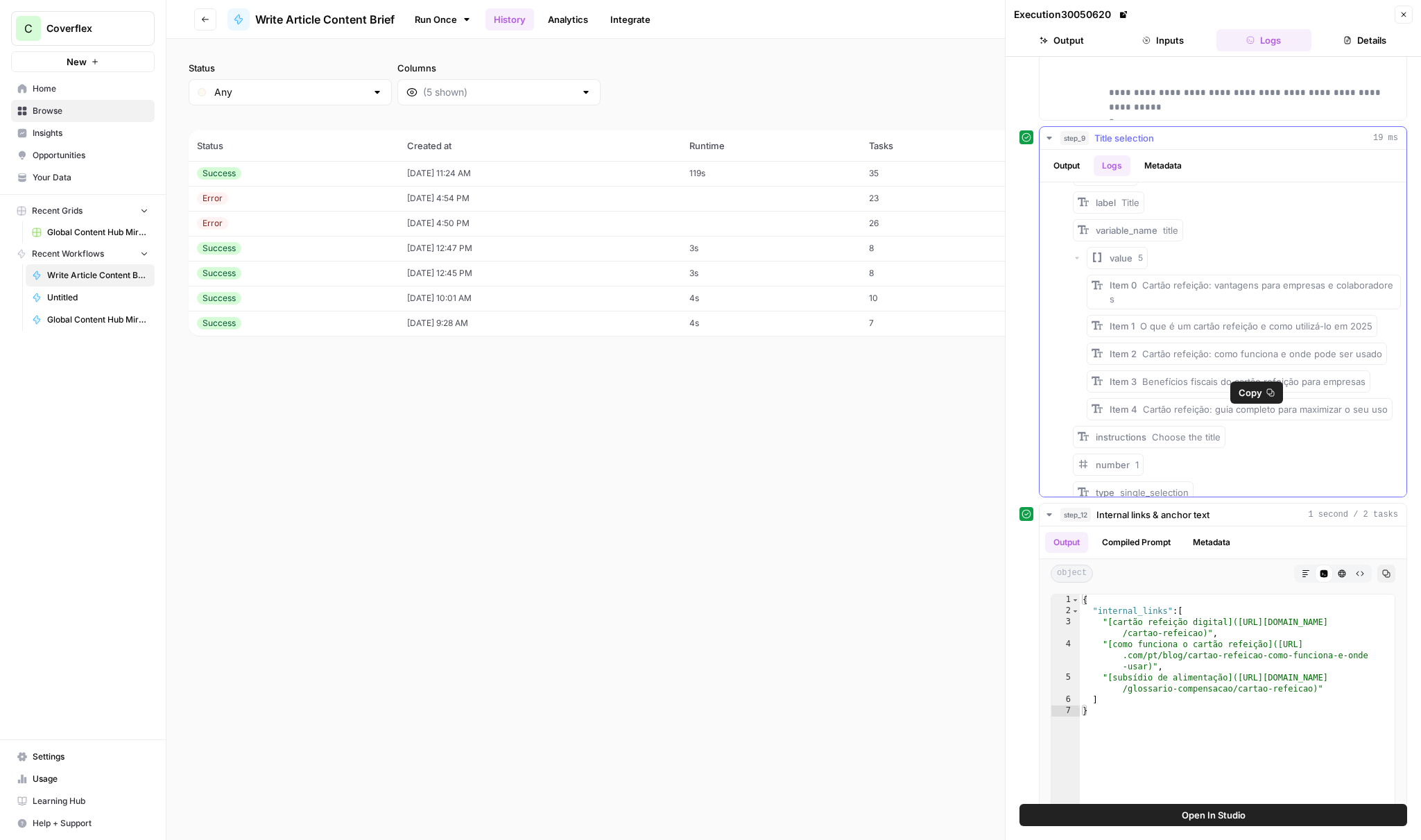
scroll to position [1085, 0]
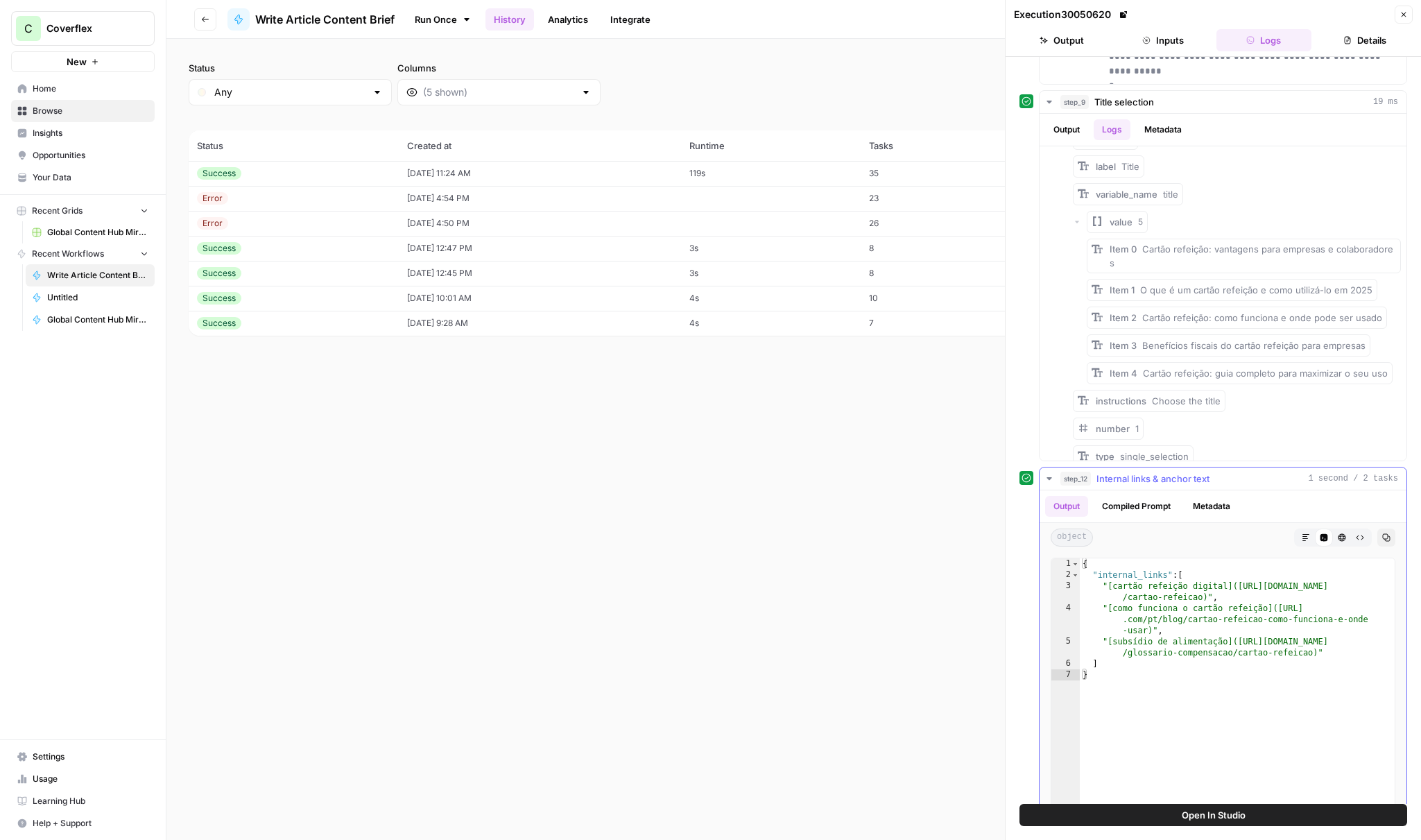
click at [1210, 496] on button "Metadata" at bounding box center [1211, 507] width 54 height 21
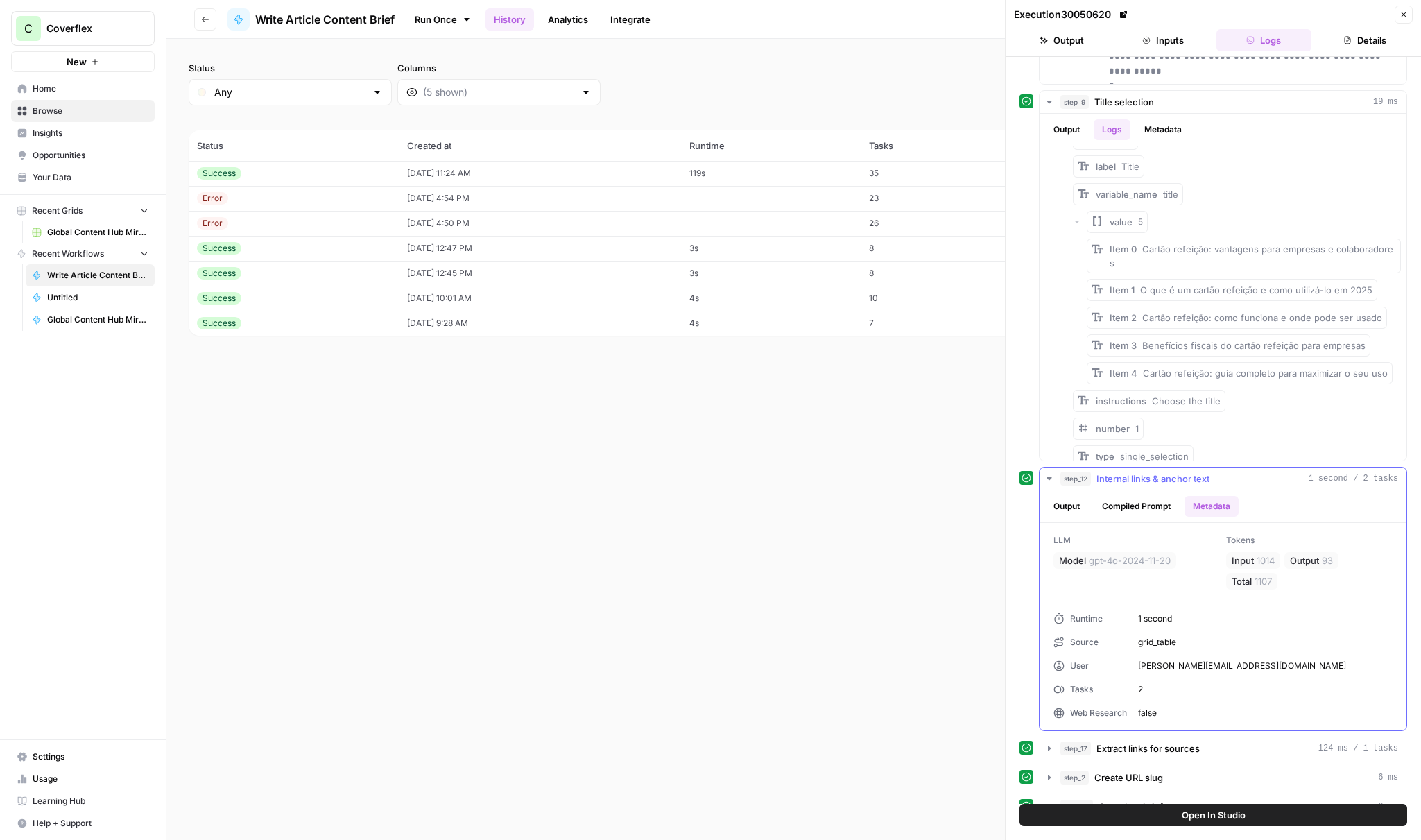
click at [1138, 516] on button "Compiled Prompt" at bounding box center [1137, 507] width 86 height 21
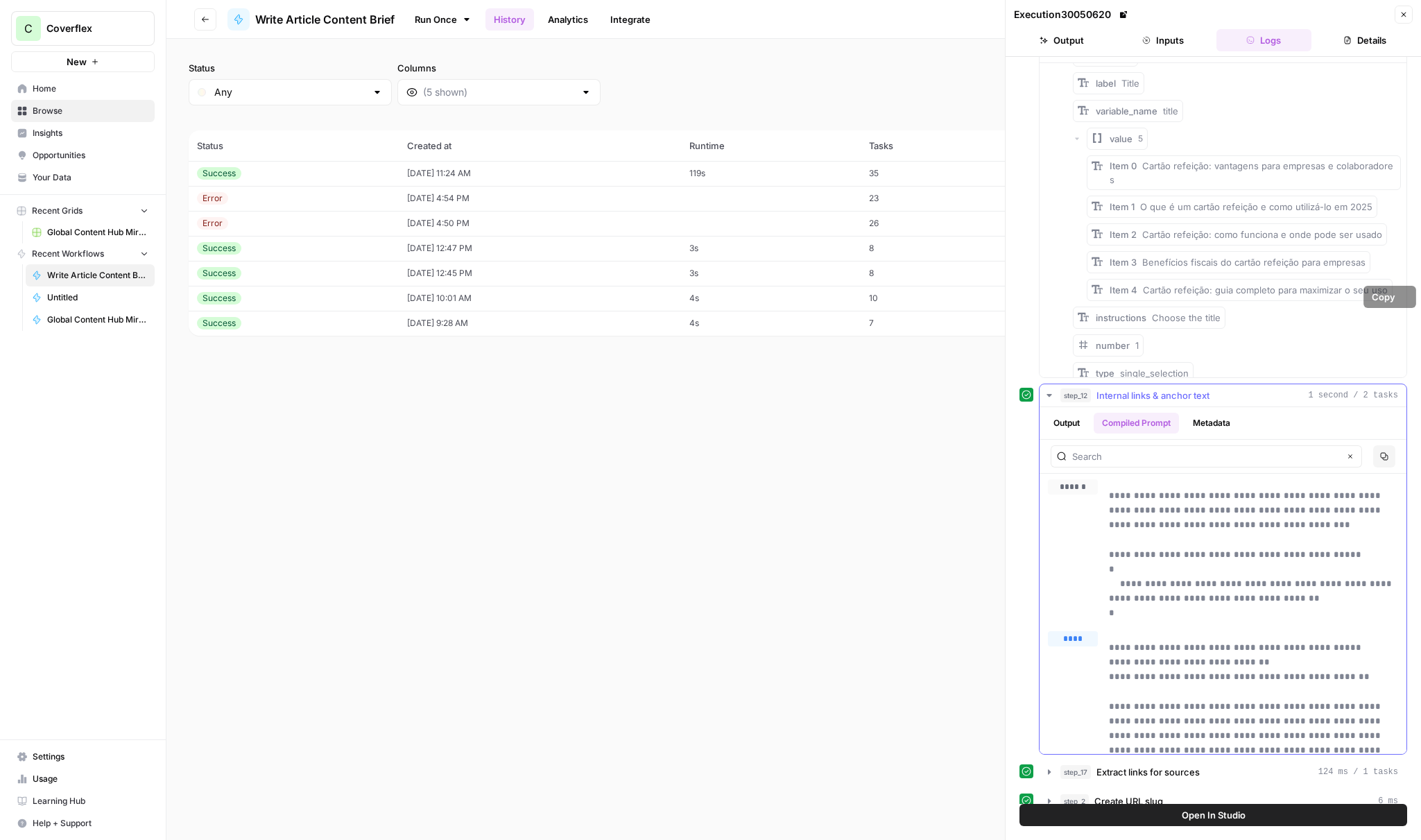
scroll to position [1284, 0]
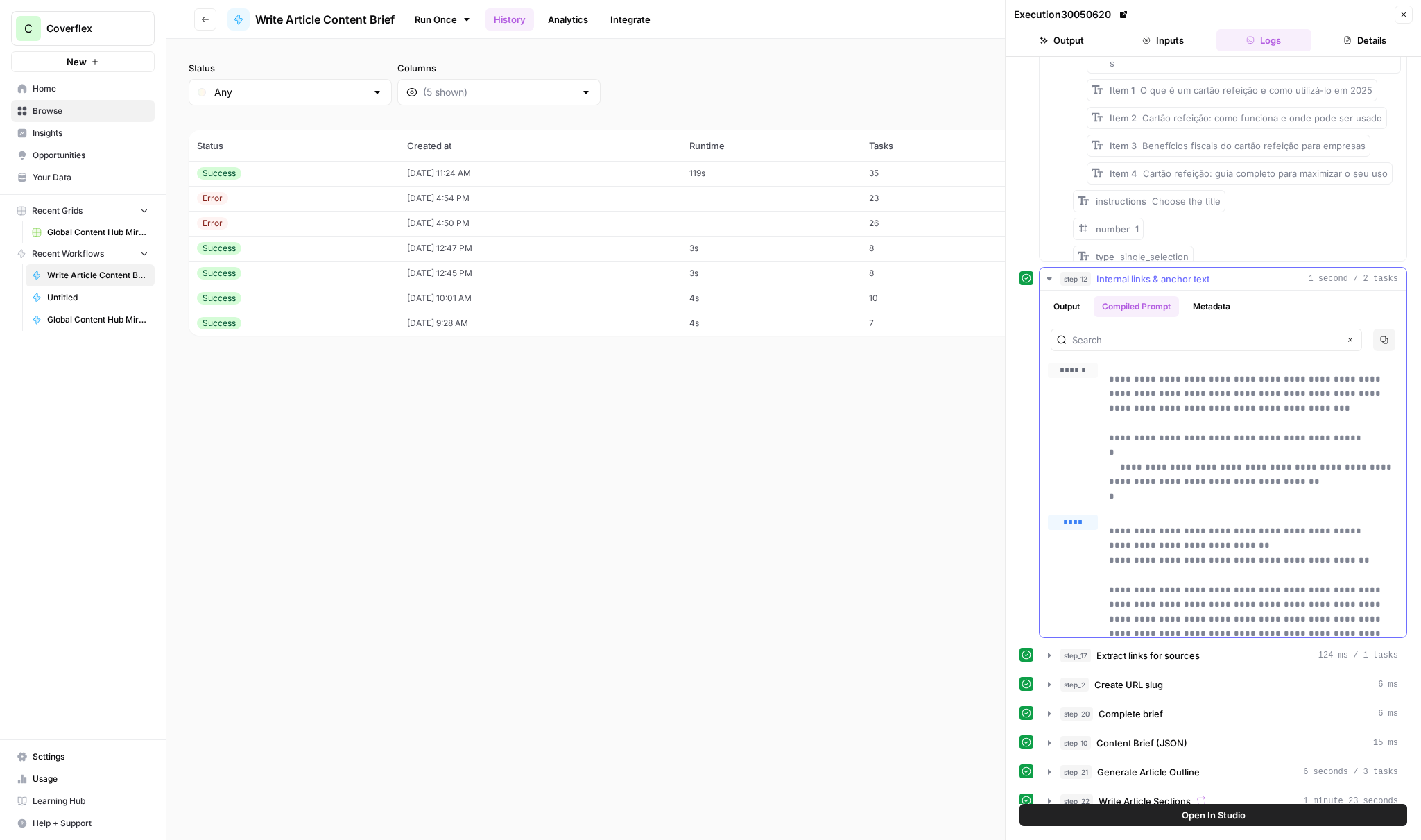
click at [1386, 337] on icon "button" at bounding box center [1384, 340] width 8 height 8
click at [1382, 335] on button "Copy" at bounding box center [1384, 340] width 23 height 23
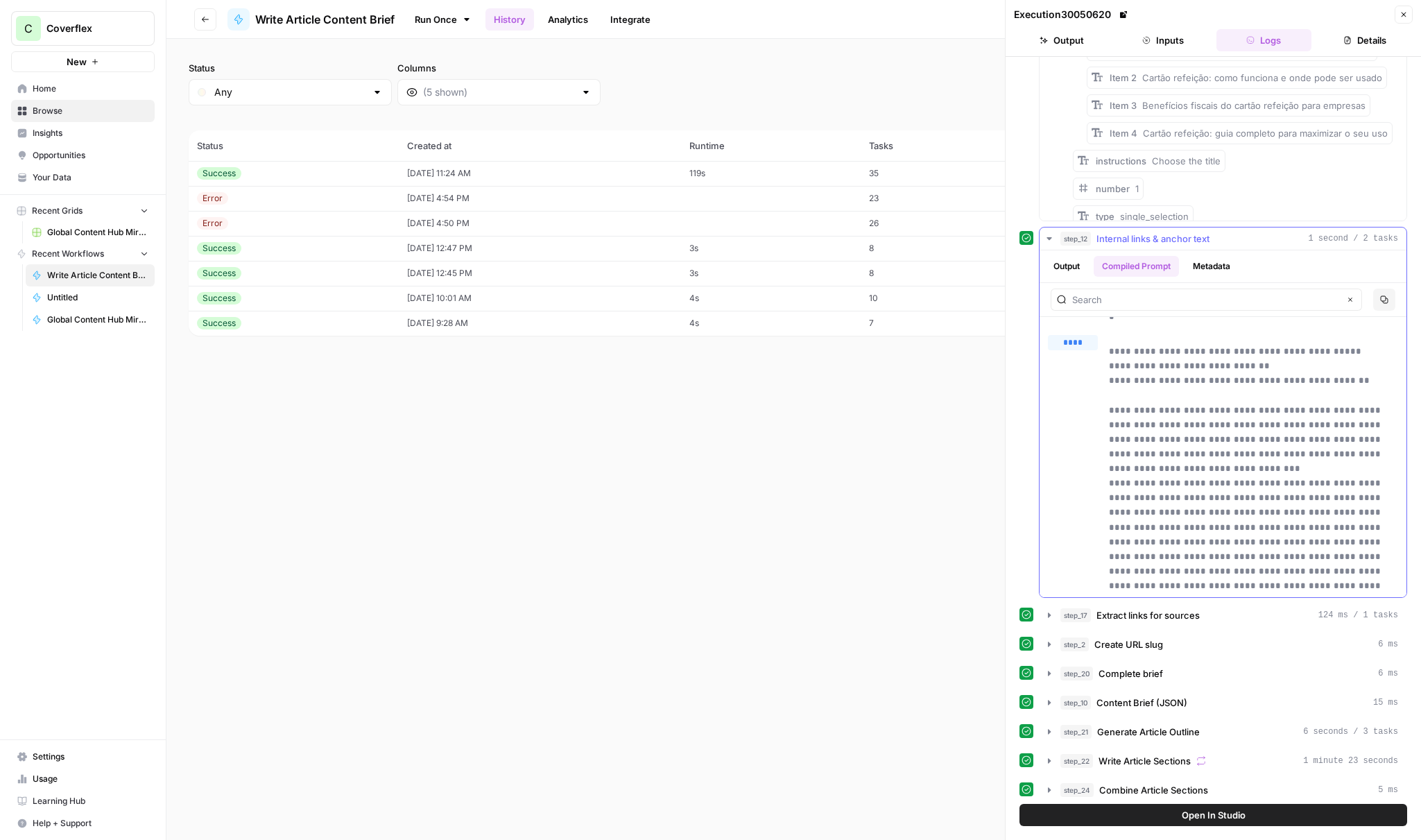
scroll to position [0, 0]
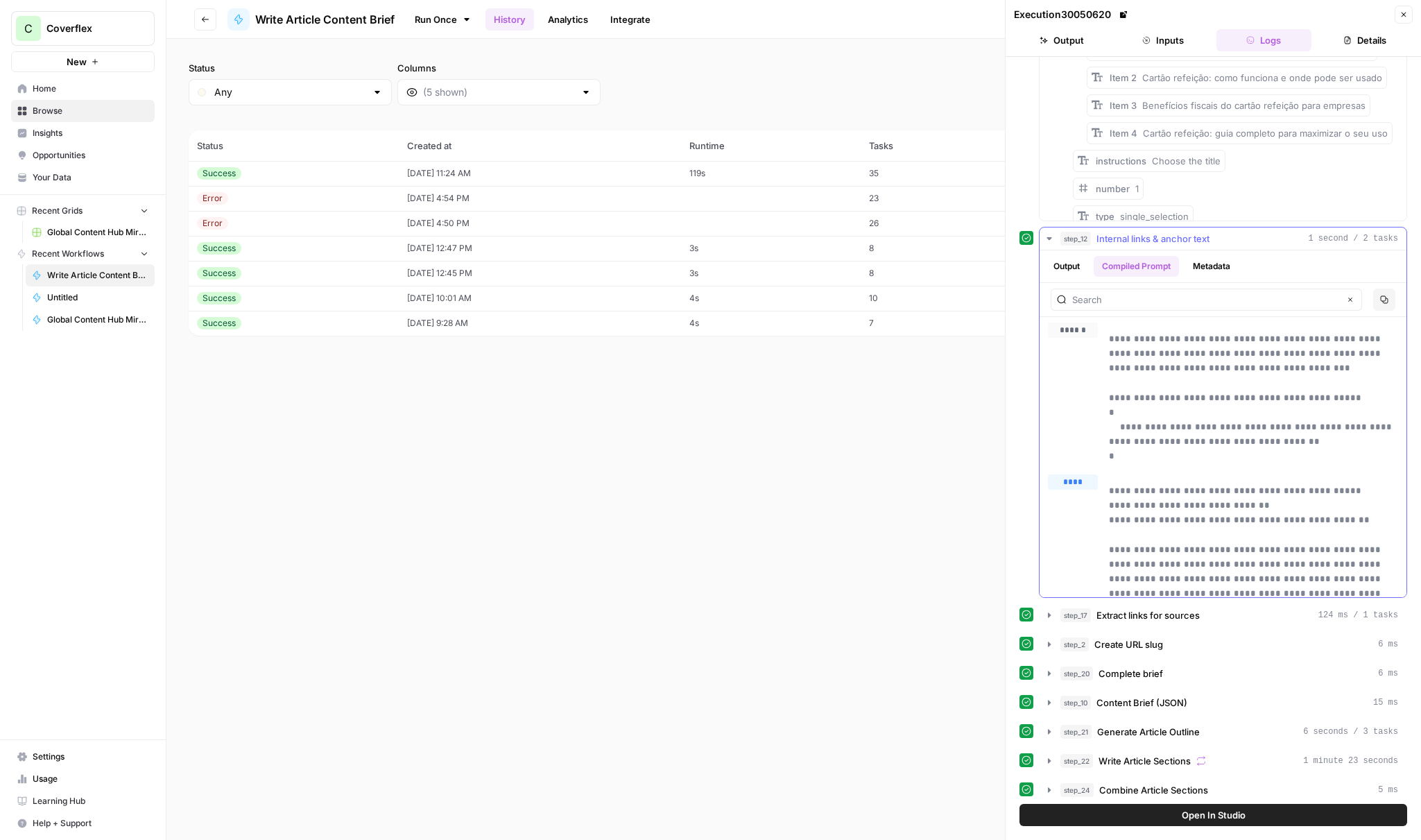
drag, startPoint x: 1259, startPoint y: 583, endPoint x: 1107, endPoint y: 339, distance: 287.5
click at [1107, 339] on div "**********" at bounding box center [1223, 806] width 367 height 978
copy div "**********"
drag, startPoint x: 1201, startPoint y: 339, endPoint x: 1202, endPoint y: 349, distance: 10.0
click at [1201, 339] on p "**********" at bounding box center [1253, 397] width 289 height 132
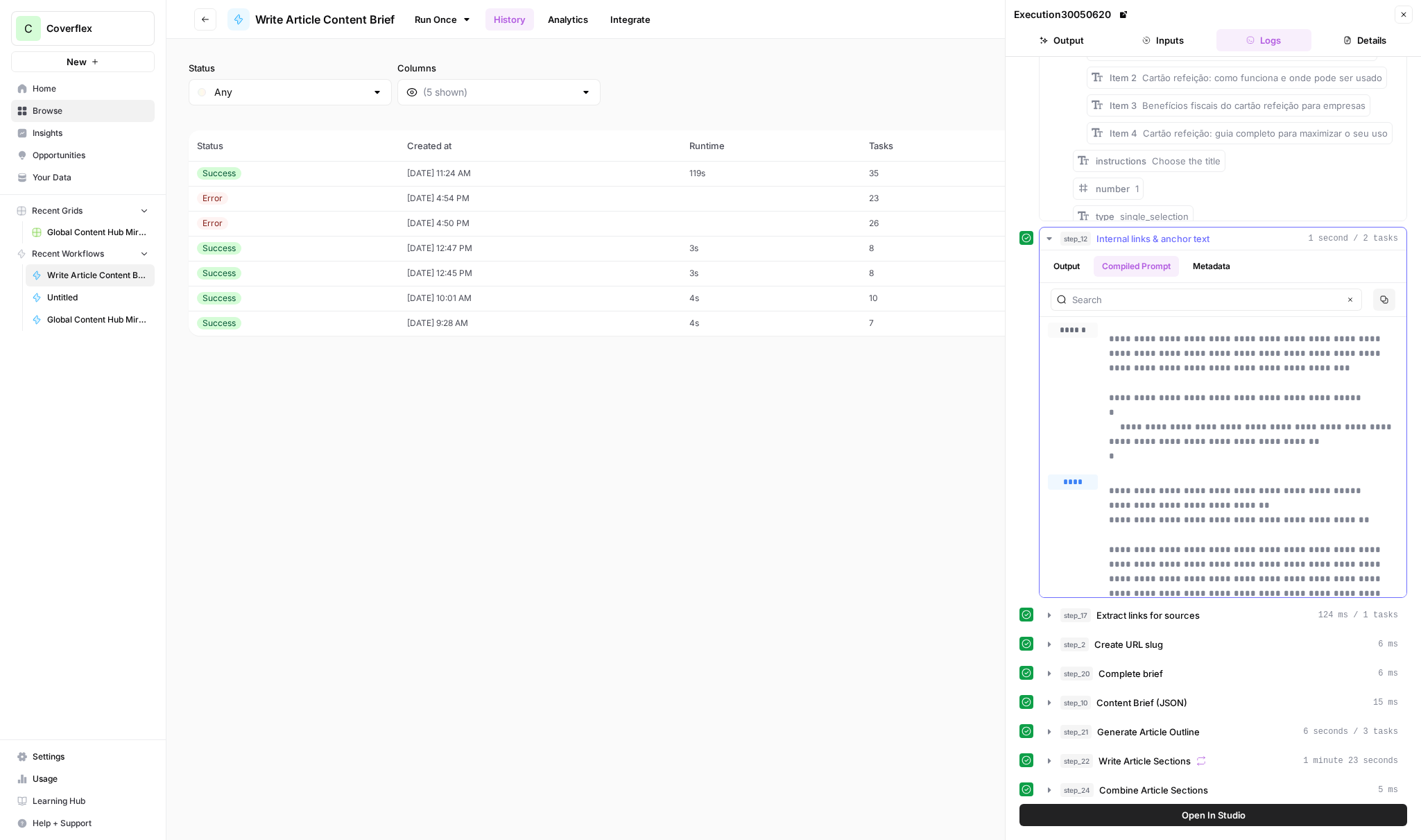
click at [1068, 349] on button "****" at bounding box center [1073, 349] width 50 height 17
drag, startPoint x: 1129, startPoint y: 461, endPoint x: 1106, endPoint y: 319, distance: 143.9
click at [1106, 336] on div "**********" at bounding box center [1223, 394] width 350 height 141
copy p "**********"
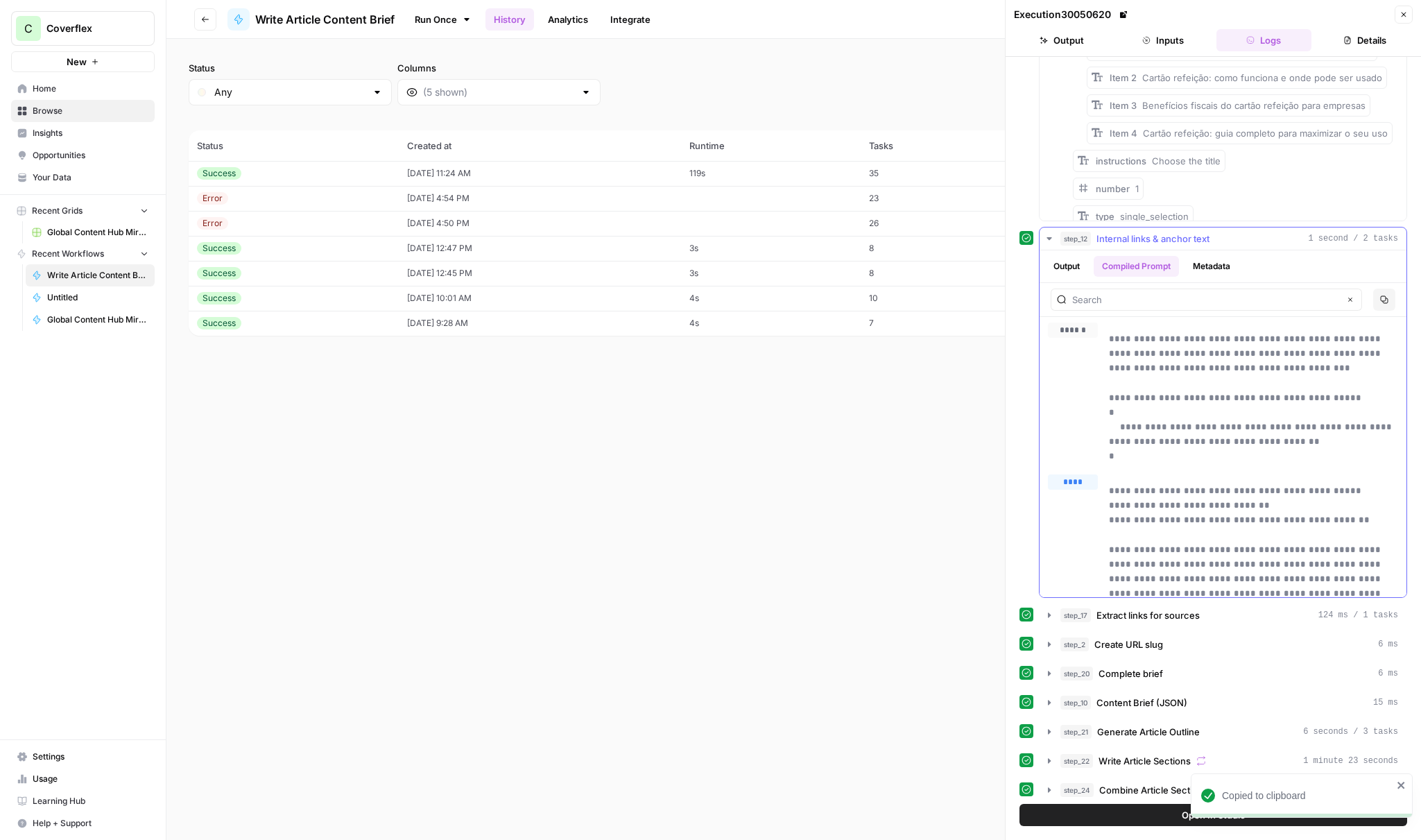
scroll to position [61, 0]
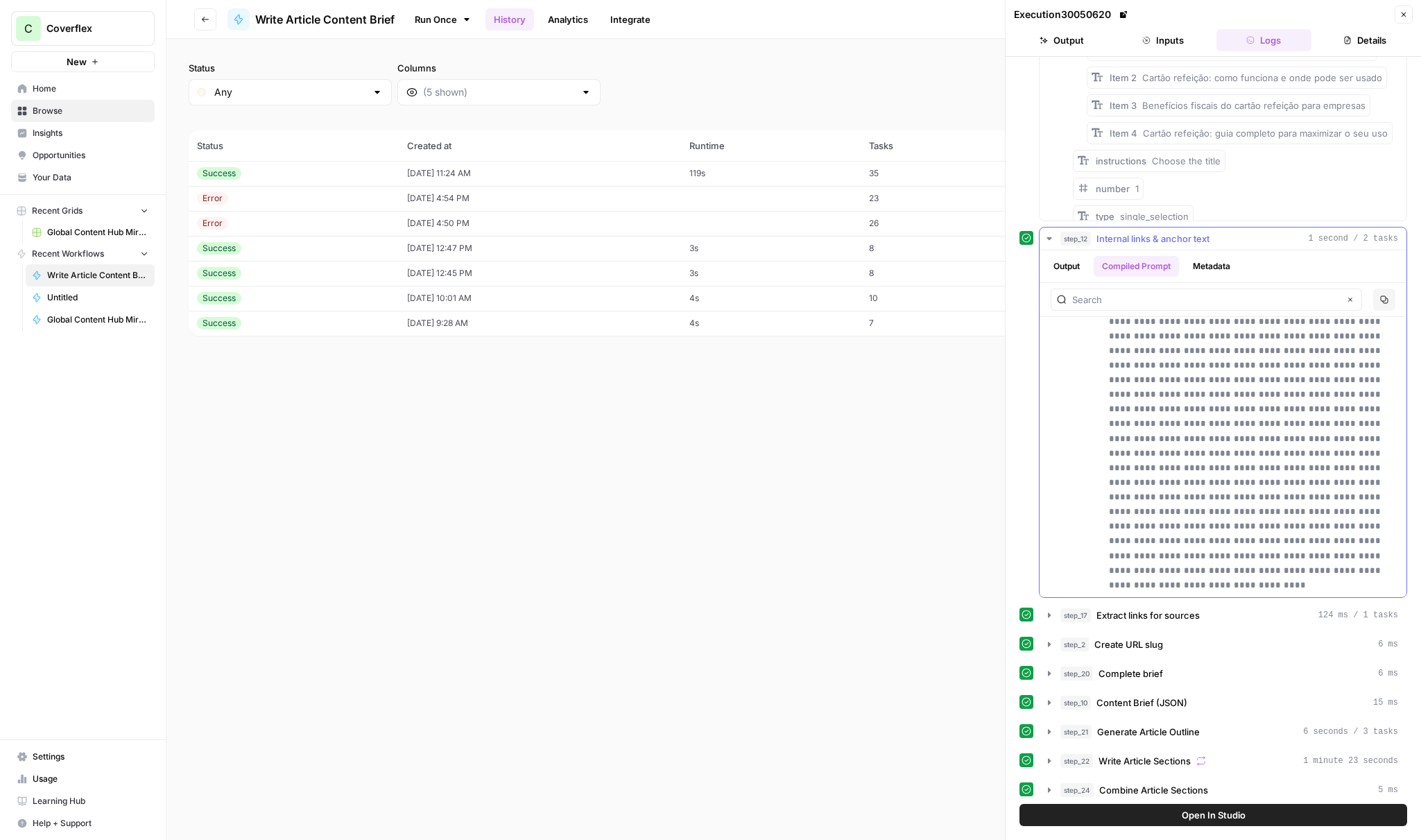
drag, startPoint x: 1113, startPoint y: 431, endPoint x: 1330, endPoint y: 580, distance: 263.2
click at [1330, 583] on p "**********" at bounding box center [1253, 189] width 289 height 806
copy p "**********"
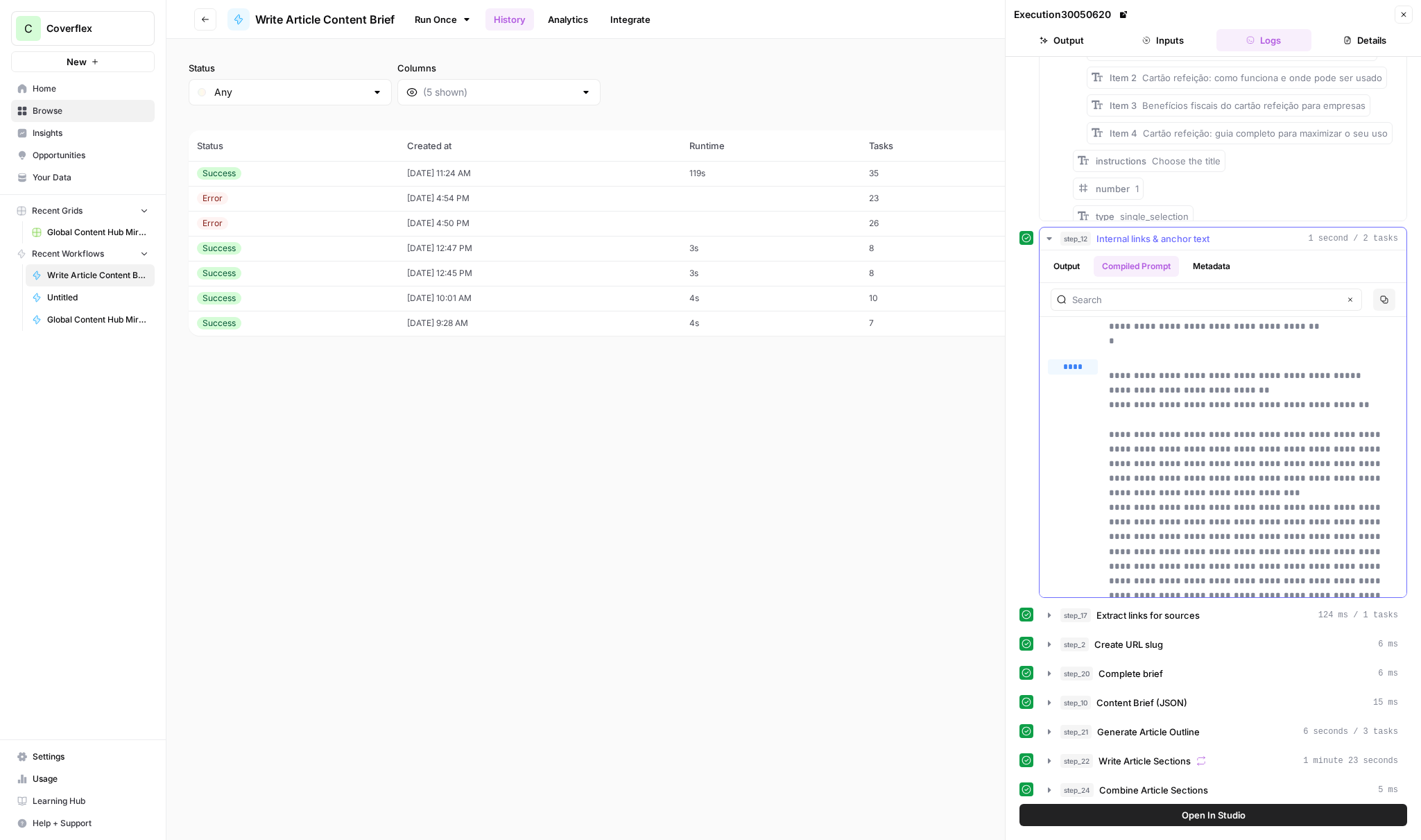
click at [1268, 462] on p "**********" at bounding box center [1253, 771] width 289 height 806
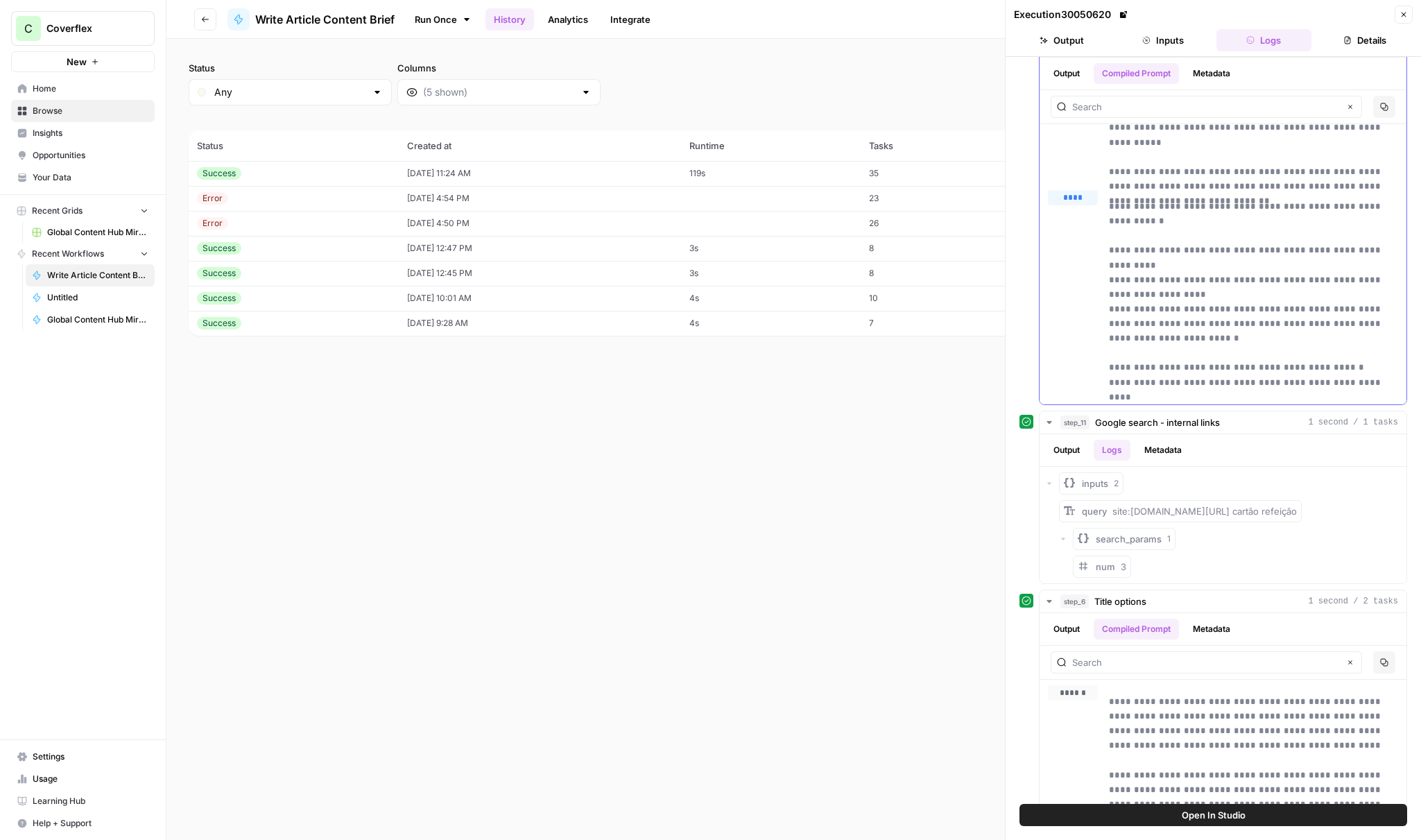
scroll to position [141, 0]
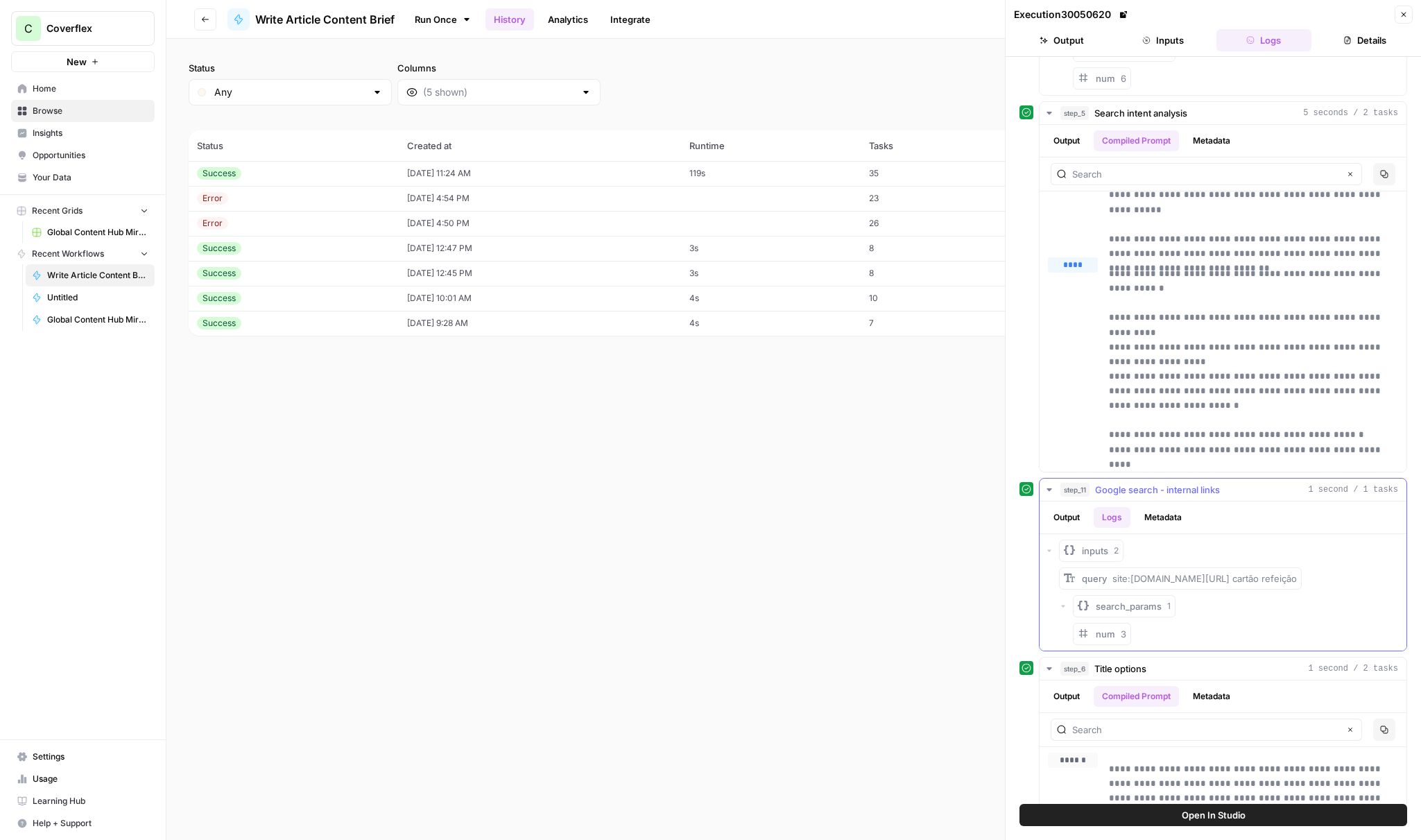
click at [1097, 486] on span "Google search - internal links" at bounding box center [1157, 490] width 125 height 14
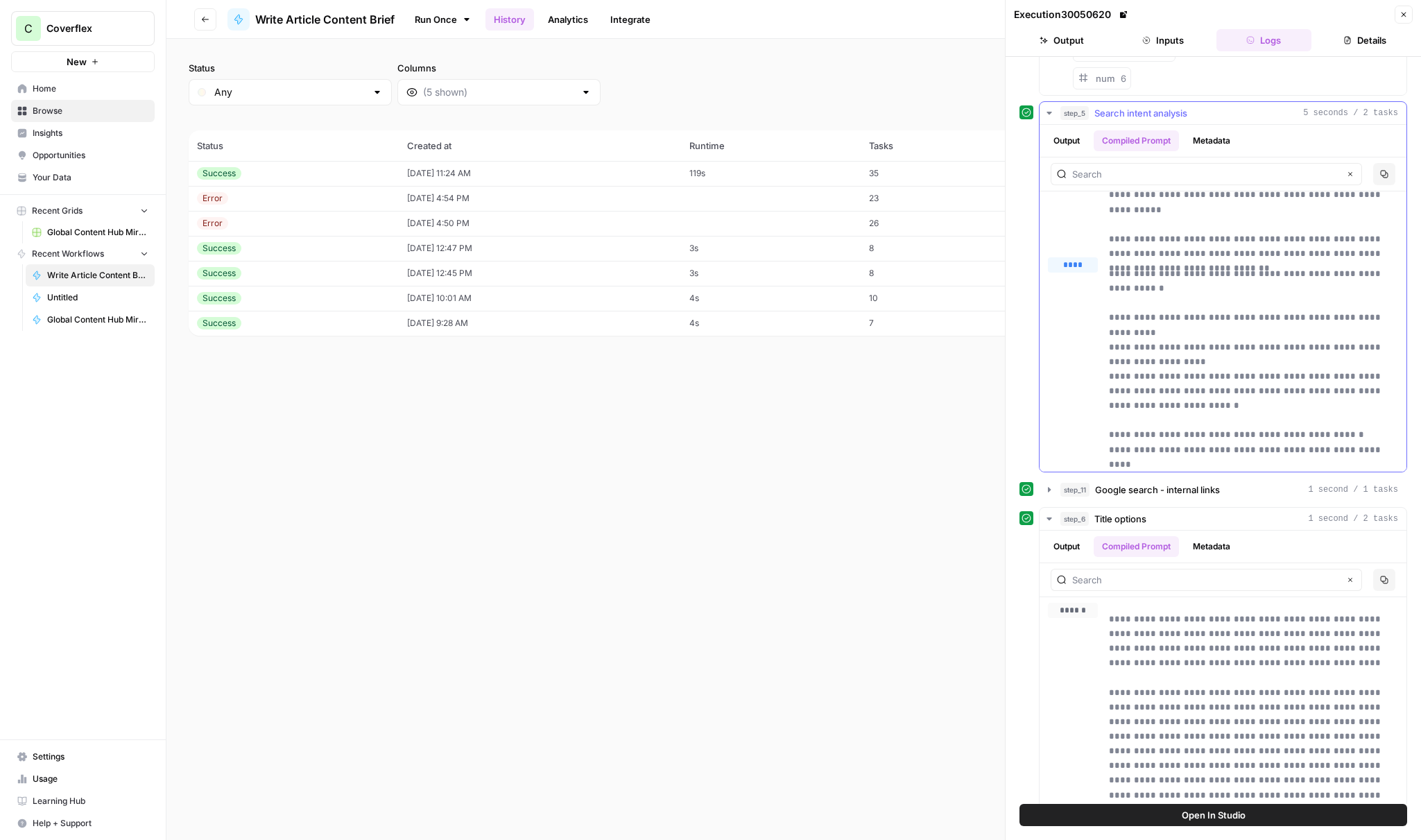
click at [1084, 140] on button "Output" at bounding box center [1067, 140] width 43 height 21
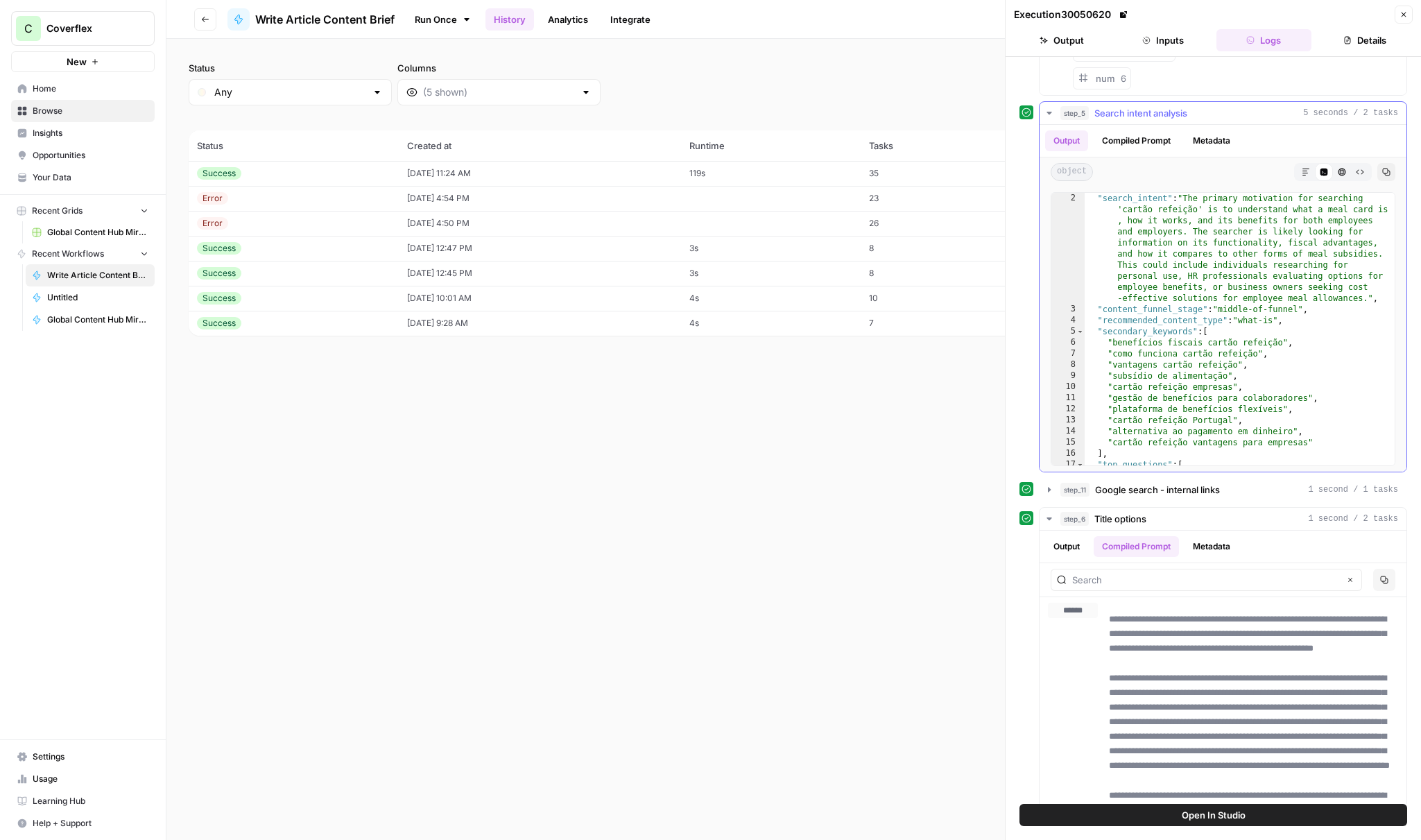
scroll to position [138, 0]
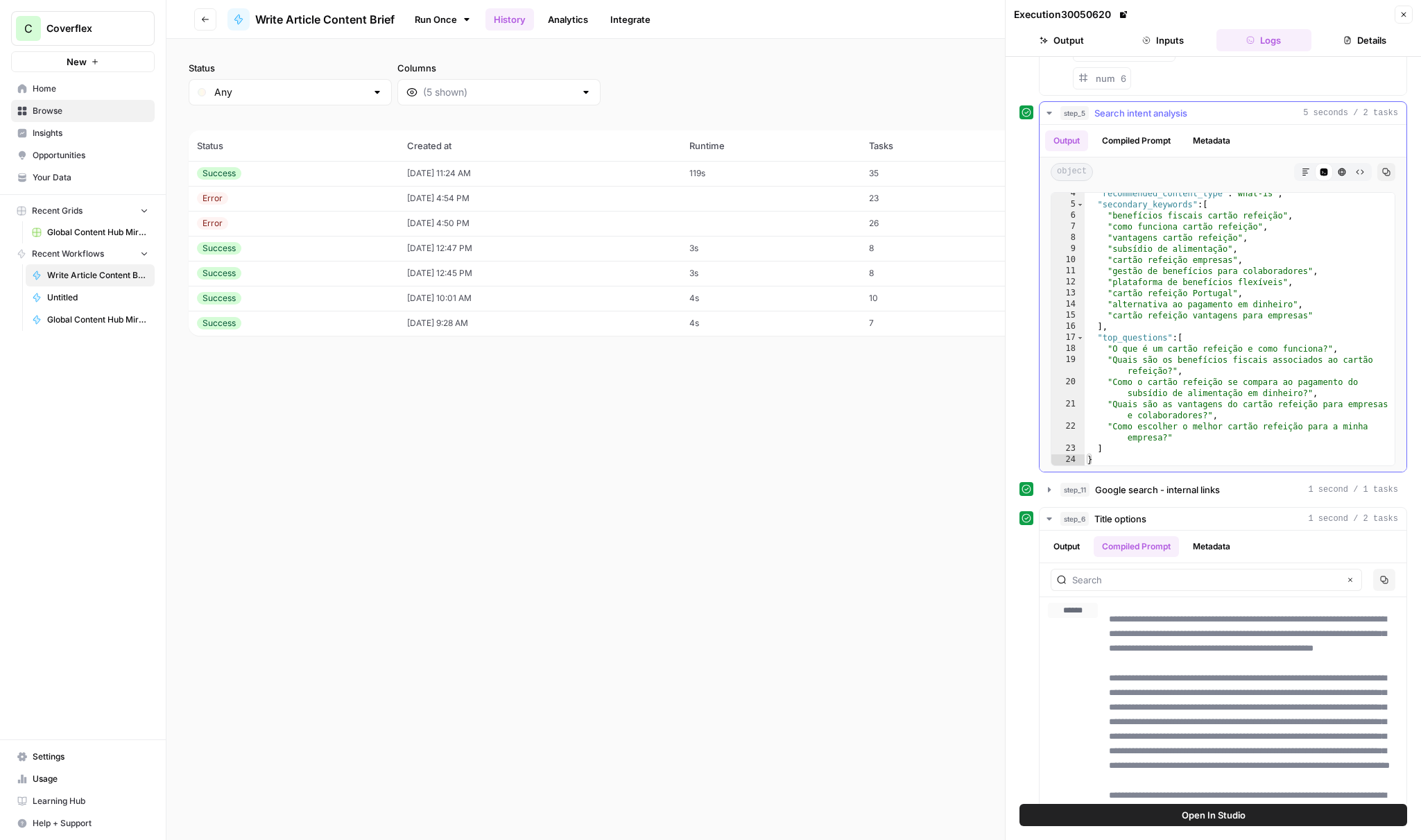
click at [1159, 137] on button "Compiled Prompt" at bounding box center [1137, 140] width 86 height 21
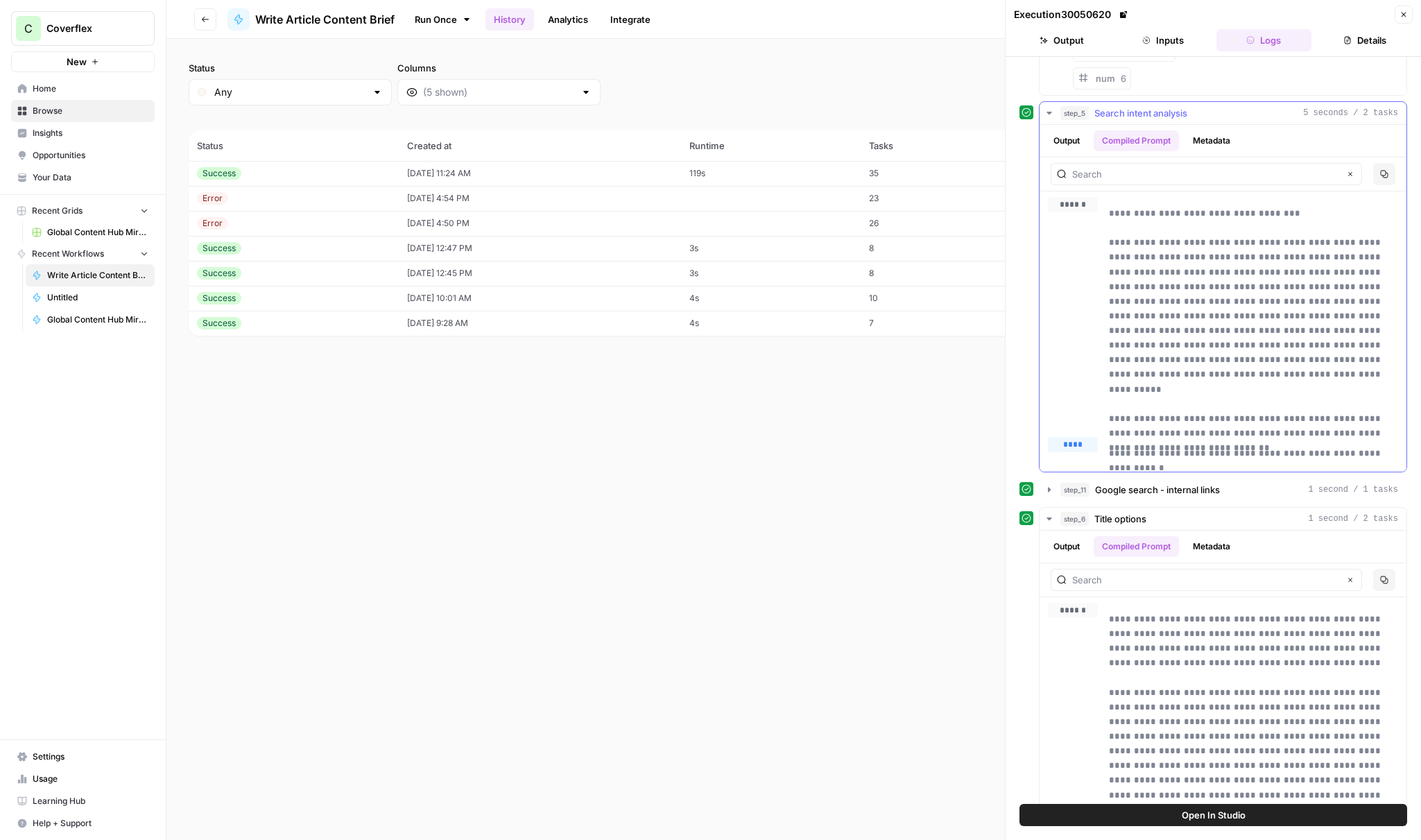
click at [1062, 143] on button "Output" at bounding box center [1067, 140] width 43 height 21
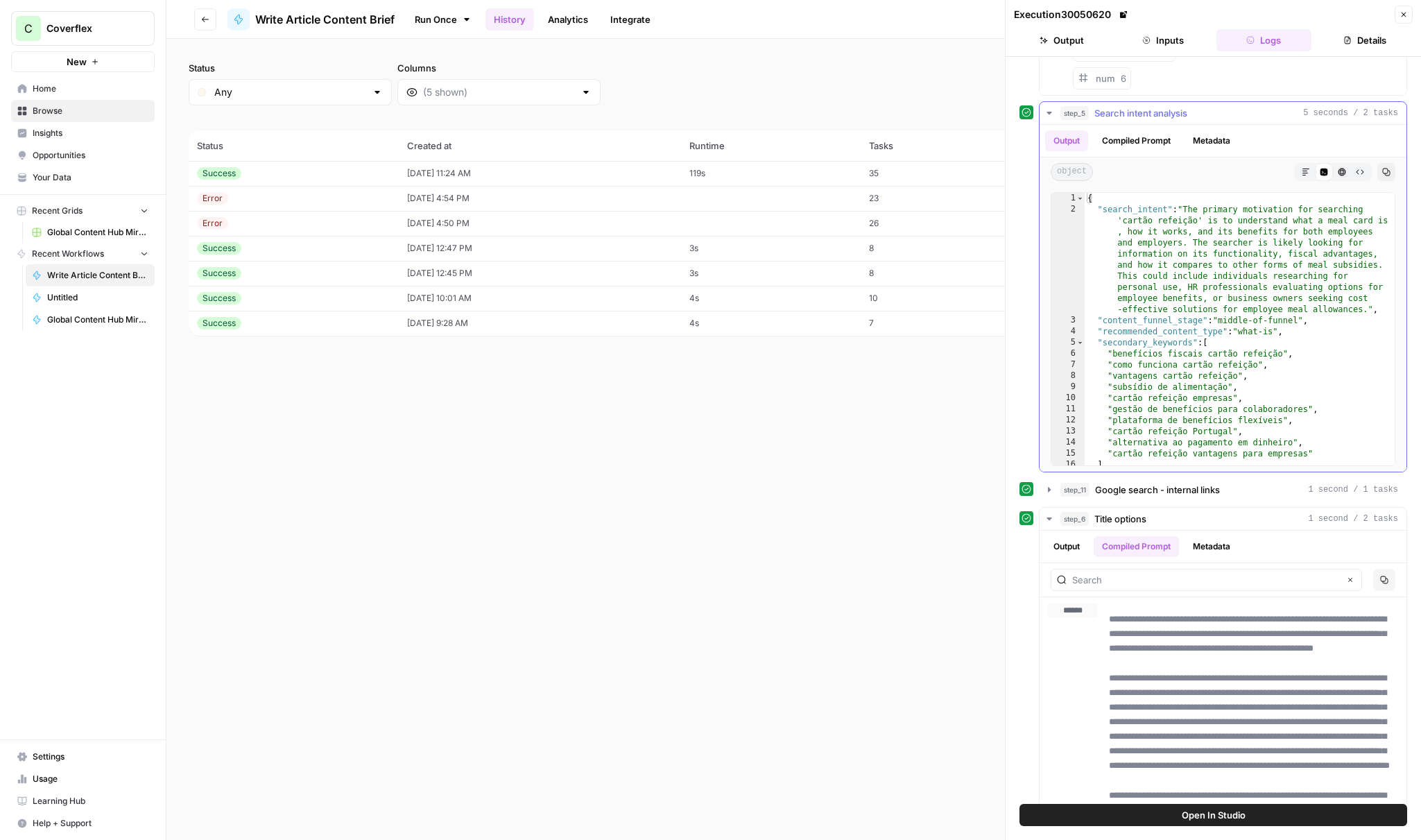
click at [1125, 136] on button "Compiled Prompt" at bounding box center [1137, 140] width 86 height 21
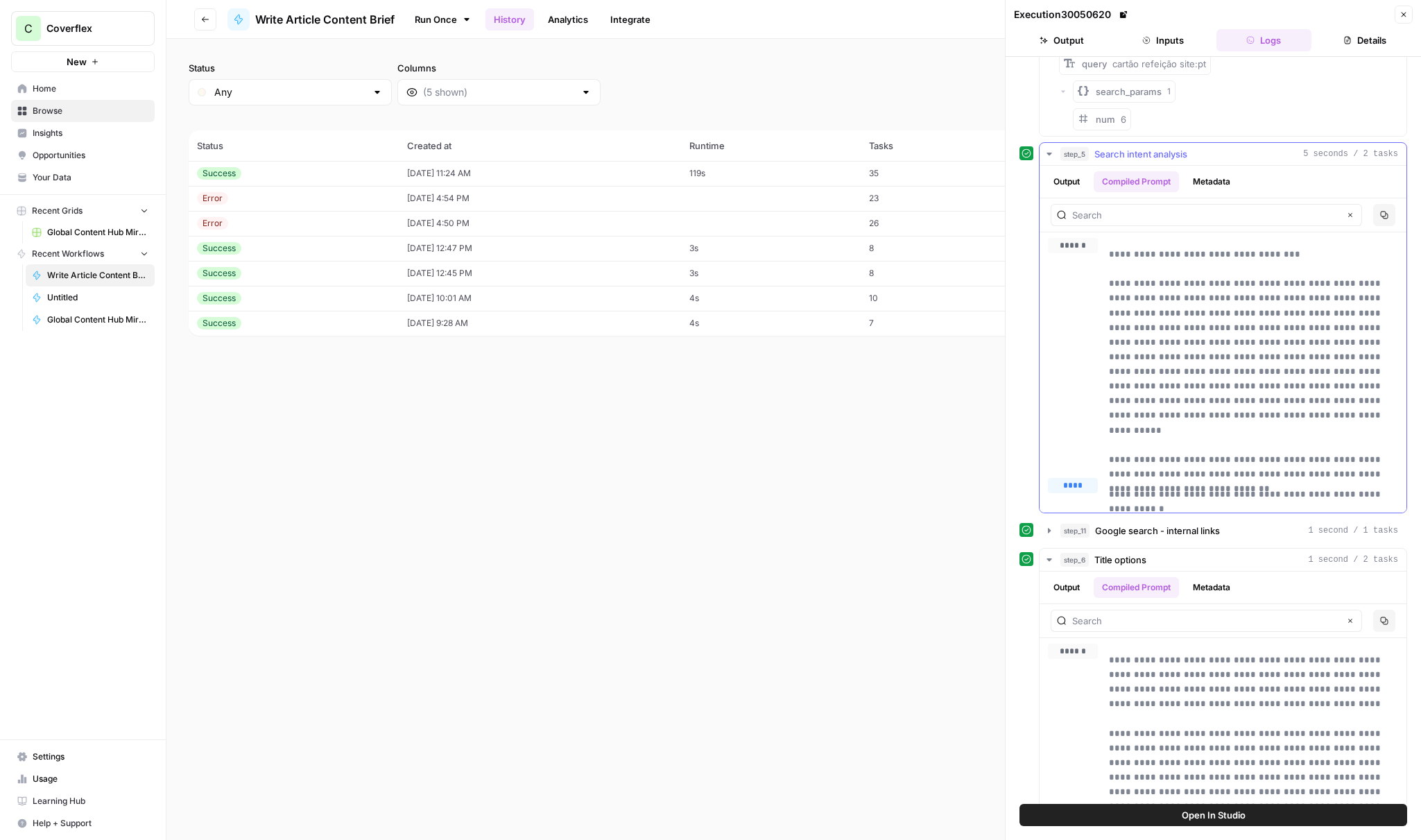
scroll to position [0, 0]
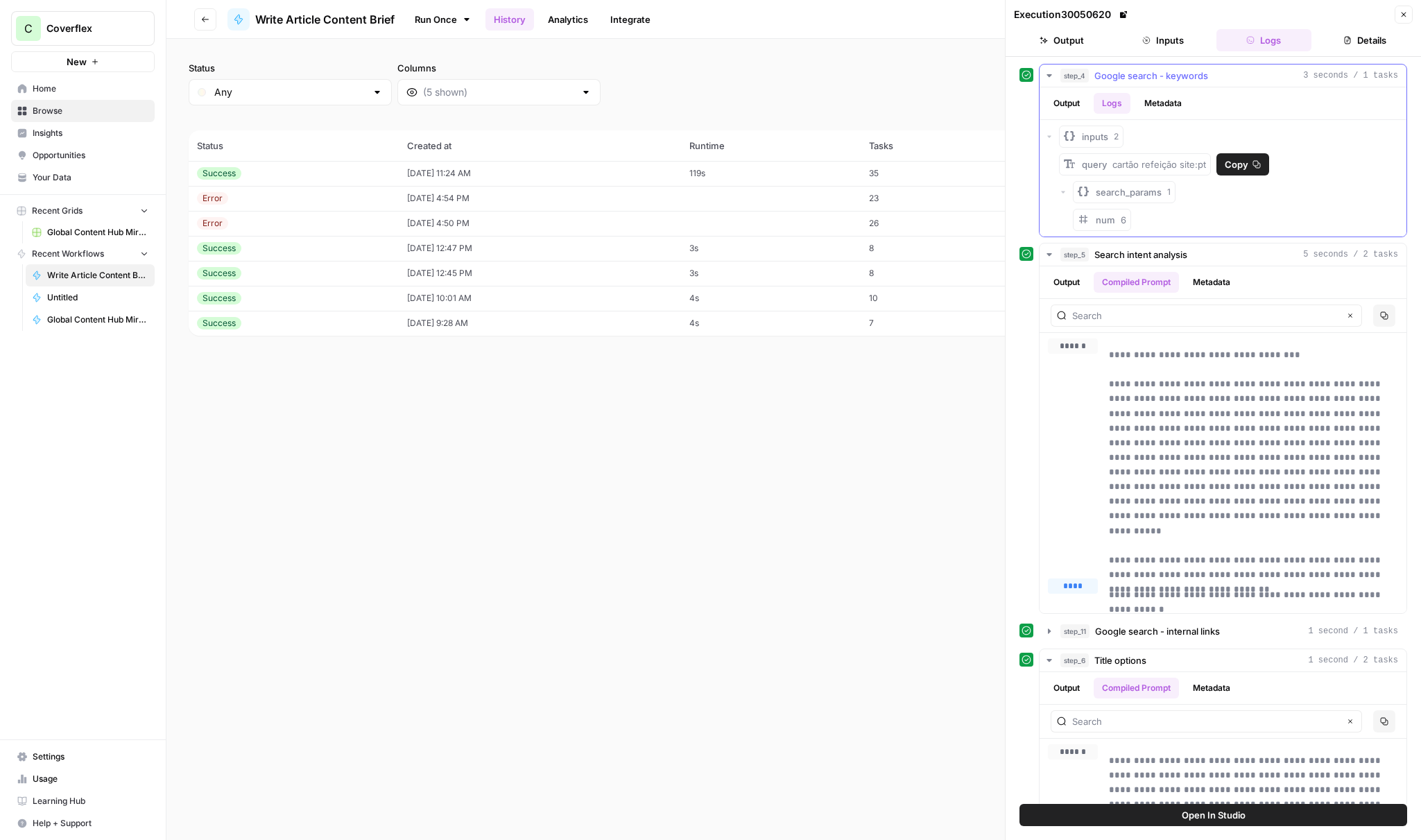
drag, startPoint x: 1116, startPoint y: 162, endPoint x: 1165, endPoint y: 164, distance: 49.0
click at [1200, 162] on span "cartão refeição site:pt" at bounding box center [1158, 165] width 93 height 11
click at [1076, 104] on button "Output" at bounding box center [1067, 104] width 43 height 21
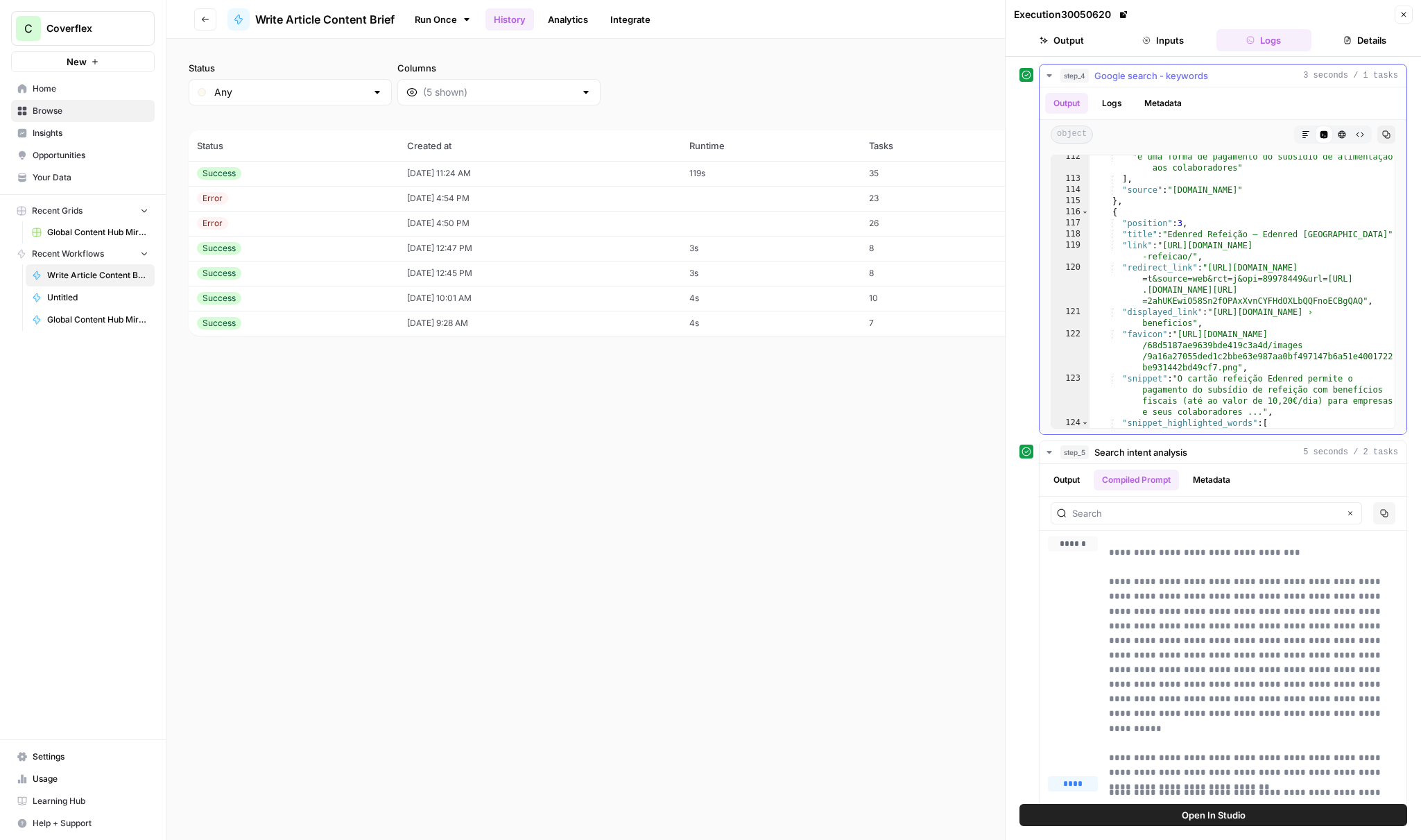
scroll to position [2124, 0]
